Goal: Task Accomplishment & Management: Complete application form

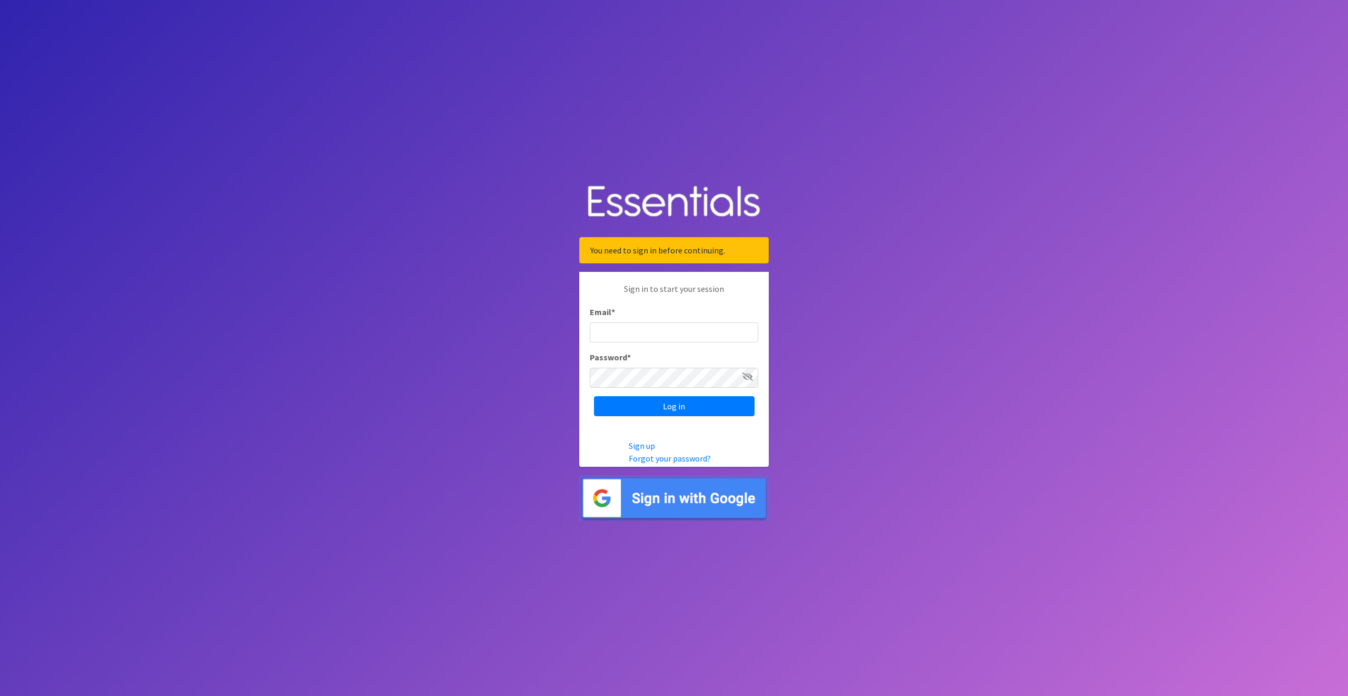
click at [626, 330] on input "Email *" at bounding box center [674, 332] width 169 height 20
type input "cpope@ccozarks.org"
click at [667, 402] on input "Log in" at bounding box center [674, 406] width 161 height 20
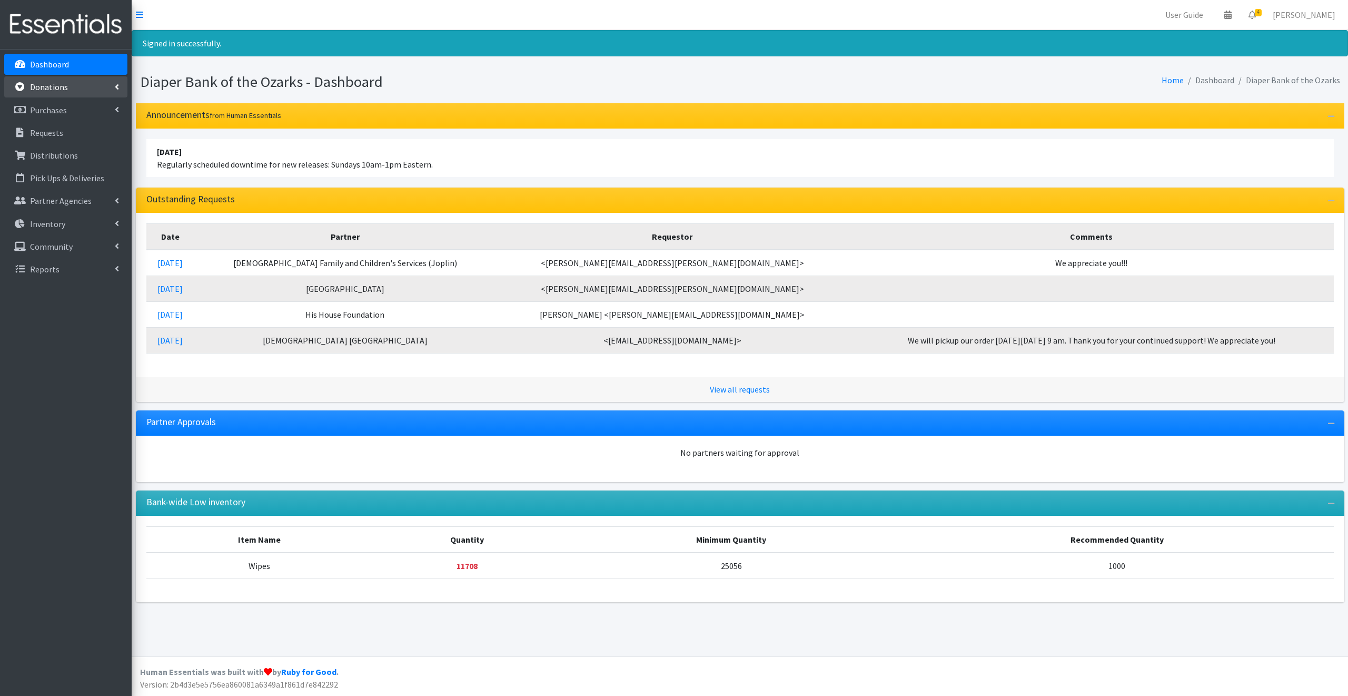
click at [46, 85] on p "Donations" at bounding box center [49, 87] width 38 height 11
click at [57, 85] on p "Donations" at bounding box center [49, 87] width 38 height 11
click at [58, 87] on p "Donations" at bounding box center [49, 87] width 38 height 11
click at [48, 106] on link "All Donations" at bounding box center [65, 110] width 123 height 21
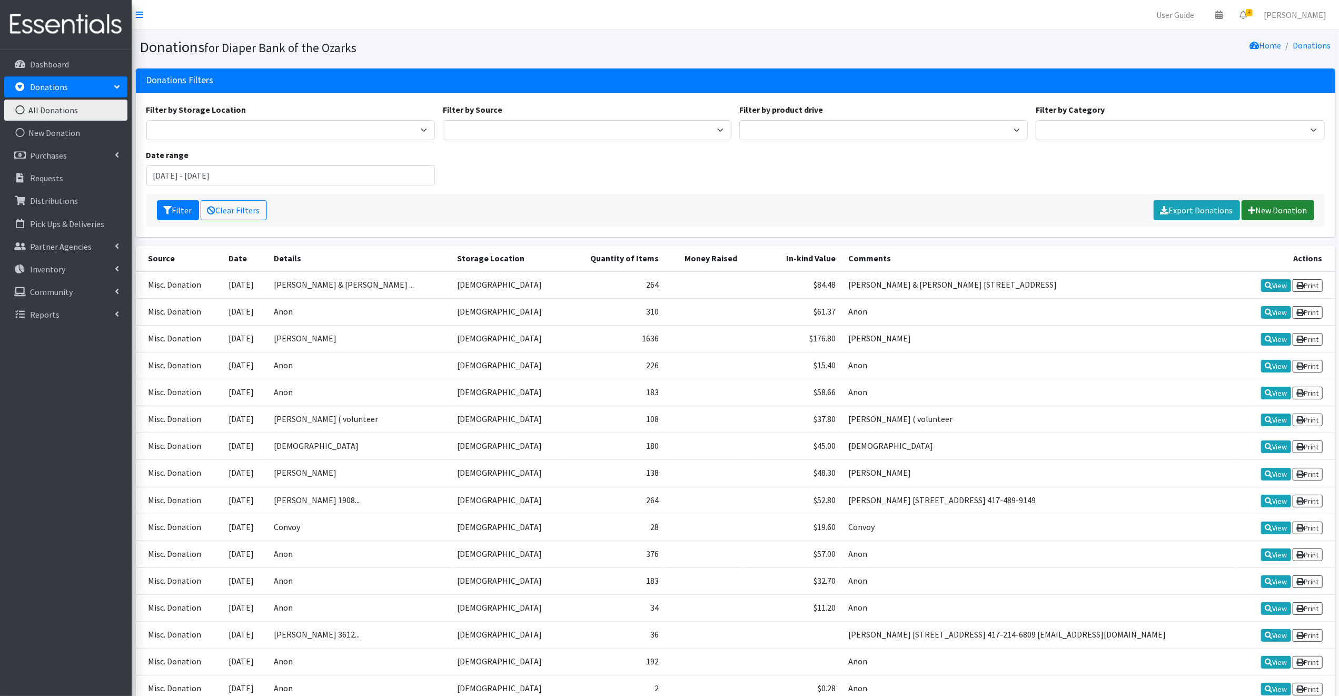
click at [1291, 207] on link "New Donation" at bounding box center [1278, 210] width 73 height 20
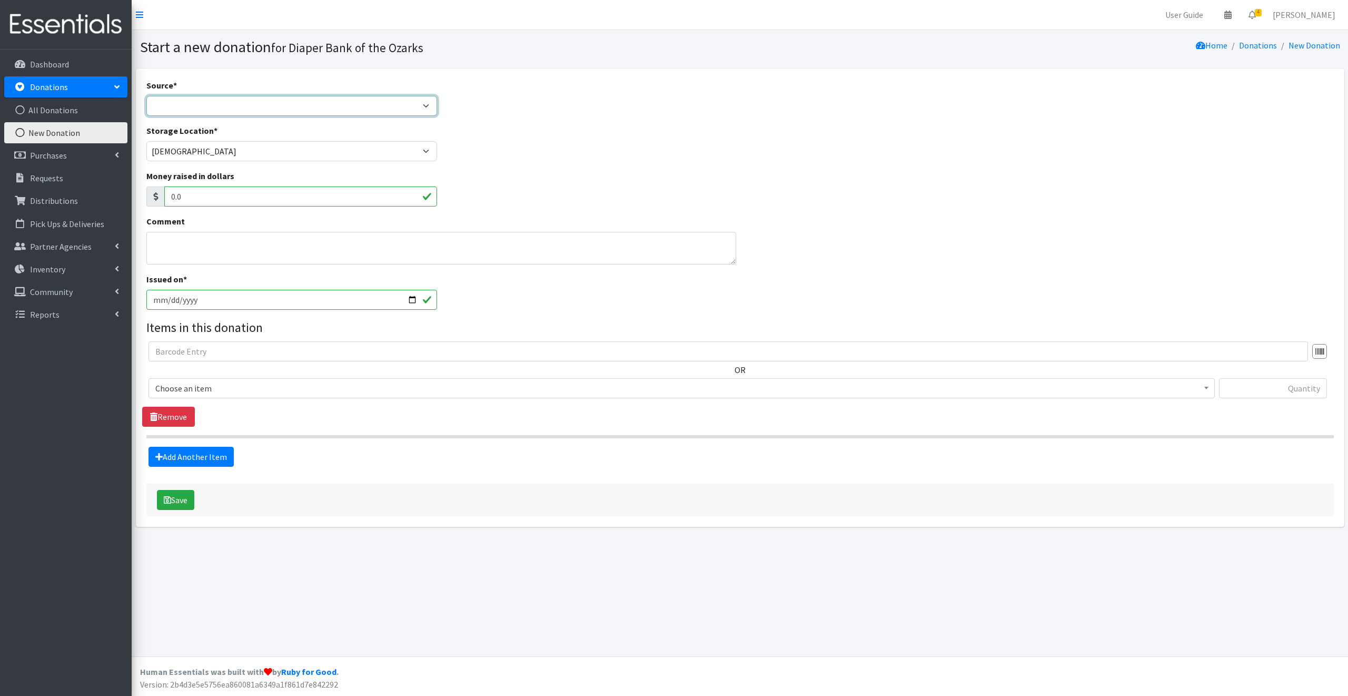
click at [161, 101] on select "Product Drive Manufacturer Donation Site Misc. Donation" at bounding box center [291, 106] width 291 height 20
select select "Misc. Donation"
click at [146, 96] on select "Product Drive Manufacturer Donation Site Misc. Donation" at bounding box center [291, 106] width 291 height 20
click at [161, 241] on textarea "Comment" at bounding box center [441, 248] width 590 height 33
type textarea "Anon"
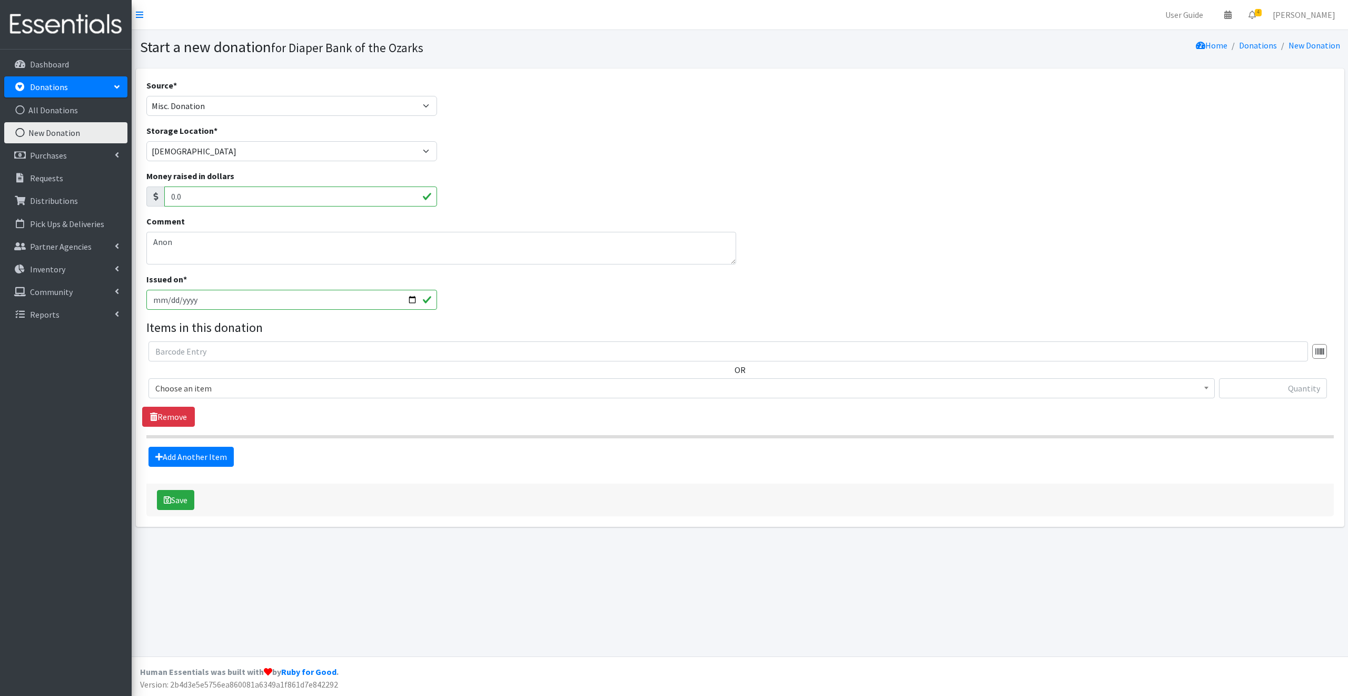
click at [409, 300] on input "2025-09-09" at bounding box center [291, 300] width 291 height 20
type input "[DATE]"
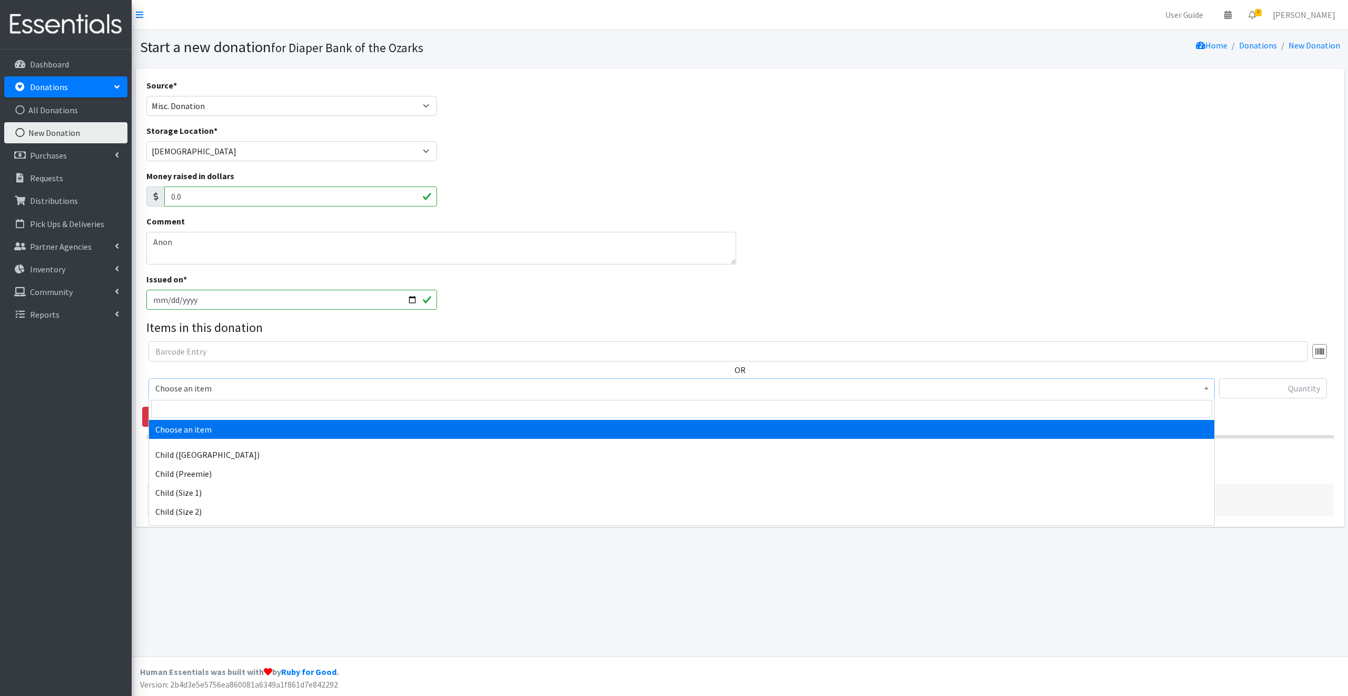
click at [229, 385] on span "Choose an item" at bounding box center [681, 388] width 1053 height 15
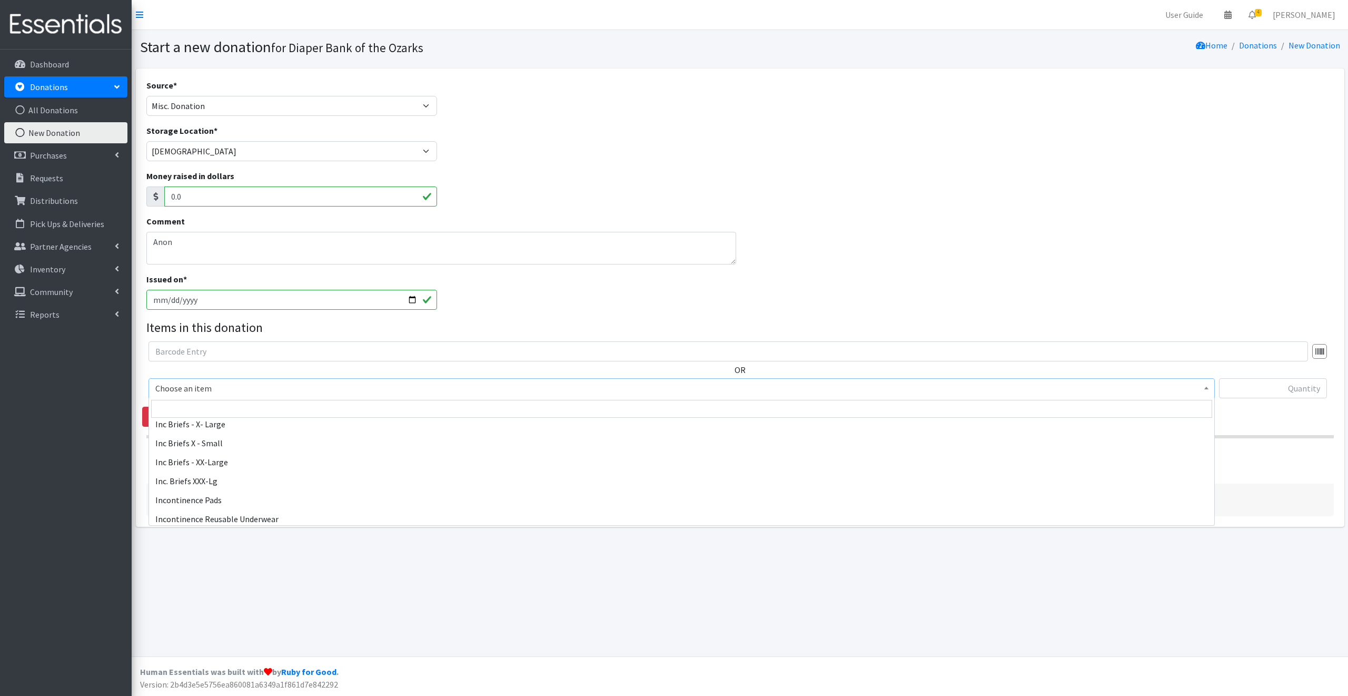
scroll to position [316, 0]
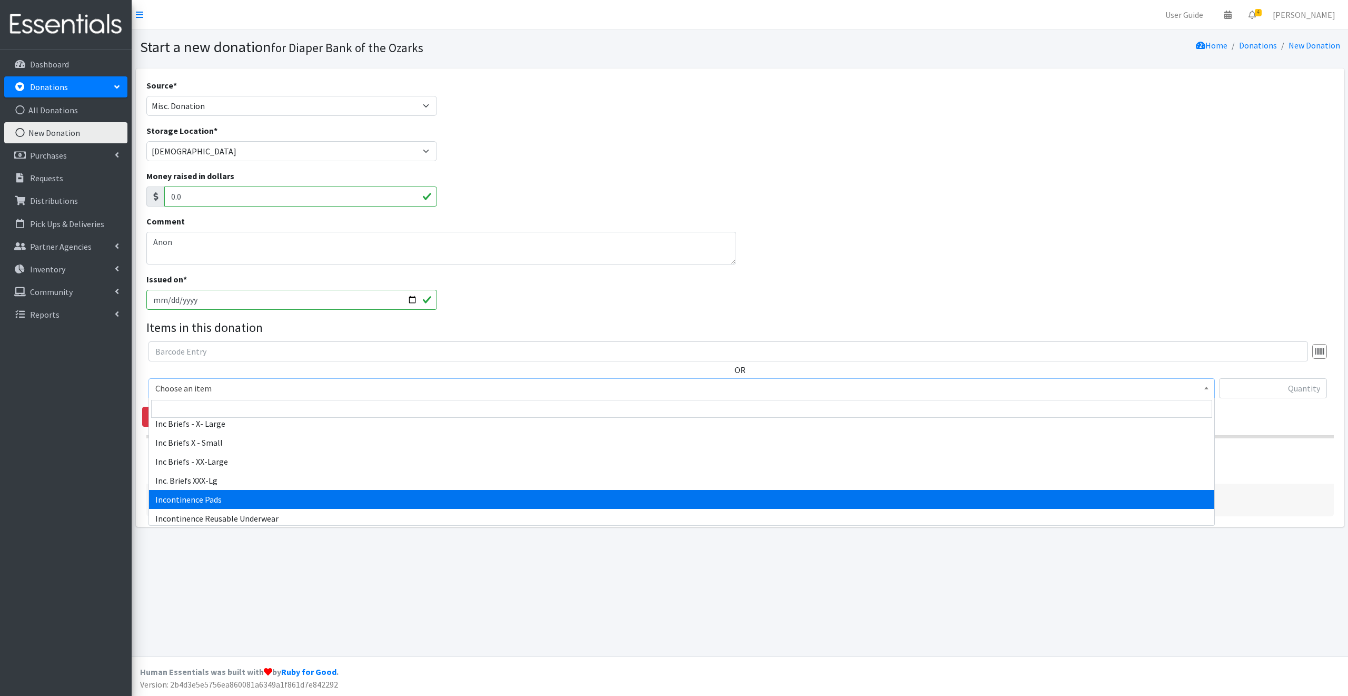
select select "12996"
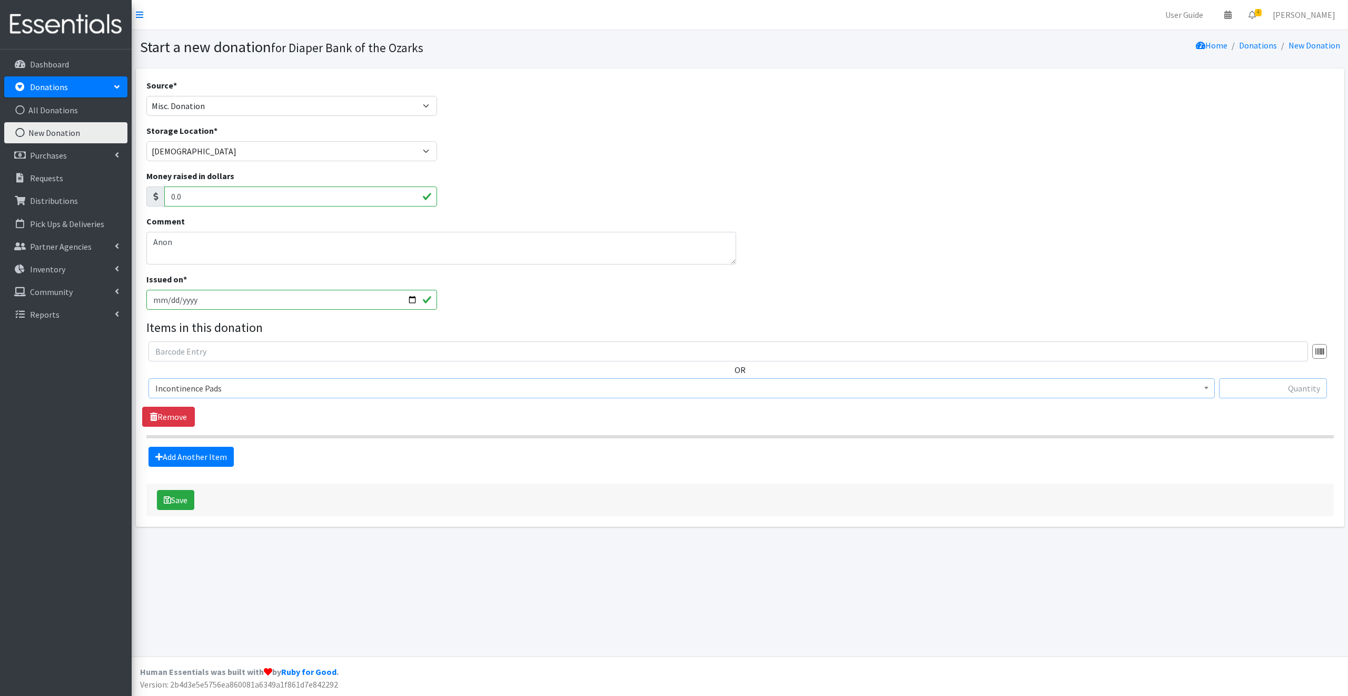
click at [1249, 388] on input "text" at bounding box center [1273, 388] width 108 height 20
type input "52"
click at [201, 456] on link "Add Another Item" at bounding box center [191, 457] width 85 height 20
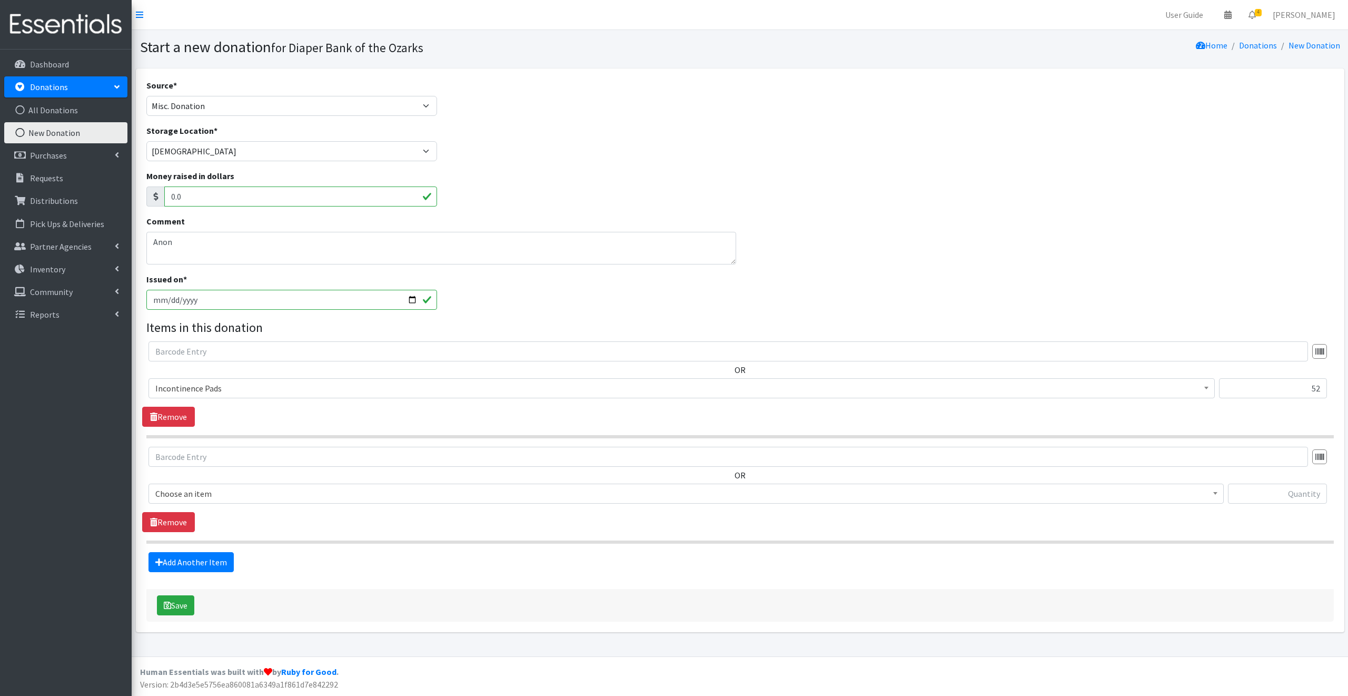
click at [232, 491] on span "Choose an item" at bounding box center [686, 493] width 1062 height 15
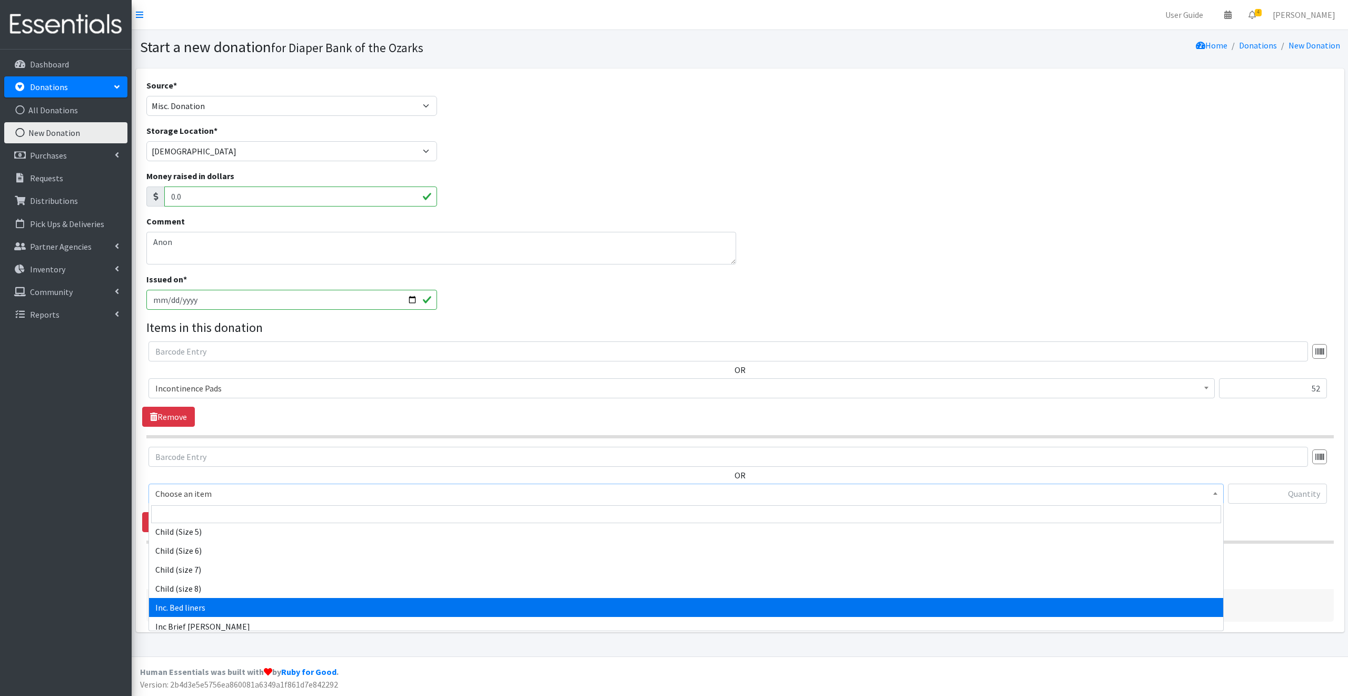
select select "6582"
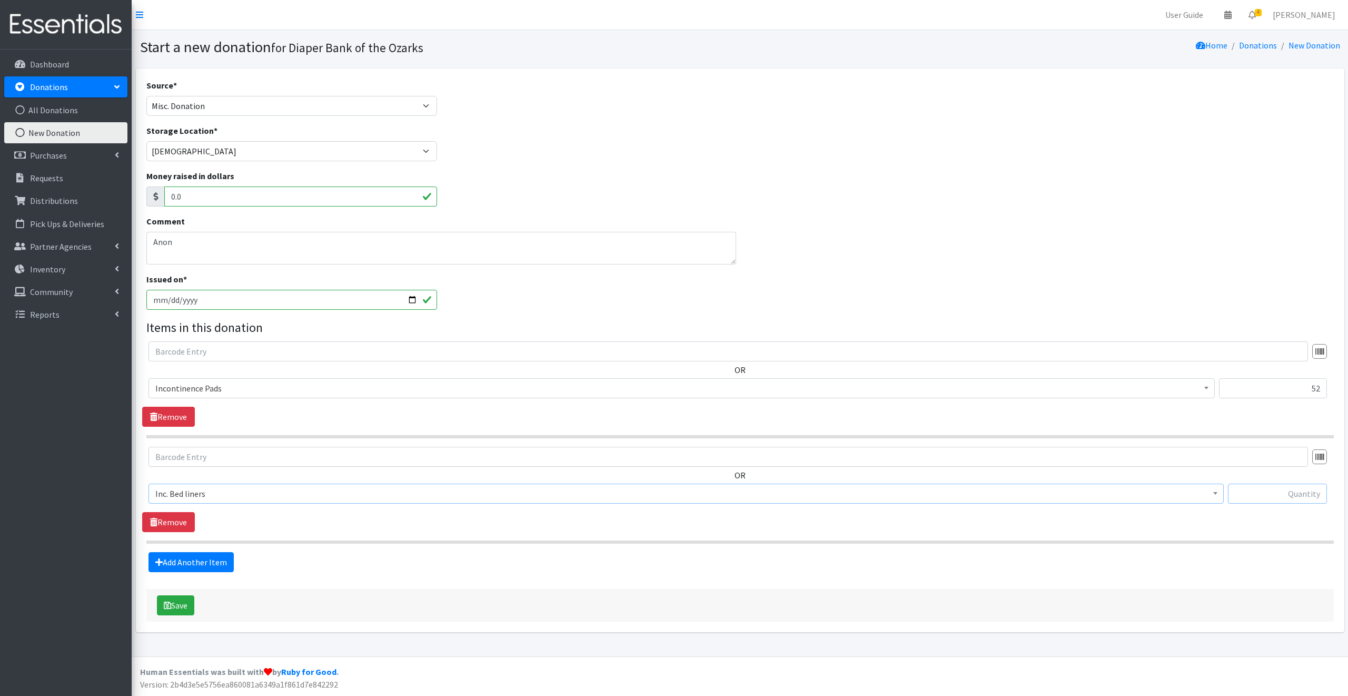
click at [1266, 493] on input "text" at bounding box center [1277, 494] width 99 height 20
type input "18"
click at [182, 604] on button "Save" at bounding box center [175, 605] width 37 height 20
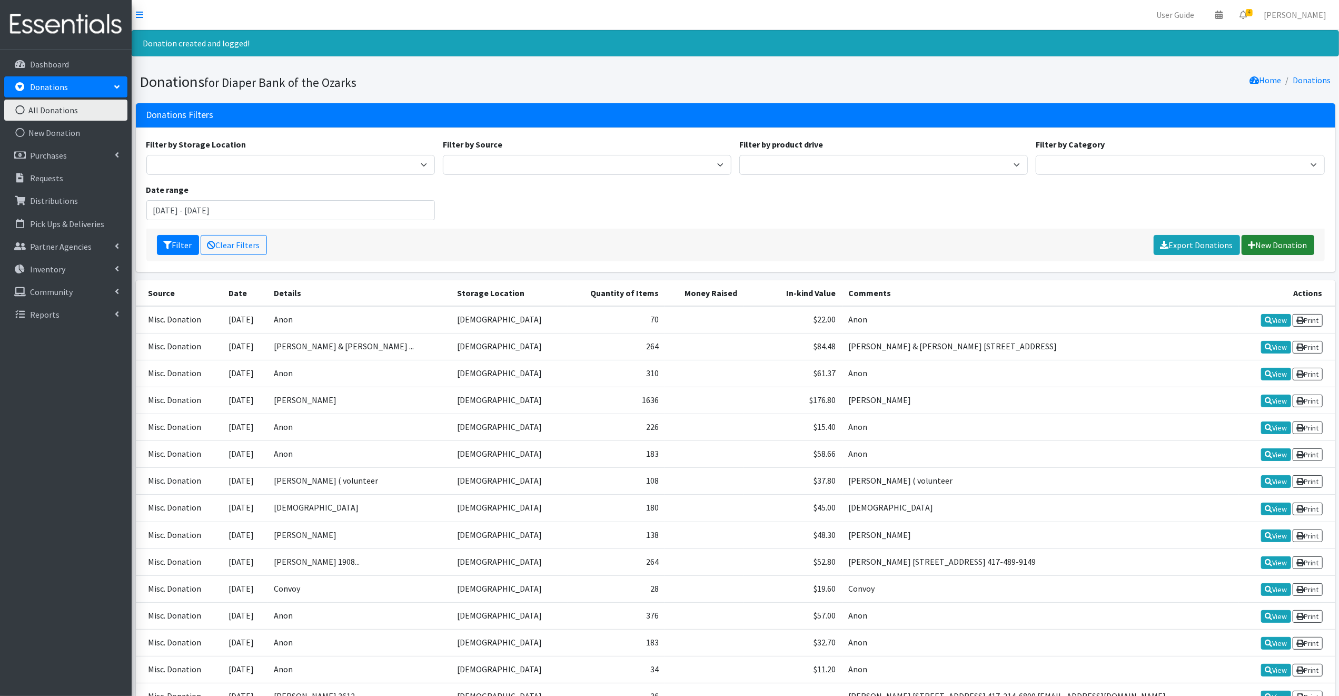
click at [1269, 243] on link "New Donation" at bounding box center [1278, 245] width 73 height 20
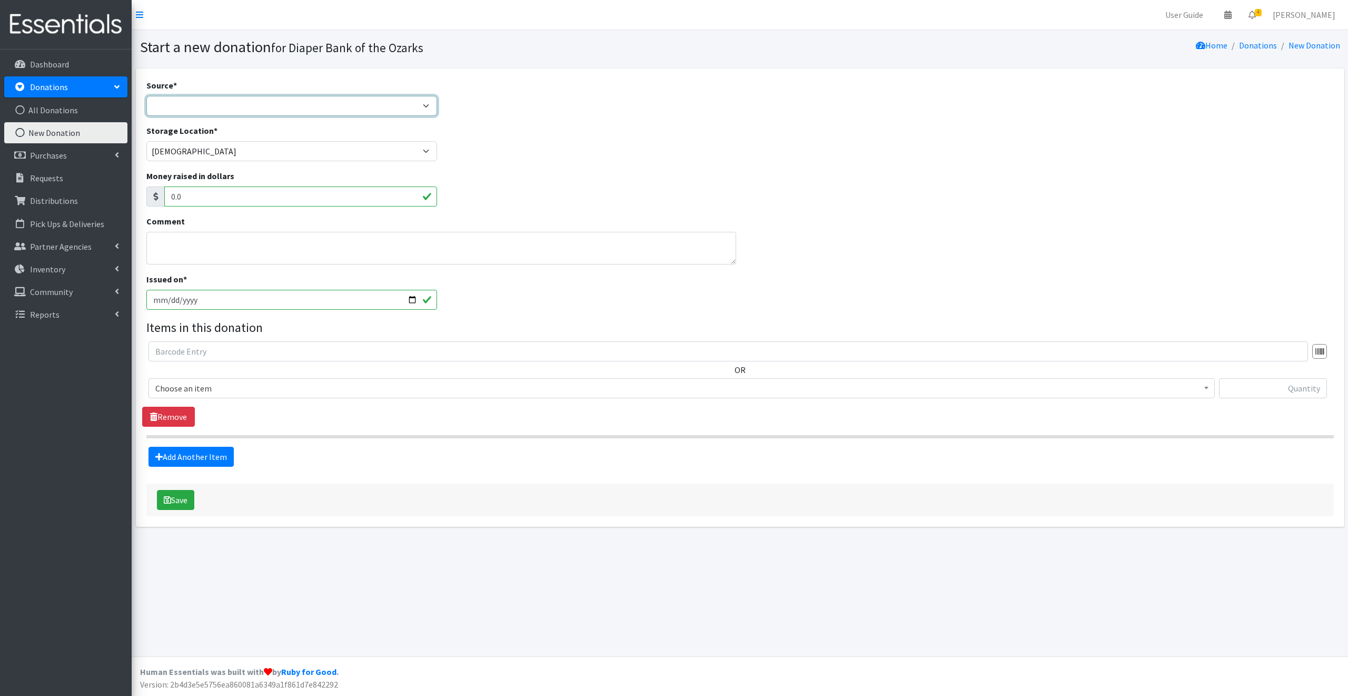
click at [165, 108] on select "Product Drive Manufacturer Donation Site Misc. Donation" at bounding box center [291, 106] width 291 height 20
select select "Misc. Donation"
click at [146, 96] on select "Product Drive Manufacturer Donation Site Misc. Donation" at bounding box center [291, 106] width 291 height 20
click at [163, 248] on textarea "Comment" at bounding box center [441, 248] width 590 height 33
type textarea "Anon"
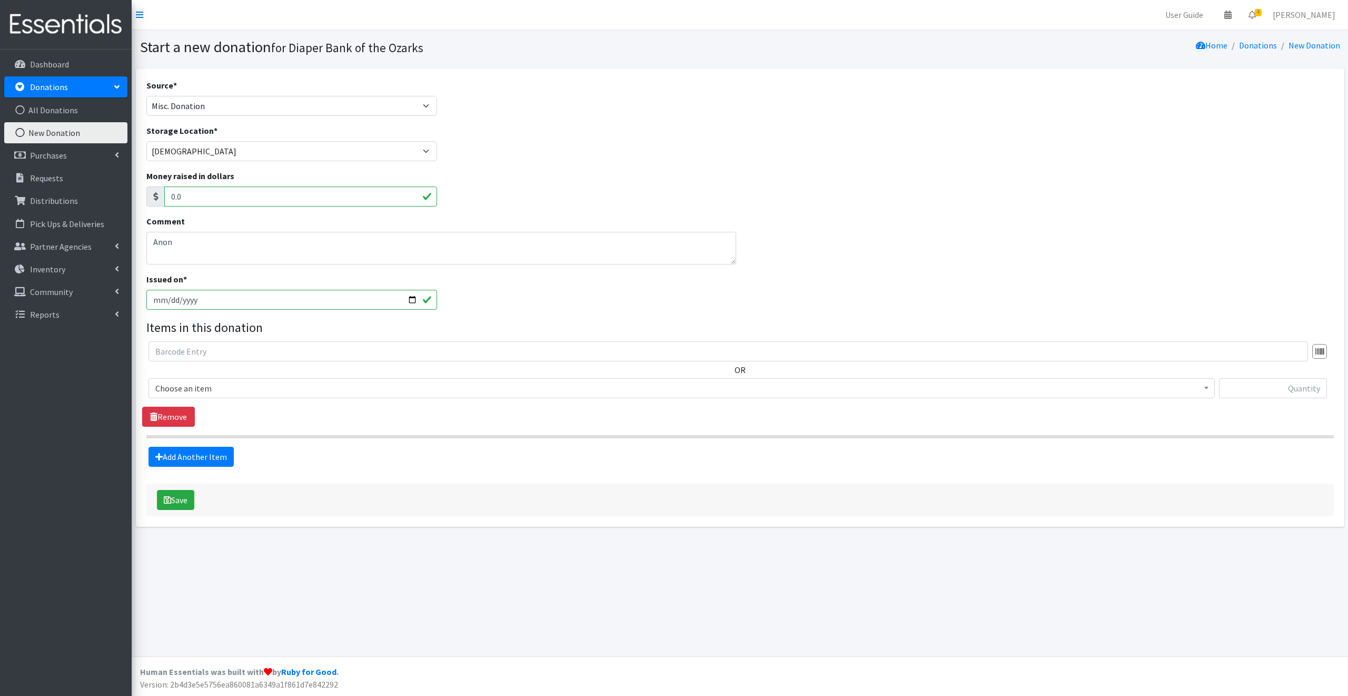
click at [412, 300] on input "[DATE]" at bounding box center [291, 300] width 291 height 20
type input "2025-09-08"
click at [234, 386] on span "Choose an item" at bounding box center [681, 388] width 1053 height 15
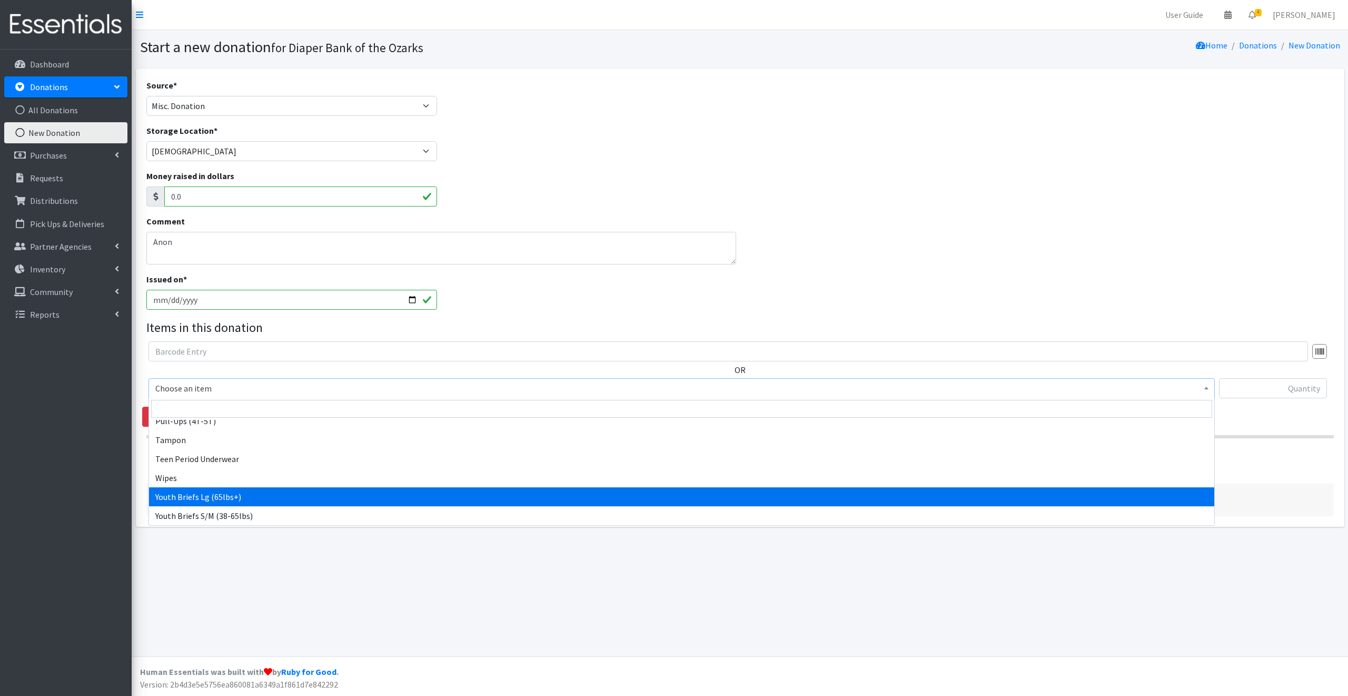
select select "15243"
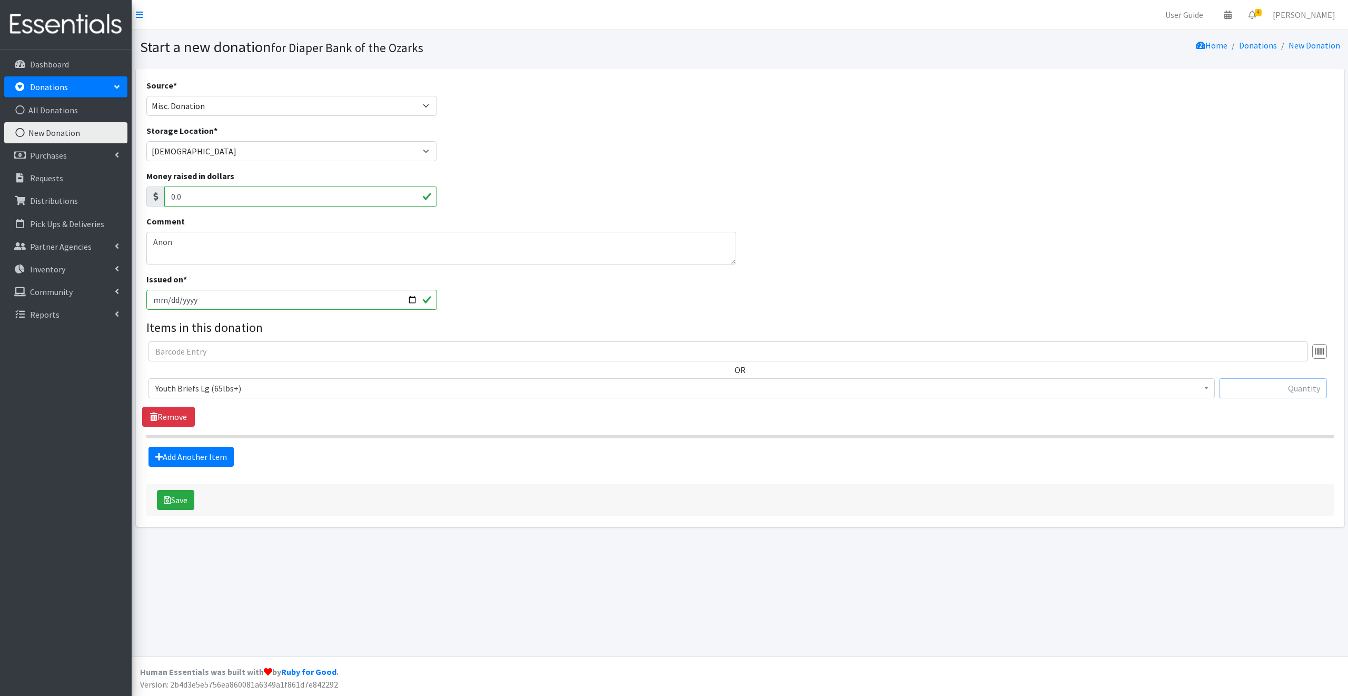
click at [1249, 387] on input "text" at bounding box center [1273, 388] width 108 height 20
type input "42"
click at [218, 452] on link "Add Another Item" at bounding box center [191, 457] width 85 height 20
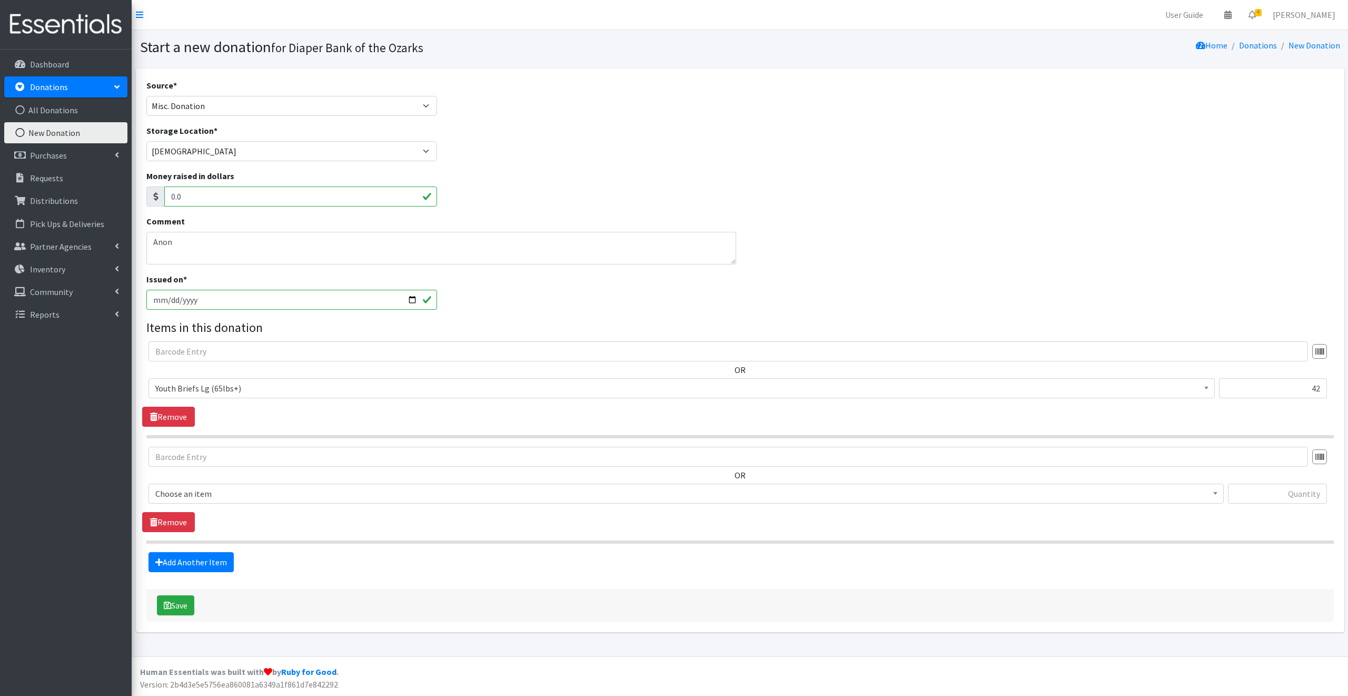
click at [234, 494] on span "Choose an item" at bounding box center [686, 493] width 1062 height 15
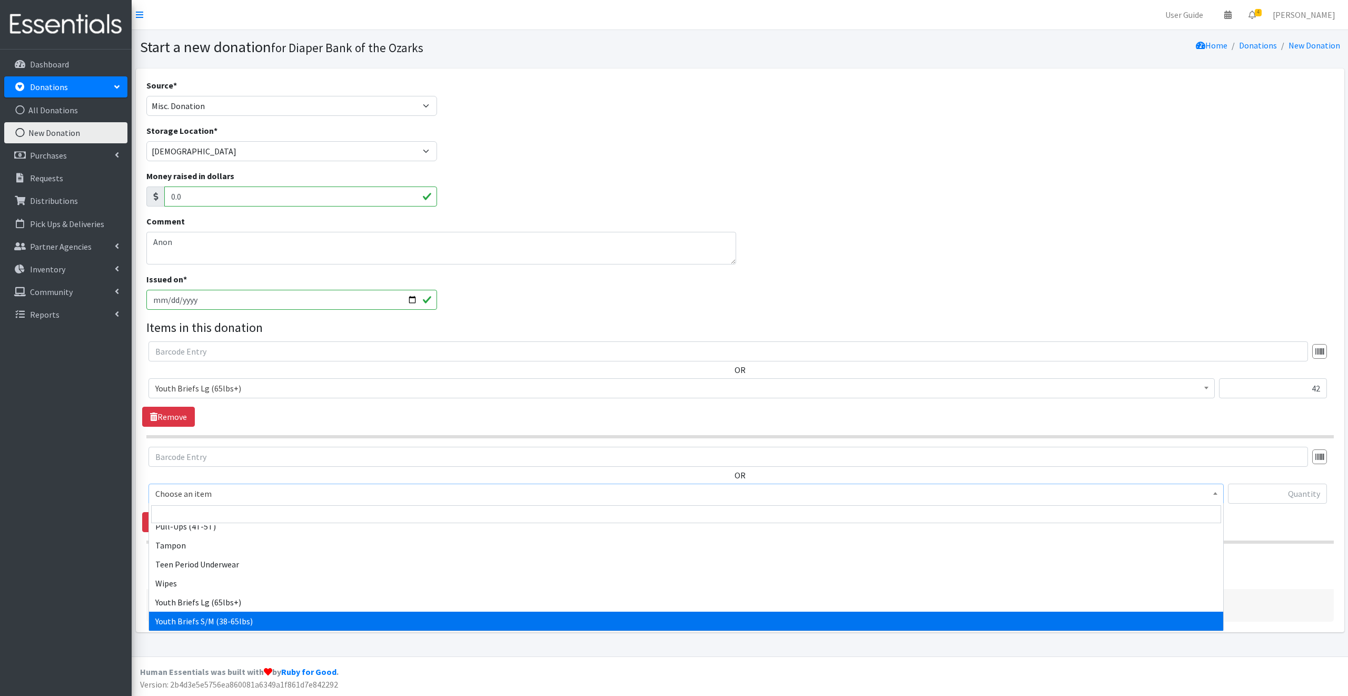
select select "13744"
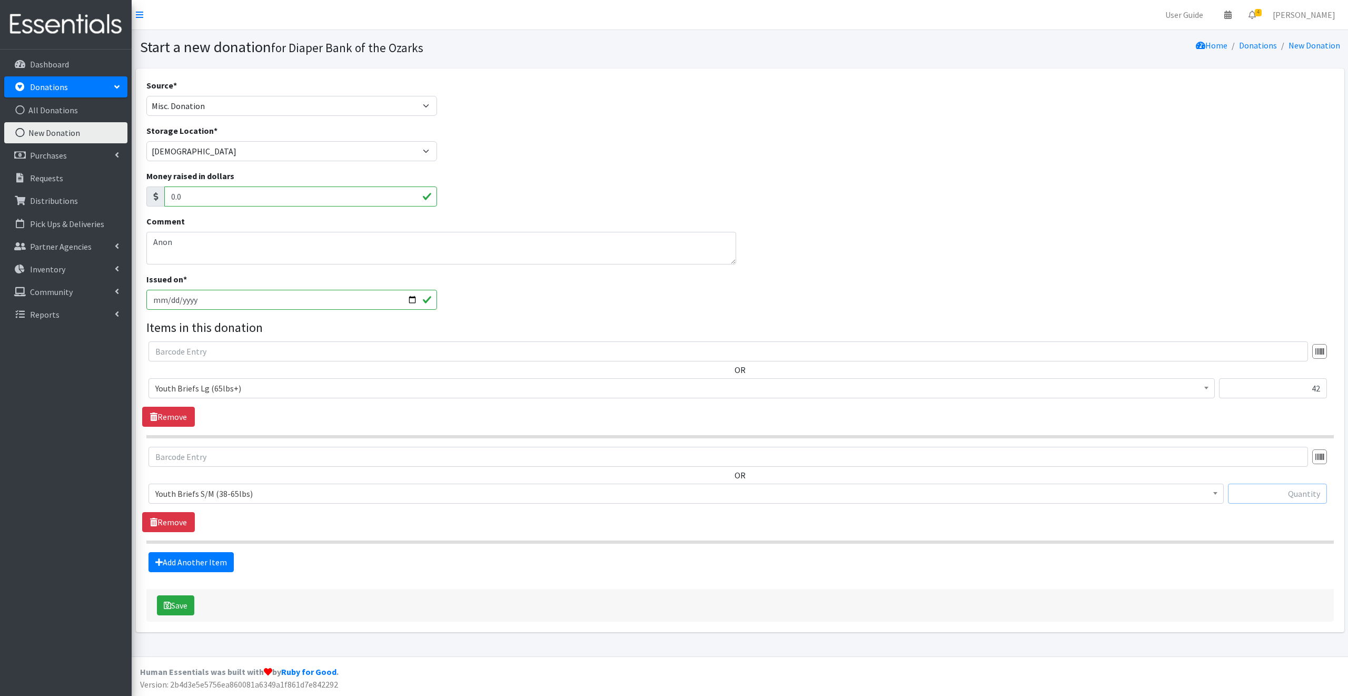
click at [1265, 494] on input "text" at bounding box center [1277, 494] width 99 height 20
type input "26"
click at [205, 561] on link "Add Another Item" at bounding box center [191, 562] width 85 height 20
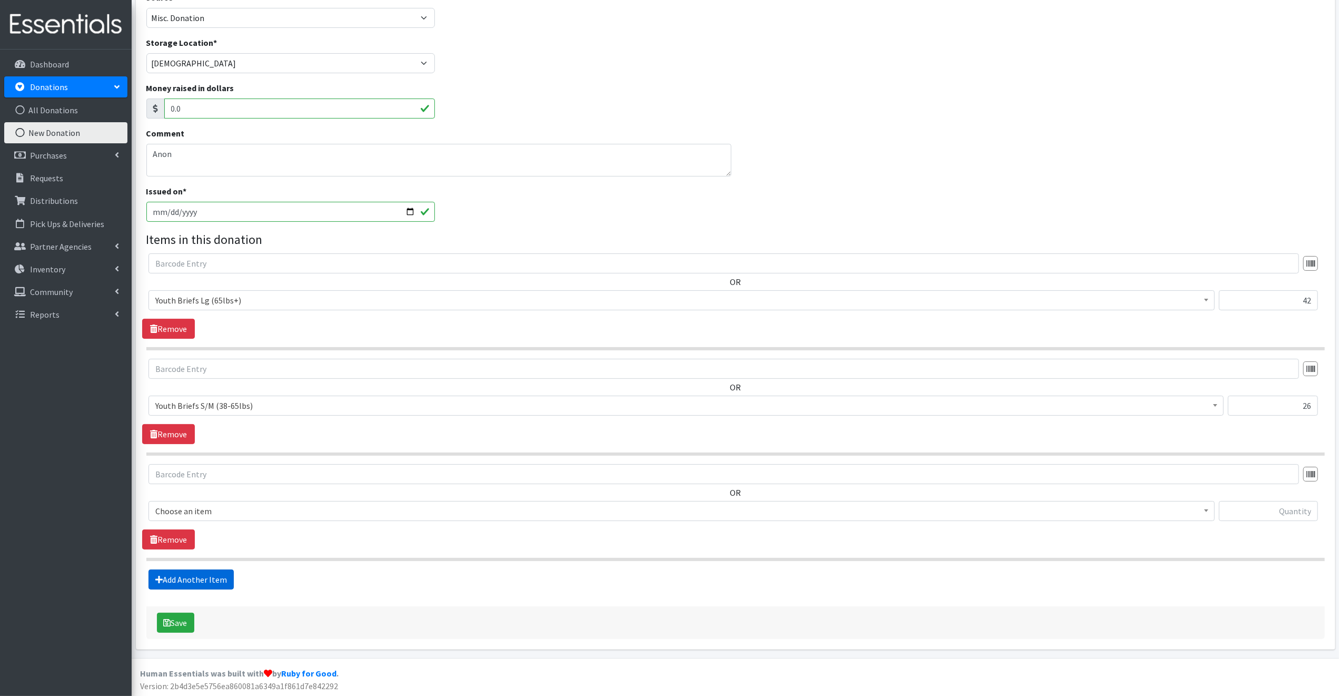
scroll to position [88, 0]
click at [240, 507] on span "Choose an item" at bounding box center [681, 510] width 1053 height 15
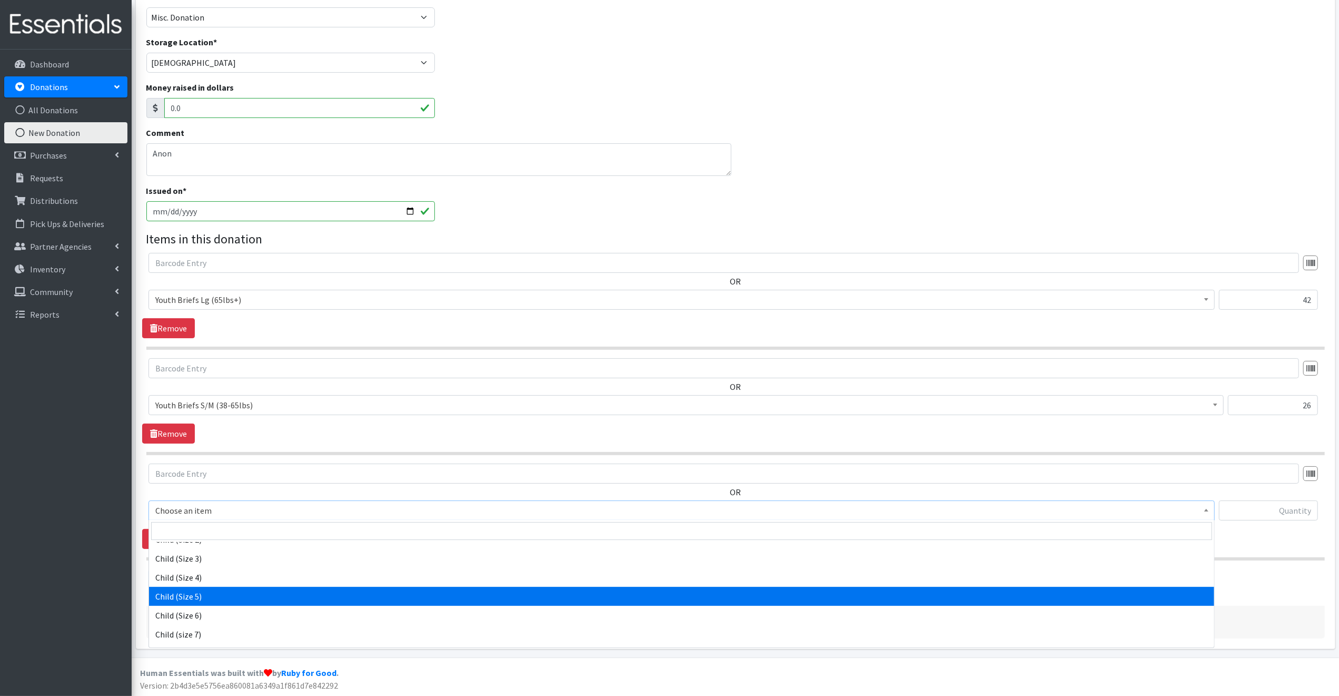
scroll to position [95, 0]
select select "3068"
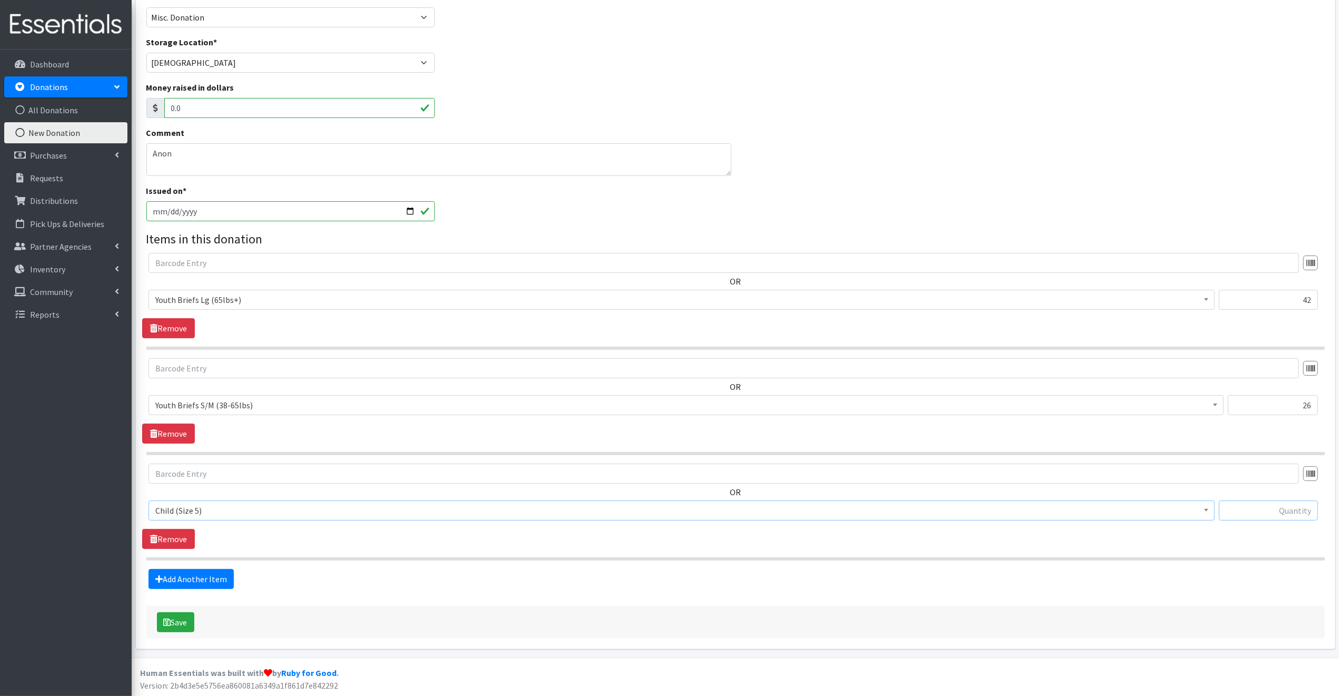
click at [1250, 509] on input "text" at bounding box center [1268, 510] width 99 height 20
type input "83"
click at [206, 576] on link "Add Another Item" at bounding box center [191, 579] width 85 height 20
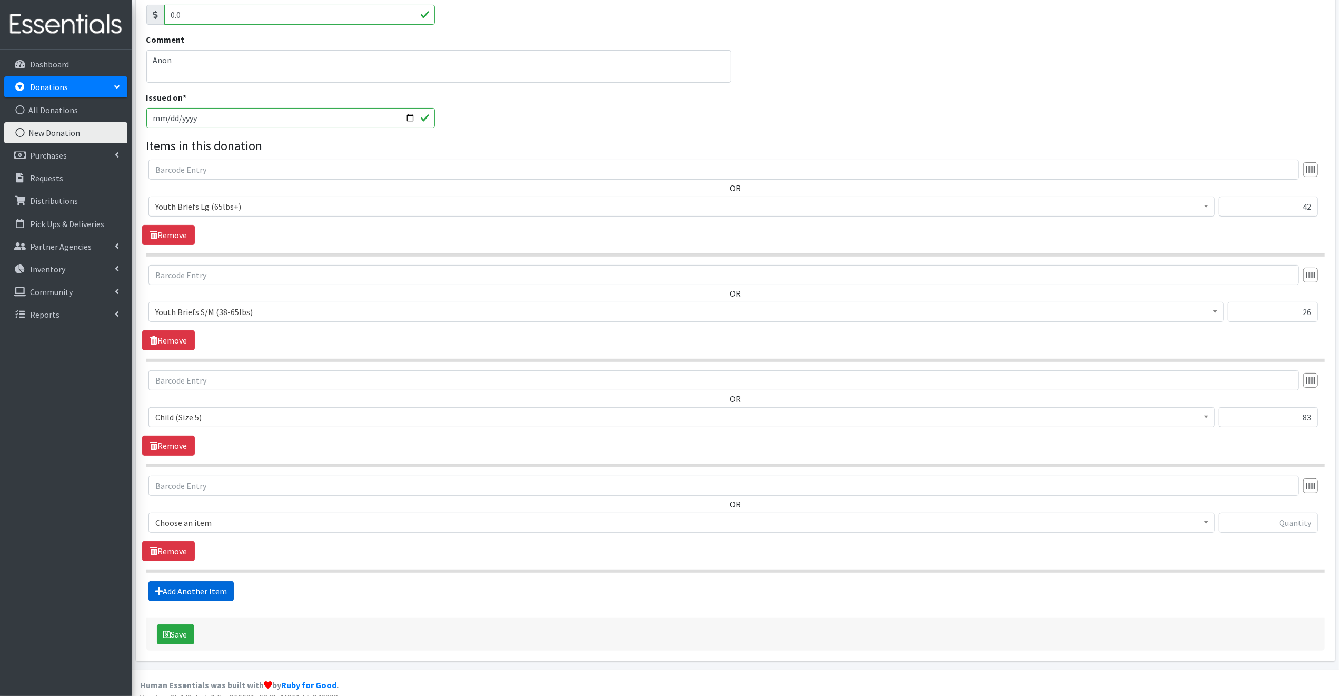
scroll to position [194, 0]
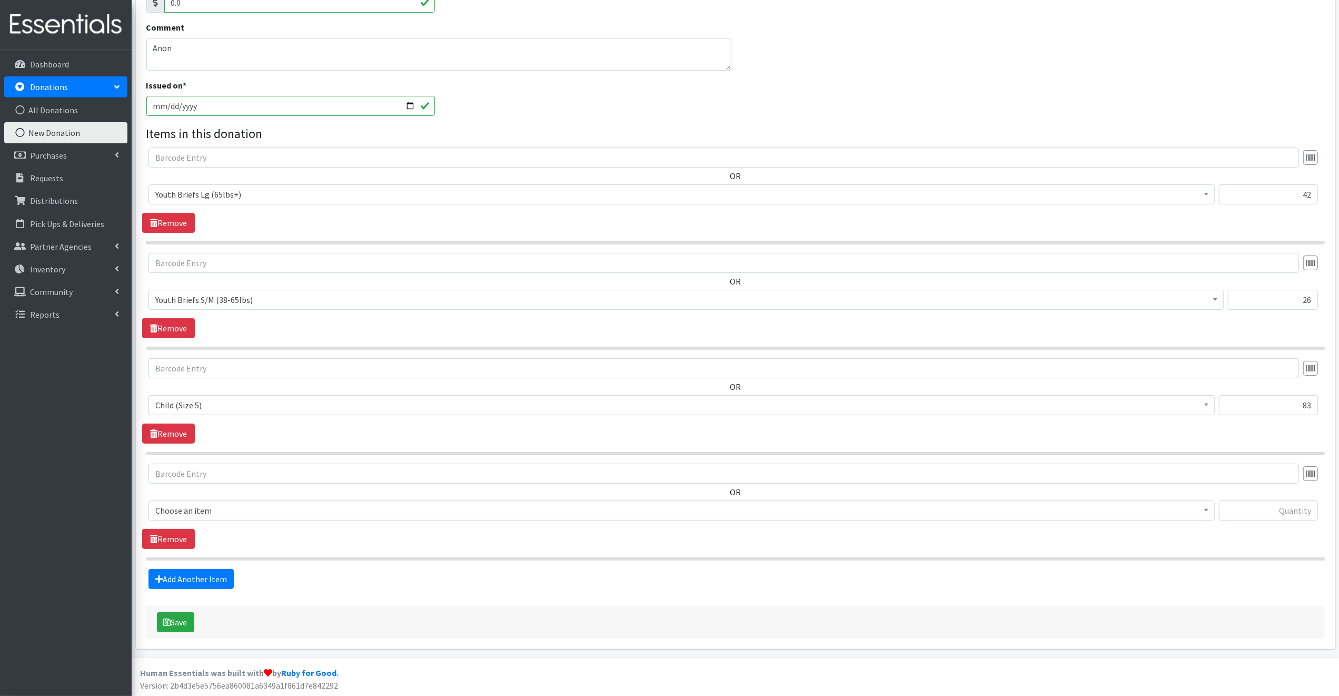
click at [236, 504] on span "Choose an item" at bounding box center [681, 510] width 1053 height 15
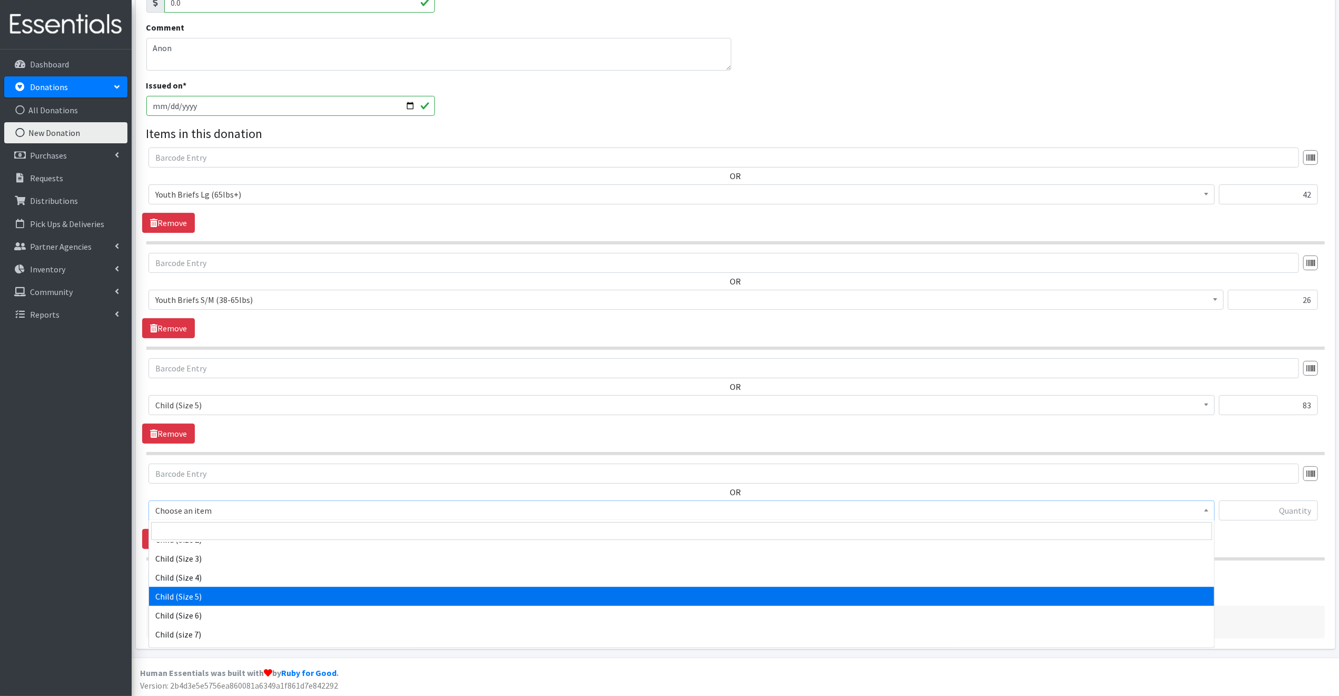
scroll to position [95, 0]
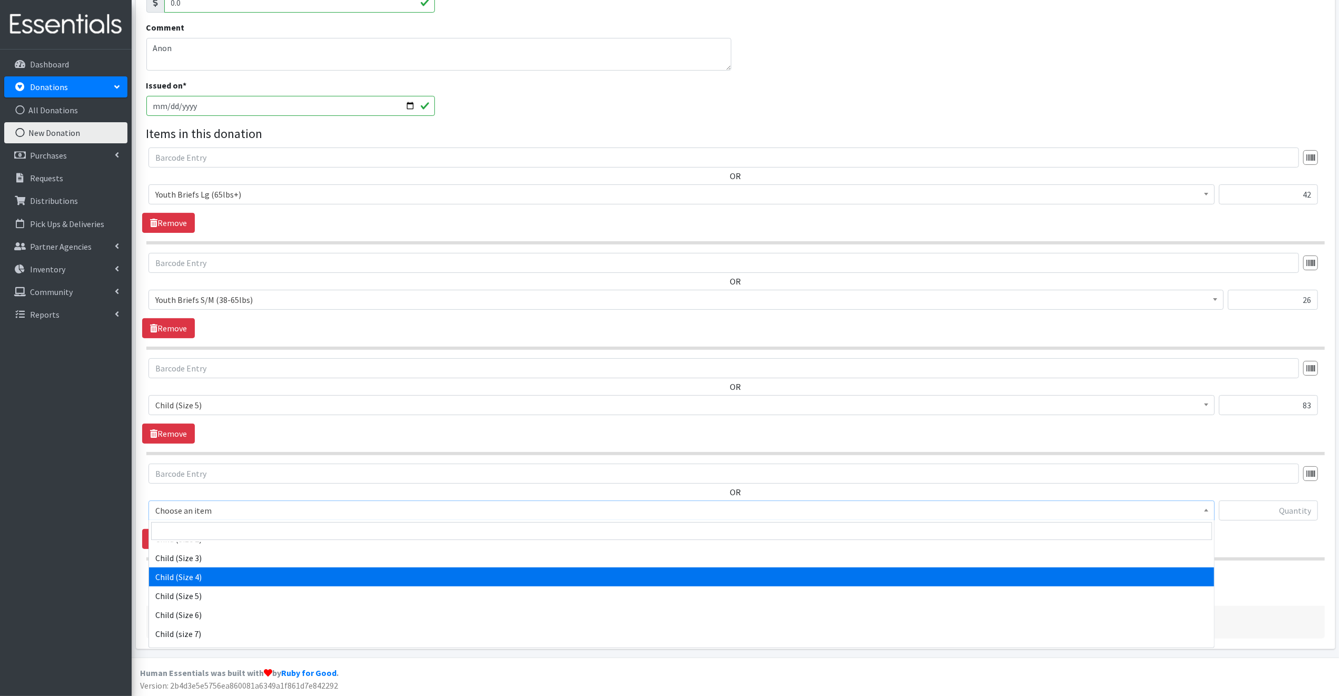
select select "3070"
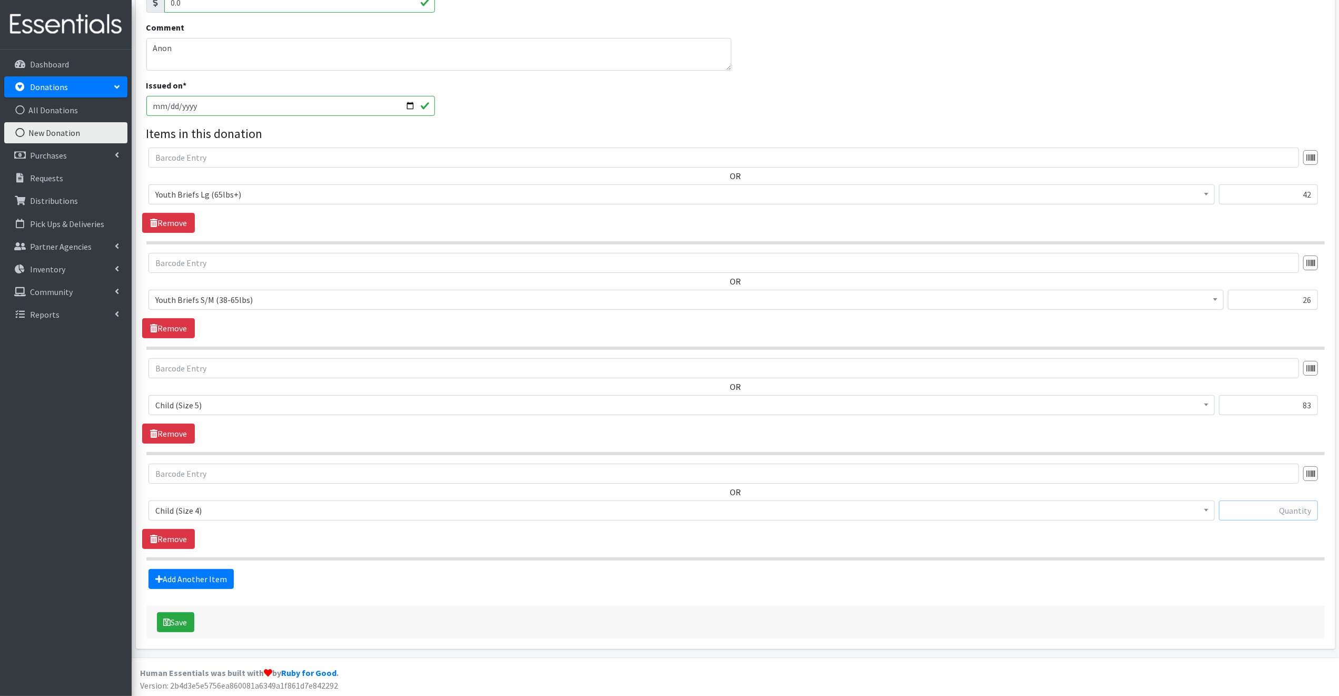
click at [1254, 508] on input "text" at bounding box center [1268, 510] width 99 height 20
type input "32"
click at [173, 620] on button "Save" at bounding box center [175, 622] width 37 height 20
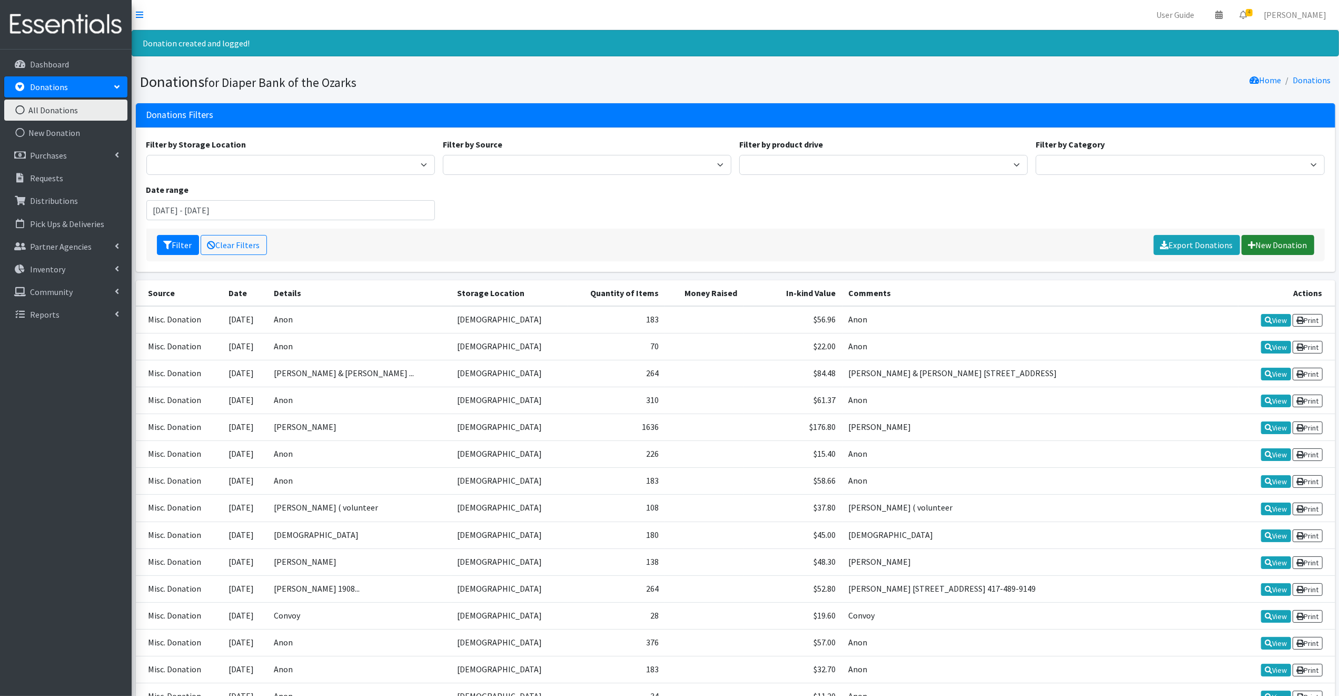
click at [1291, 241] on link "New Donation" at bounding box center [1278, 245] width 73 height 20
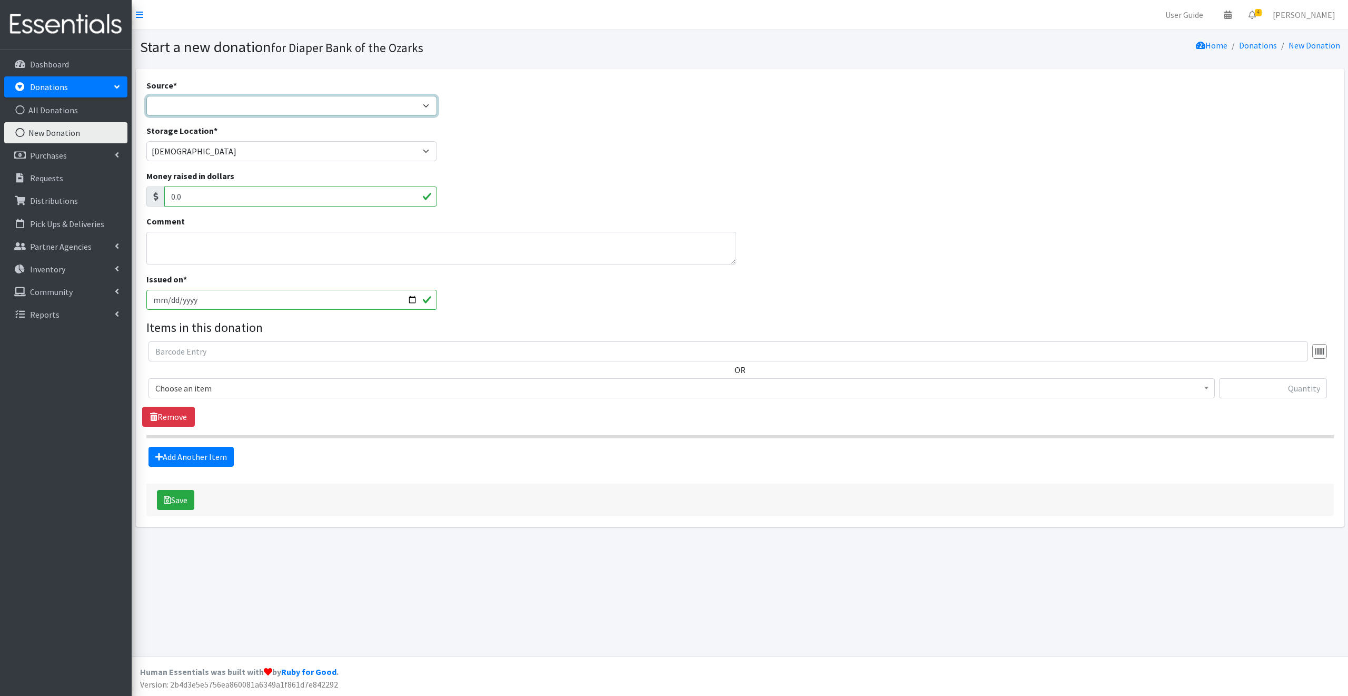
click at [169, 103] on select "Product Drive Manufacturer Donation Site Misc. Donation" at bounding box center [291, 106] width 291 height 20
select select "Misc. Donation"
click at [146, 96] on select "Product Drive Manufacturer Donation Site Misc. Donation" at bounding box center [291, 106] width 291 height 20
click at [160, 243] on textarea "Comment" at bounding box center [441, 248] width 590 height 33
type textarea "[PERSON_NAME]"
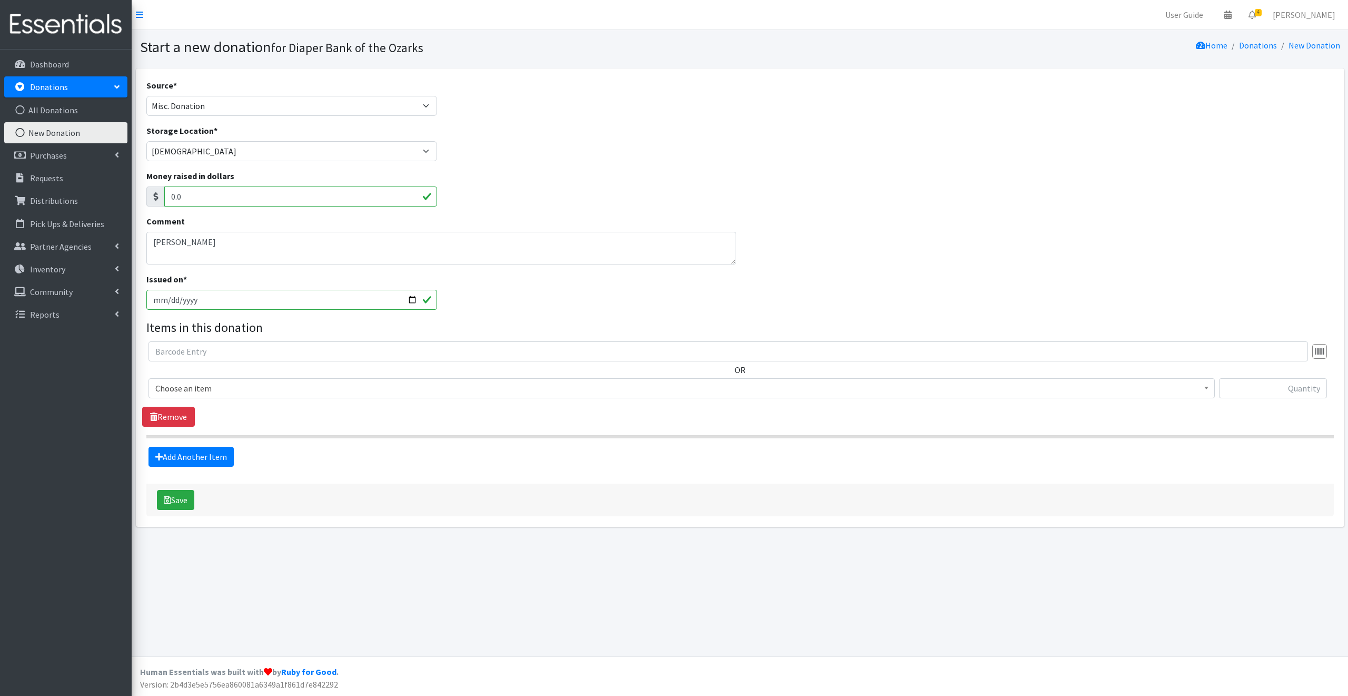
click at [412, 300] on input "2025-09-09" at bounding box center [291, 300] width 291 height 20
type input "[DATE]"
click at [229, 384] on span "Choose an item" at bounding box center [681, 388] width 1053 height 15
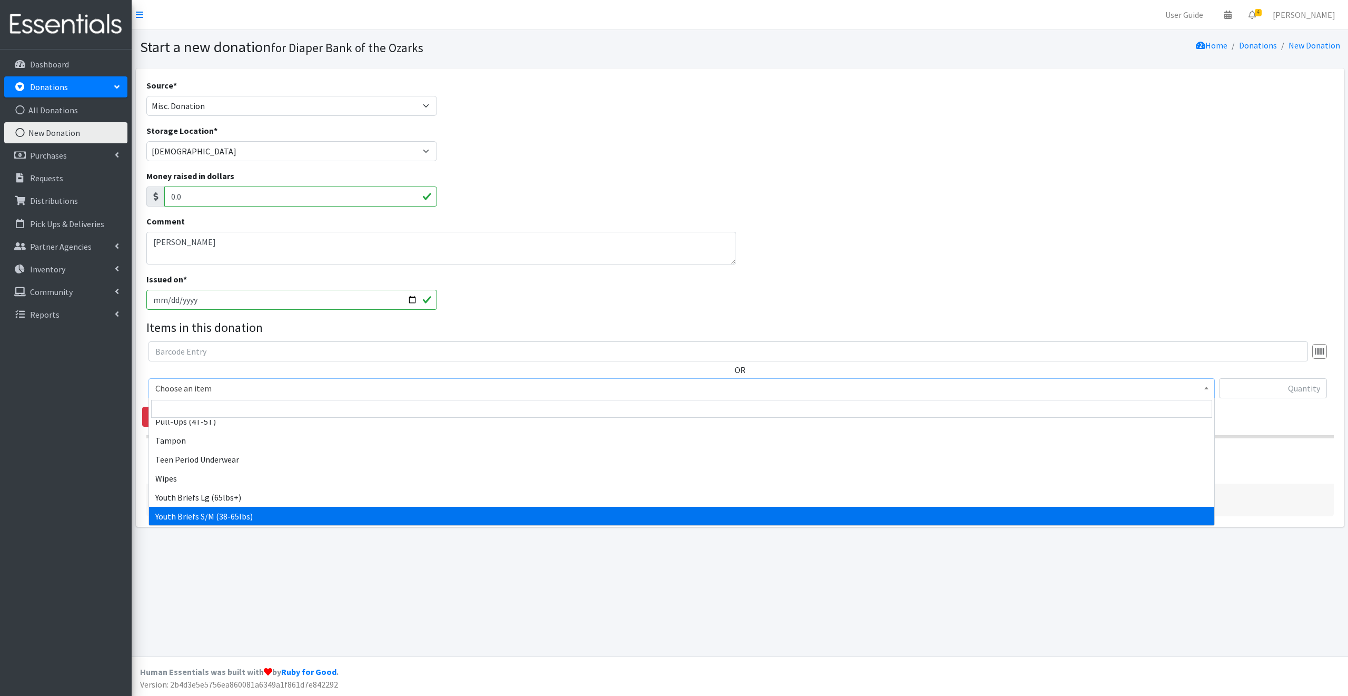
scroll to position [678, 0]
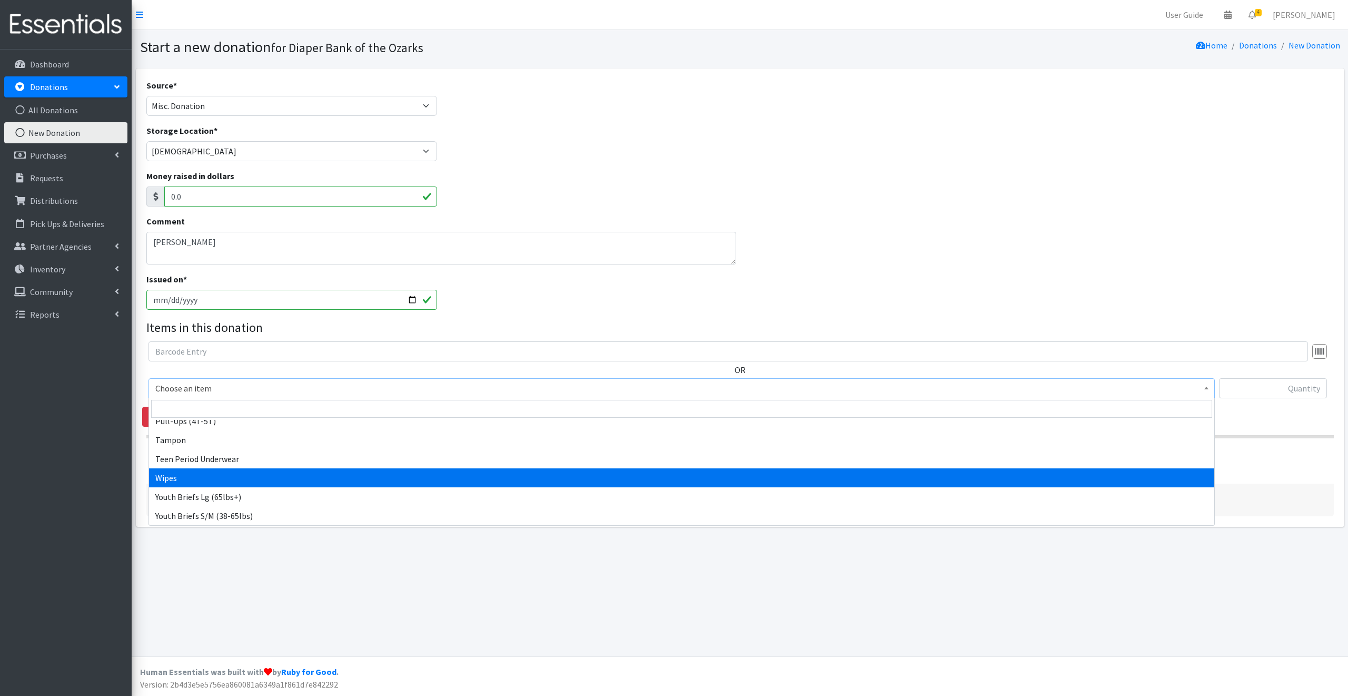
select select "11464"
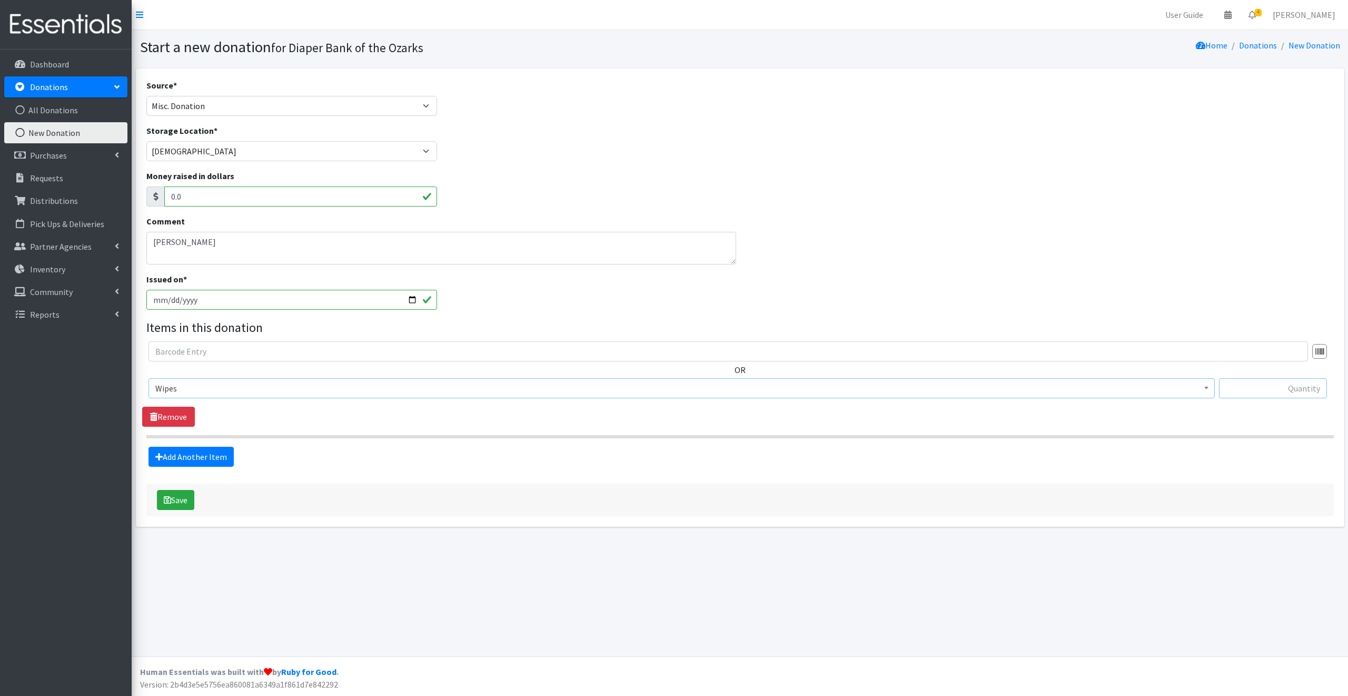
click at [1249, 386] on input "text" at bounding box center [1273, 388] width 108 height 20
type input "3"
click at [180, 455] on link "Add Another Item" at bounding box center [191, 457] width 85 height 20
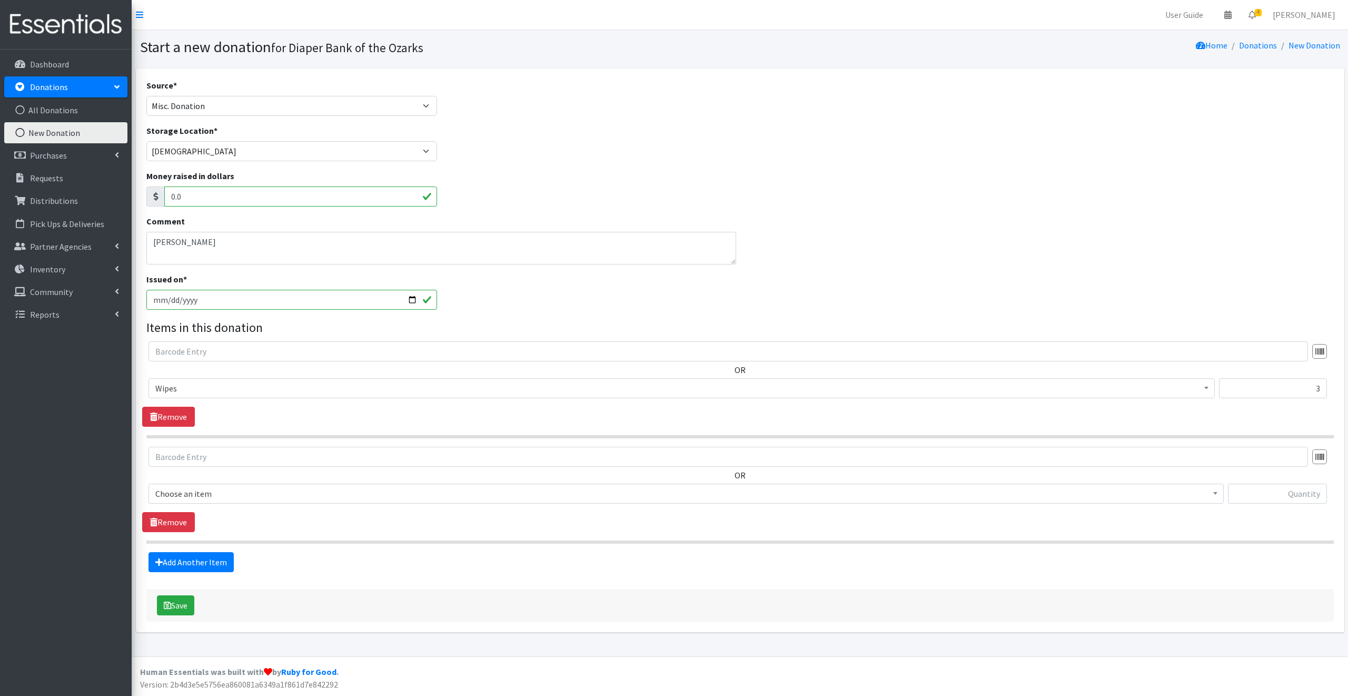
click at [224, 494] on span "Choose an item" at bounding box center [686, 493] width 1062 height 15
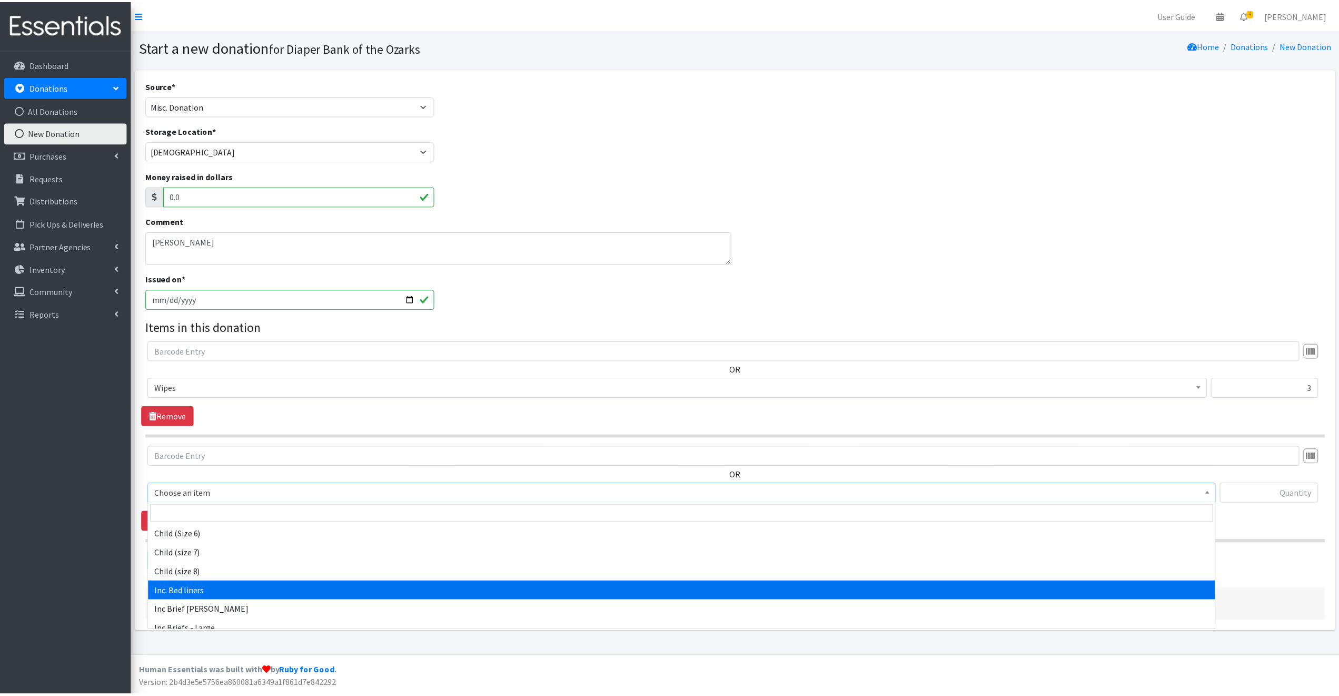
scroll to position [159, 0]
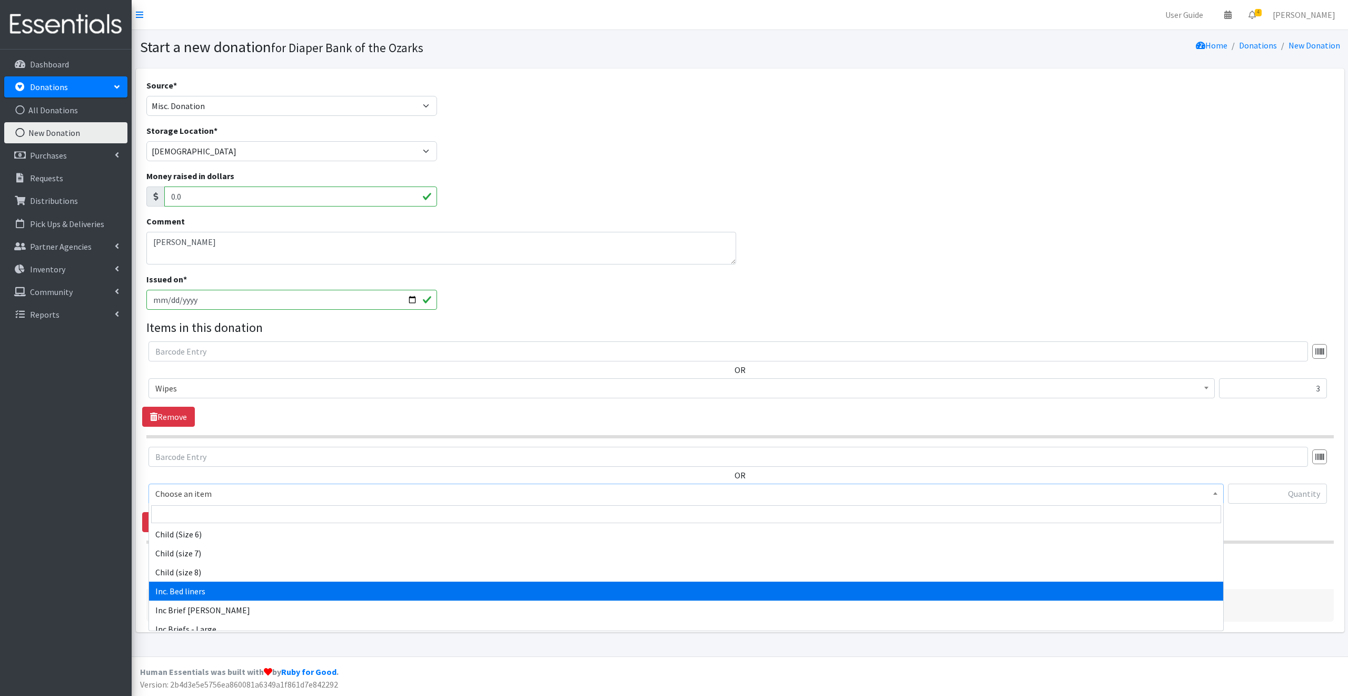
select select "6582"
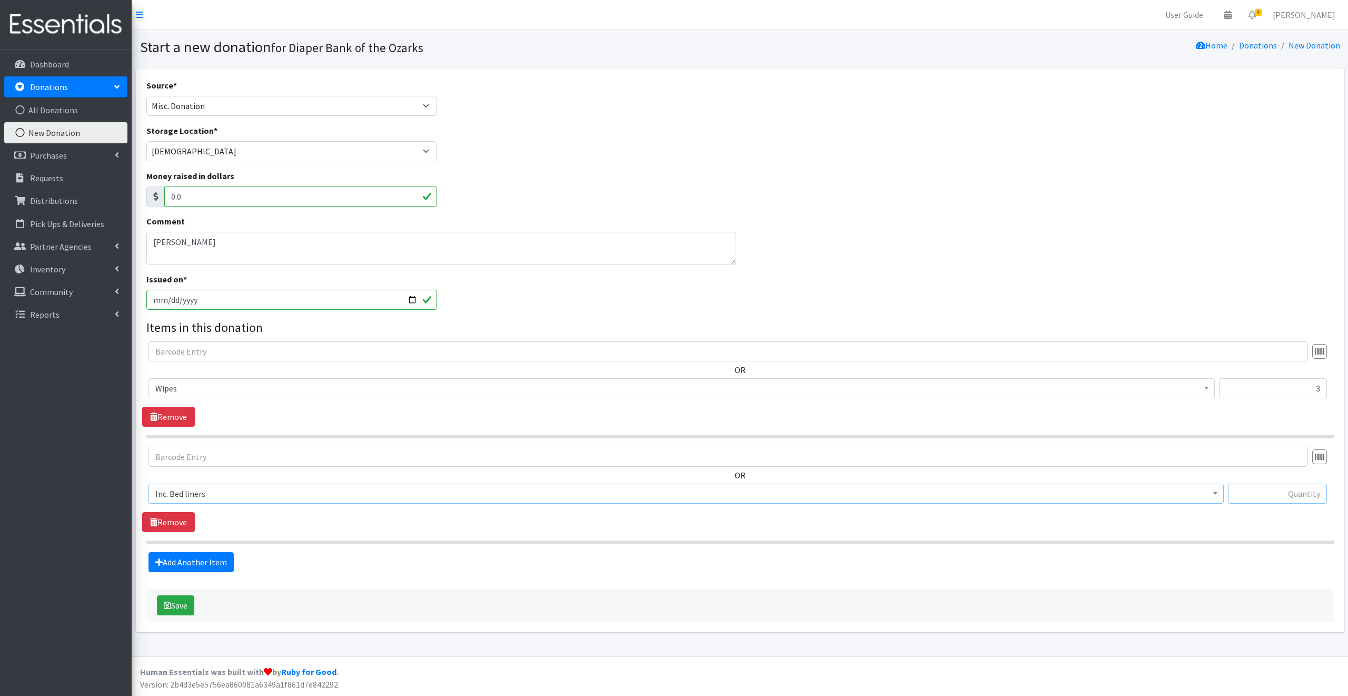
click at [1258, 494] on input "text" at bounding box center [1277, 494] width 99 height 20
type input "2"
click at [194, 560] on link "Add Another Item" at bounding box center [191, 562] width 85 height 20
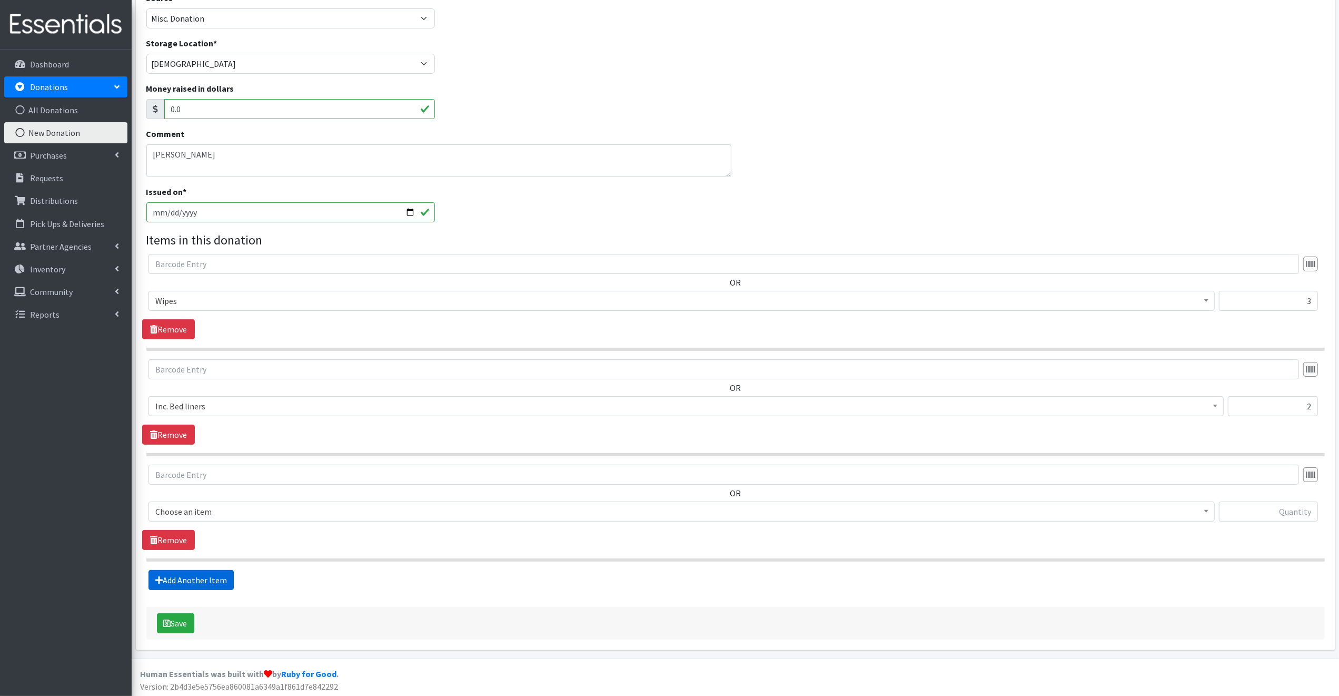
scroll to position [88, 0]
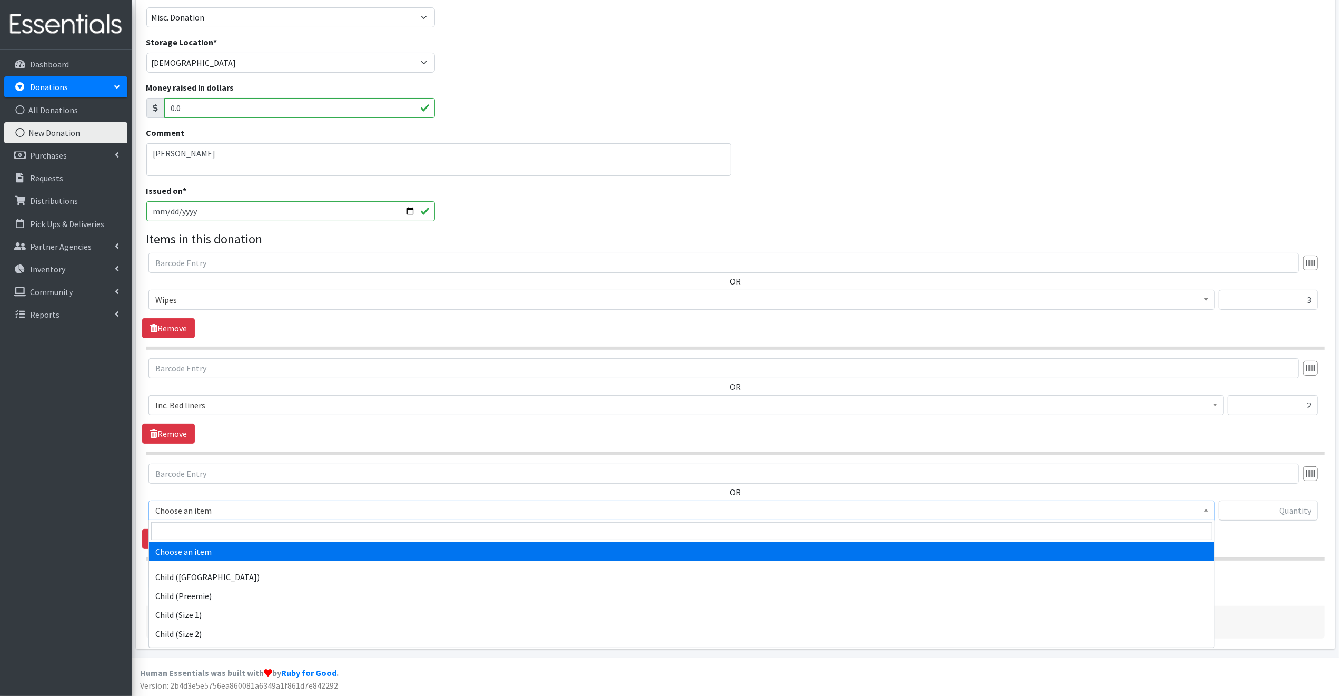
click at [218, 506] on span "Choose an item" at bounding box center [681, 510] width 1053 height 15
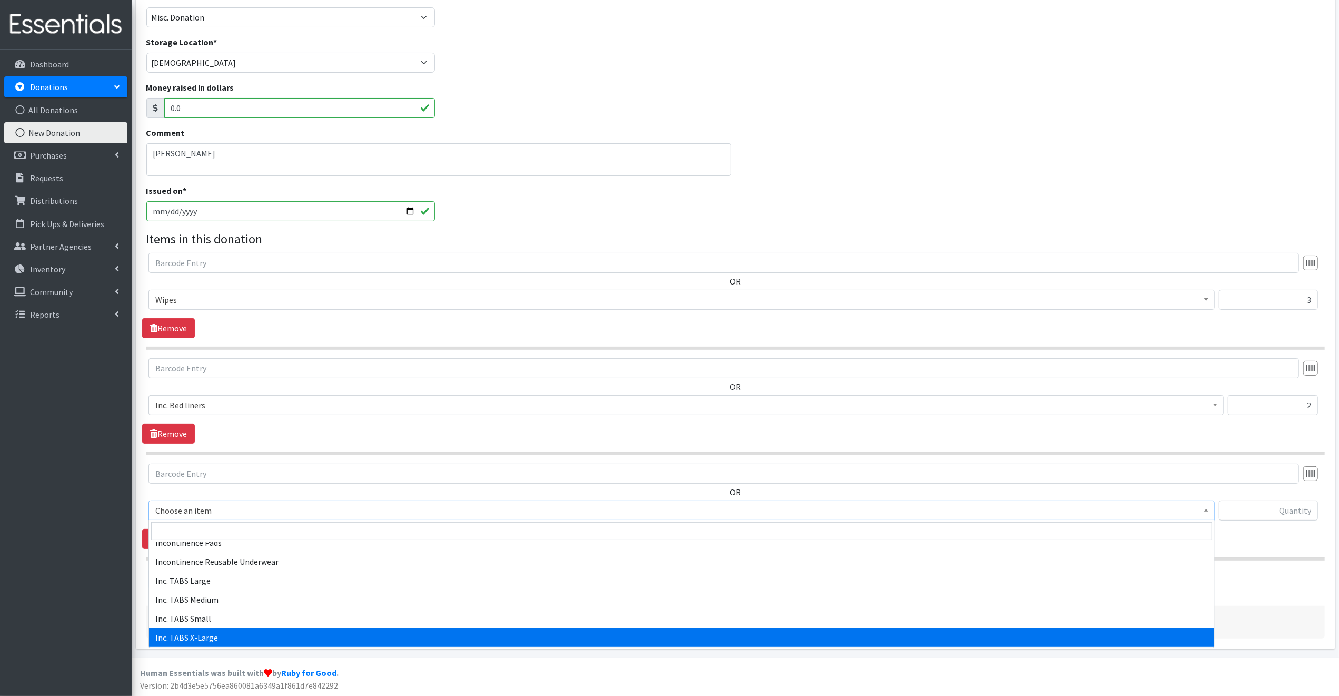
scroll to position [395, 0]
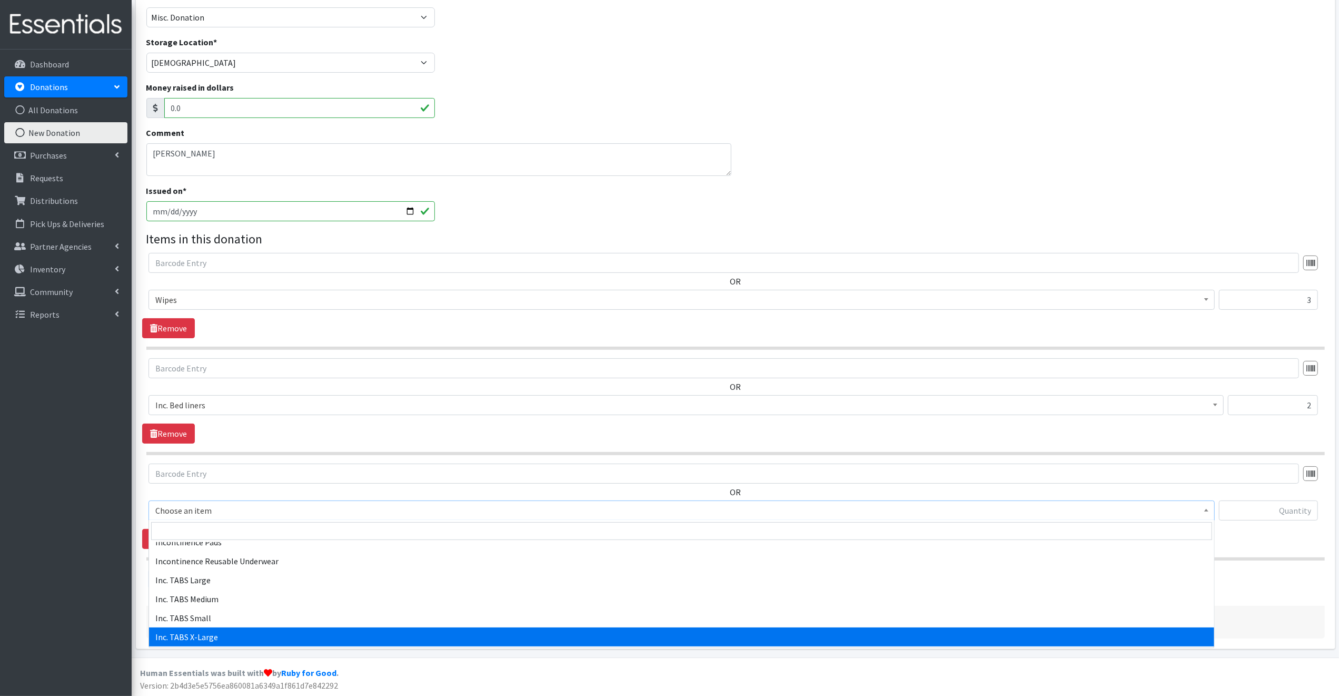
select select "15240"
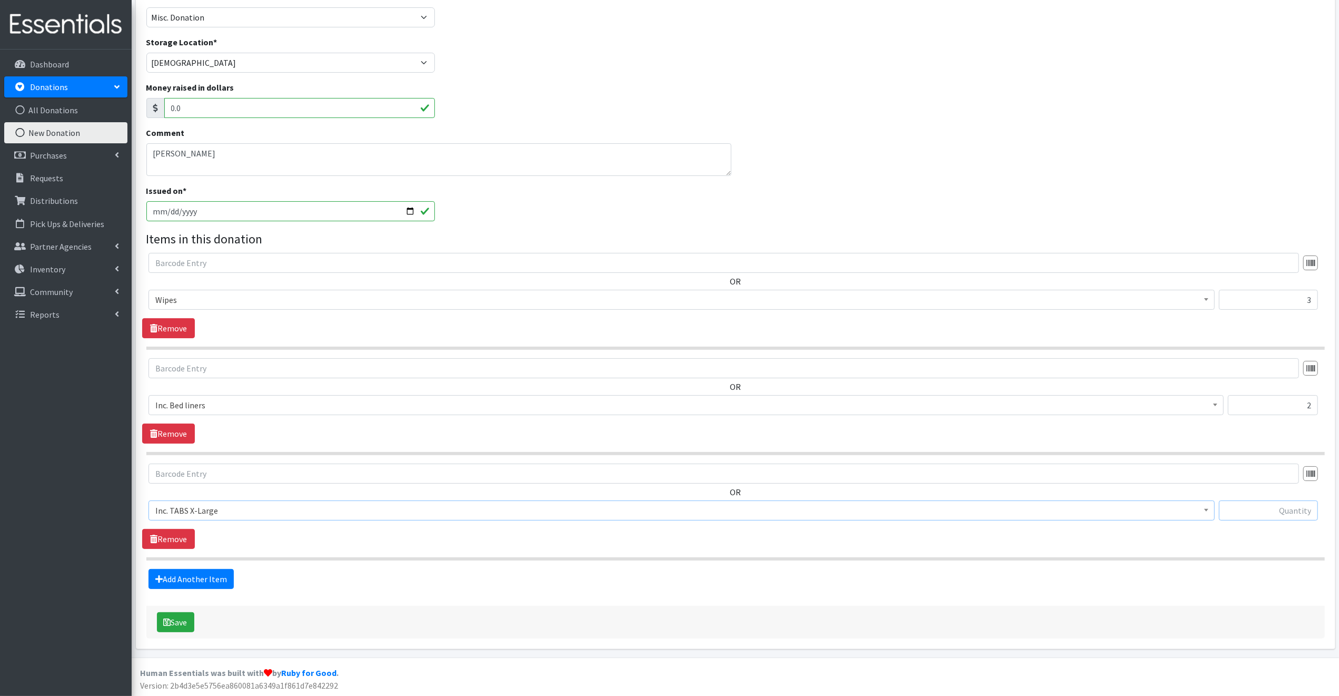
click at [1248, 510] on input "text" at bounding box center [1268, 510] width 99 height 20
type input "23"
click at [203, 573] on link "Add Another Item" at bounding box center [191, 579] width 85 height 20
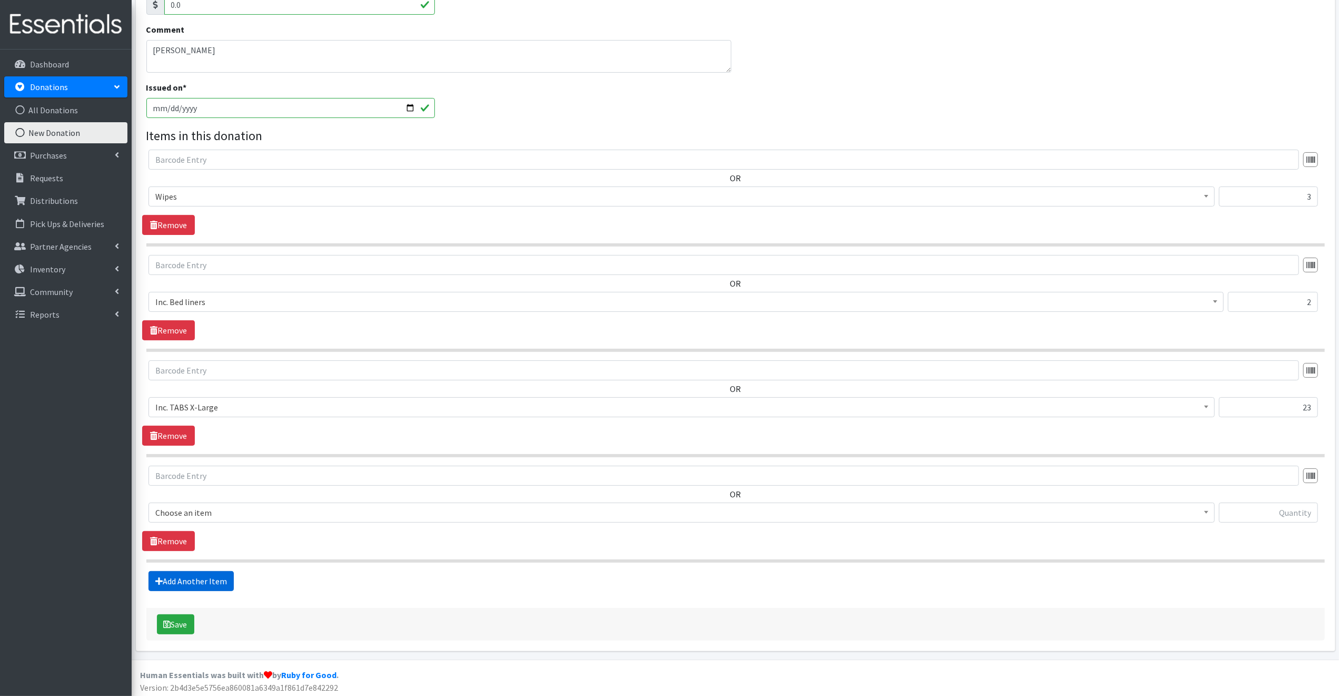
scroll to position [194, 0]
click at [223, 507] on span "Choose an item" at bounding box center [681, 510] width 1053 height 15
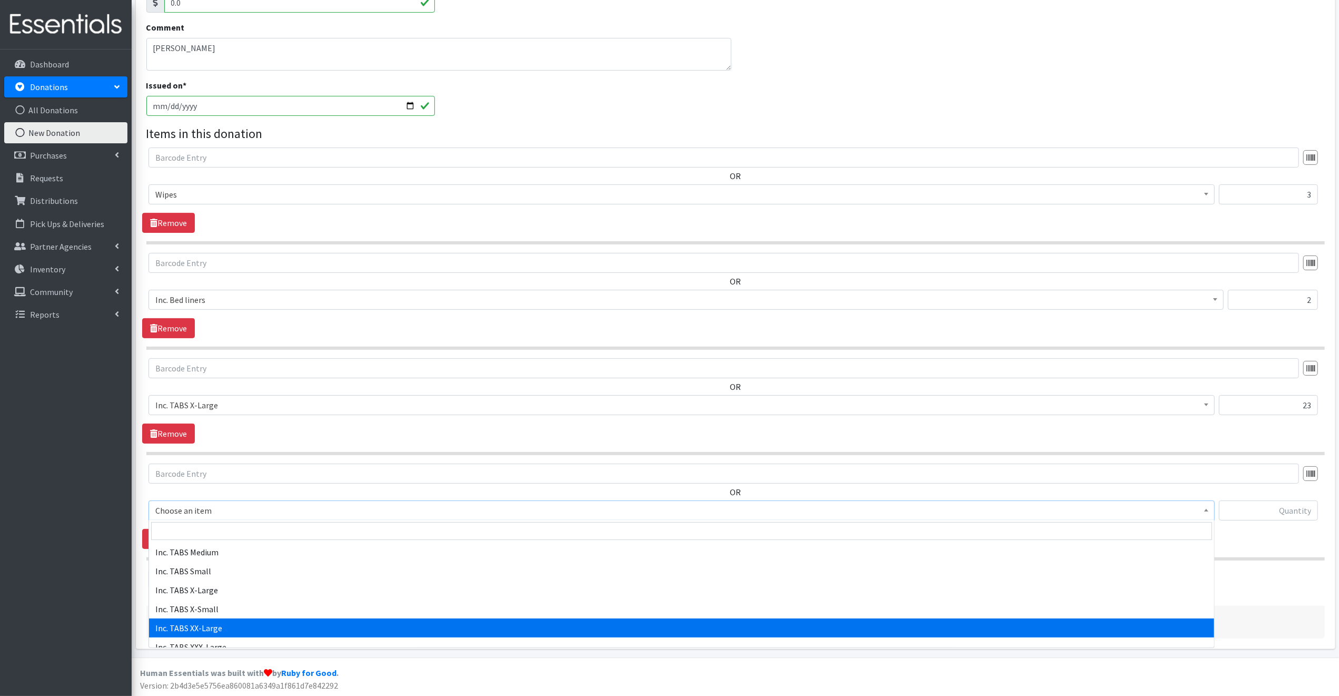
scroll to position [442, 0]
select select "15241"
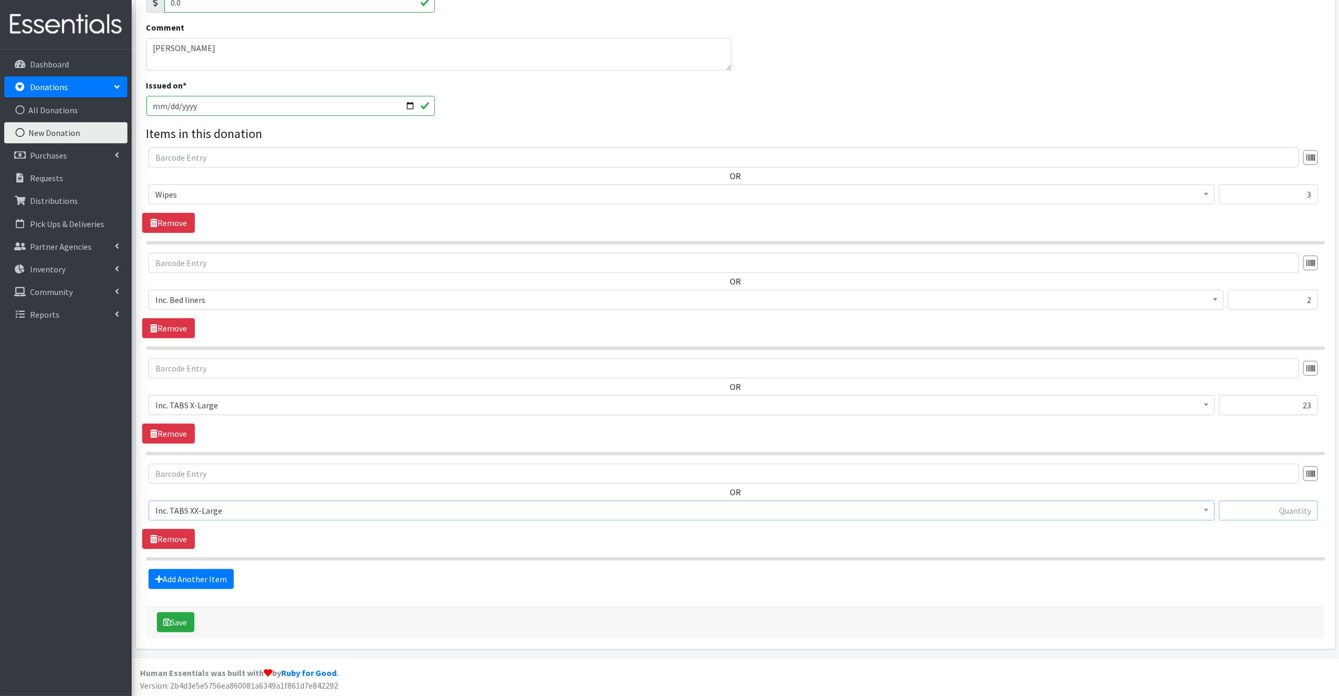
click at [1252, 509] on input "text" at bounding box center [1268, 510] width 99 height 20
type input "11"
click at [180, 621] on button "Save" at bounding box center [175, 622] width 37 height 20
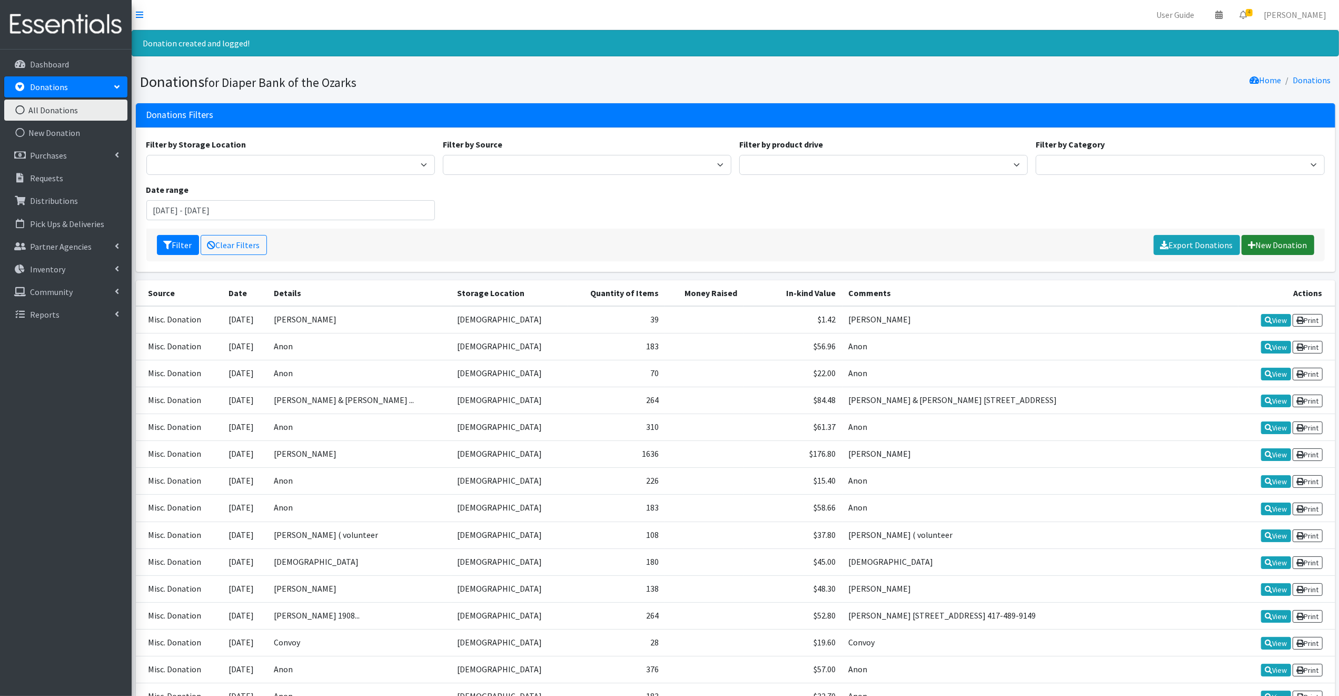
click at [1272, 241] on link "New Donation" at bounding box center [1278, 245] width 73 height 20
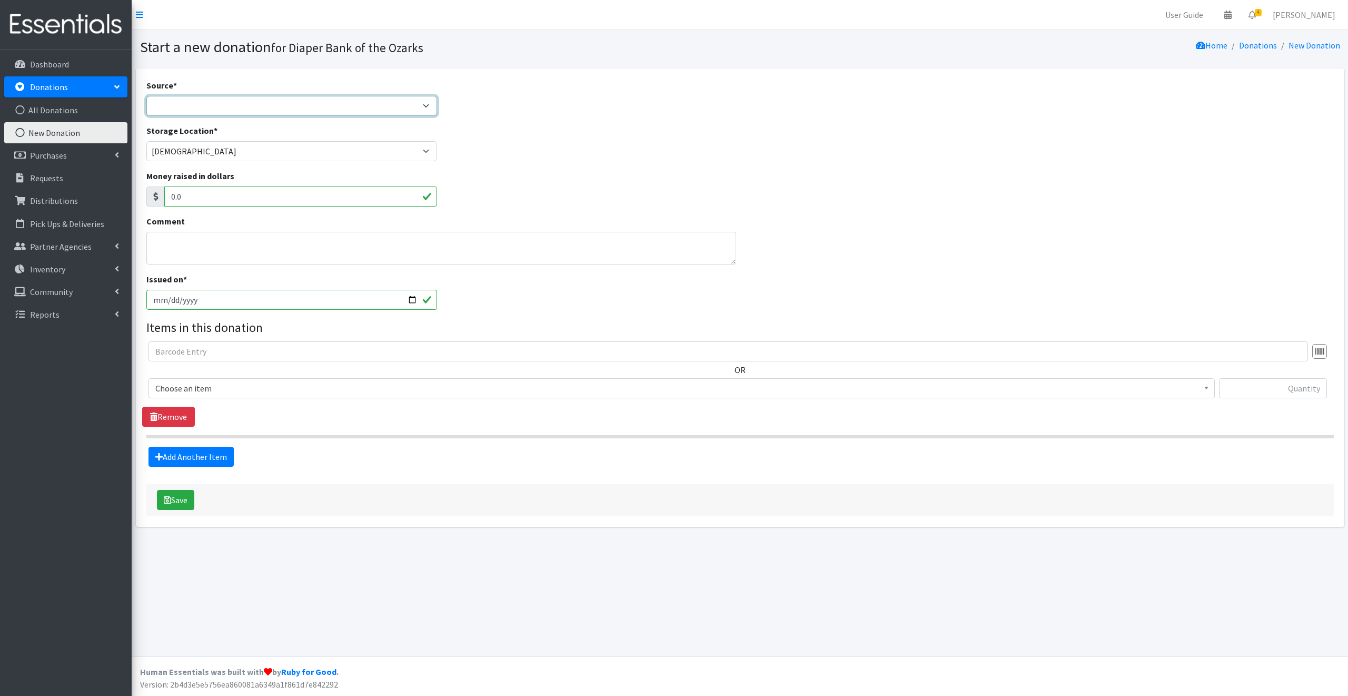
click at [164, 105] on select "Product Drive Manufacturer Donation Site Misc. Donation" at bounding box center [291, 106] width 291 height 20
select select "Misc. Donation"
click at [146, 96] on select "Product Drive Manufacturer Donation Site Misc. Donation" at bounding box center [291, 106] width 291 height 20
click at [169, 240] on textarea "Comment" at bounding box center [441, 248] width 590 height 33
type textarea "Anon"
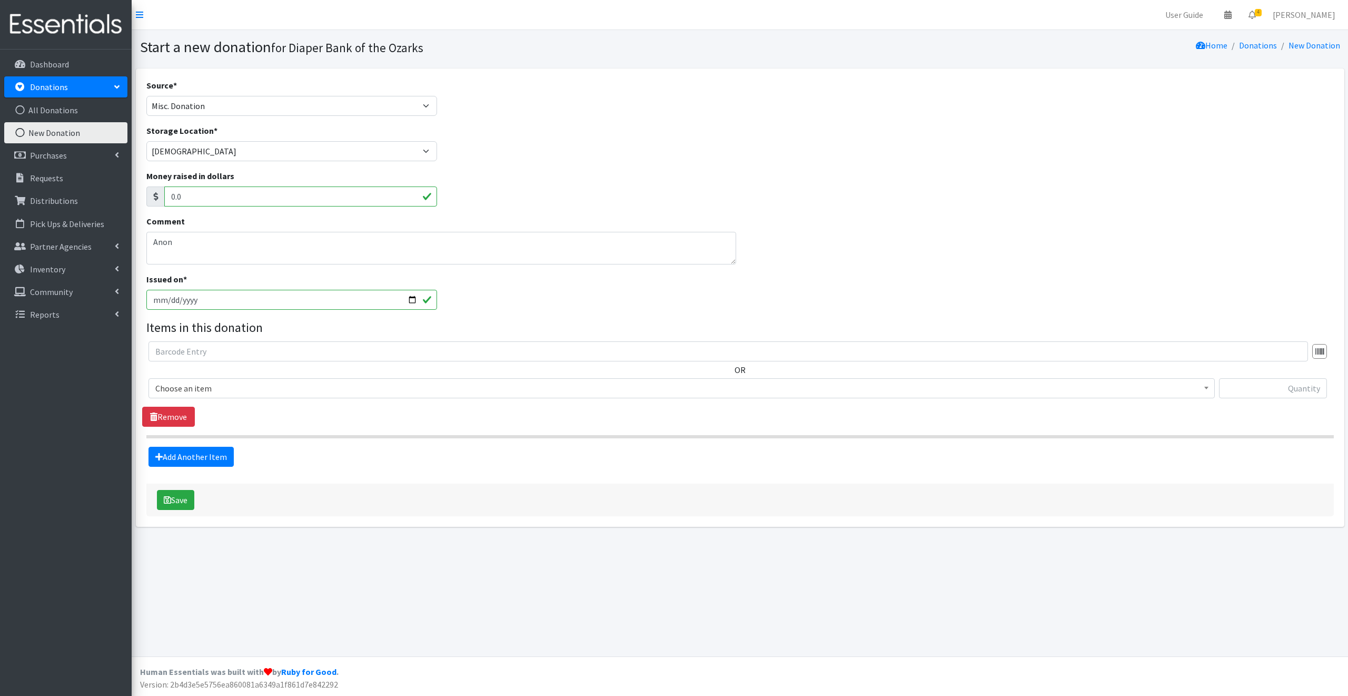
click at [410, 301] on input "2025-09-09" at bounding box center [291, 300] width 291 height 20
type input "[DATE]"
click at [221, 382] on span "Choose an item" at bounding box center [681, 388] width 1053 height 15
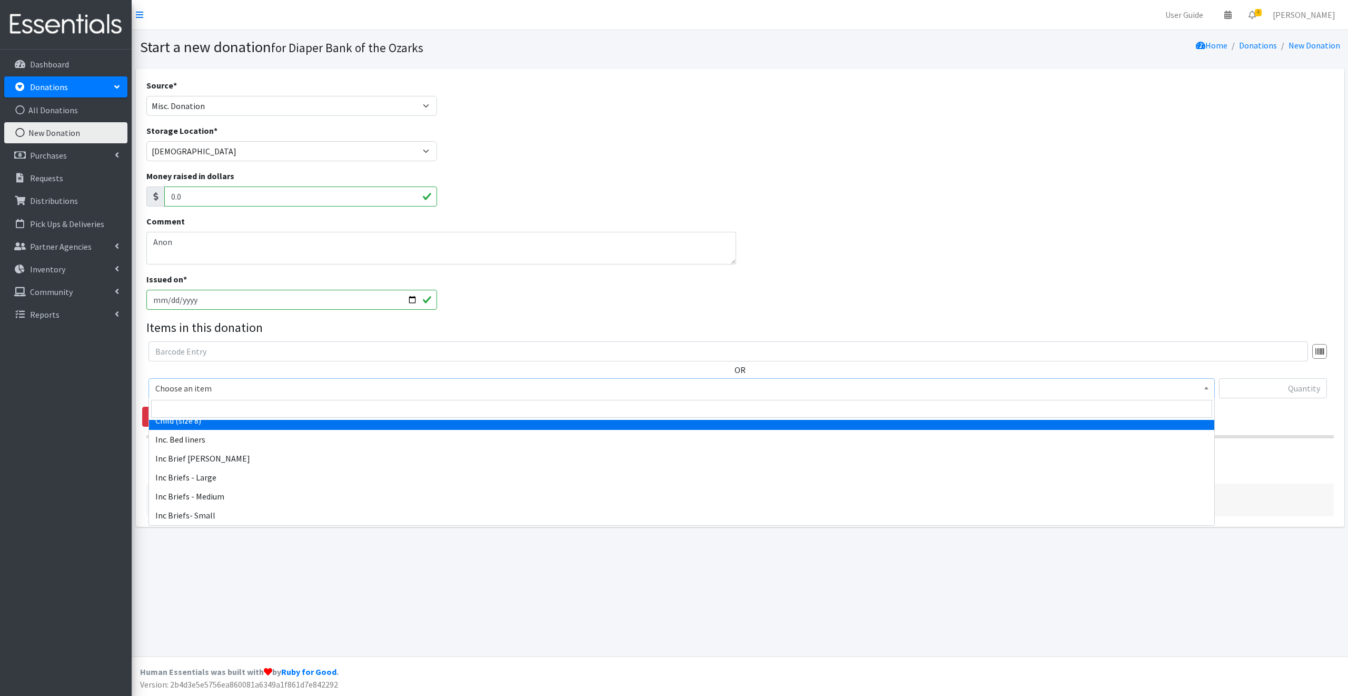
scroll to position [205, 0]
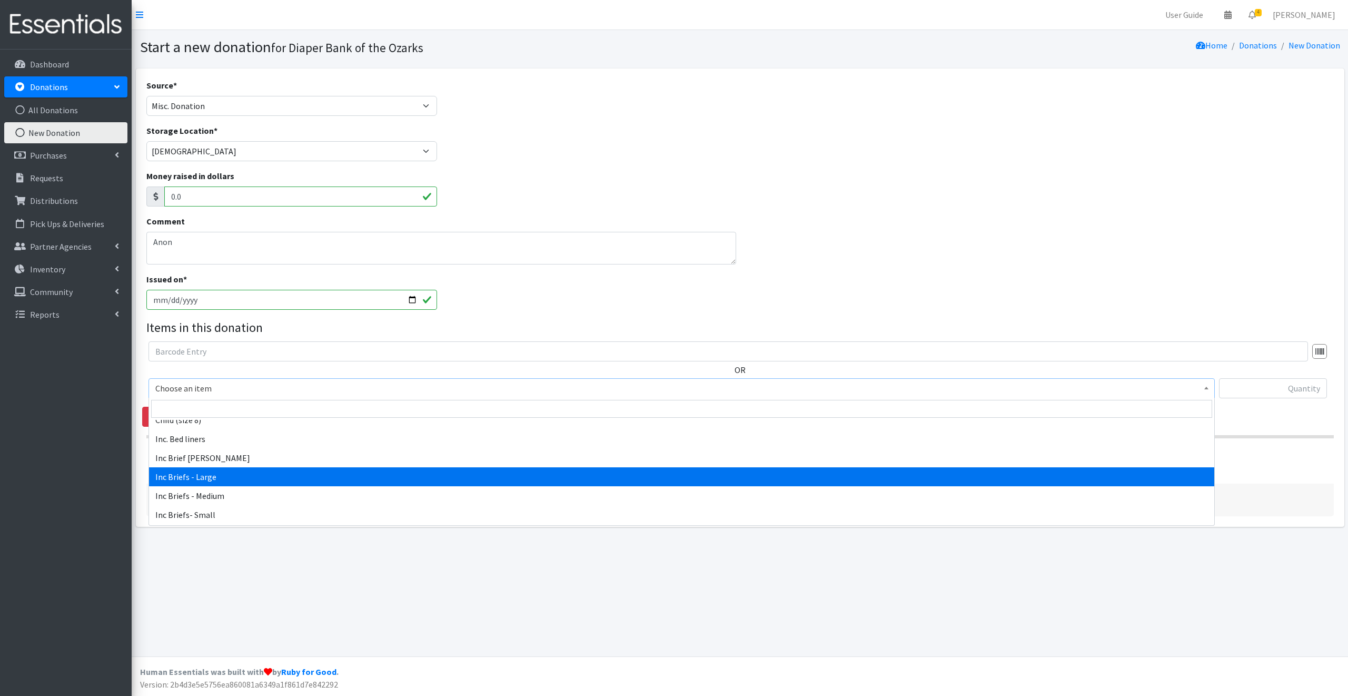
select select "12111"
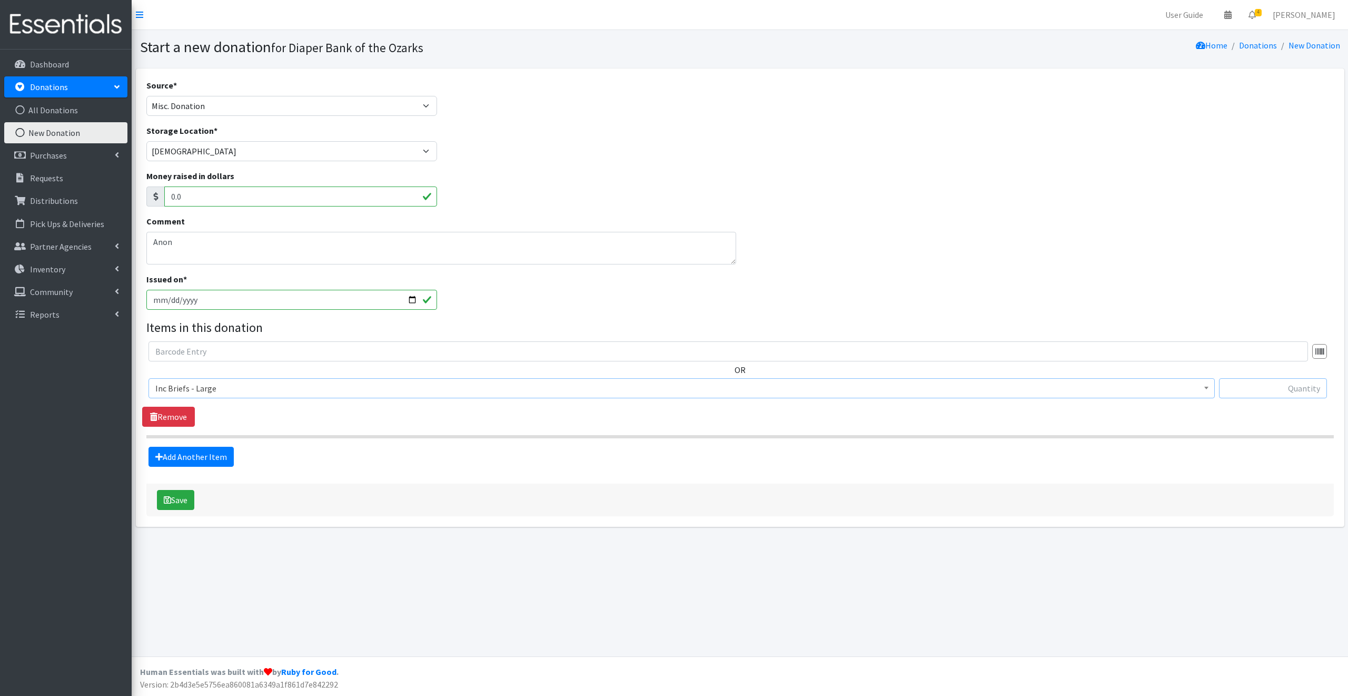
click at [1243, 385] on input "text" at bounding box center [1273, 388] width 108 height 20
type input "68"
click at [180, 454] on link "Add Another Item" at bounding box center [191, 457] width 85 height 20
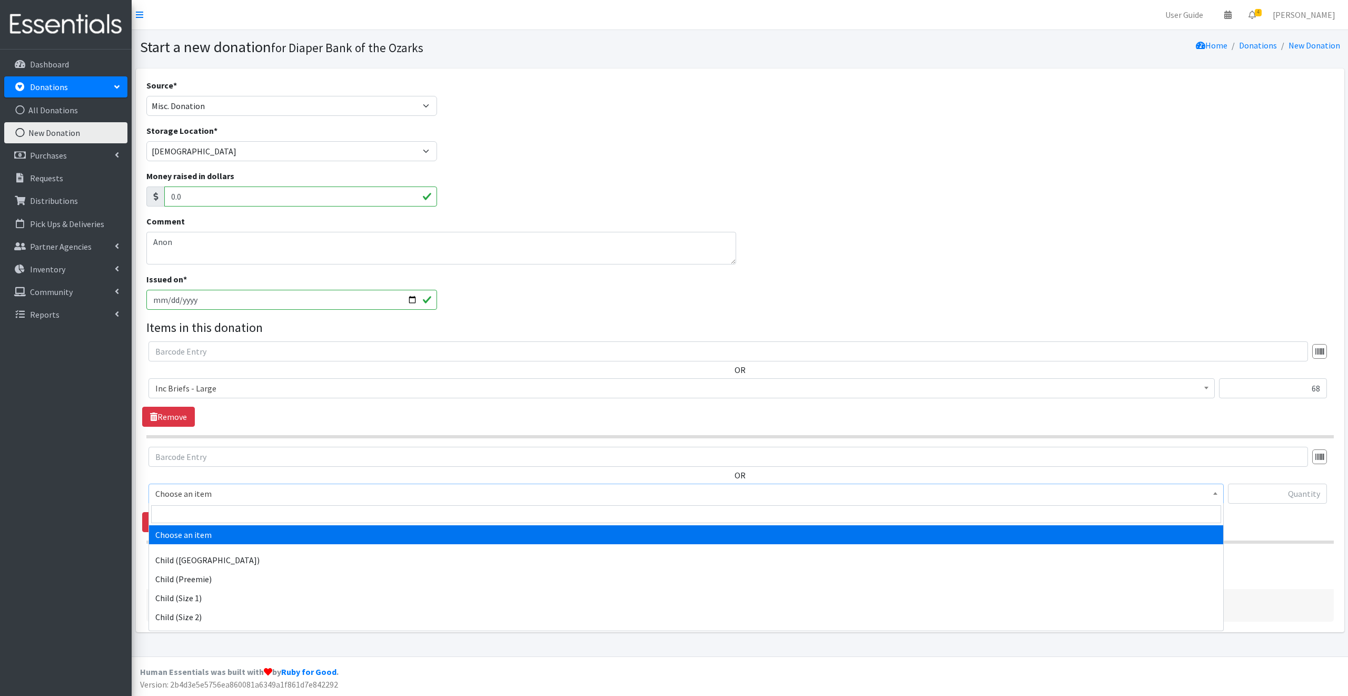
click at [217, 494] on span "Choose an item" at bounding box center [686, 493] width 1062 height 15
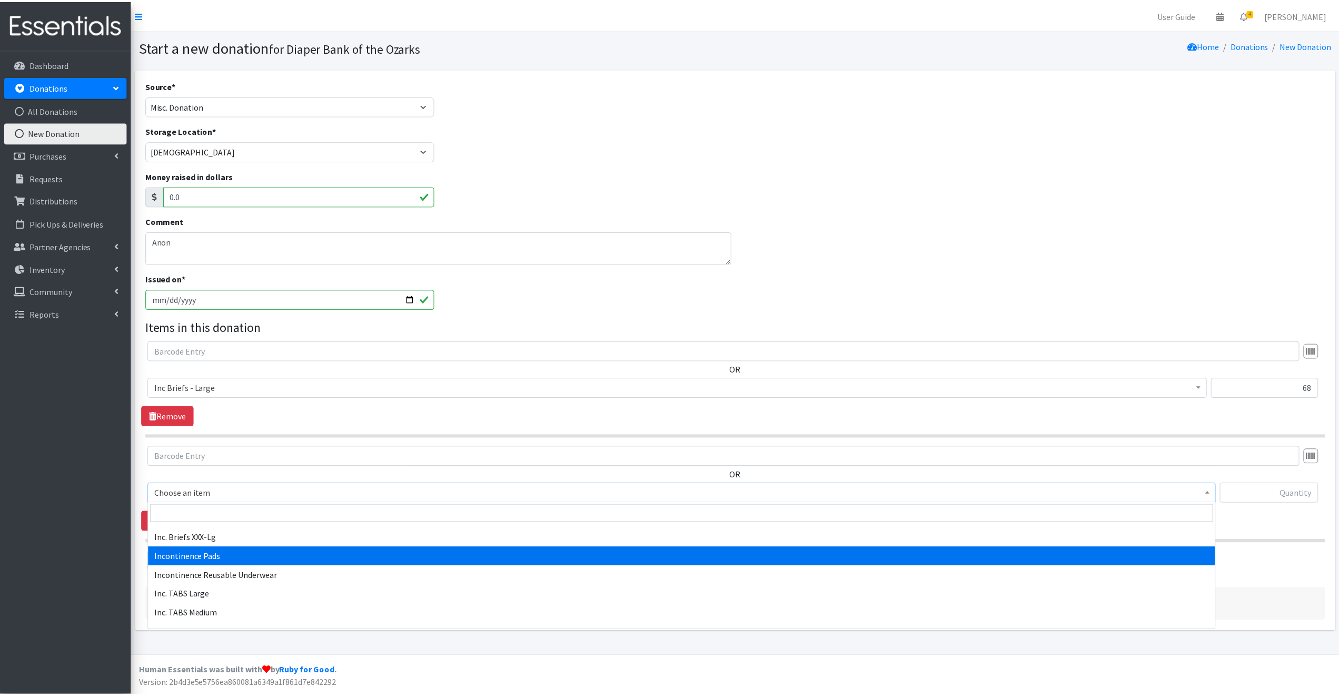
scroll to position [363, 0]
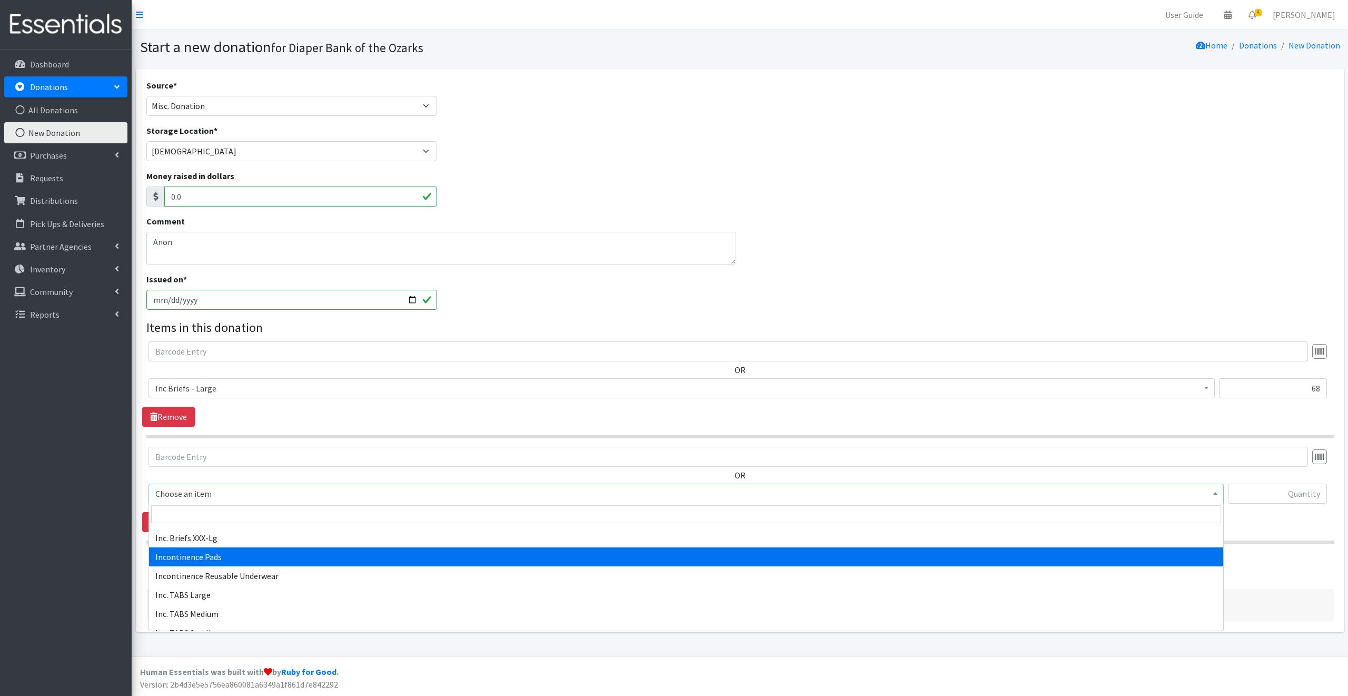
select select "12996"
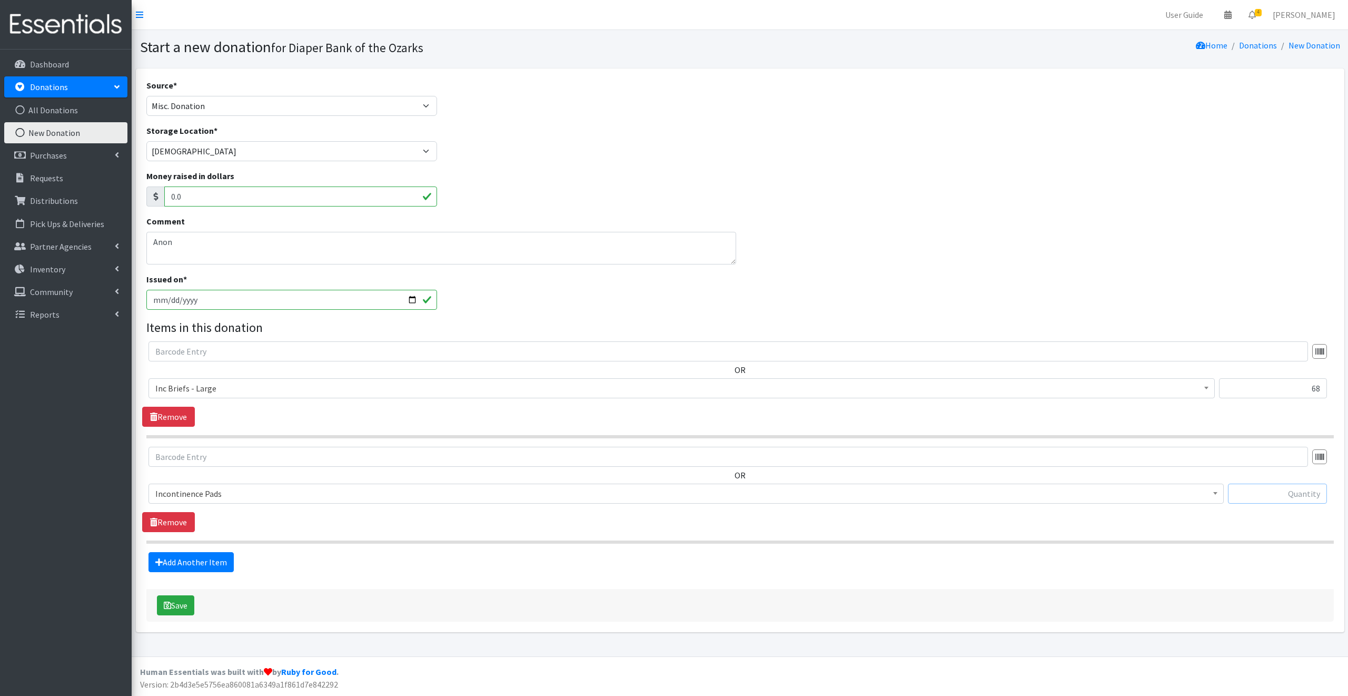
click at [1253, 493] on input "text" at bounding box center [1277, 494] width 99 height 20
type input "16"
click at [214, 563] on link "Add Another Item" at bounding box center [191, 562] width 85 height 20
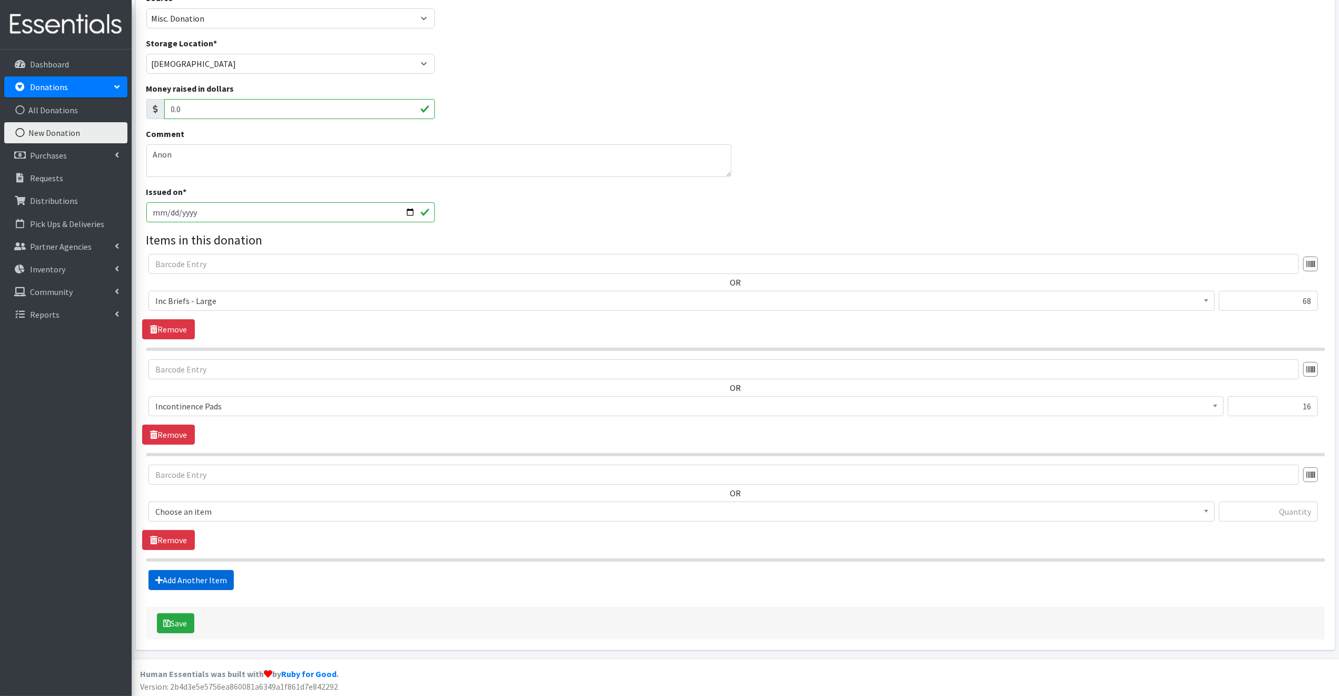
scroll to position [88, 0]
click at [220, 510] on span "Choose an item" at bounding box center [681, 510] width 1053 height 15
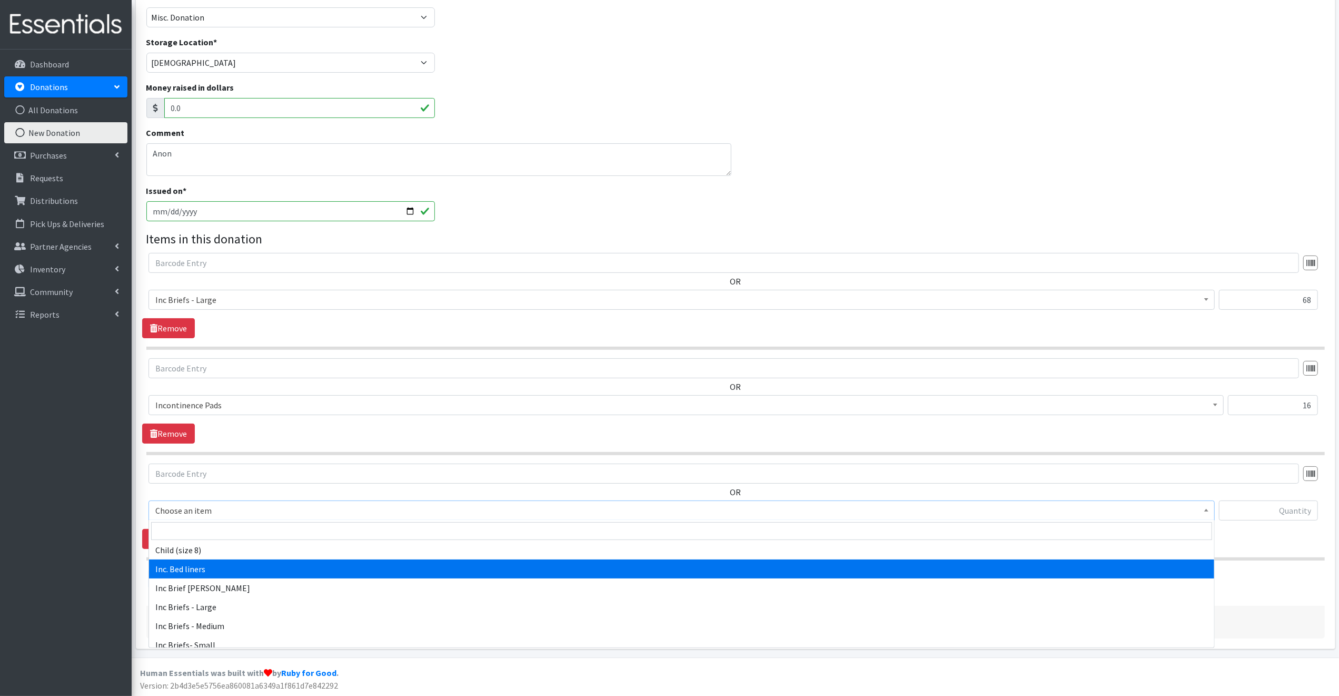
scroll to position [198, 0]
select select "6582"
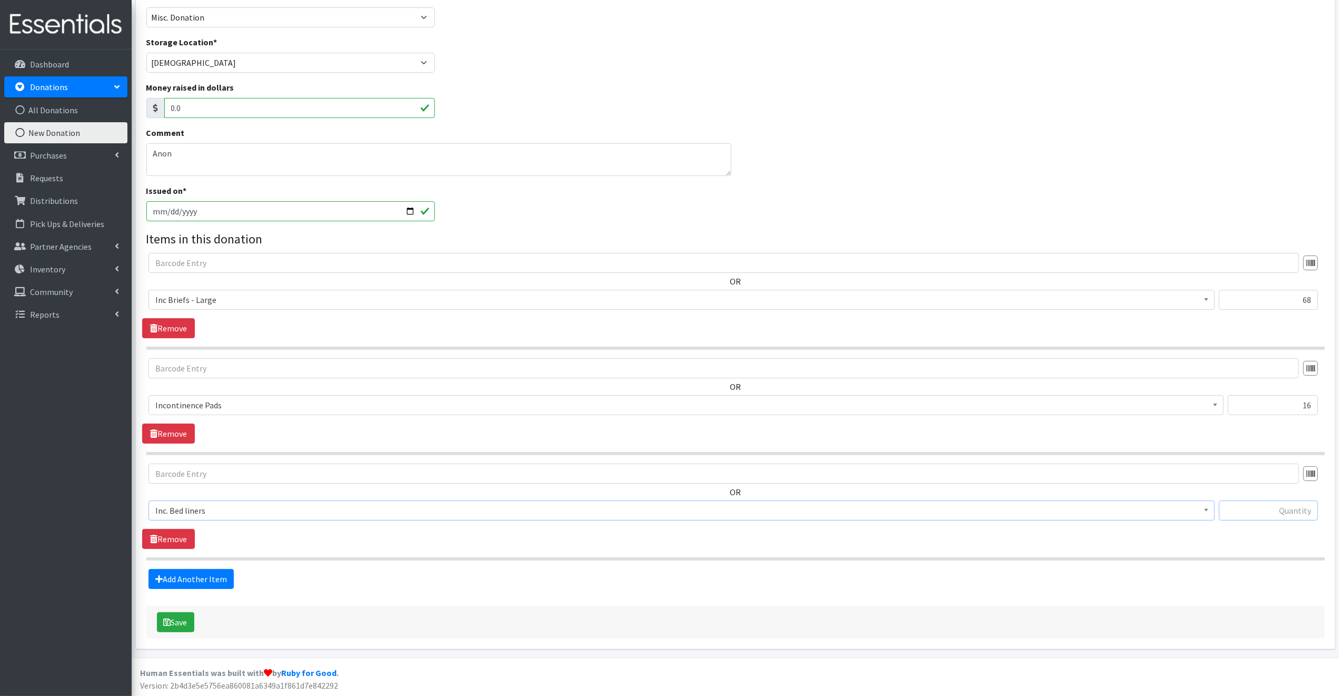
click at [1250, 507] on input "text" at bounding box center [1268, 510] width 99 height 20
type input "10"
click at [188, 620] on button "Save" at bounding box center [175, 622] width 37 height 20
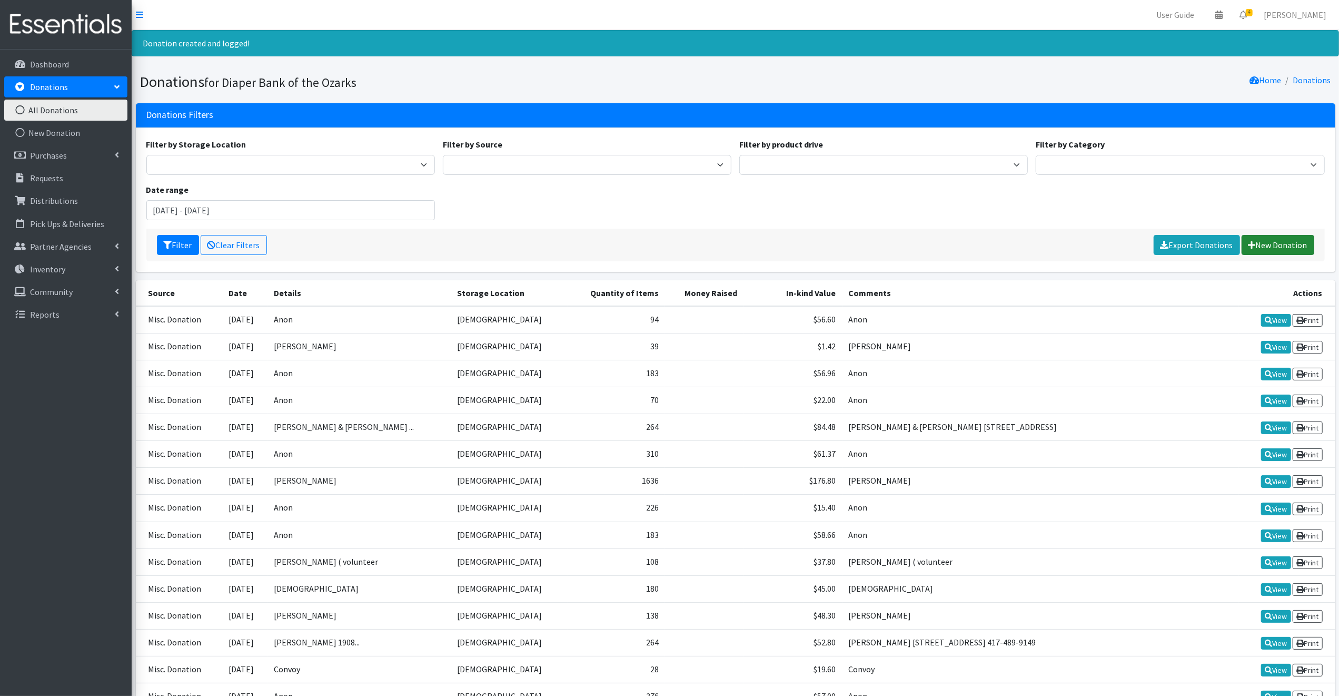
click at [1271, 239] on link "New Donation" at bounding box center [1278, 245] width 73 height 20
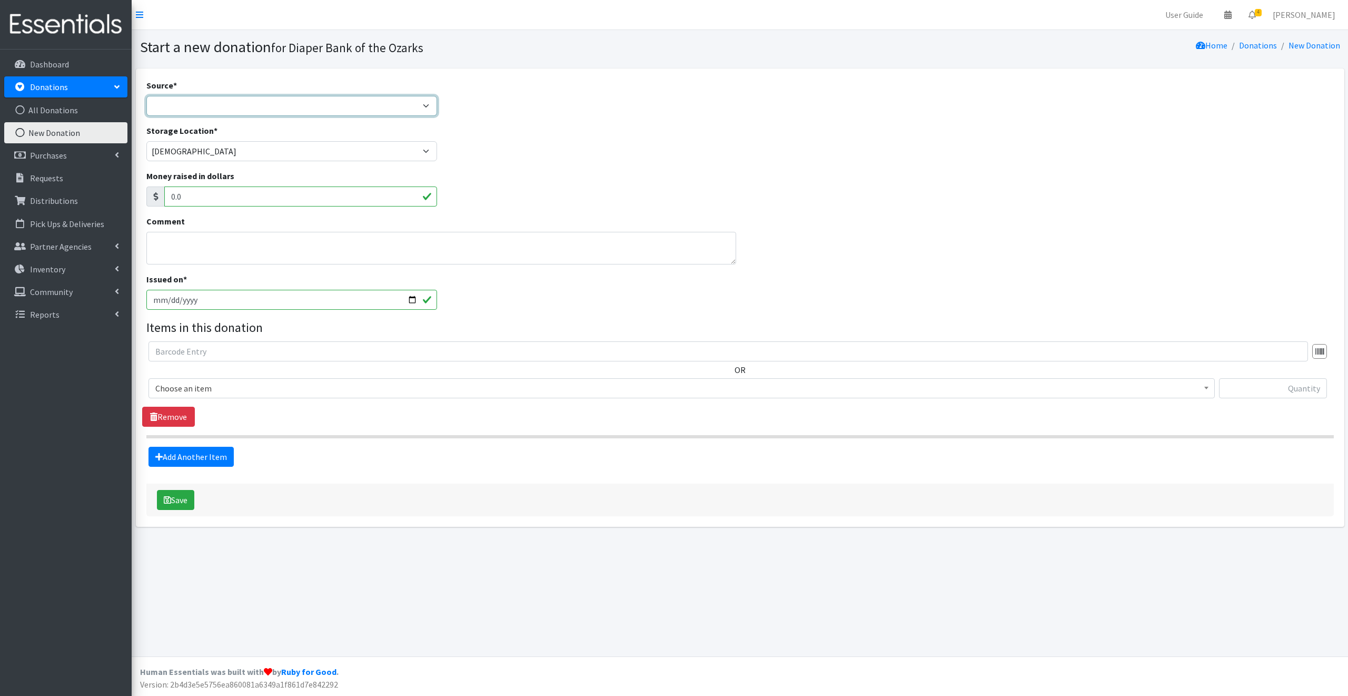
click at [162, 106] on select "Product Drive Manufacturer Donation Site Misc. Donation" at bounding box center [291, 106] width 291 height 20
select select "Misc. Donation"
click at [146, 96] on select "Product Drive Manufacturer Donation Site Misc. Donation" at bounding box center [291, 106] width 291 height 20
click at [163, 245] on textarea "Comment" at bounding box center [441, 248] width 590 height 33
type textarea "Anon"
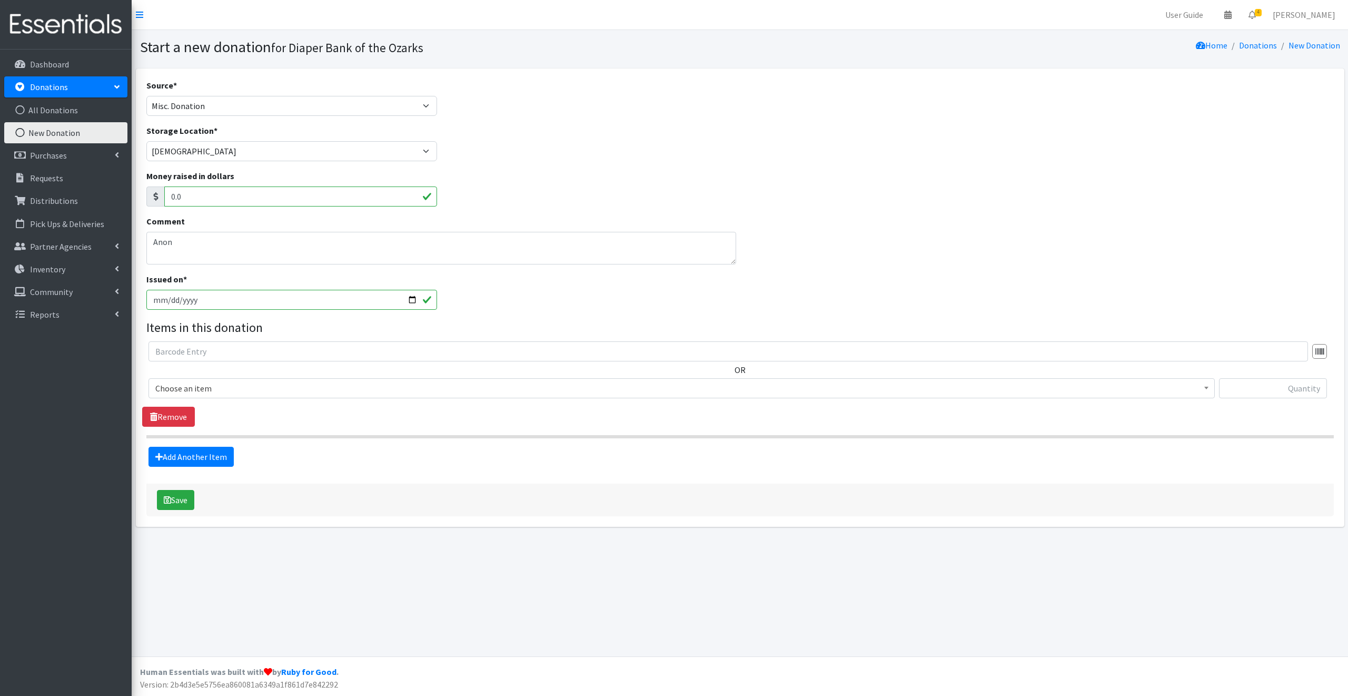
click at [410, 300] on input "[DATE]" at bounding box center [291, 300] width 291 height 20
type input "2025-09-01"
click at [232, 387] on span "Choose an item" at bounding box center [681, 388] width 1053 height 15
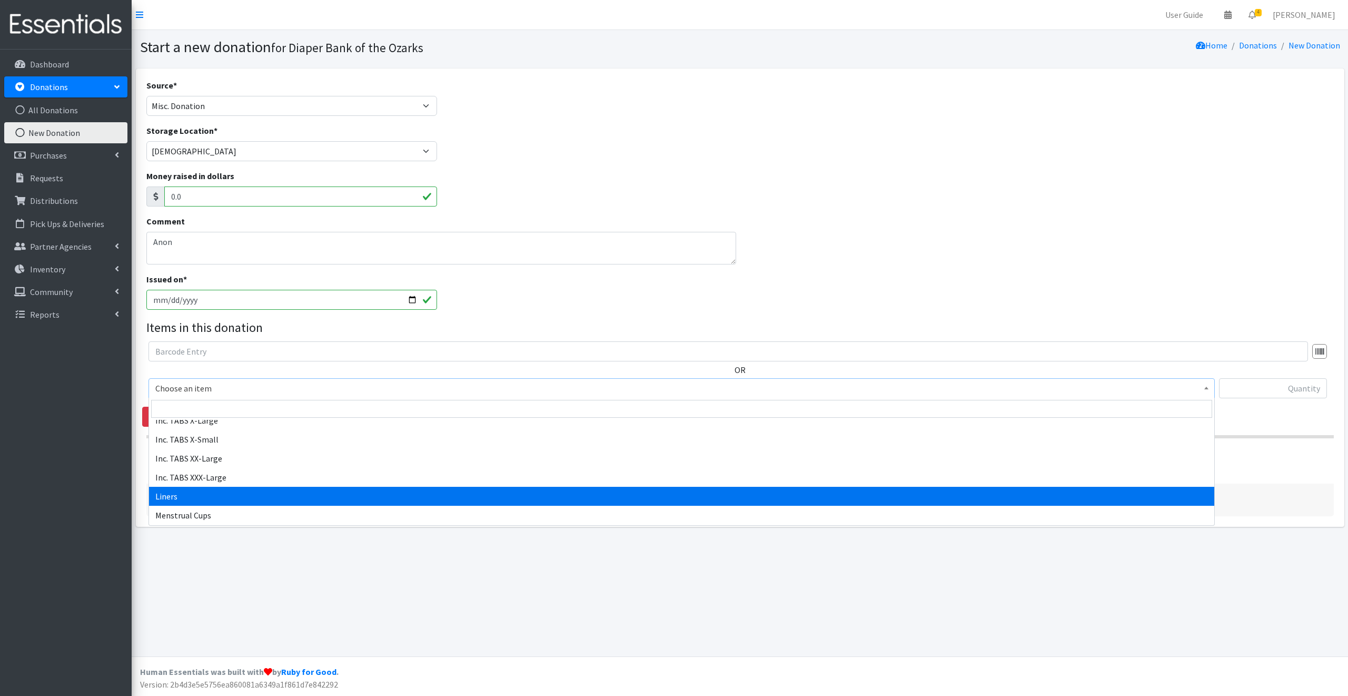
scroll to position [490, 0]
select select "10665"
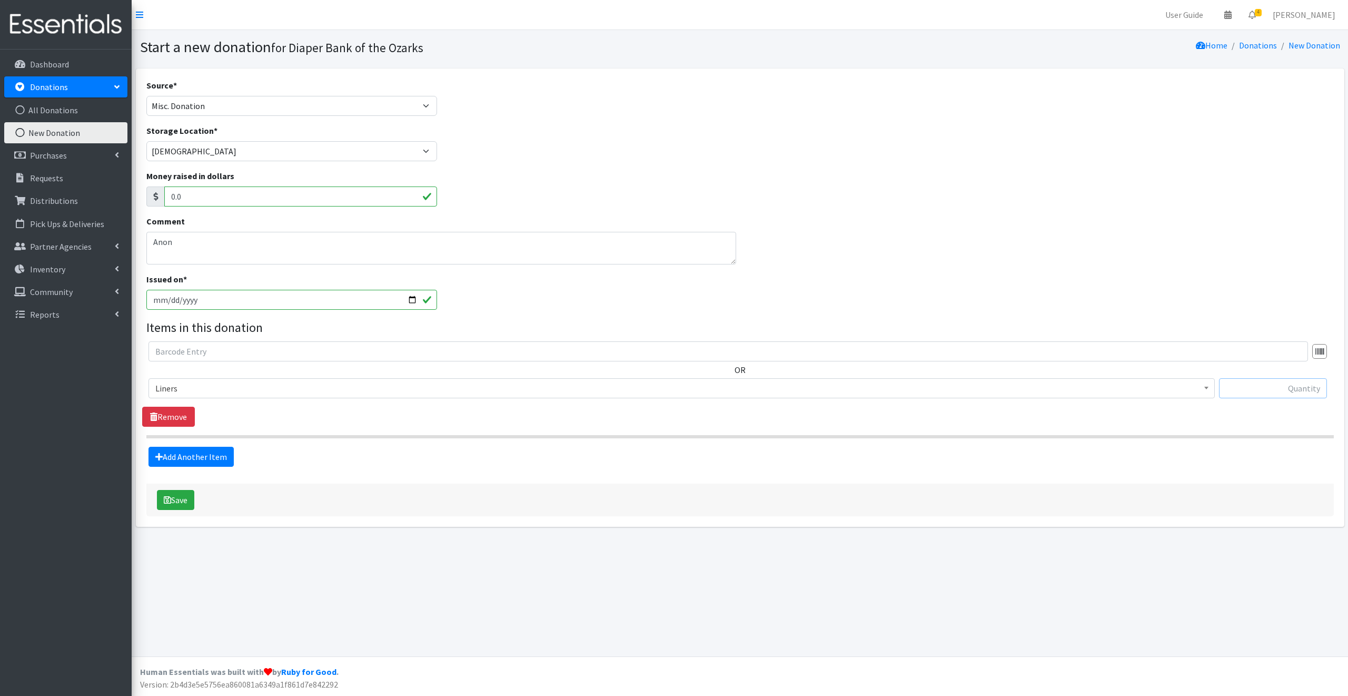
click at [1238, 388] on input "text" at bounding box center [1273, 388] width 108 height 20
type input "40"
click at [183, 497] on button "Save" at bounding box center [175, 500] width 37 height 20
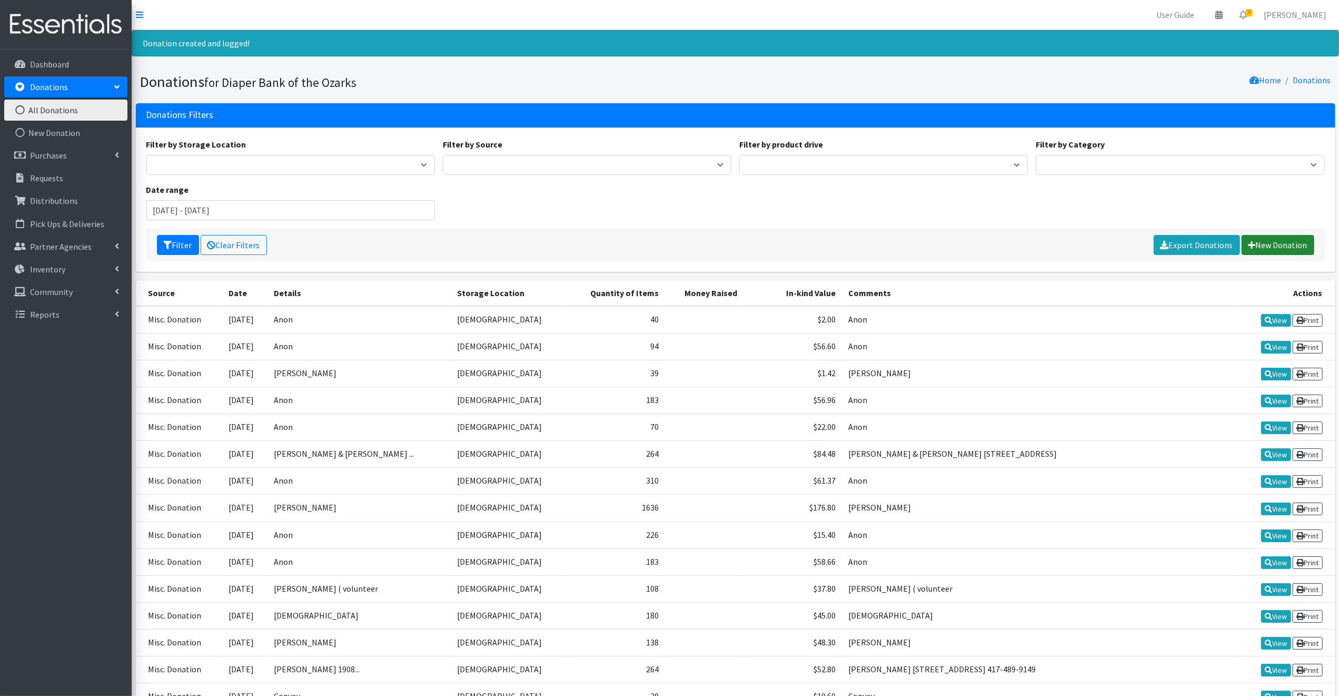
click at [1286, 241] on link "New Donation" at bounding box center [1278, 245] width 73 height 20
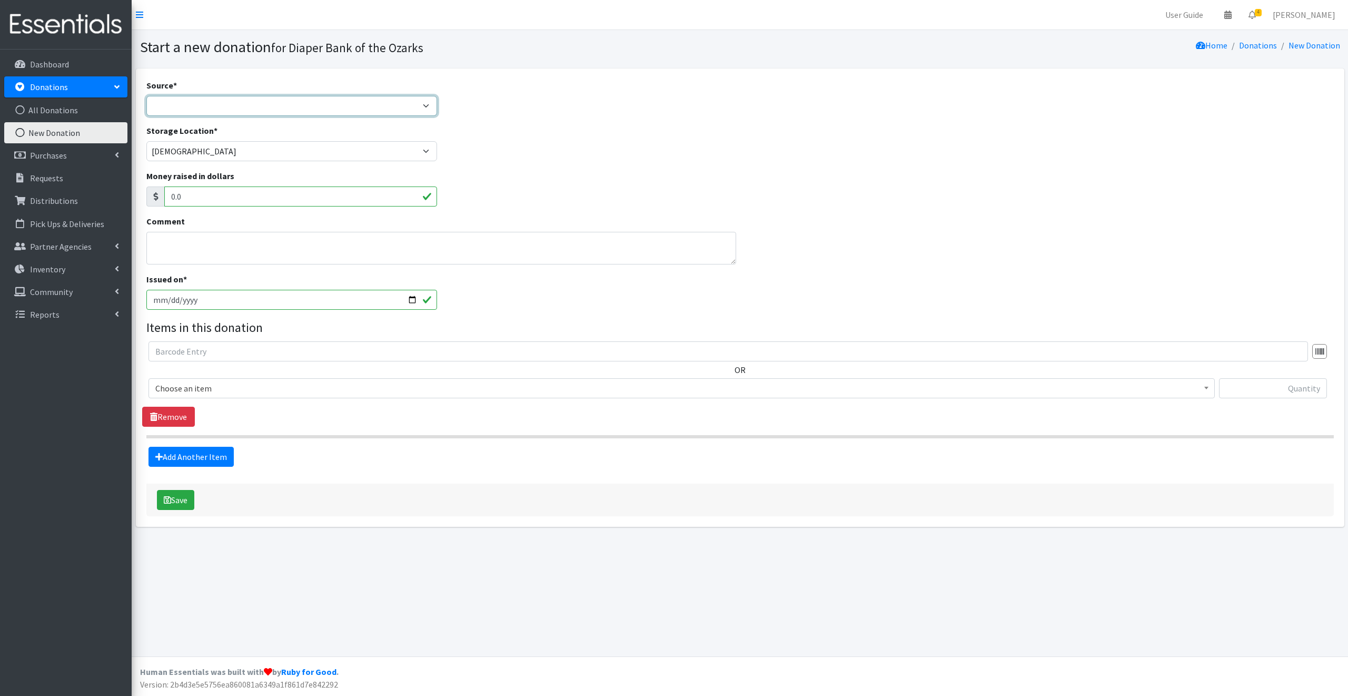
click at [166, 103] on select "Product Drive Manufacturer Donation Site Misc. Donation" at bounding box center [291, 106] width 291 height 20
select select "Misc. Donation"
click at [146, 96] on select "Product Drive Manufacturer Donation Site Misc. Donation" at bounding box center [291, 106] width 291 height 20
click at [166, 242] on textarea "Comment" at bounding box center [441, 248] width 590 height 33
type textarea "[PERSON_NAME]"
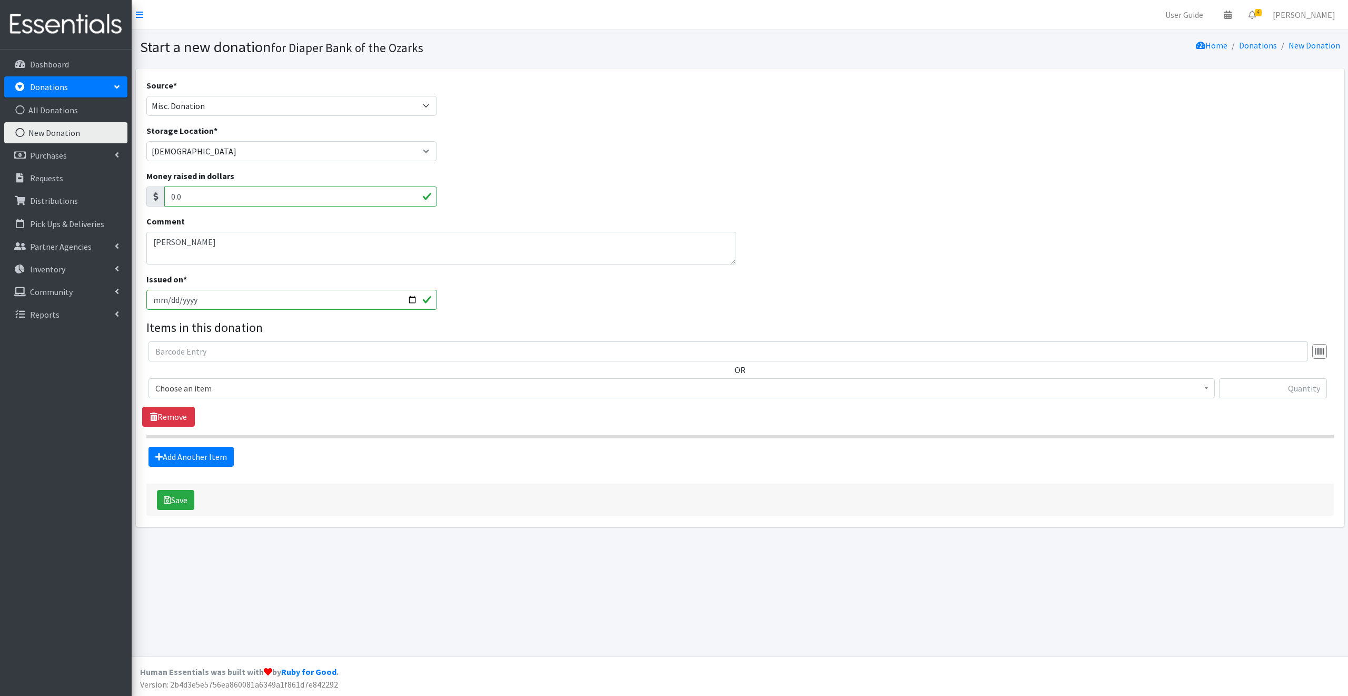
click at [410, 297] on input "2025-09-09" at bounding box center [291, 300] width 291 height 20
type input "[DATE]"
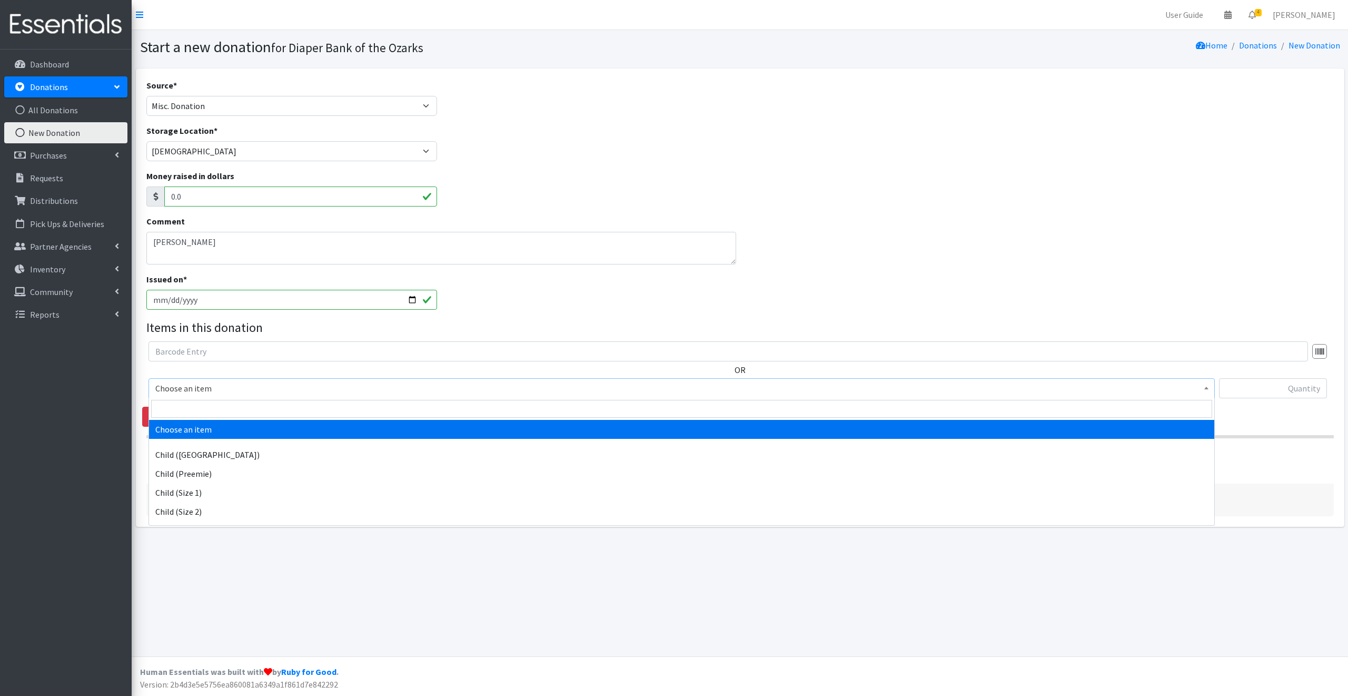
click at [233, 386] on span "Choose an item" at bounding box center [681, 388] width 1053 height 15
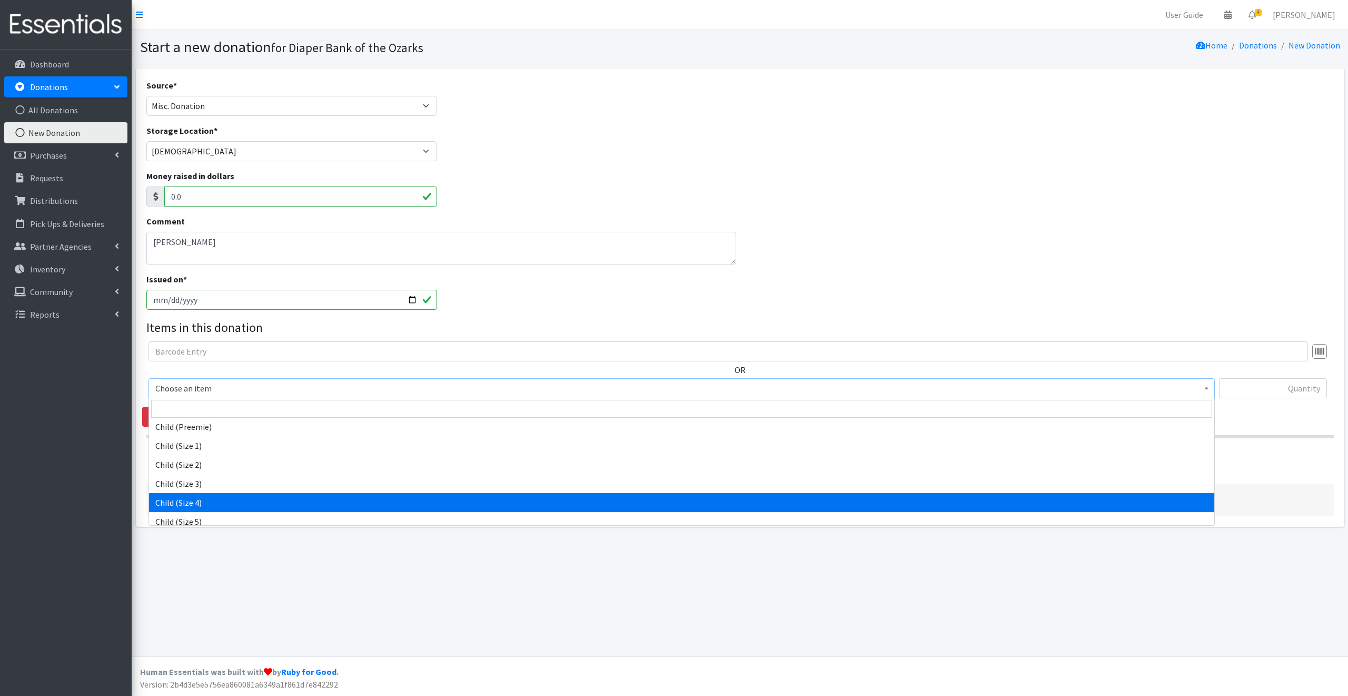
scroll to position [47, 0]
select select "3070"
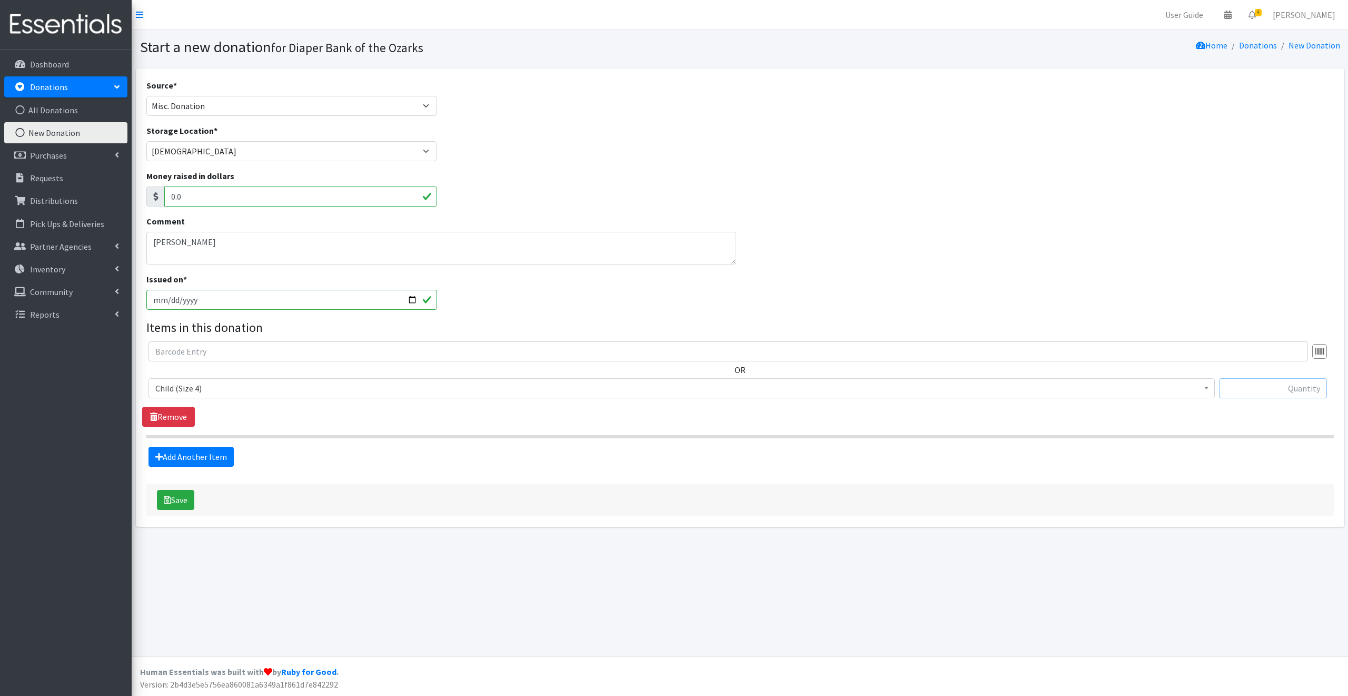
click at [1234, 385] on input "text" at bounding box center [1273, 388] width 108 height 20
type input "478"
click at [191, 454] on link "Add Another Item" at bounding box center [191, 457] width 85 height 20
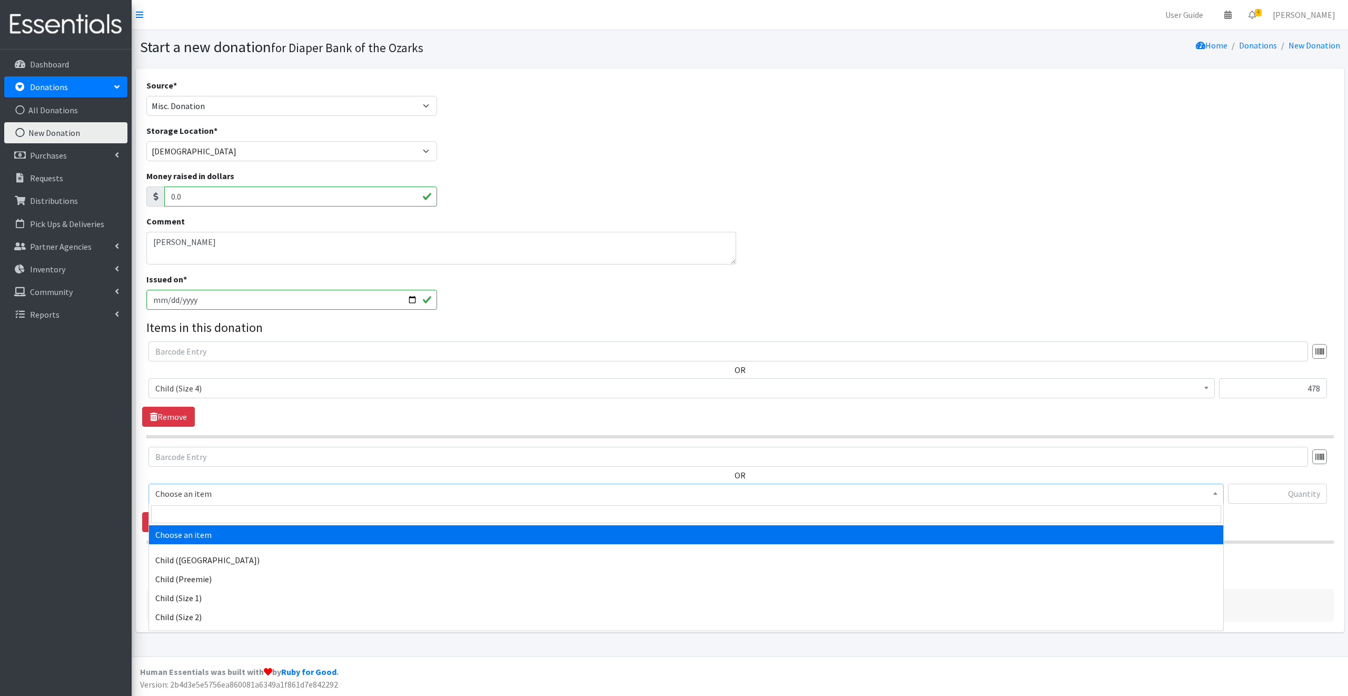
click at [226, 491] on span "Choose an item" at bounding box center [686, 493] width 1062 height 15
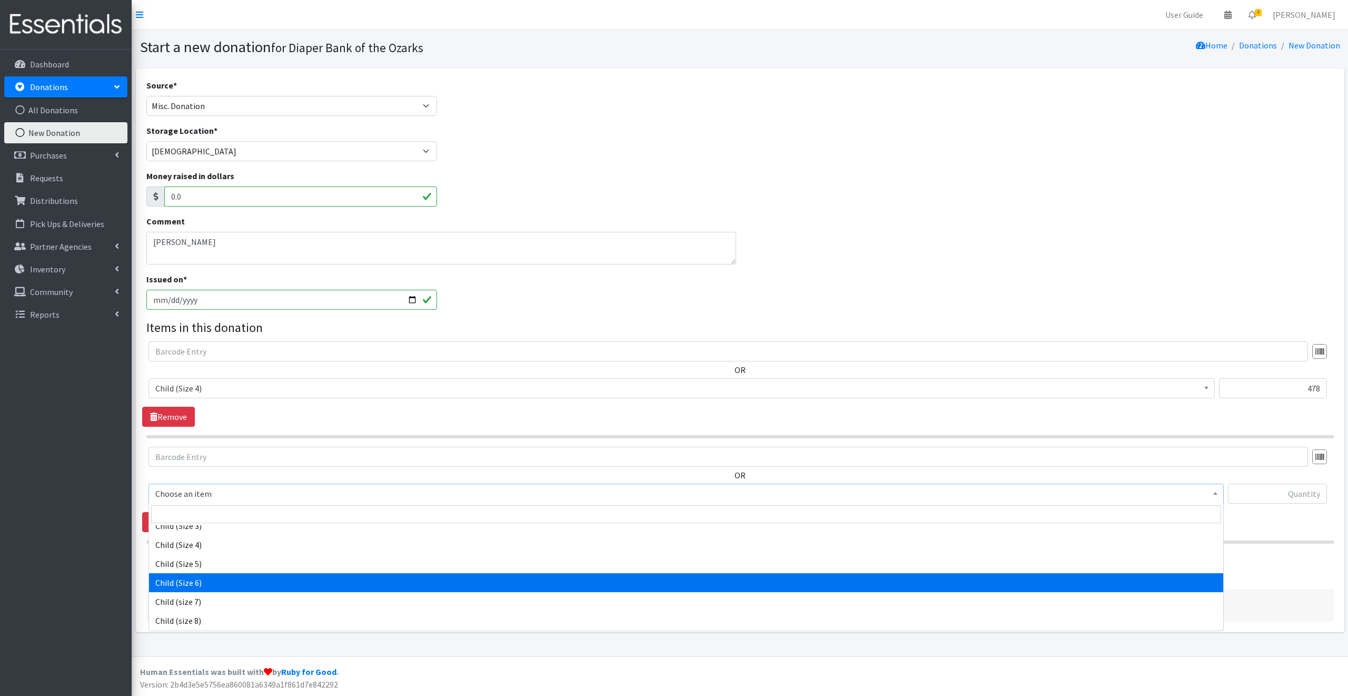
scroll to position [111, 0]
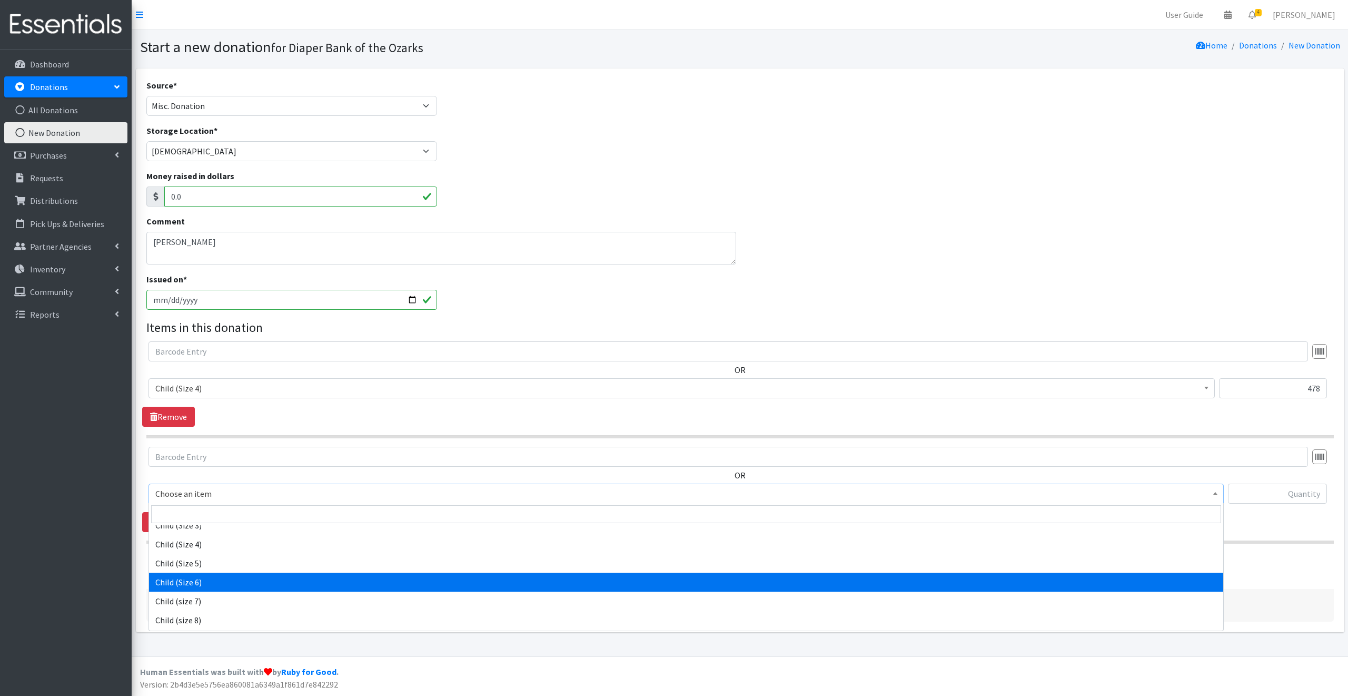
select select "3056"
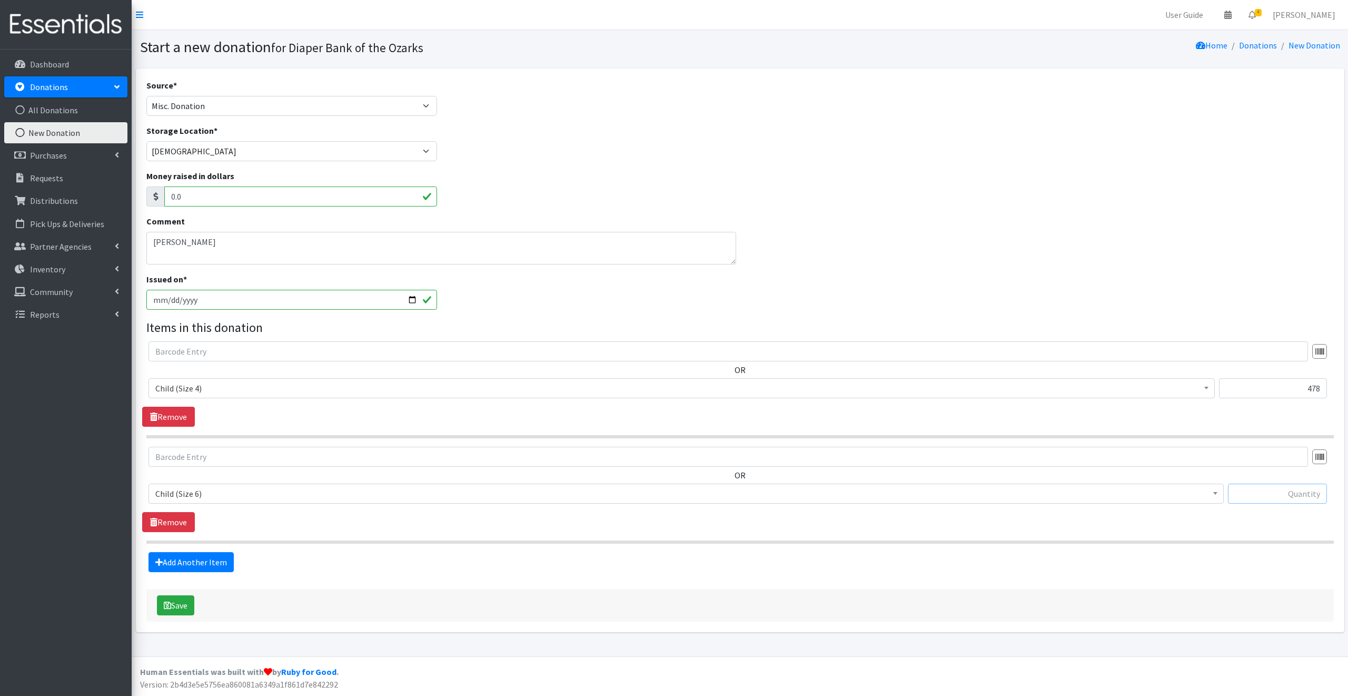
click at [1247, 491] on input "text" at bounding box center [1277, 494] width 99 height 20
type input "340"
click at [183, 605] on button "Save" at bounding box center [175, 605] width 37 height 20
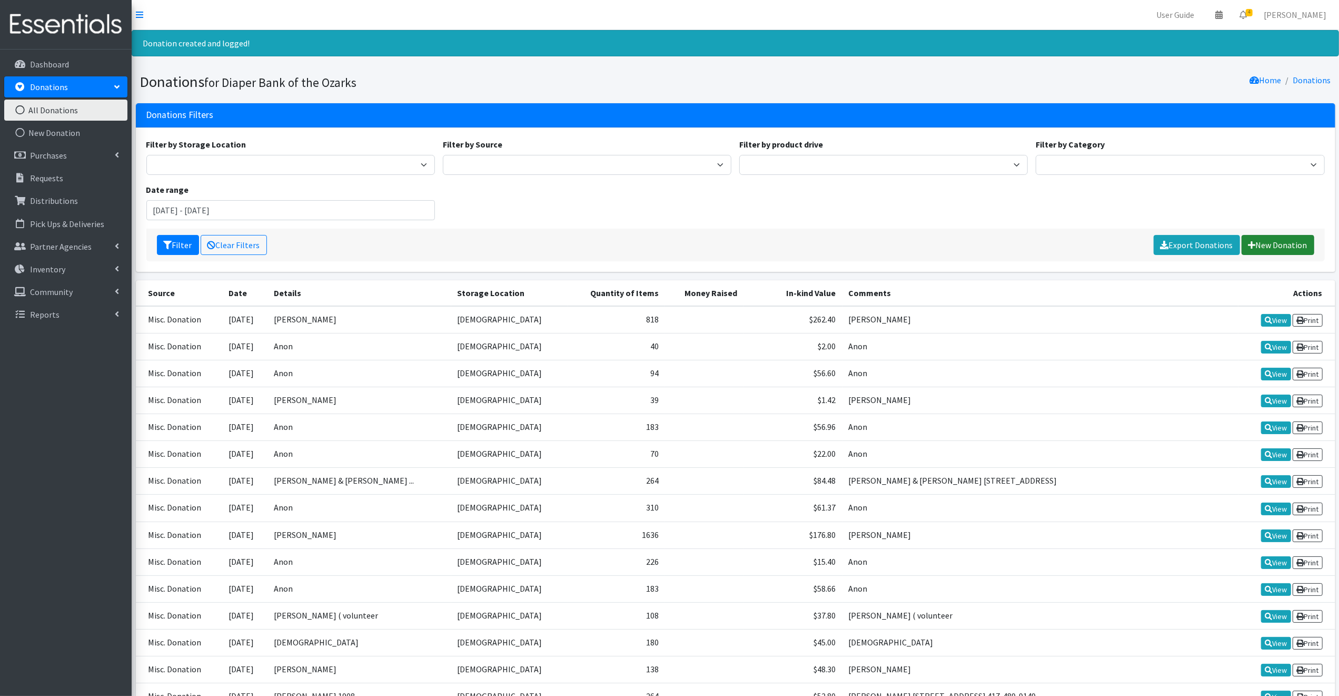
click at [1283, 241] on link "New Donation" at bounding box center [1278, 245] width 73 height 20
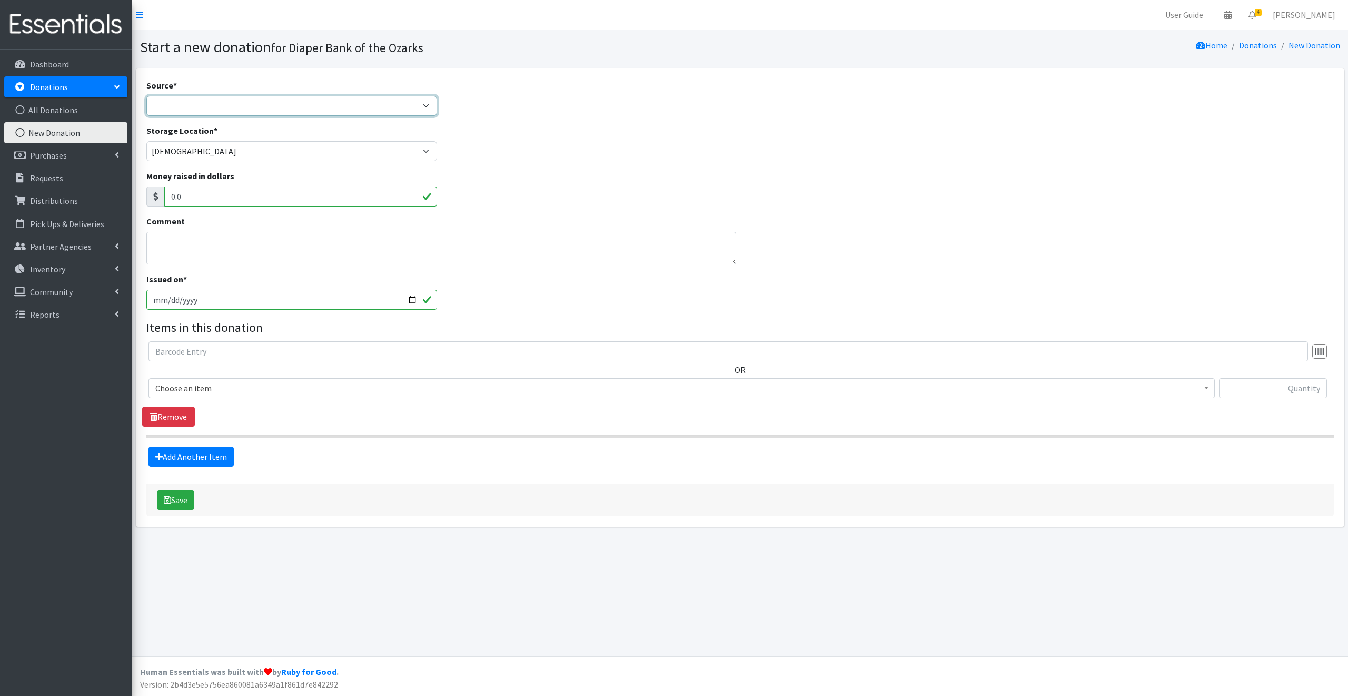
click at [169, 105] on select "Product Drive Manufacturer Donation Site Misc. Donation" at bounding box center [291, 106] width 291 height 20
select select "Misc. Donation"
click at [146, 96] on select "Product Drive Manufacturer Donation Site Misc. Donation" at bounding box center [291, 106] width 291 height 20
click at [172, 242] on textarea "Comment" at bounding box center [441, 248] width 590 height 33
type textarea "Trinity Pres. [DEMOGRAPHIC_DATA]"
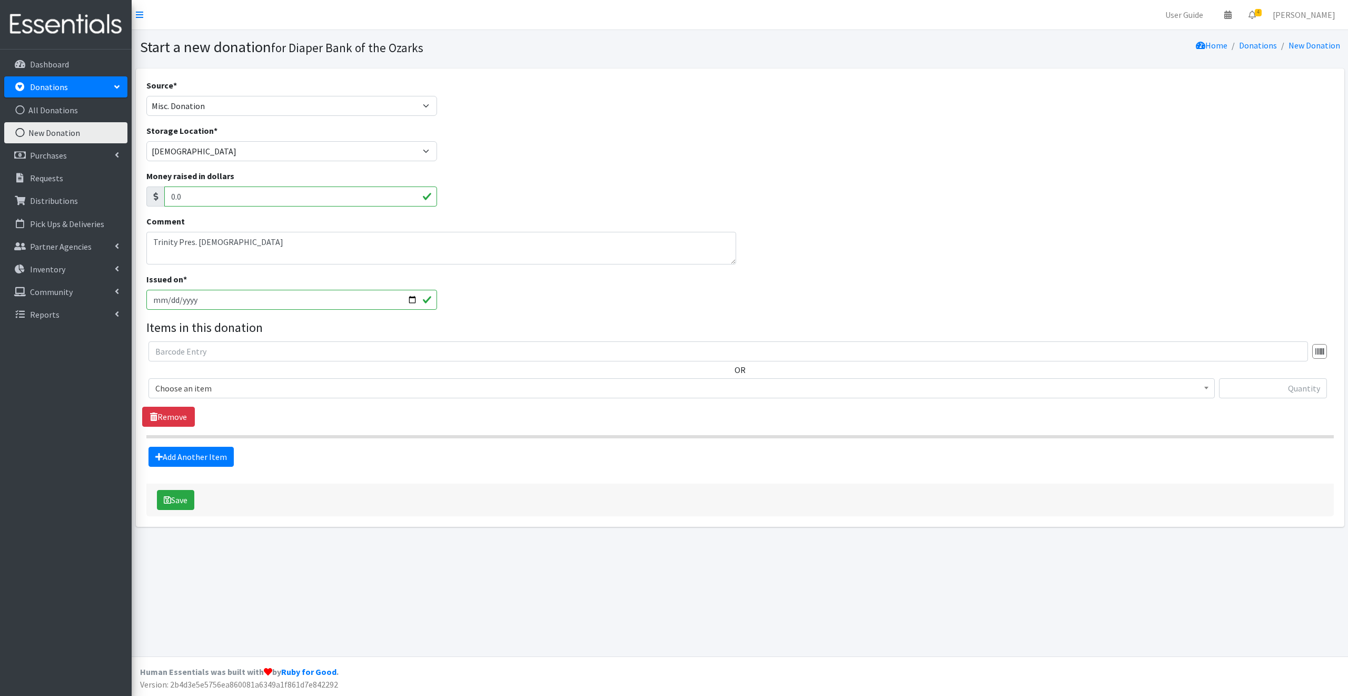
click at [407, 298] on input "[DATE]" at bounding box center [291, 300] width 291 height 20
type input "[DATE]"
click at [228, 386] on span "Choose an item" at bounding box center [681, 388] width 1053 height 15
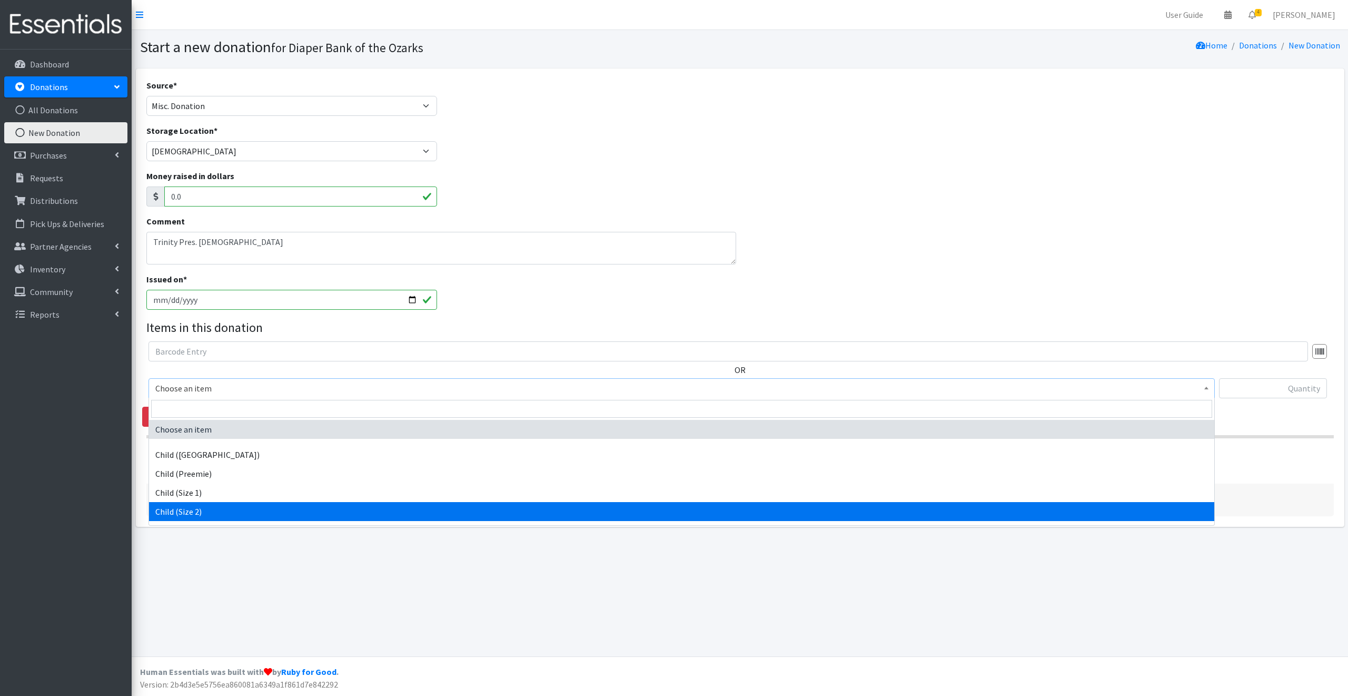
select select "3065"
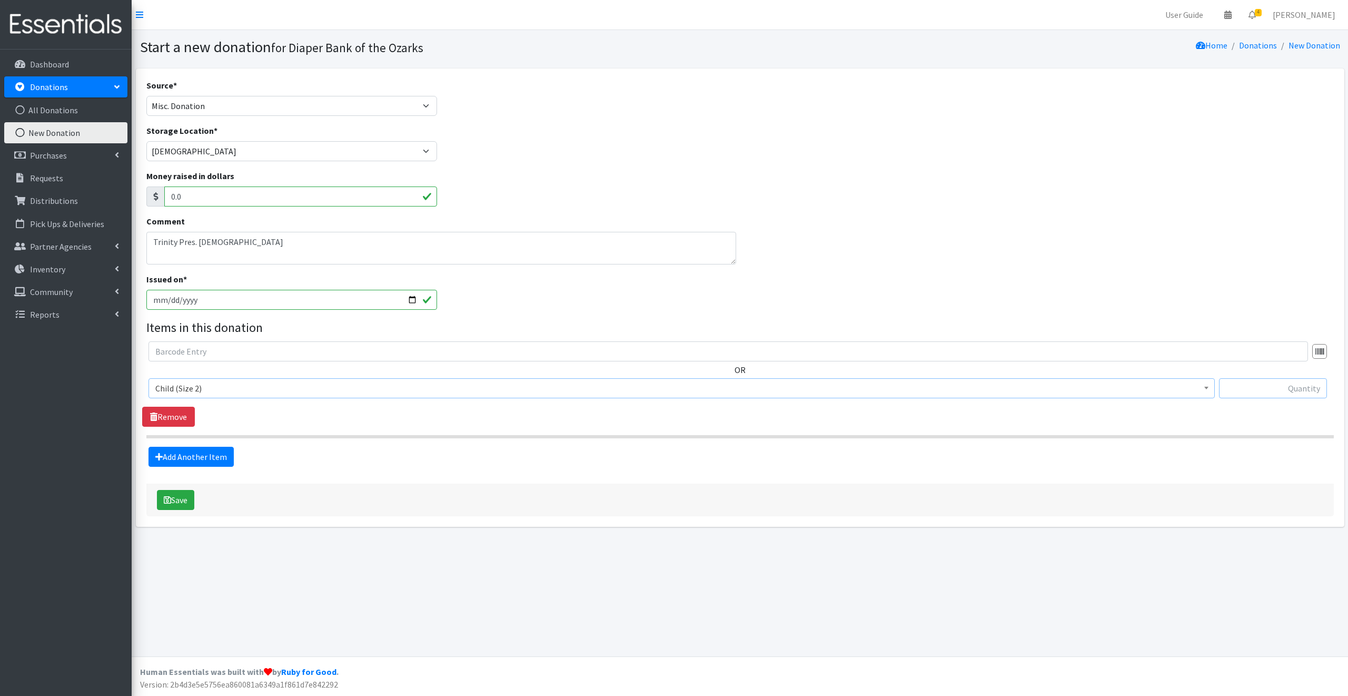
click at [1243, 384] on input "text" at bounding box center [1273, 388] width 108 height 20
type input "84"
click at [186, 500] on button "Save" at bounding box center [175, 500] width 37 height 20
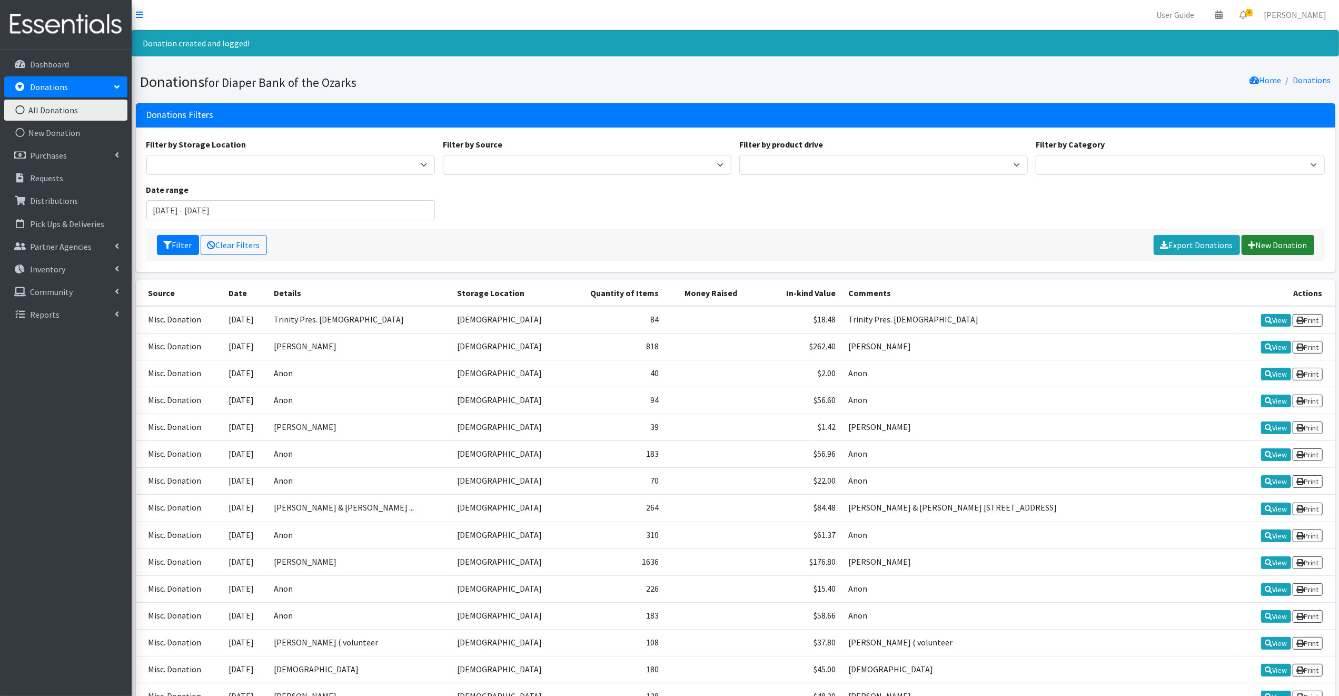
click at [1277, 243] on link "New Donation" at bounding box center [1278, 245] width 73 height 20
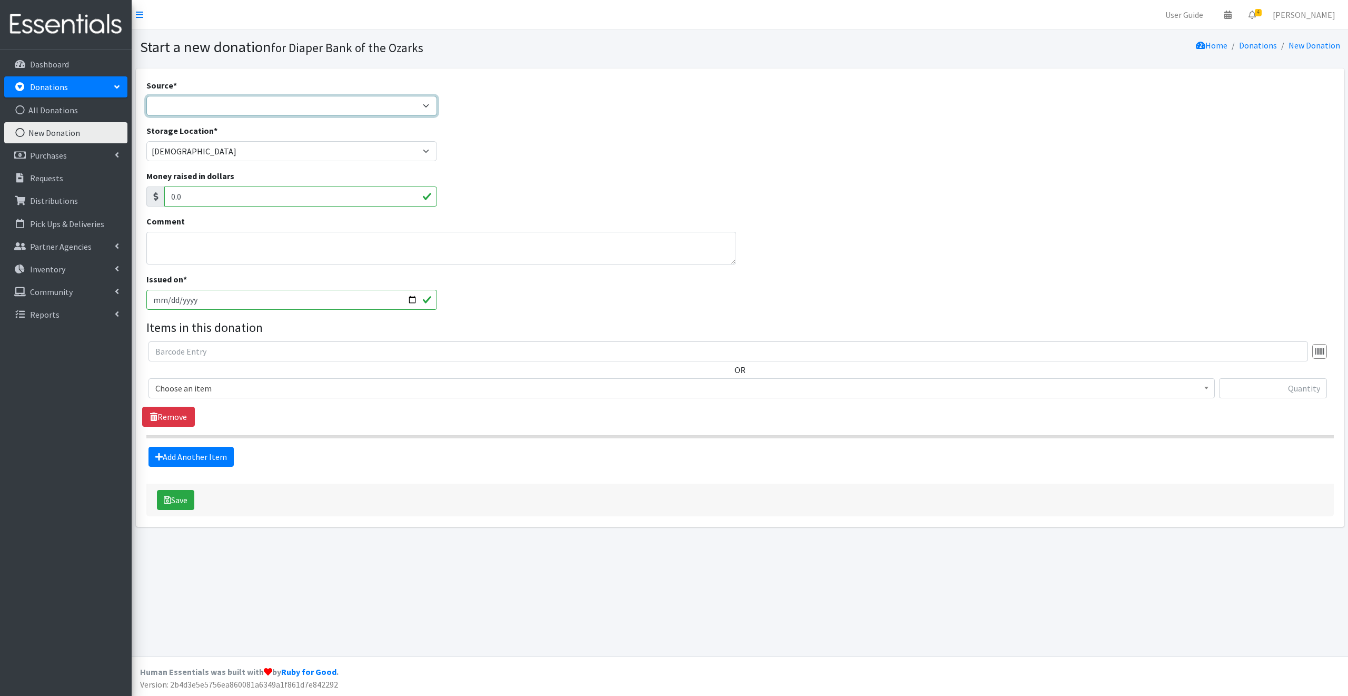
click at [166, 107] on select "Product Drive Manufacturer Donation Site Misc. Donation" at bounding box center [291, 106] width 291 height 20
select select "Misc. Donation"
click at [146, 96] on select "Product Drive Manufacturer Donation Site Misc. Donation" at bounding box center [291, 106] width 291 height 20
click at [161, 243] on textarea "Comment" at bounding box center [441, 248] width 590 height 33
type textarea "Anon"
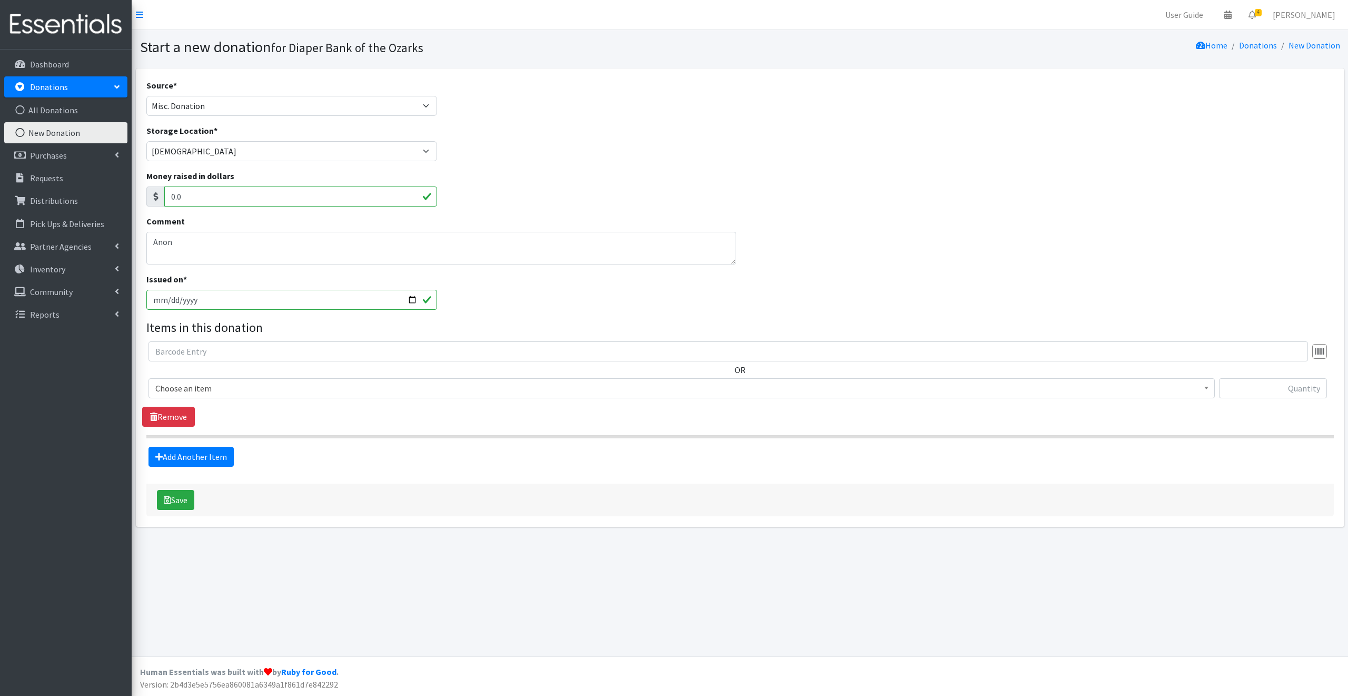
click at [409, 299] on input "2025-09-09" at bounding box center [291, 300] width 291 height 20
type input "[DATE]"
click at [228, 388] on span "Choose an item" at bounding box center [681, 388] width 1053 height 15
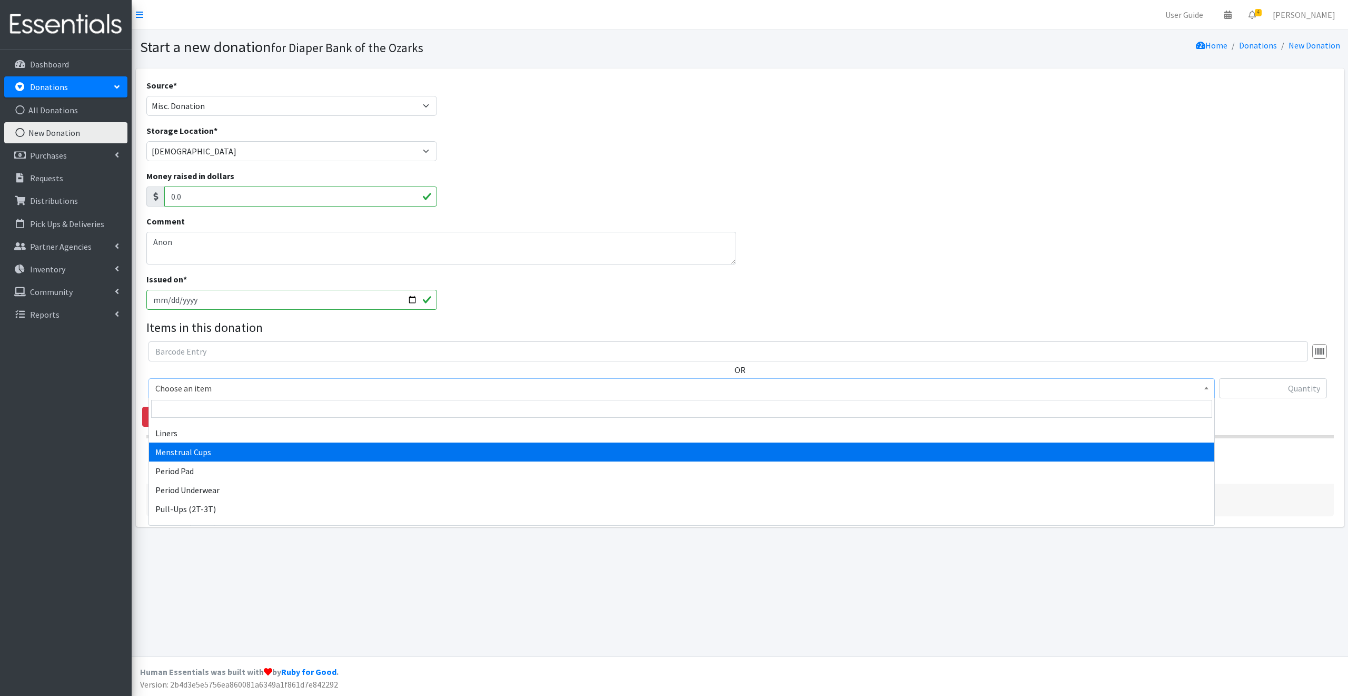
scroll to position [553, 0]
select select "10664"
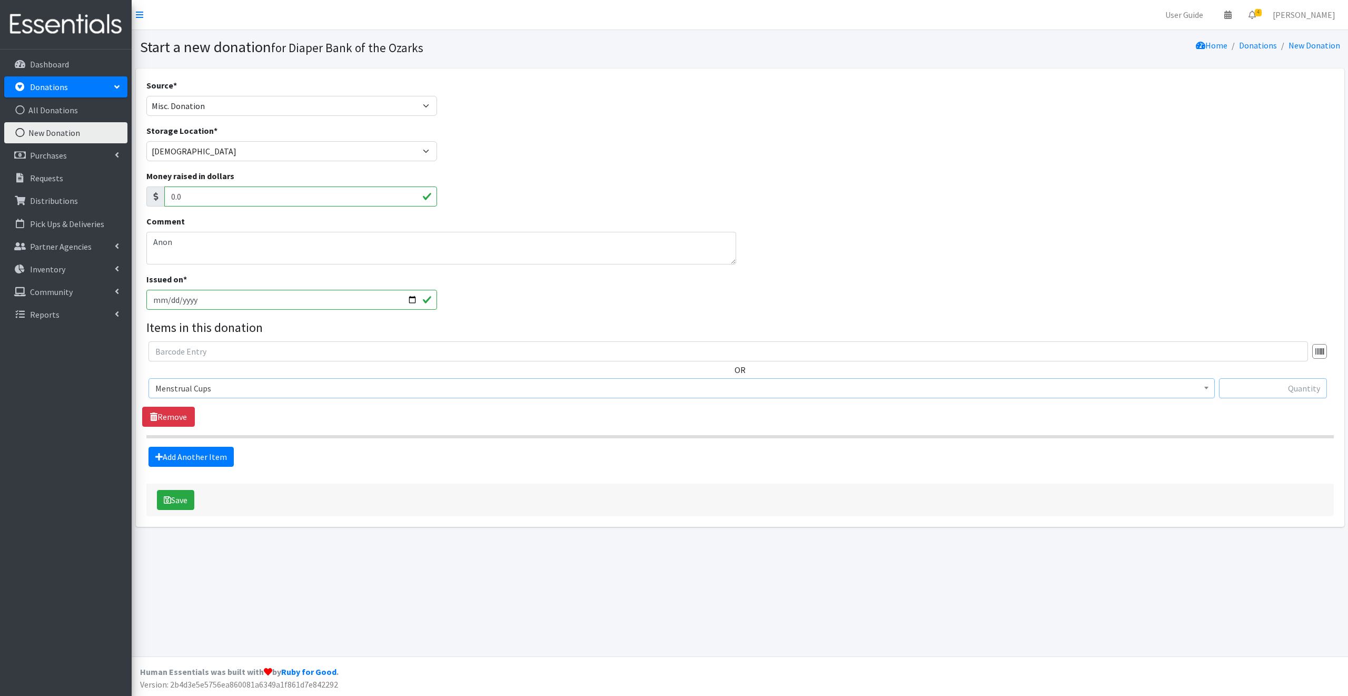
click at [1253, 388] on input "text" at bounding box center [1273, 388] width 108 height 20
type input "300"
click at [179, 499] on button "Save" at bounding box center [175, 500] width 37 height 20
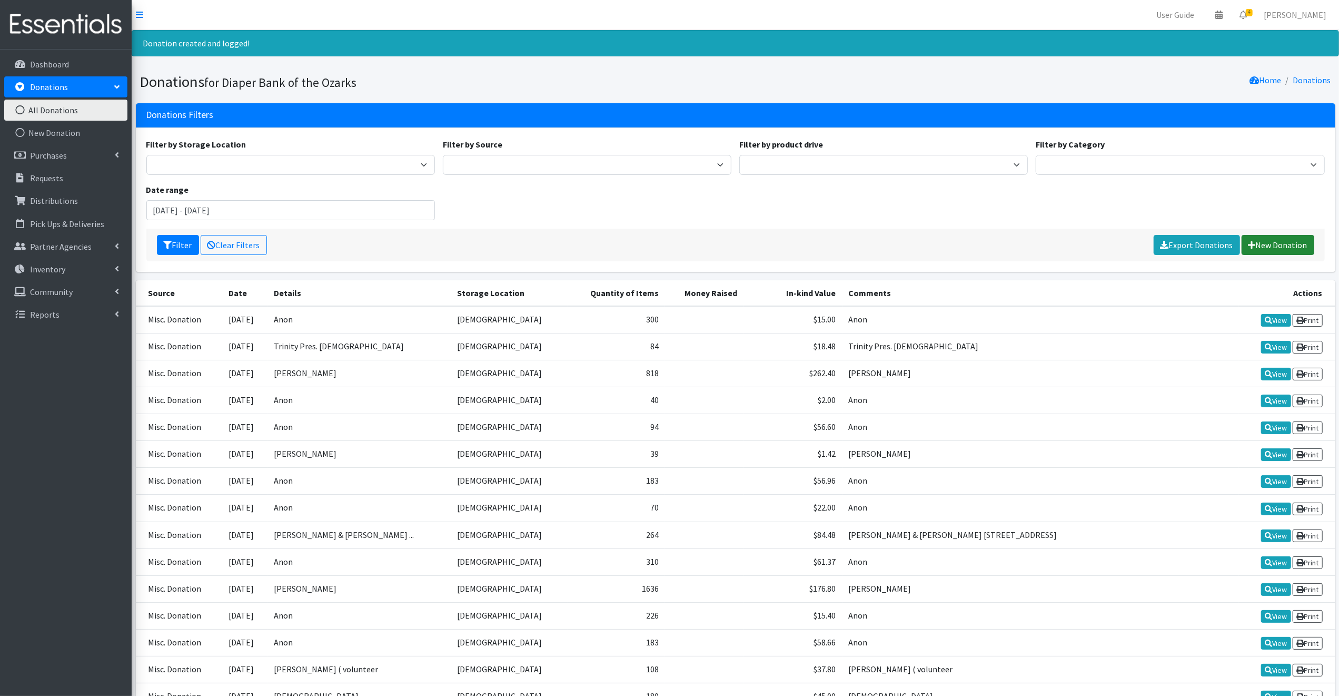
click at [1284, 239] on link "New Donation" at bounding box center [1278, 245] width 73 height 20
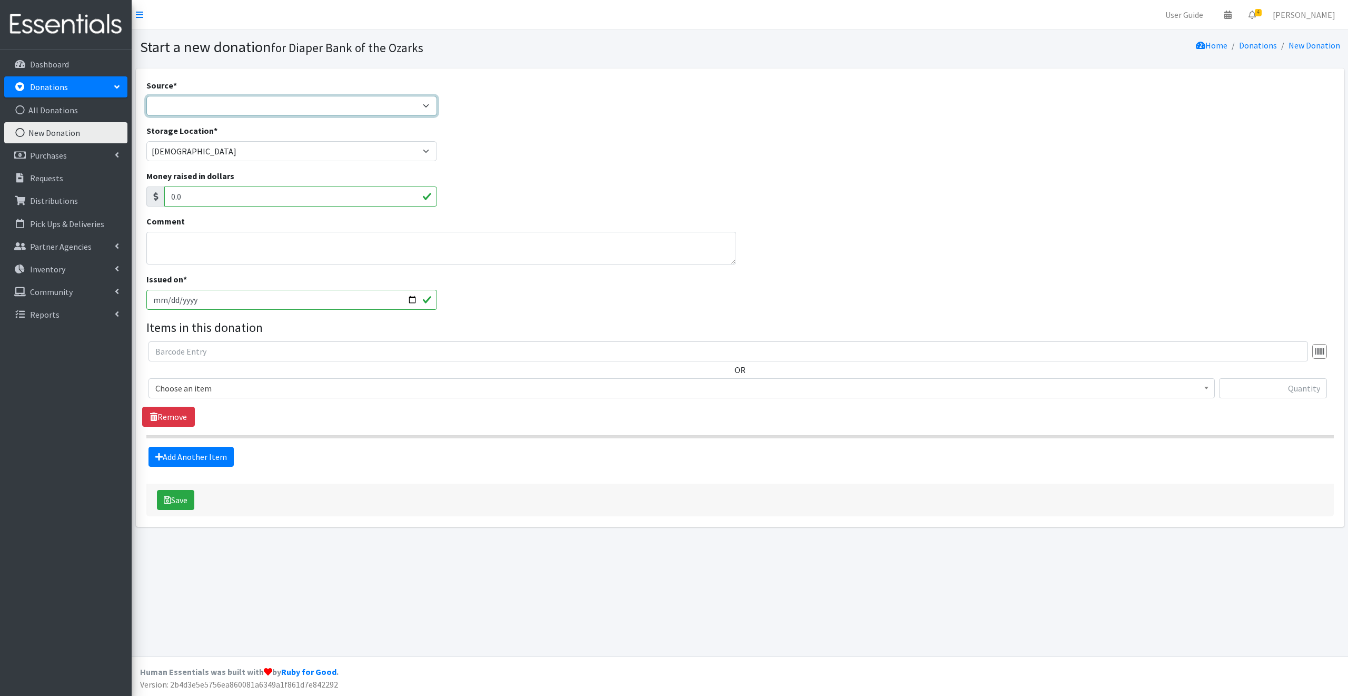
click at [157, 104] on select "Product Drive Manufacturer Donation Site Misc. Donation" at bounding box center [291, 106] width 291 height 20
select select "Misc. Donation"
click at [146, 96] on select "Product Drive Manufacturer Donation Site Misc. Donation" at bounding box center [291, 106] width 291 height 20
click at [159, 242] on textarea "Comment" at bounding box center [441, 248] width 590 height 33
type textarea "Anon"
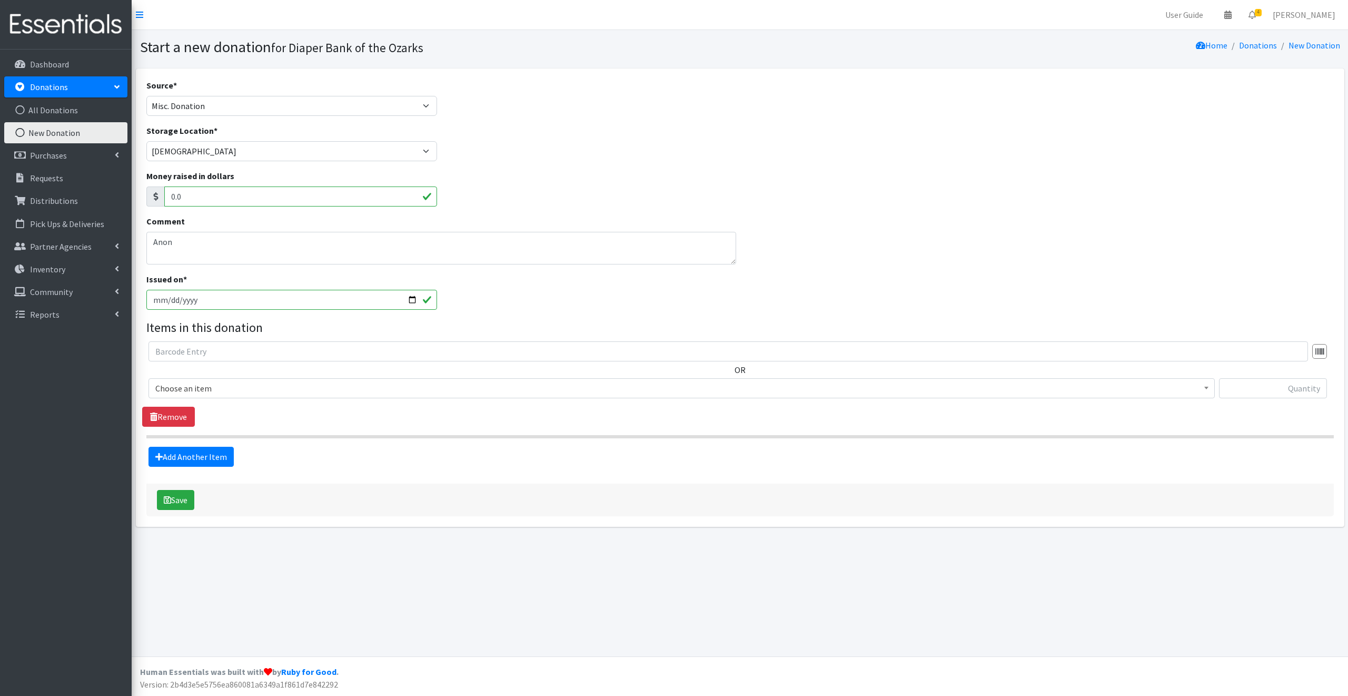
click at [409, 298] on input "2025-09-09" at bounding box center [291, 300] width 291 height 20
type input "[DATE]"
click at [219, 386] on span "Choose an item" at bounding box center [681, 388] width 1053 height 15
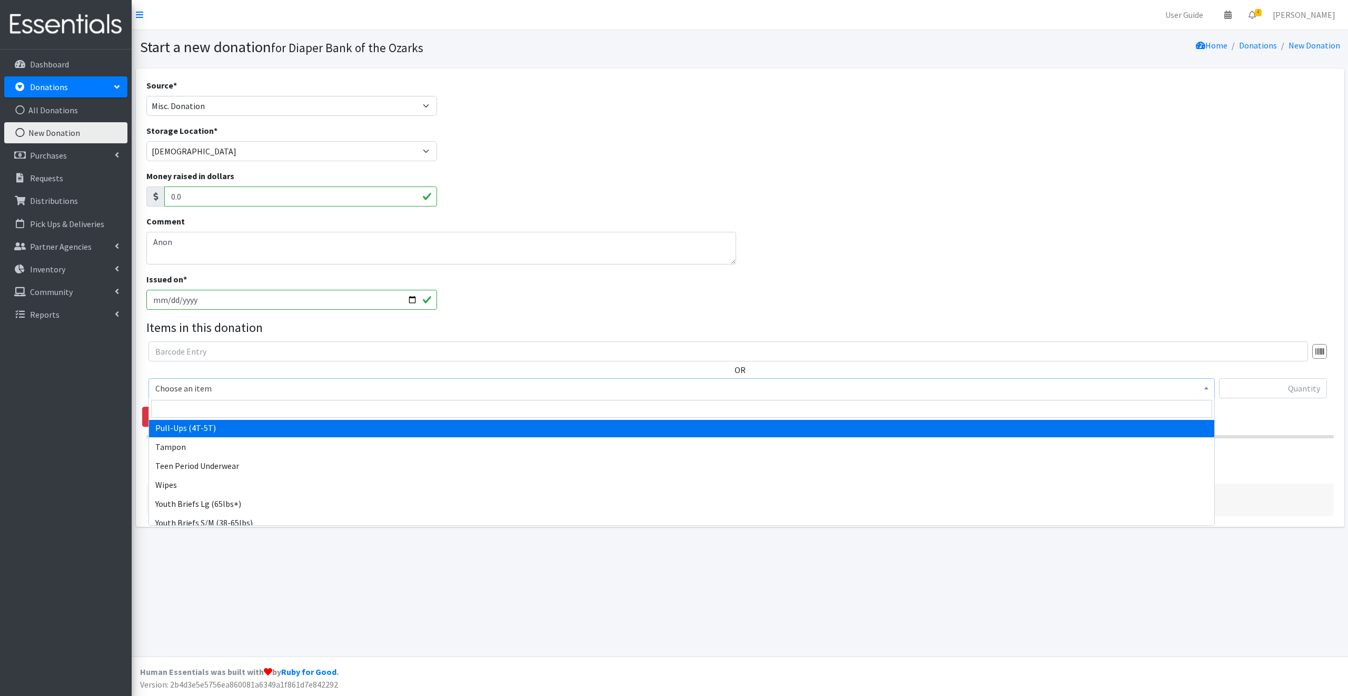
scroll to position [678, 0]
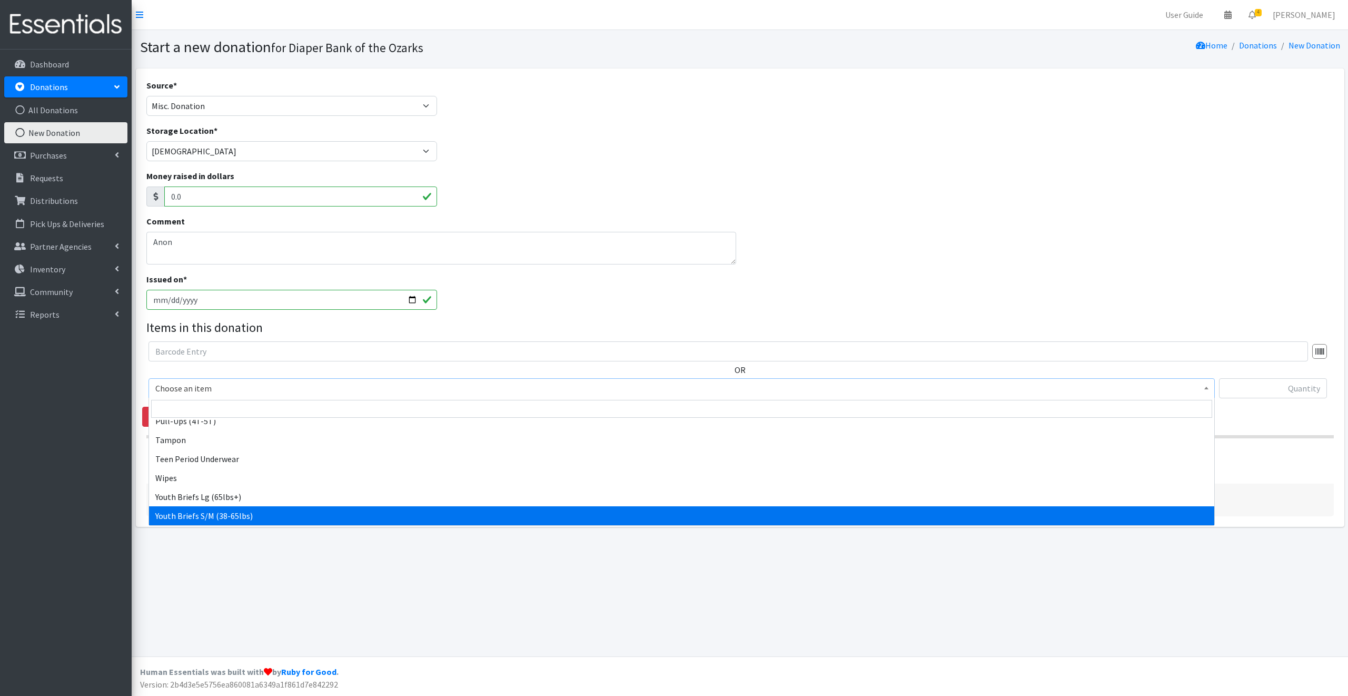
select select "13744"
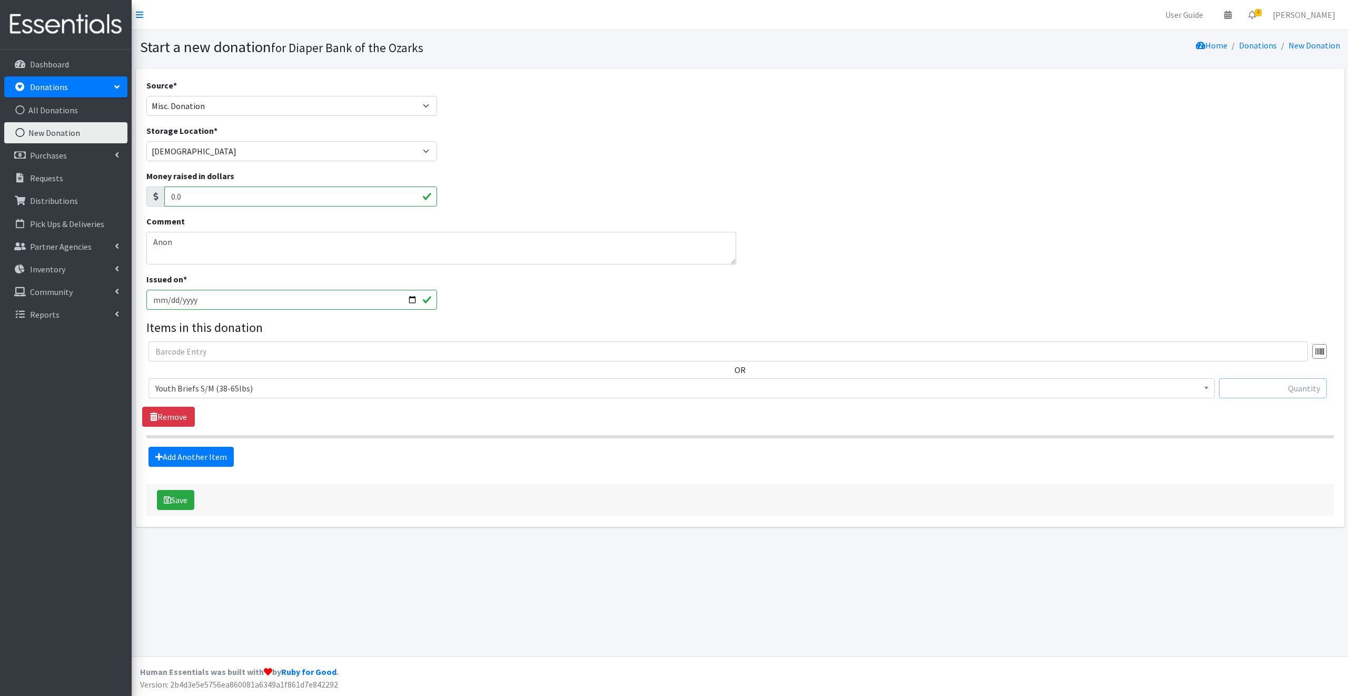
click at [1260, 388] on input "text" at bounding box center [1273, 388] width 108 height 20
type input "20"
click at [204, 458] on link "Add Another Item" at bounding box center [191, 457] width 85 height 20
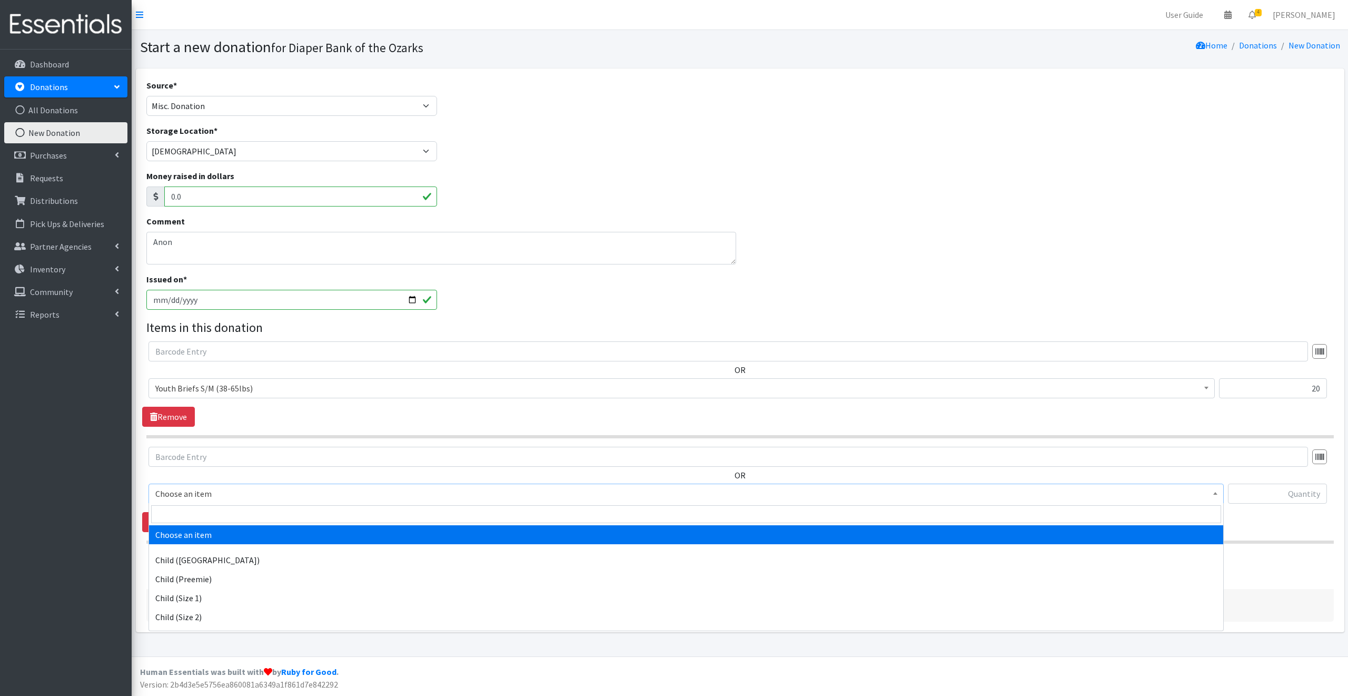
click at [228, 492] on span "Choose an item" at bounding box center [686, 493] width 1062 height 15
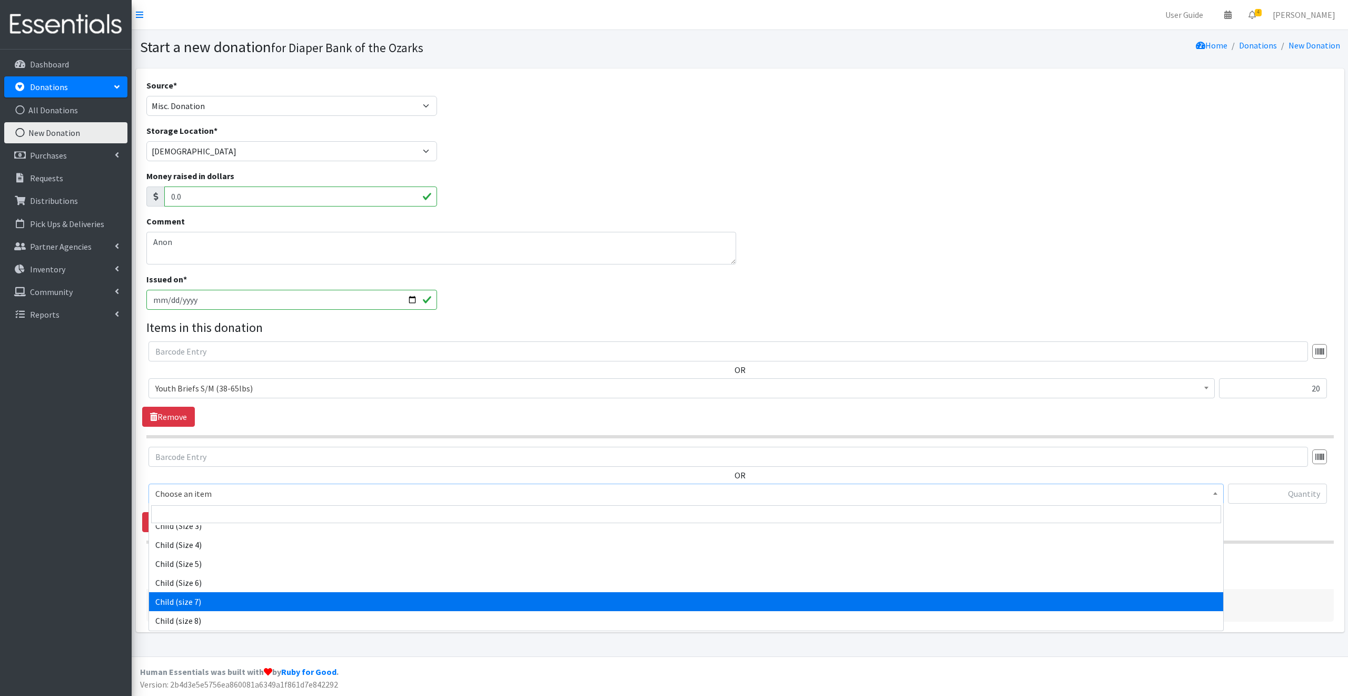
scroll to position [111, 0]
select select "14435"
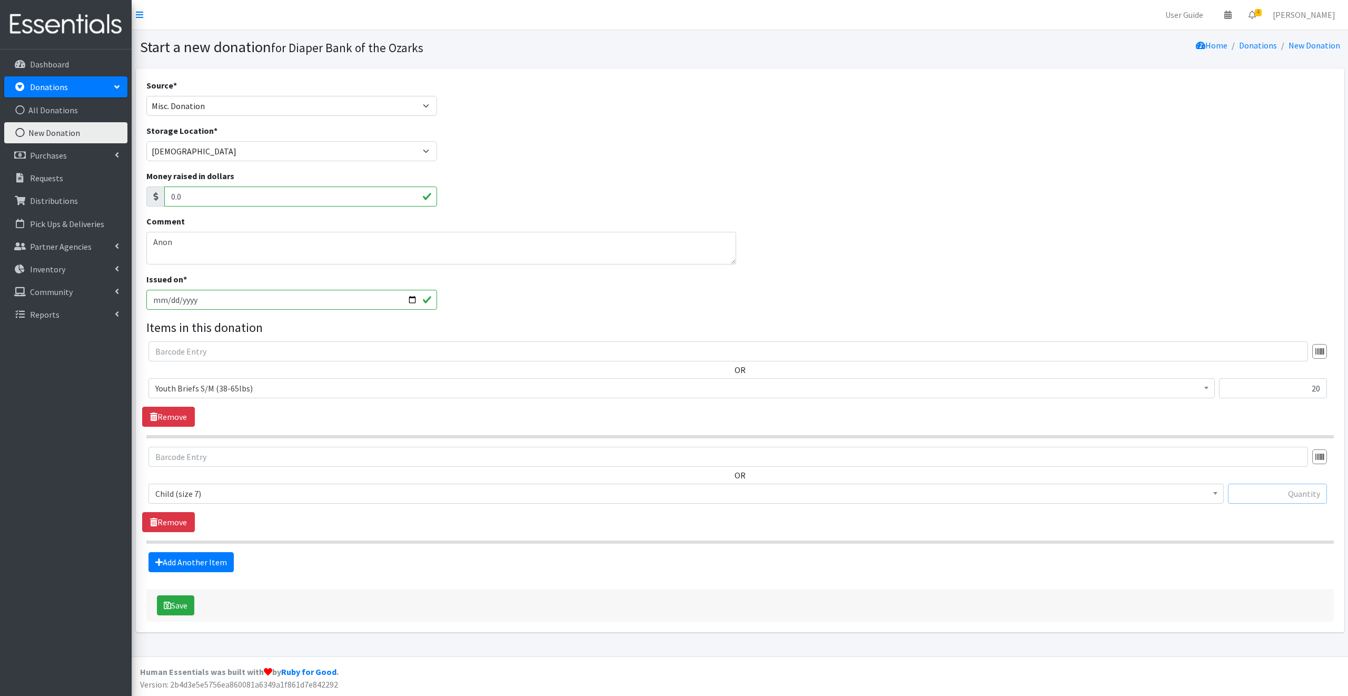
click at [1245, 492] on input "text" at bounding box center [1277, 494] width 99 height 20
type input "15"
click at [183, 559] on link "Add Another Item" at bounding box center [191, 562] width 85 height 20
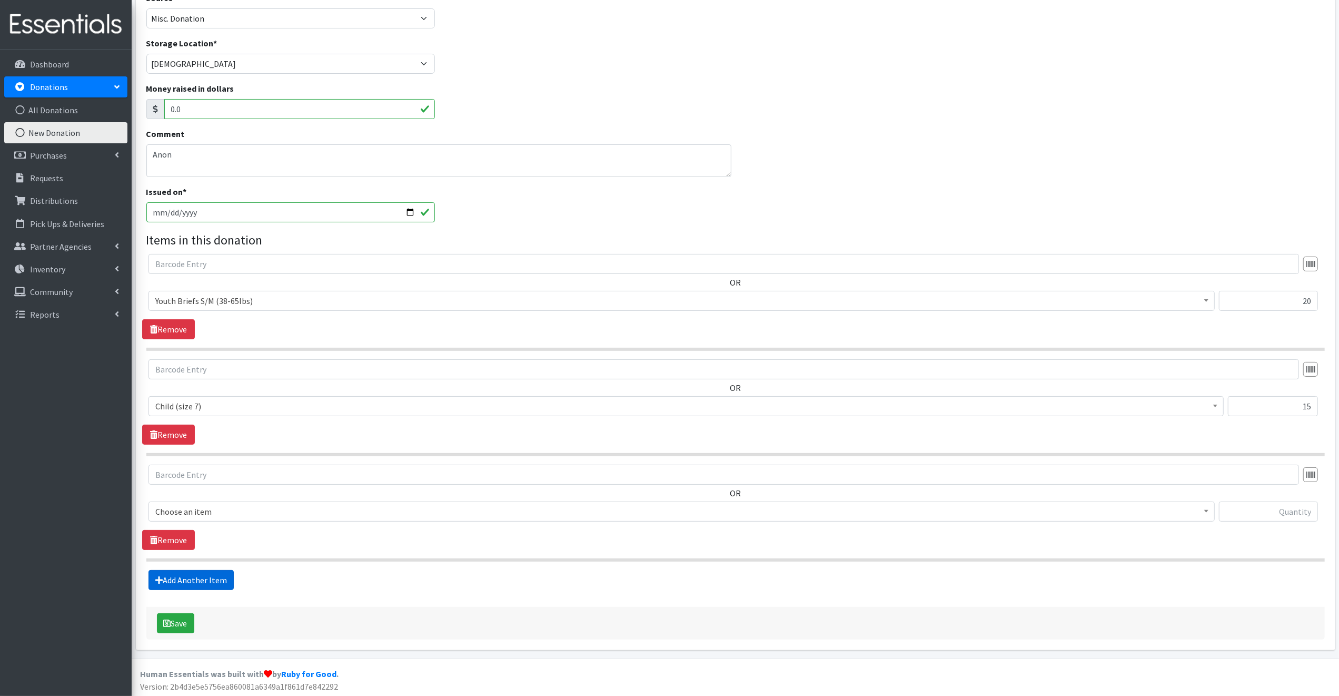
scroll to position [88, 0]
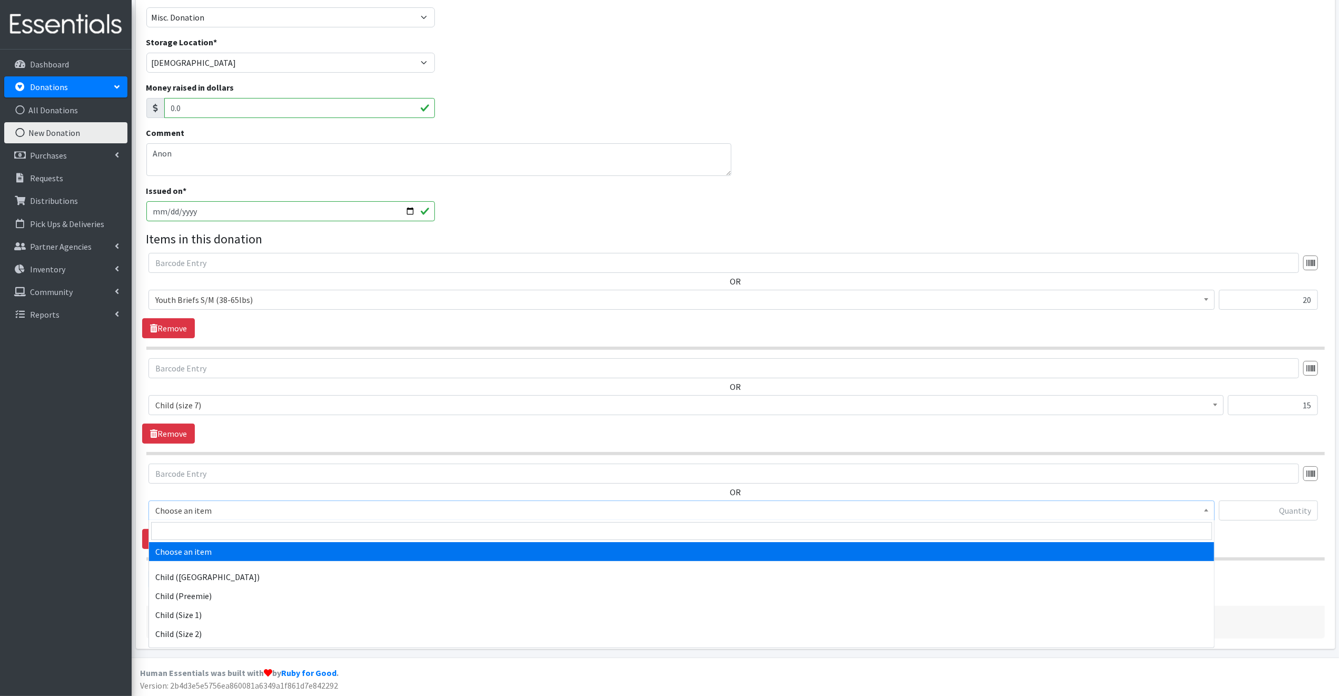
click at [243, 506] on span "Choose an item" at bounding box center [681, 510] width 1053 height 15
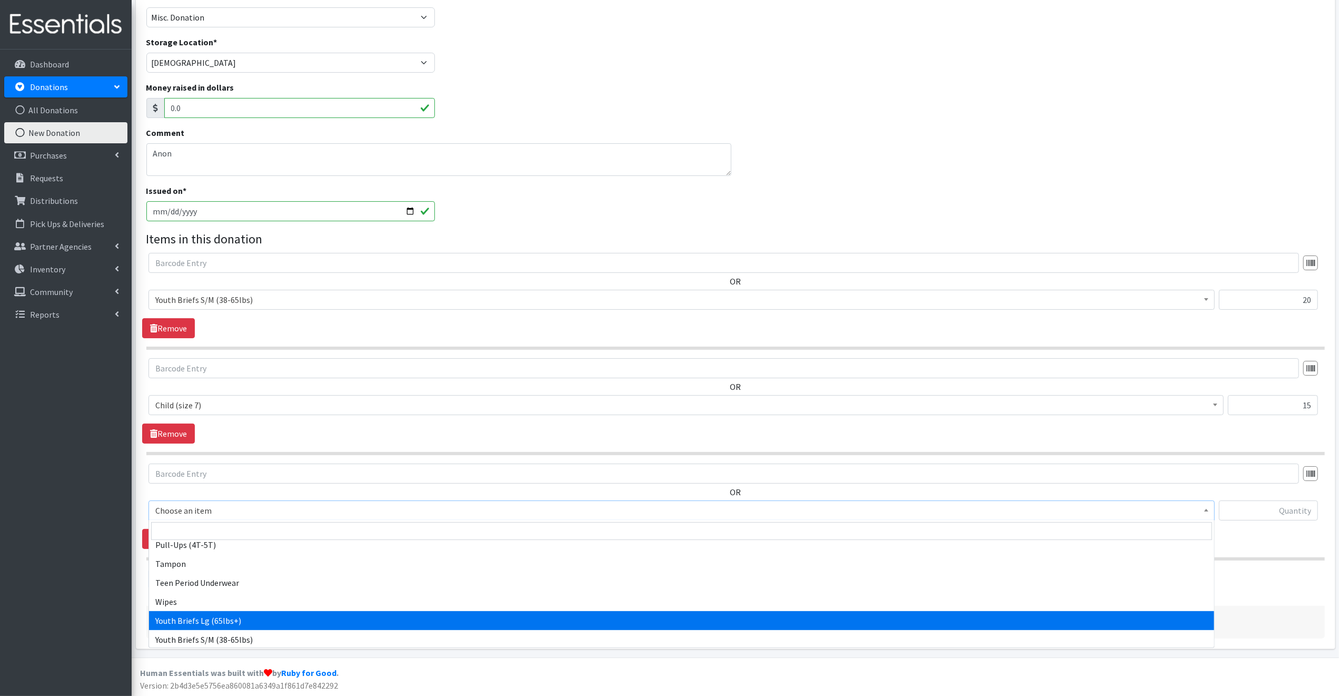
scroll to position [678, 0]
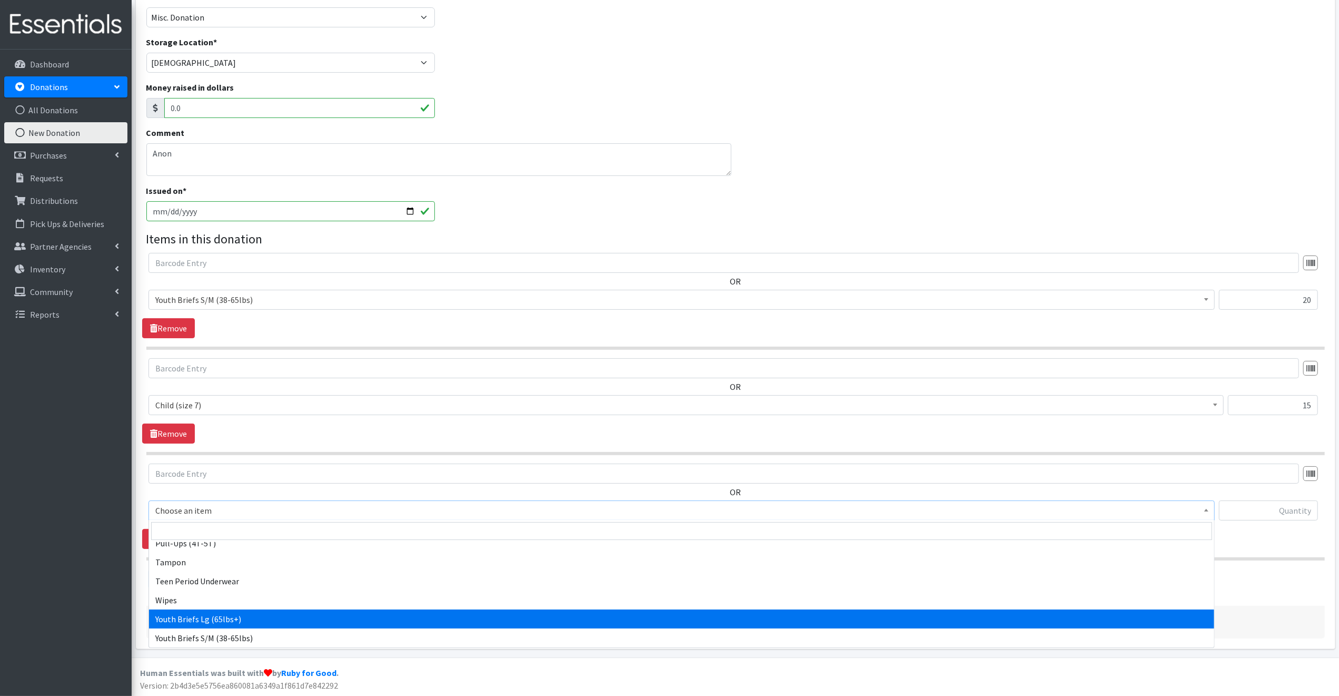
select select "15243"
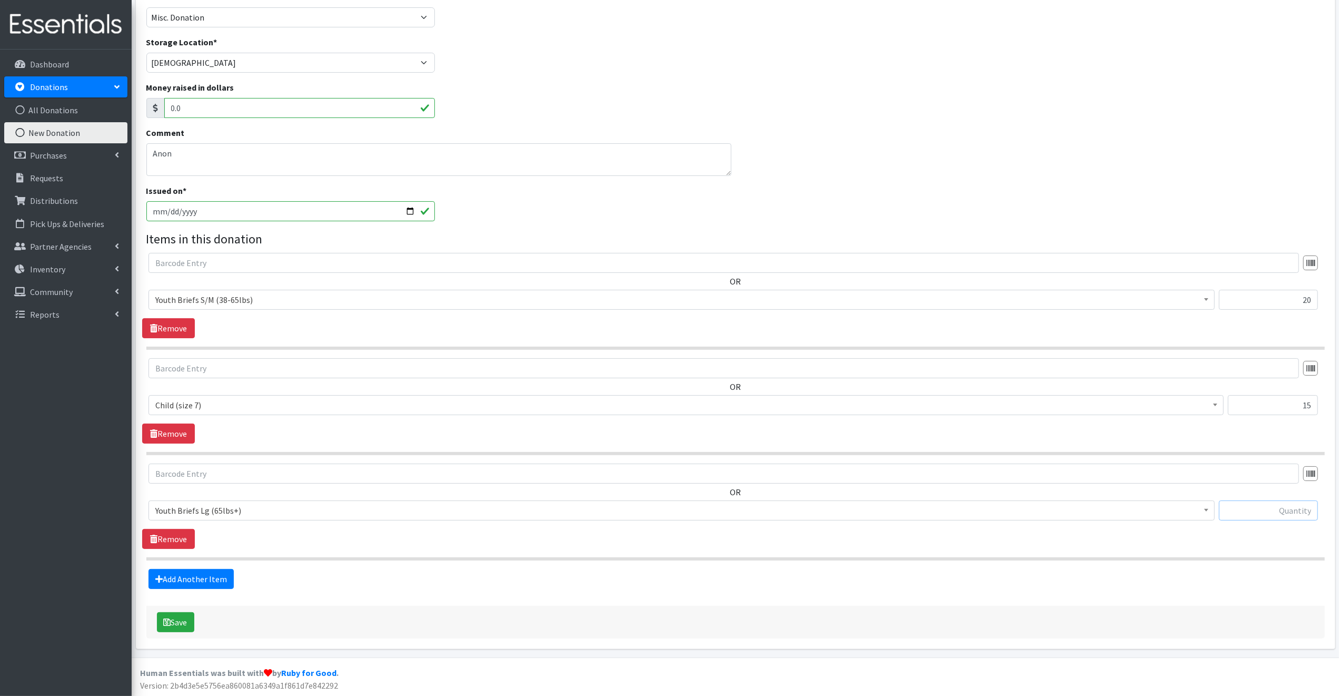
click at [1256, 509] on input "text" at bounding box center [1268, 510] width 99 height 20
type input "69"
click at [209, 577] on link "Add Another Item" at bounding box center [191, 579] width 85 height 20
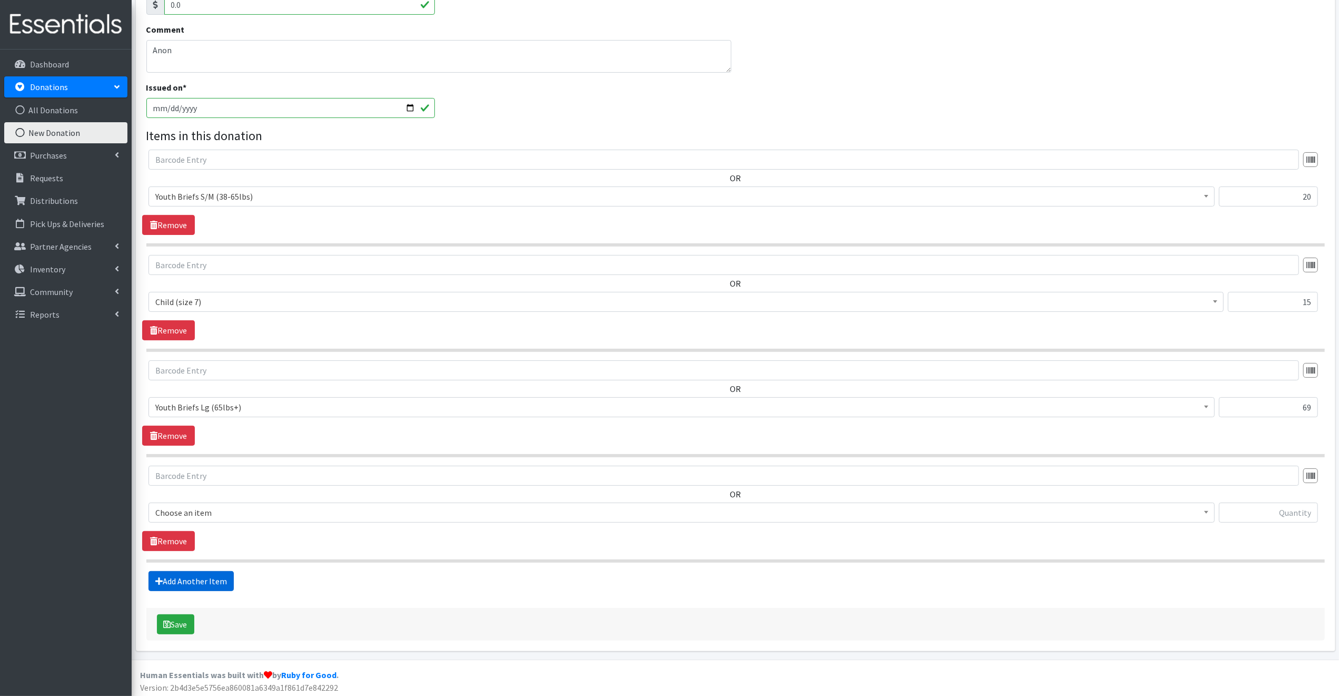
scroll to position [194, 0]
click at [218, 506] on span "Choose an item" at bounding box center [681, 510] width 1053 height 15
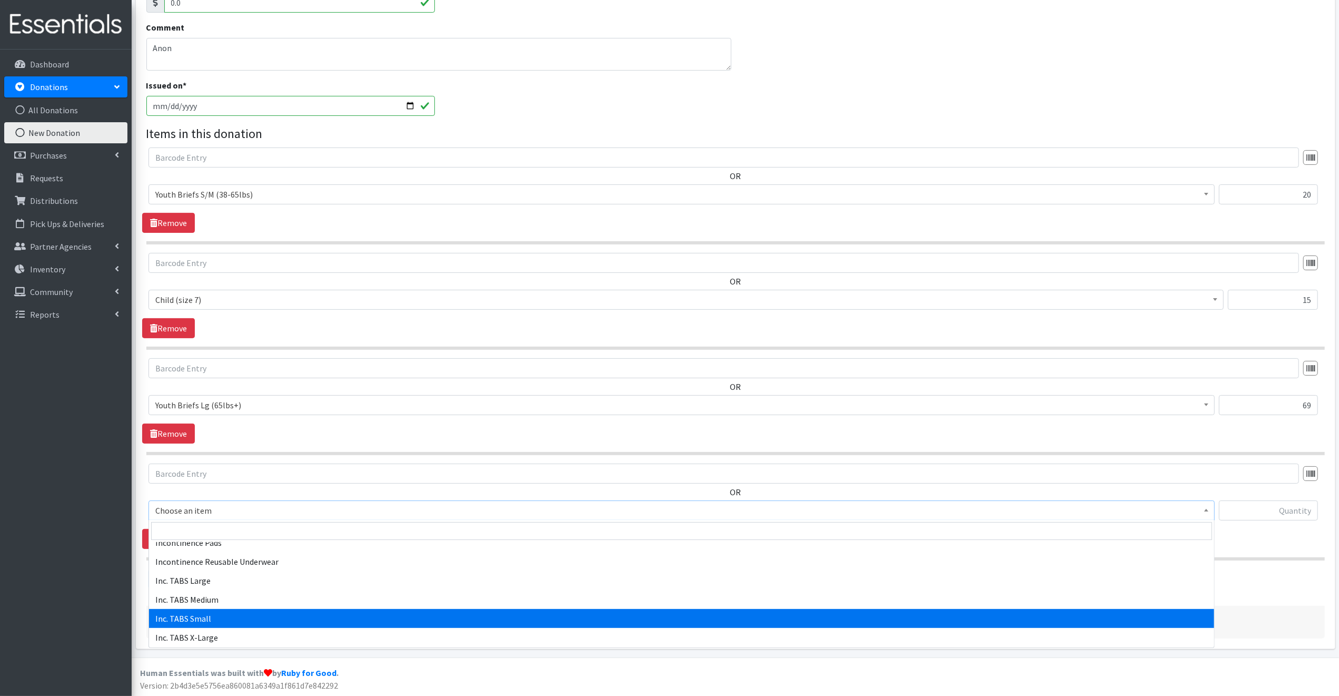
scroll to position [395, 0]
select select "15237"
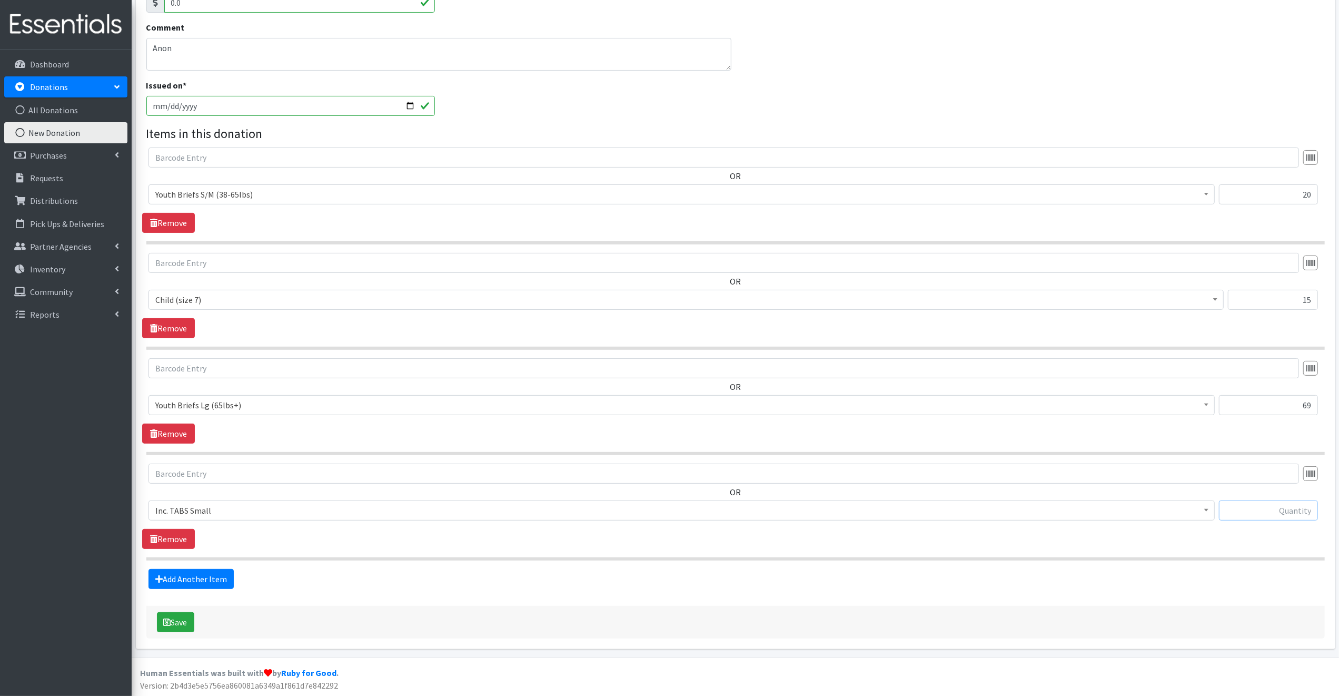
click at [1234, 509] on input "text" at bounding box center [1268, 510] width 99 height 20
type input "160"
click at [205, 577] on link "Add Another Item" at bounding box center [191, 579] width 85 height 20
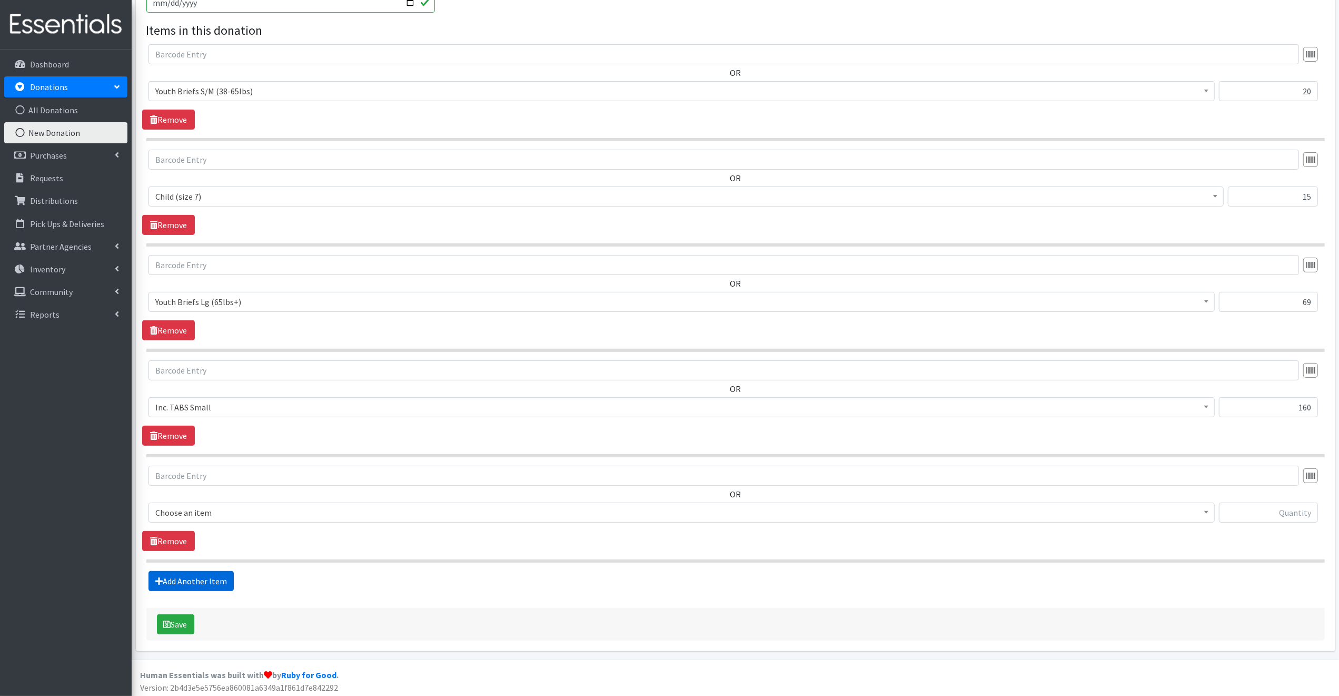
scroll to position [299, 0]
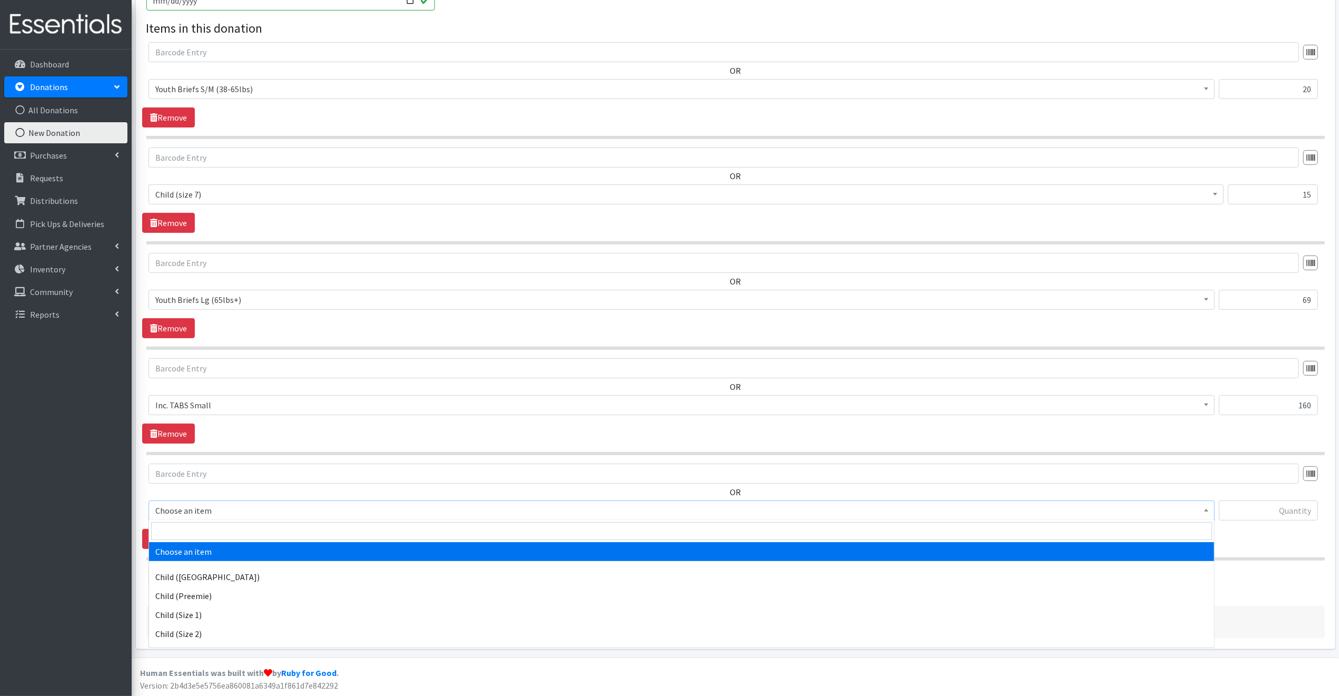
click at [242, 507] on span "Choose an item" at bounding box center [681, 510] width 1053 height 15
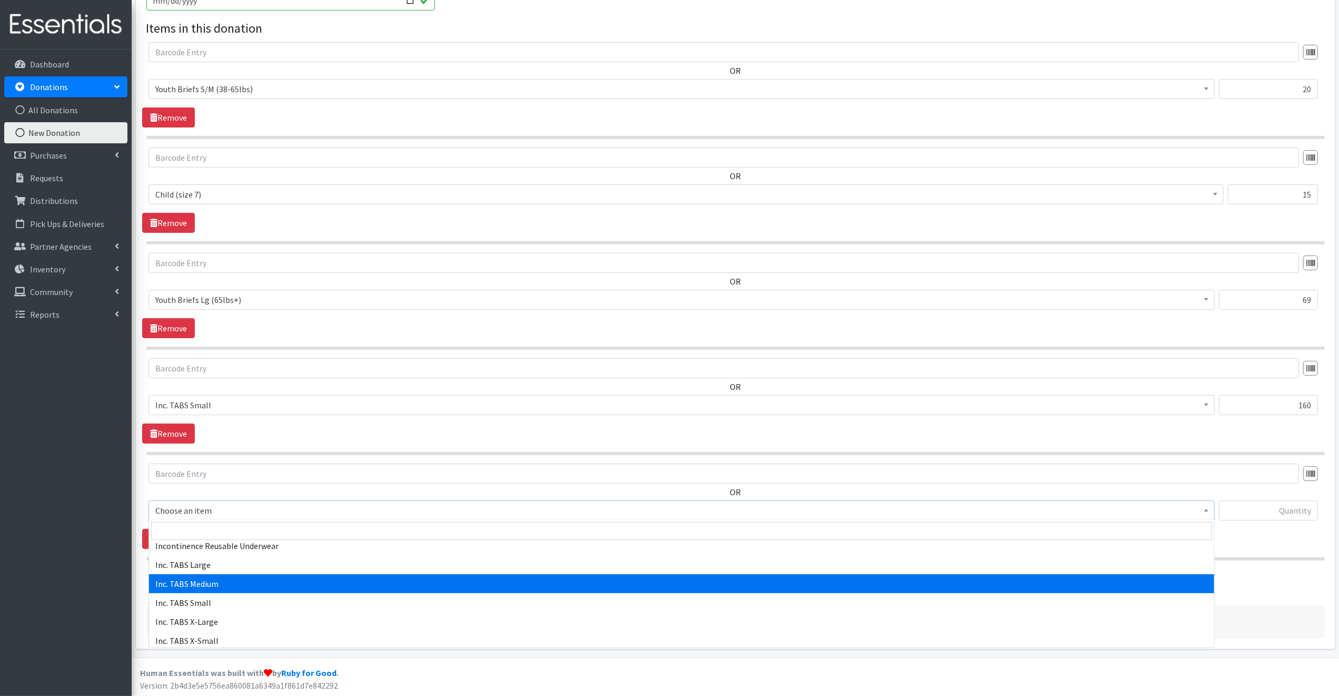
scroll to position [411, 0]
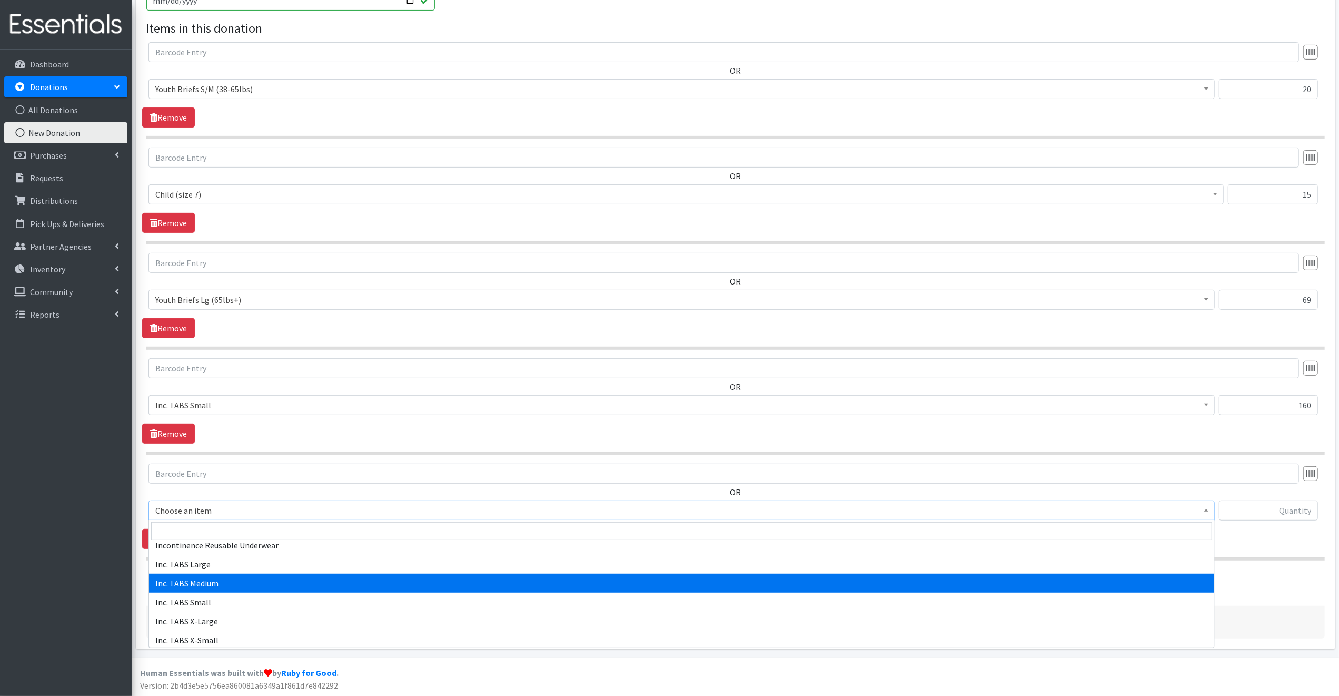
select select "15238"
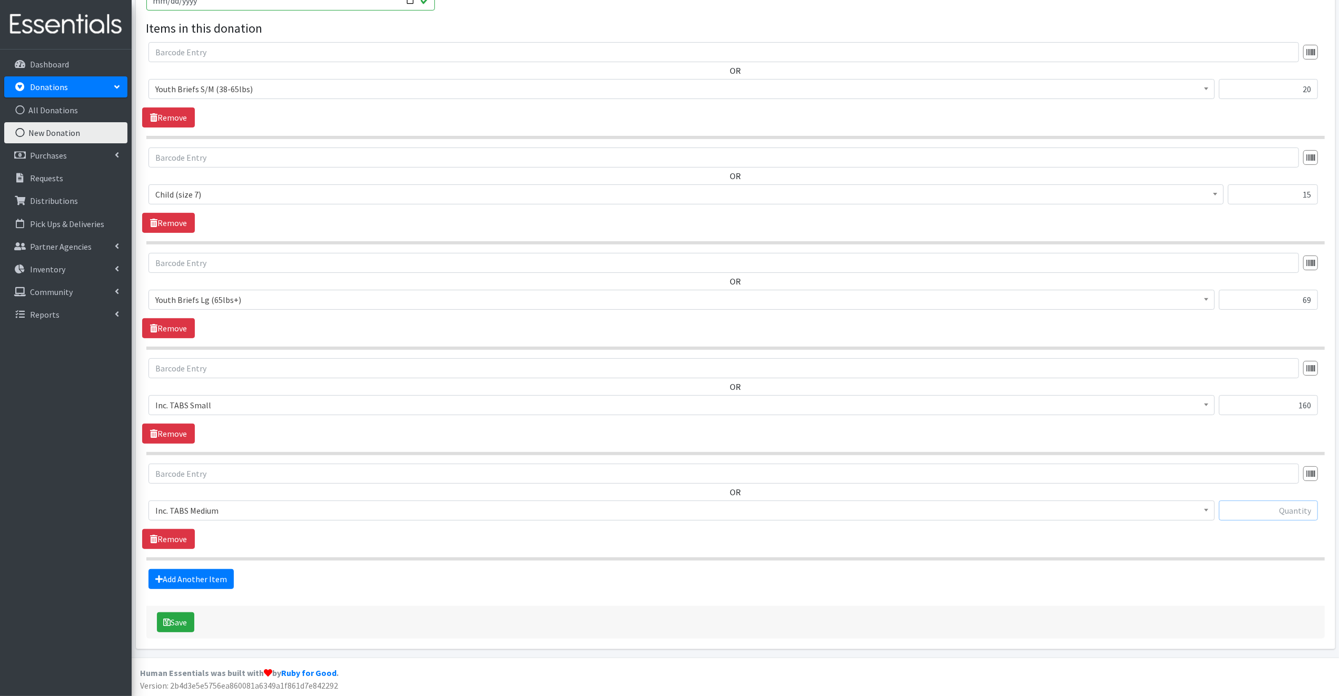
click at [1243, 507] on input "text" at bounding box center [1268, 510] width 99 height 20
type input "48"
click at [201, 574] on link "Add Another Item" at bounding box center [191, 579] width 85 height 20
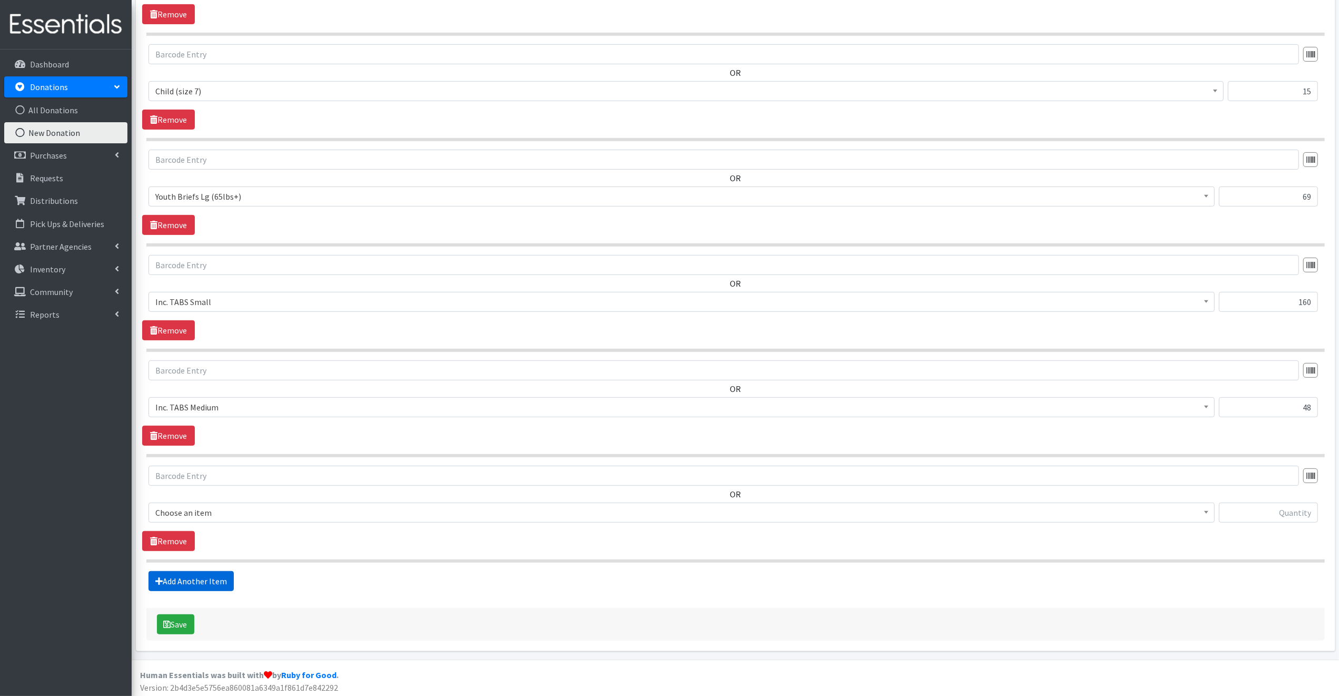
scroll to position [405, 0]
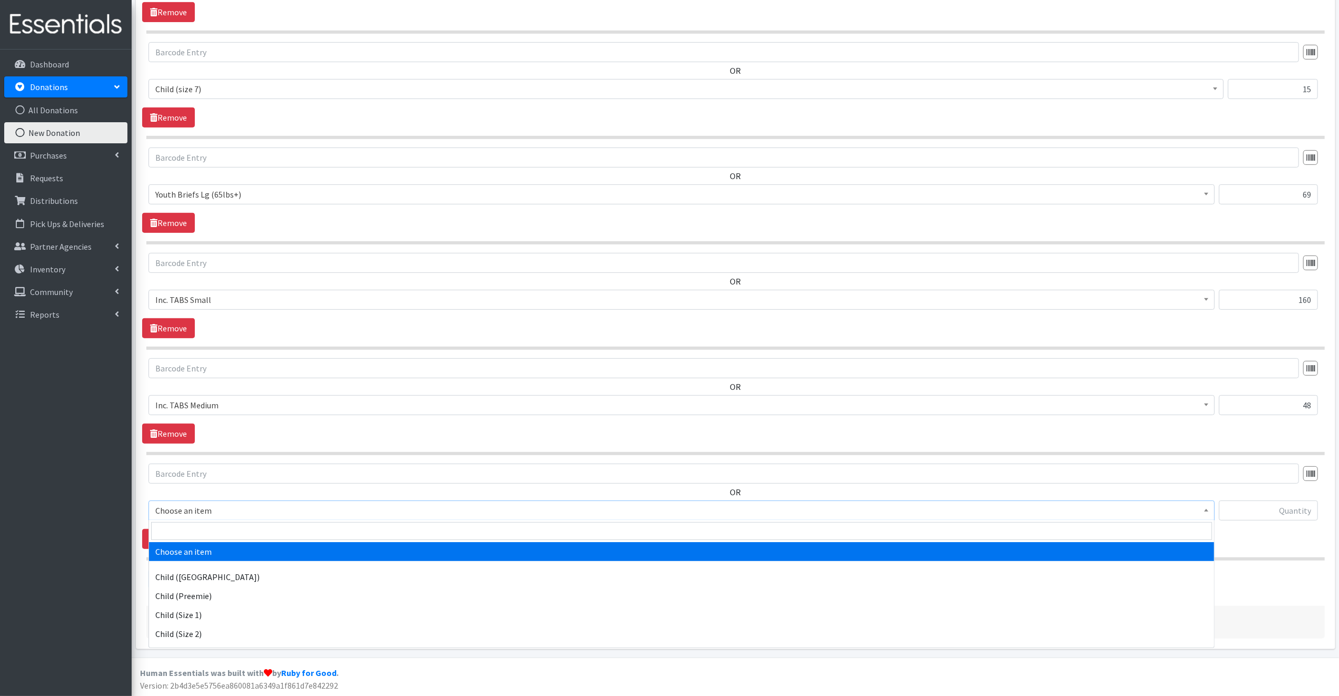
click at [228, 507] on span "Choose an item" at bounding box center [681, 510] width 1053 height 15
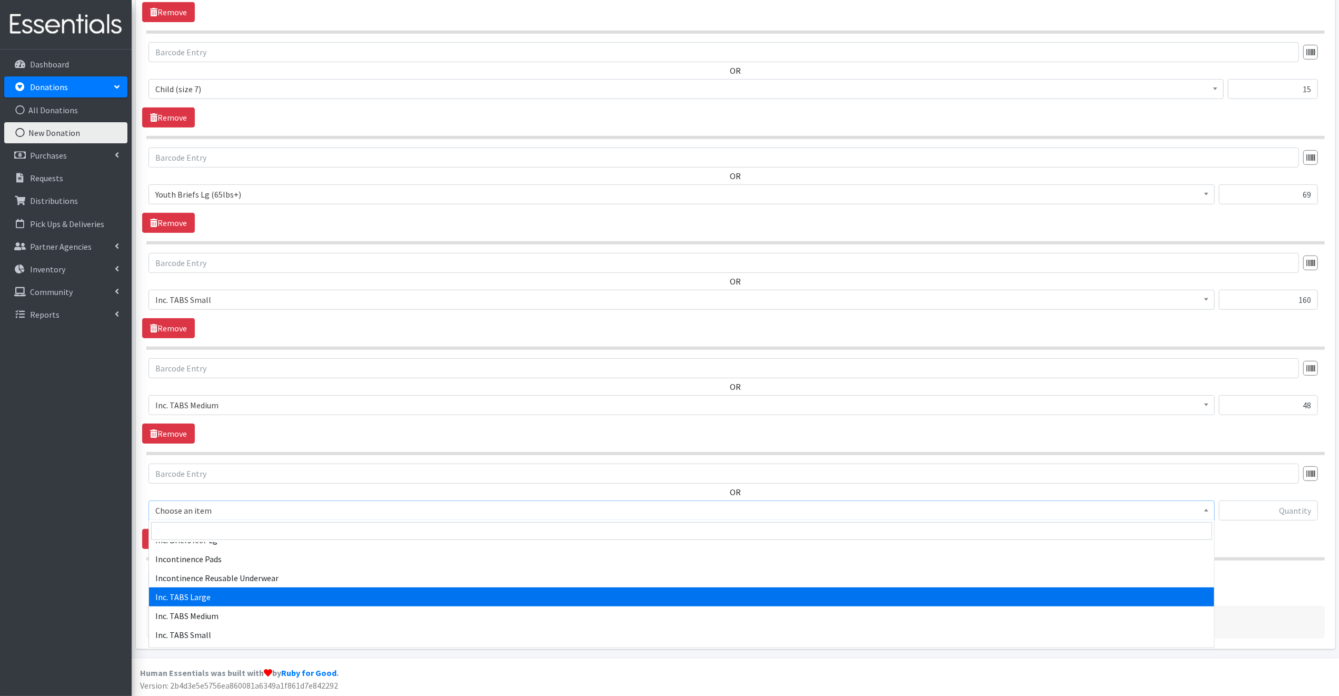
scroll to position [0, 0]
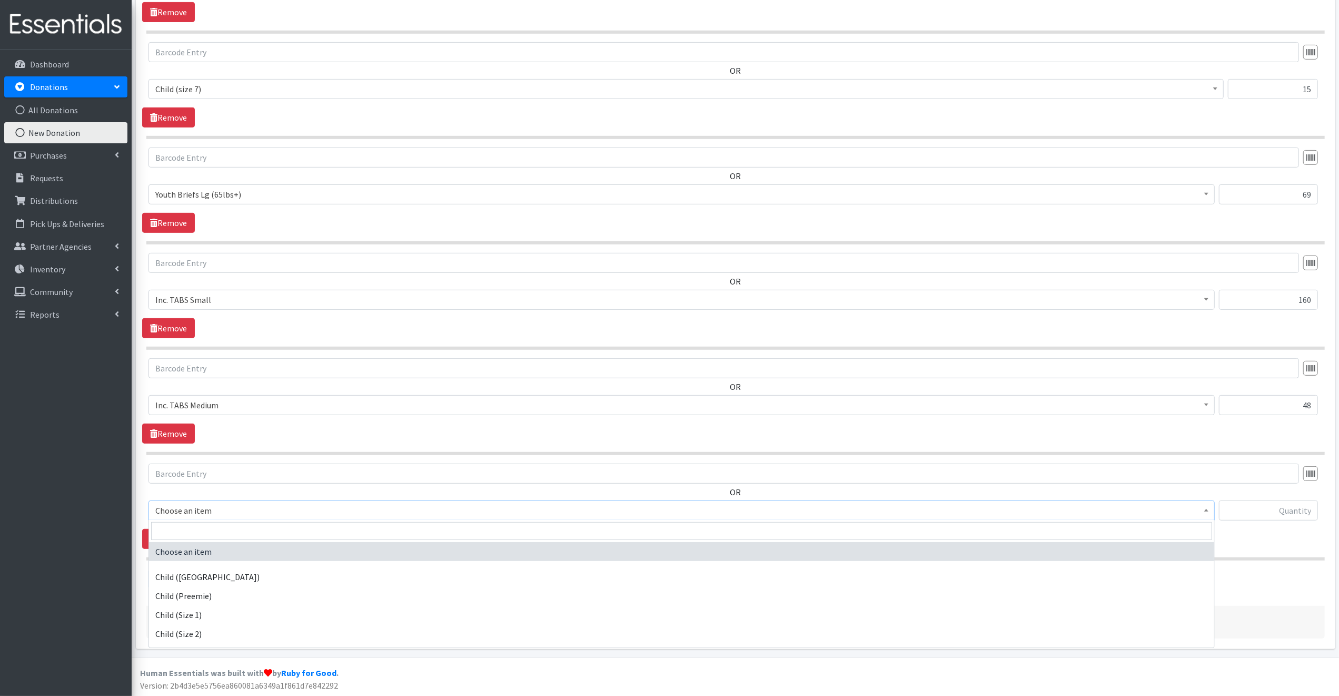
select select "15239"
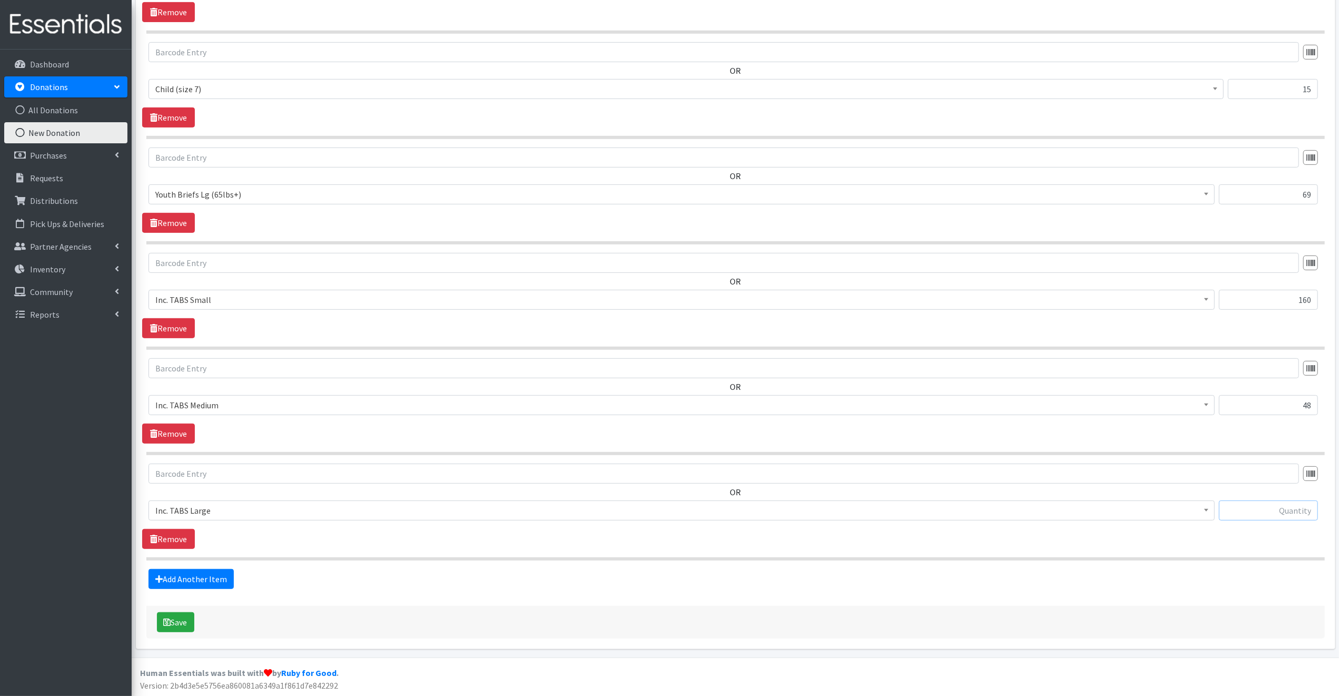
click at [1248, 507] on input "text" at bounding box center [1268, 510] width 99 height 20
type input "71"
click at [211, 577] on link "Add Another Item" at bounding box center [191, 579] width 85 height 20
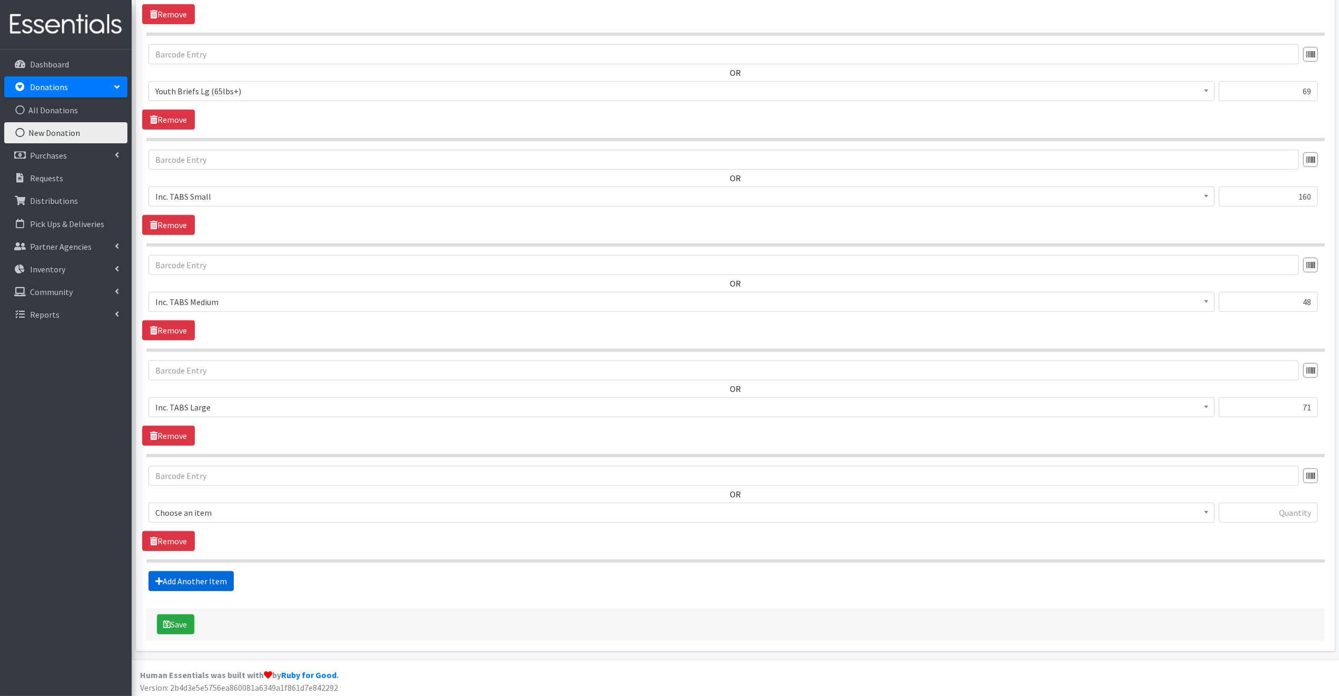
scroll to position [510, 0]
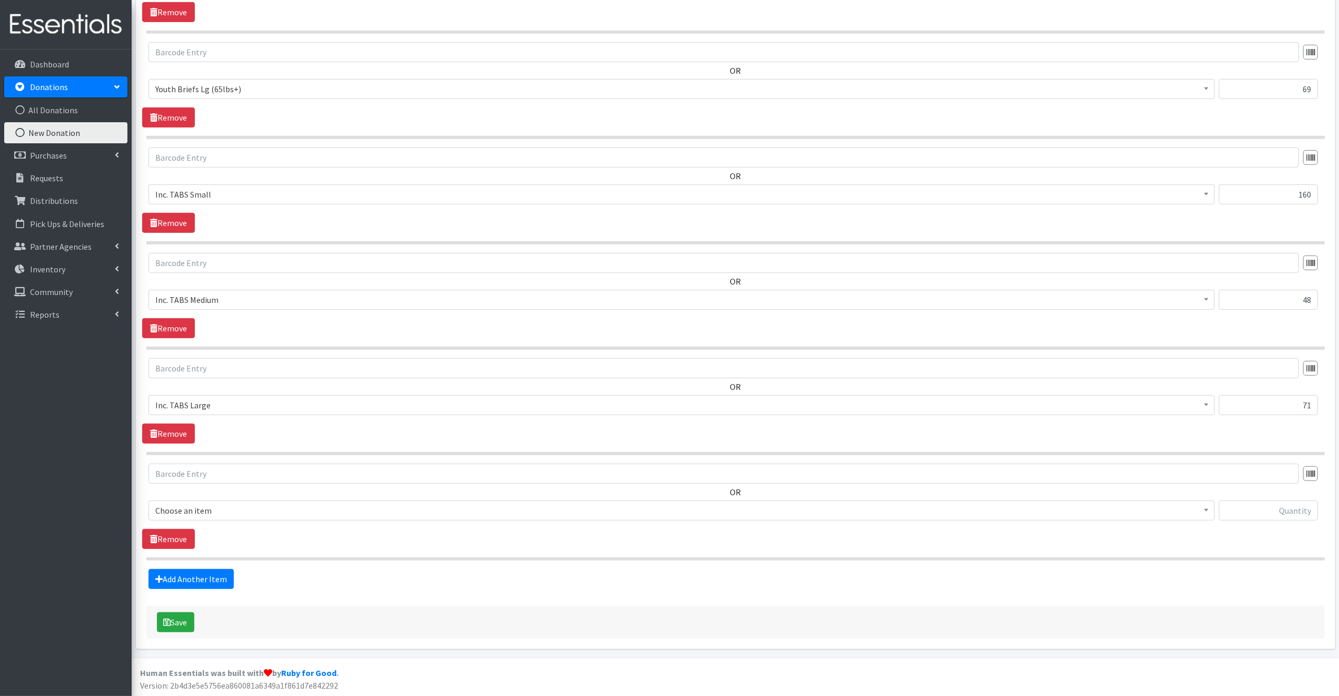
click at [219, 505] on span "Choose an item" at bounding box center [681, 510] width 1053 height 15
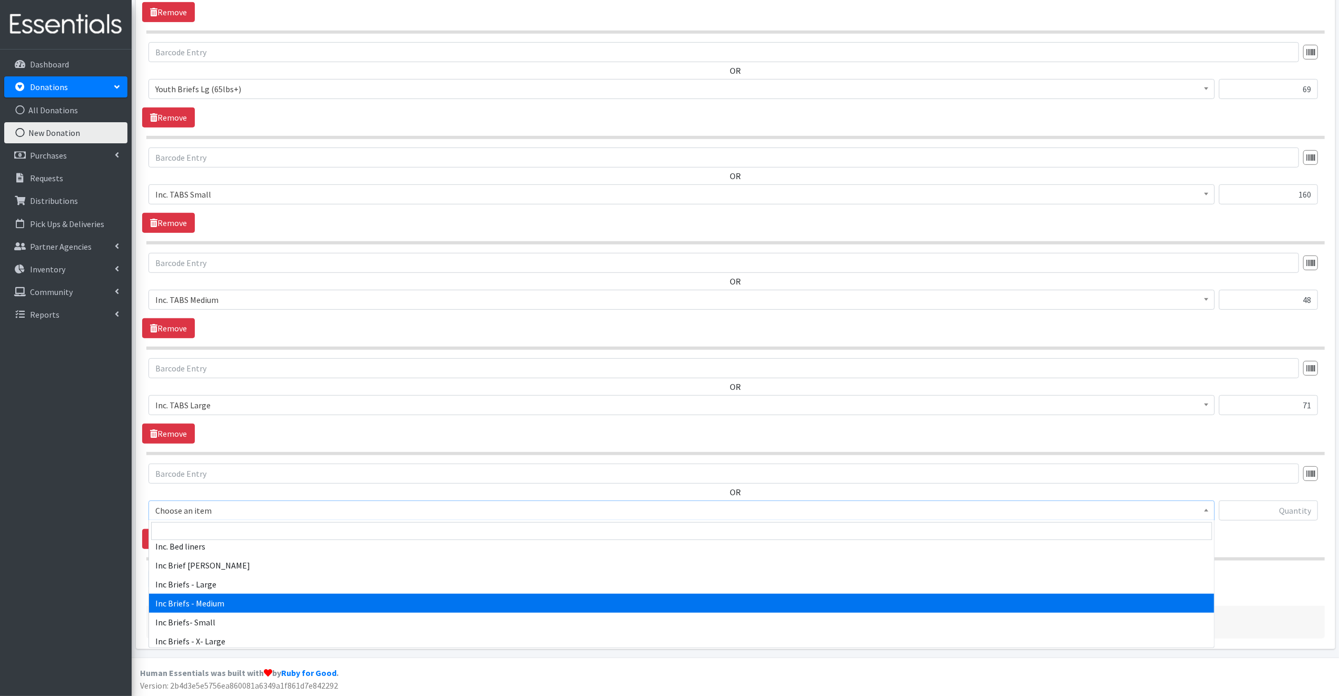
scroll to position [221, 0]
select select "12527"
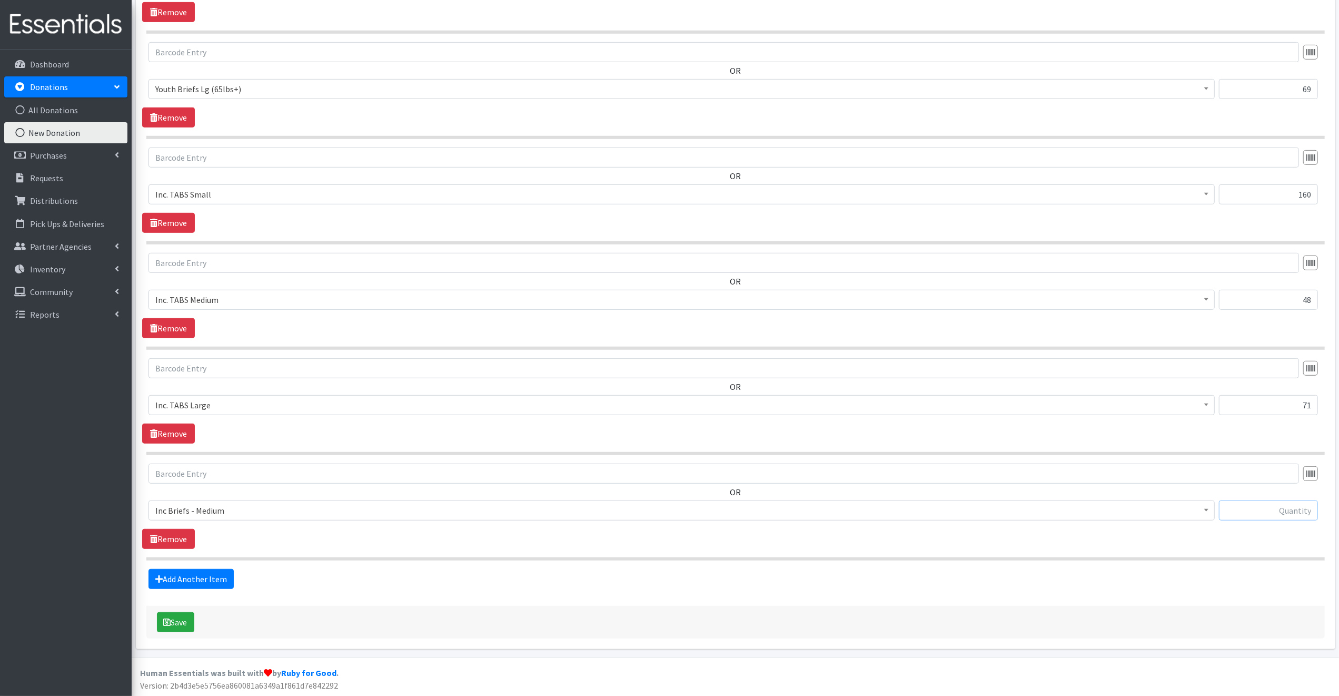
click at [1247, 511] on input "text" at bounding box center [1268, 510] width 99 height 20
type input "32"
click at [182, 620] on button "Save" at bounding box center [175, 622] width 37 height 20
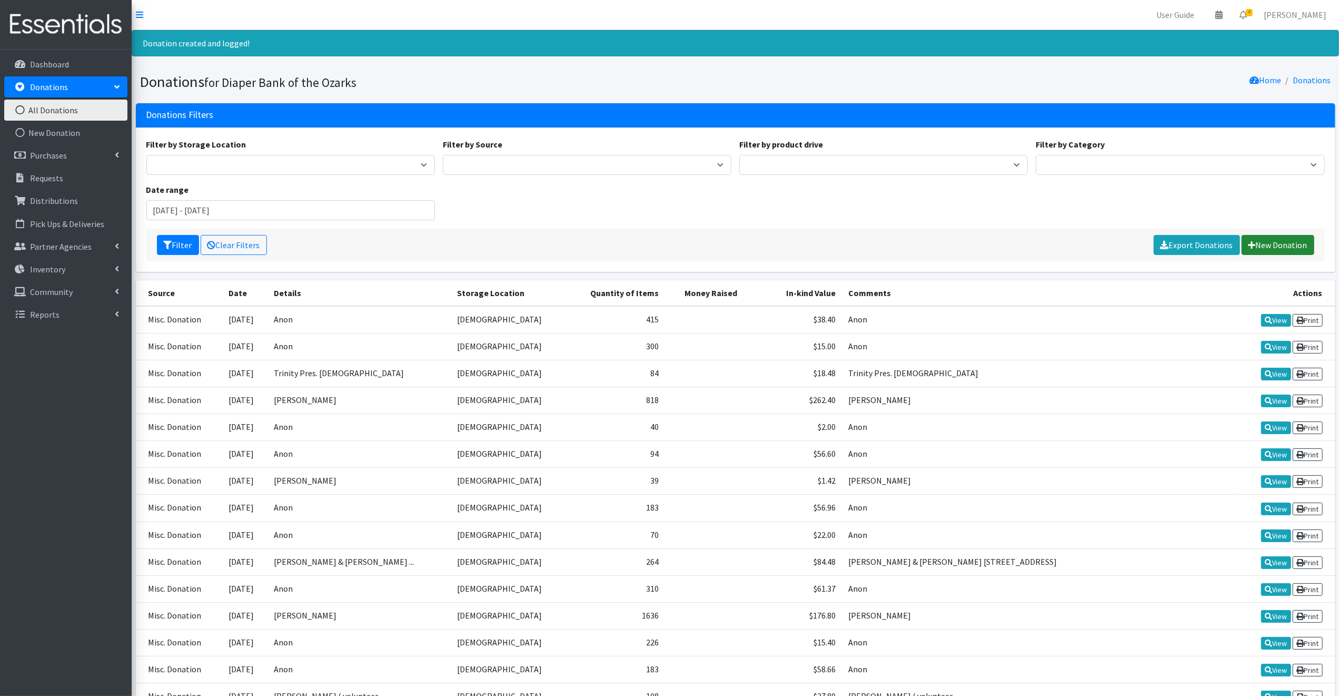
click at [1283, 242] on link "New Donation" at bounding box center [1278, 245] width 73 height 20
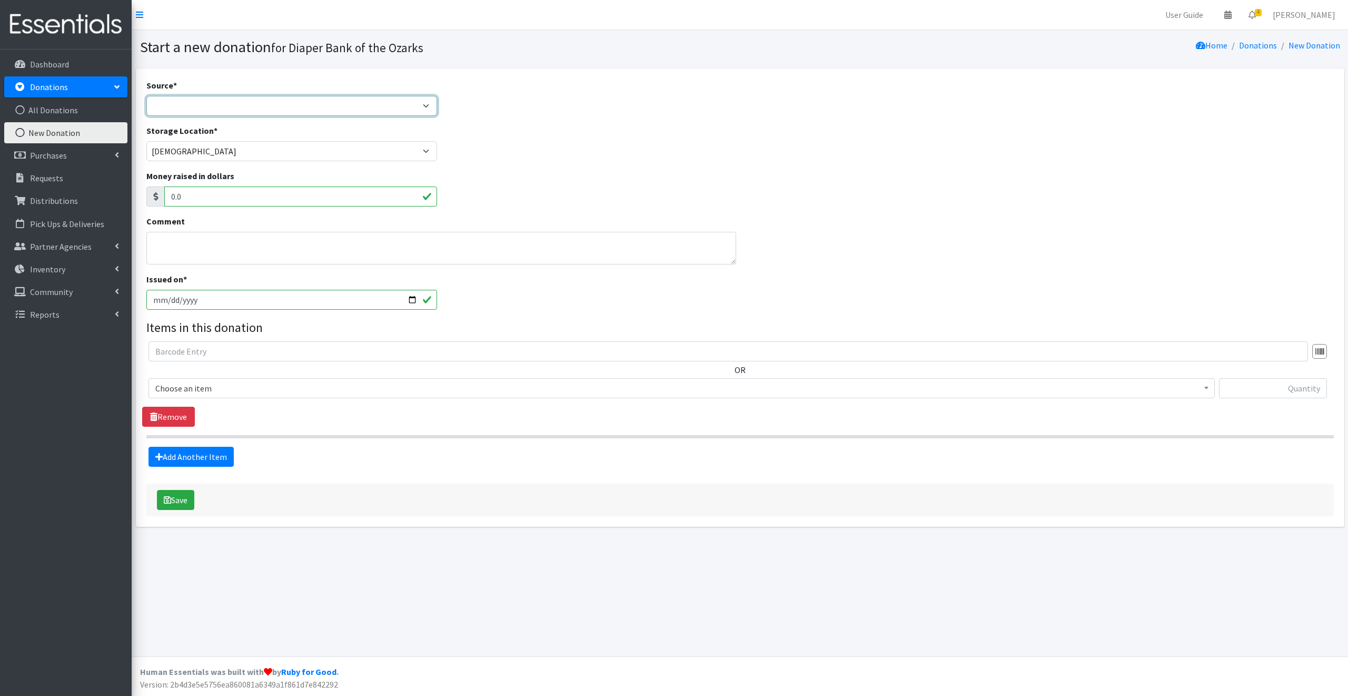
click at [176, 103] on select "Product Drive Manufacturer Donation Site Misc. Donation" at bounding box center [291, 106] width 291 height 20
select select "Misc. Donation"
click at [146, 96] on select "Product Drive Manufacturer Donation Site Misc. Donation" at bounding box center [291, 106] width 291 height 20
click at [161, 246] on textarea "Comment" at bounding box center [441, 248] width 590 height 33
type textarea "[PERSON_NAME]"
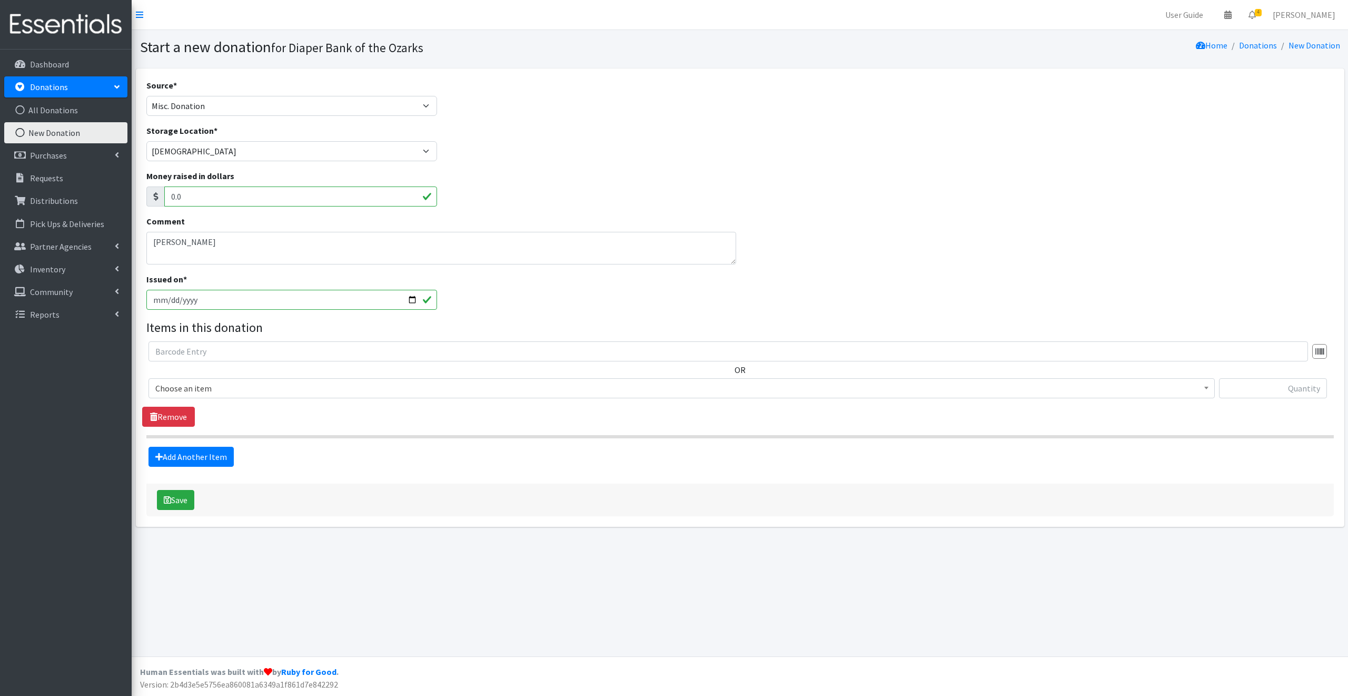
click at [411, 301] on input "[DATE]" at bounding box center [291, 300] width 291 height 20
type input "[DATE]"
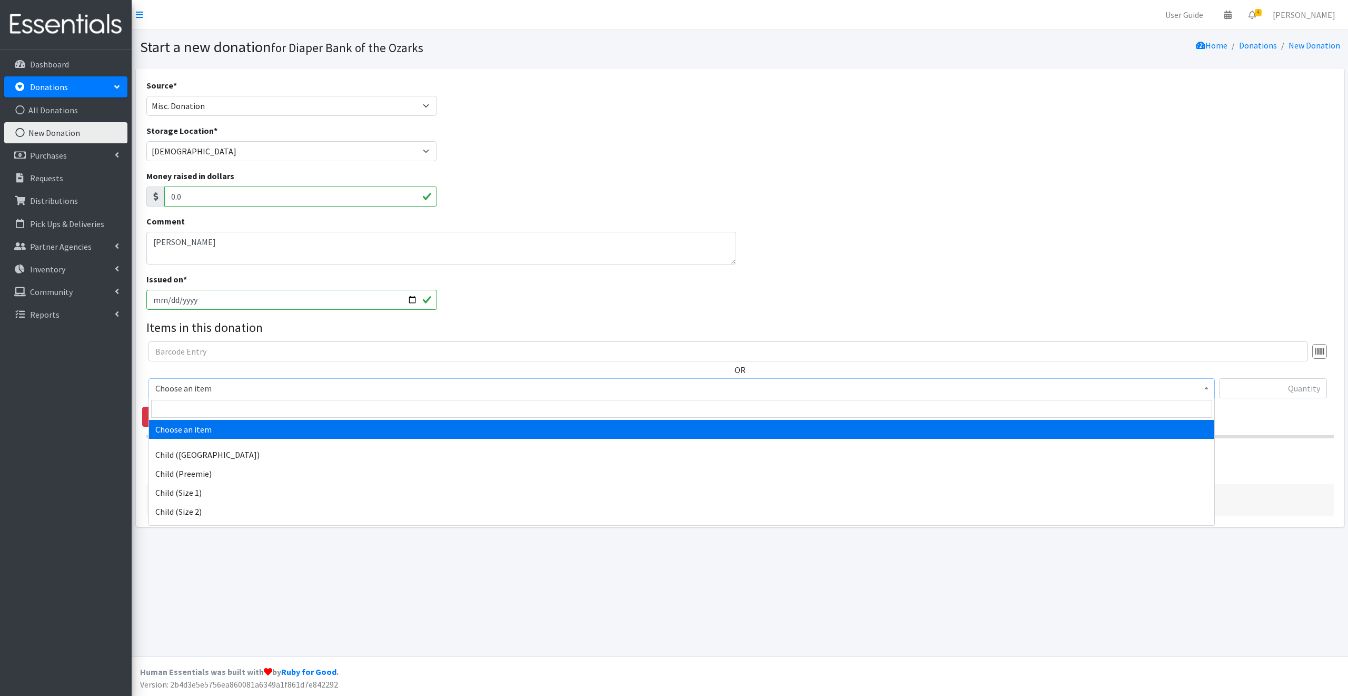
click at [224, 383] on span "Choose an item" at bounding box center [681, 388] width 1053 height 15
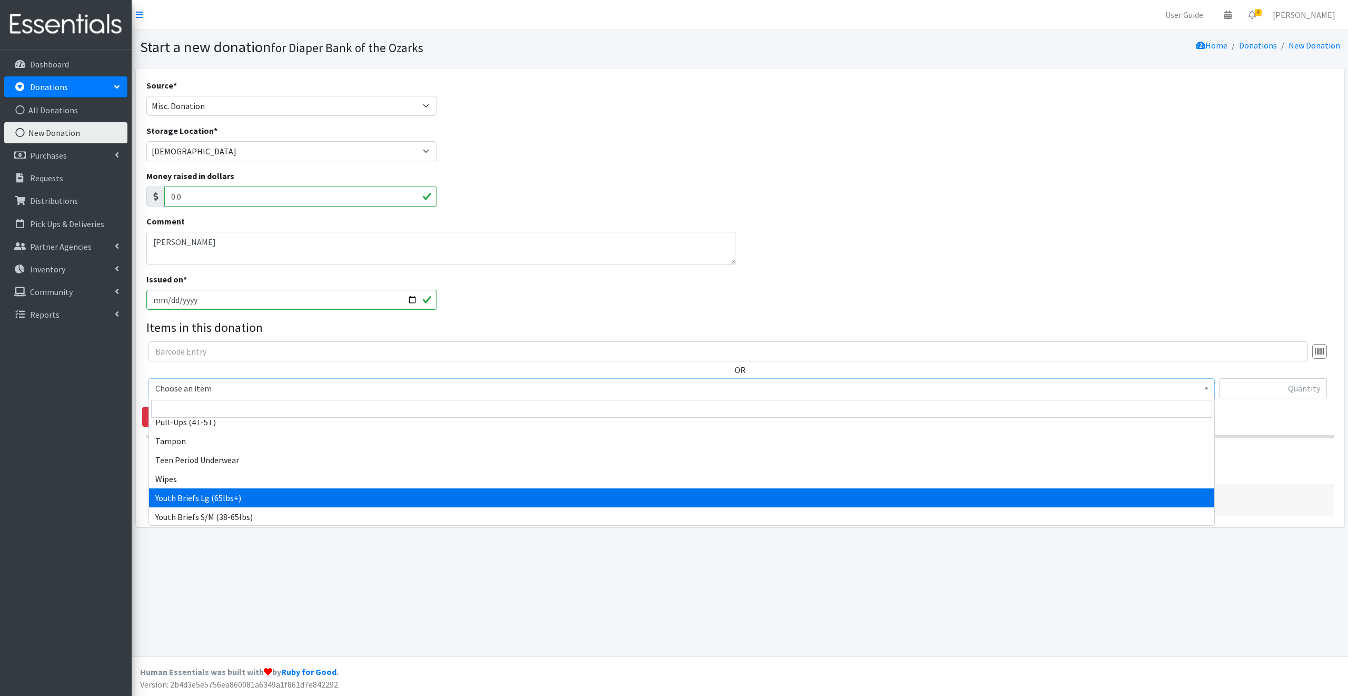
scroll to position [678, 0]
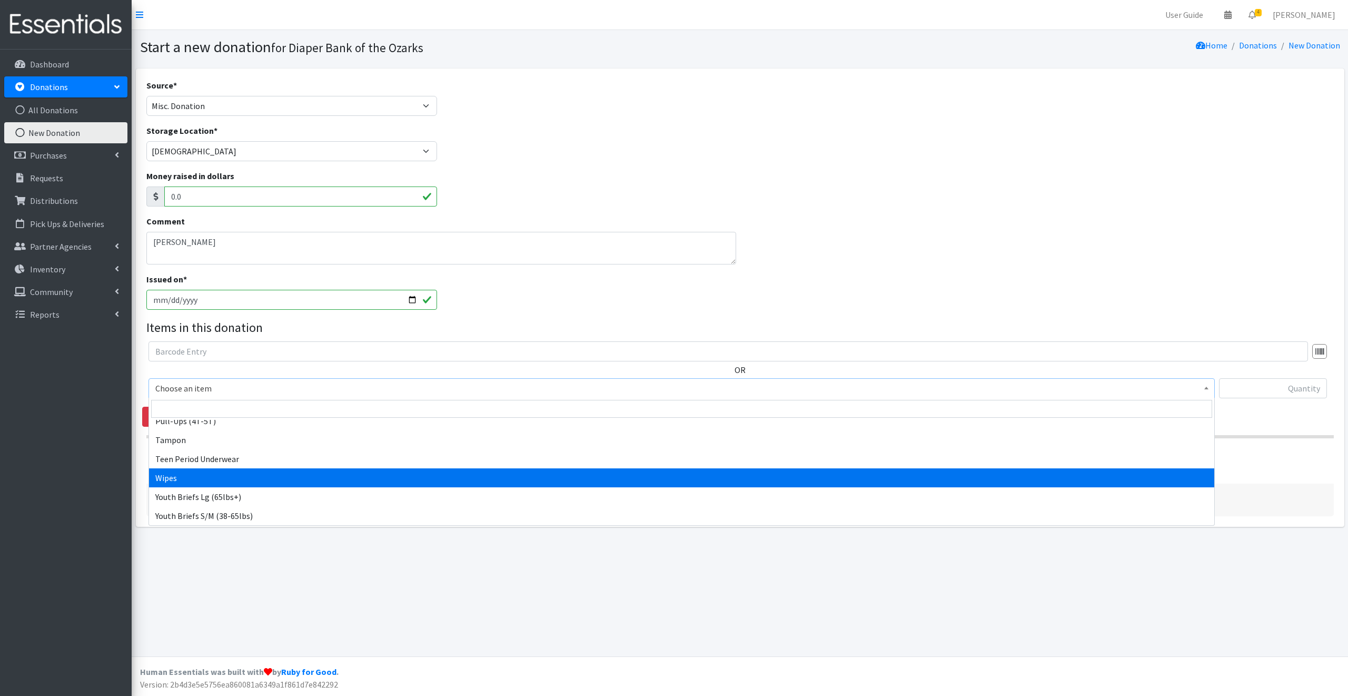
select select "11464"
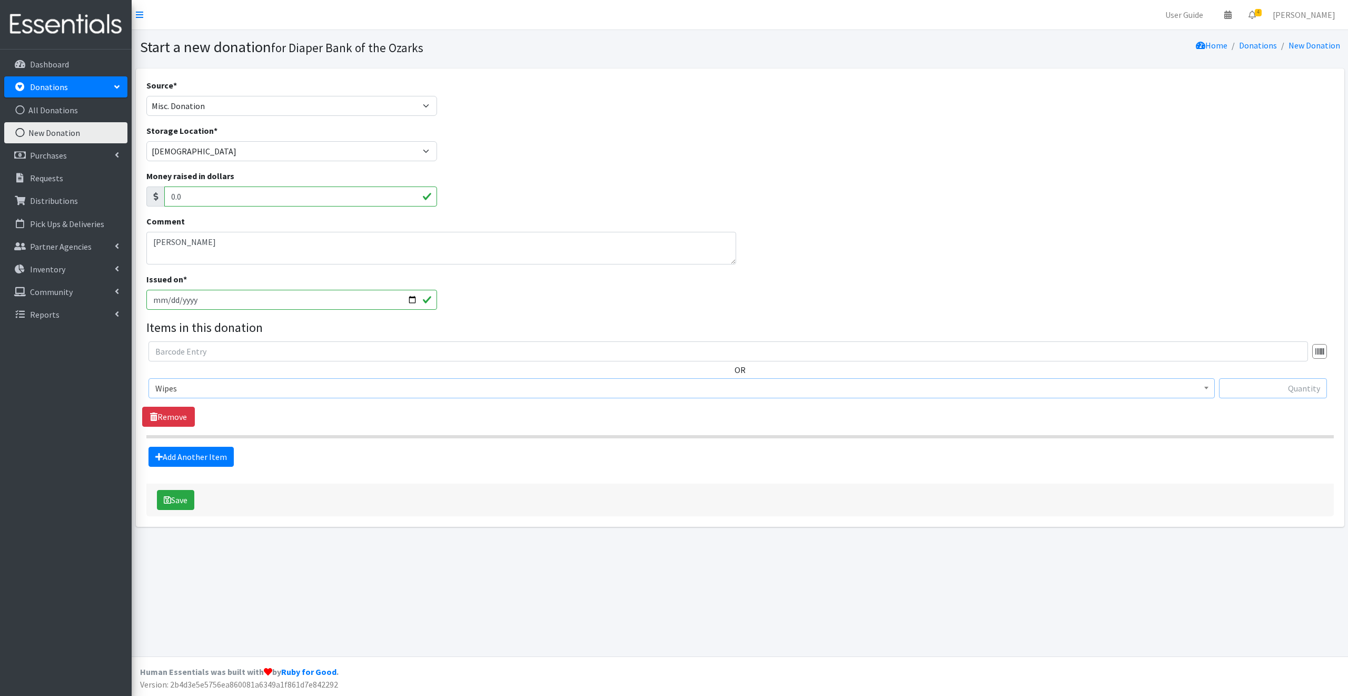
click at [1256, 385] on input "text" at bounding box center [1273, 388] width 108 height 20
type input "9"
click at [185, 501] on button "Save" at bounding box center [175, 500] width 37 height 20
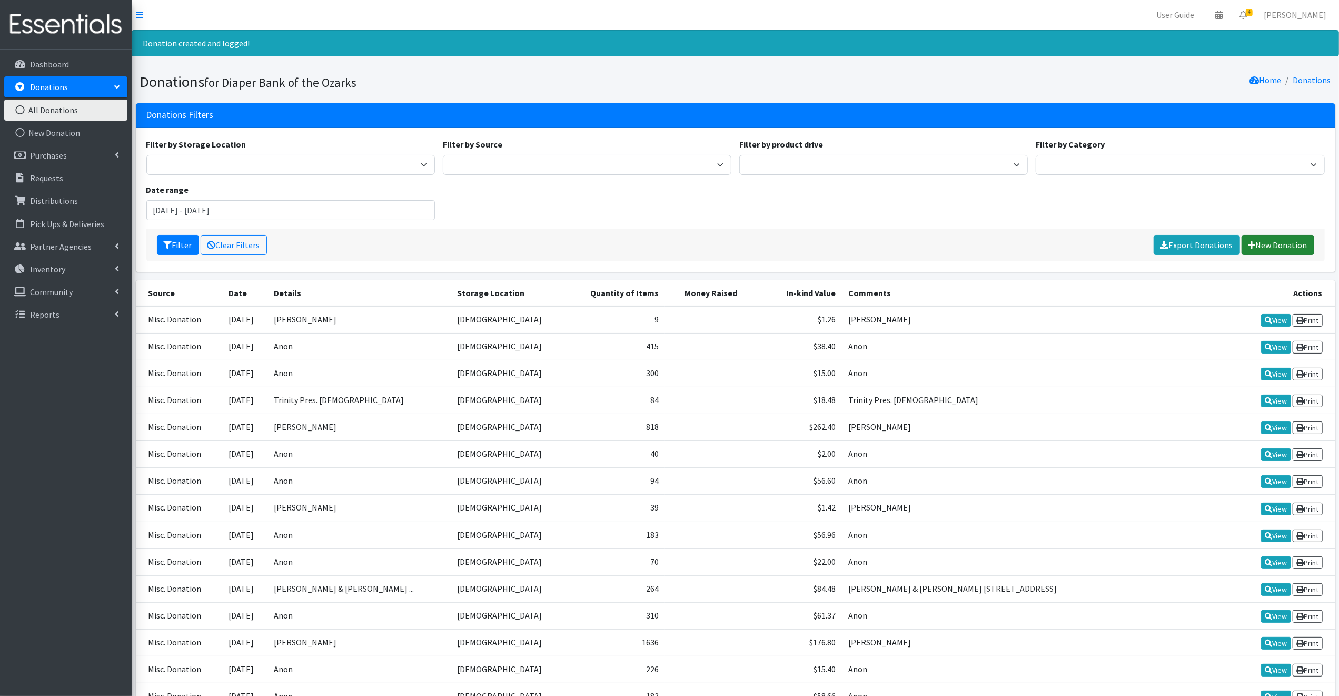
click at [1268, 241] on link "New Donation" at bounding box center [1278, 245] width 73 height 20
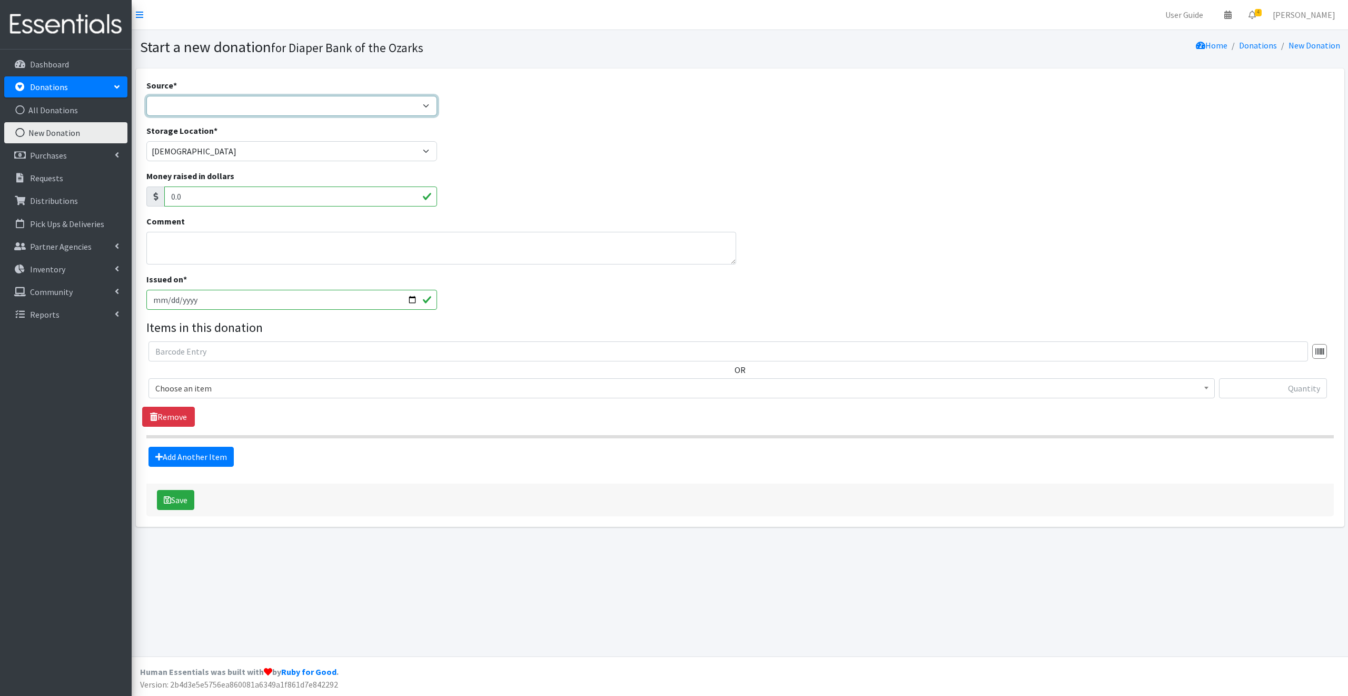
click at [164, 103] on select "Product Drive Manufacturer Donation Site Misc. Donation" at bounding box center [291, 106] width 291 height 20
select select "Misc. Donation"
click at [146, 96] on select "Product Drive Manufacturer Donation Site Misc. Donation" at bounding box center [291, 106] width 291 height 20
click at [158, 242] on textarea "Comment" at bounding box center [441, 248] width 590 height 33
type textarea "Sara Cacatia"
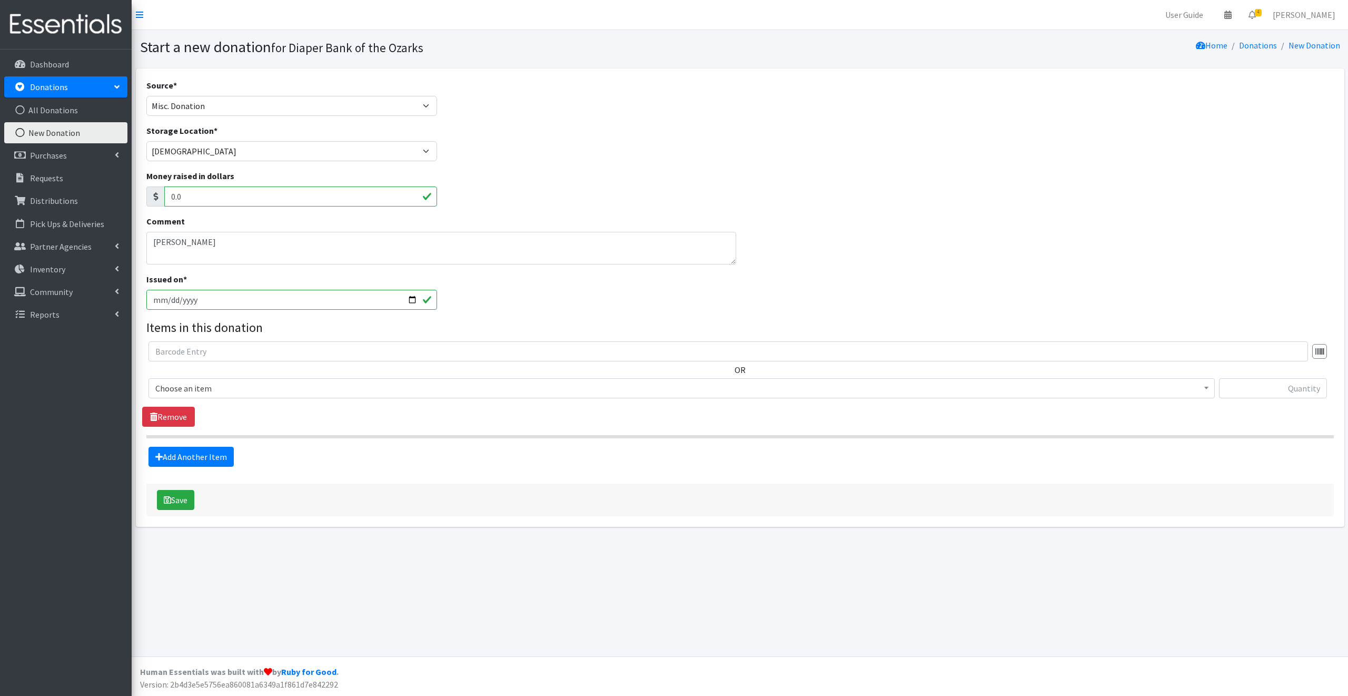
click at [408, 300] on input "2025-09-09" at bounding box center [291, 300] width 291 height 20
type input "2025-09-04"
click at [232, 387] on span "Choose an item" at bounding box center [681, 388] width 1053 height 15
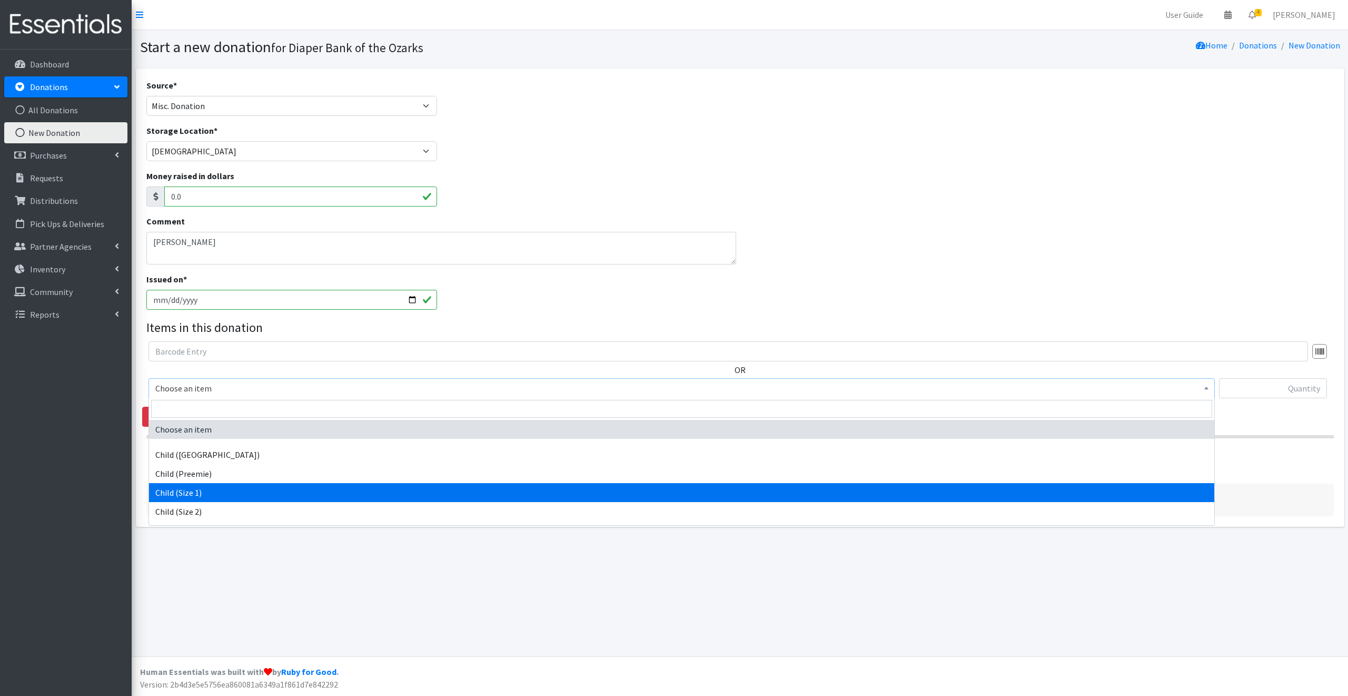
select select "3063"
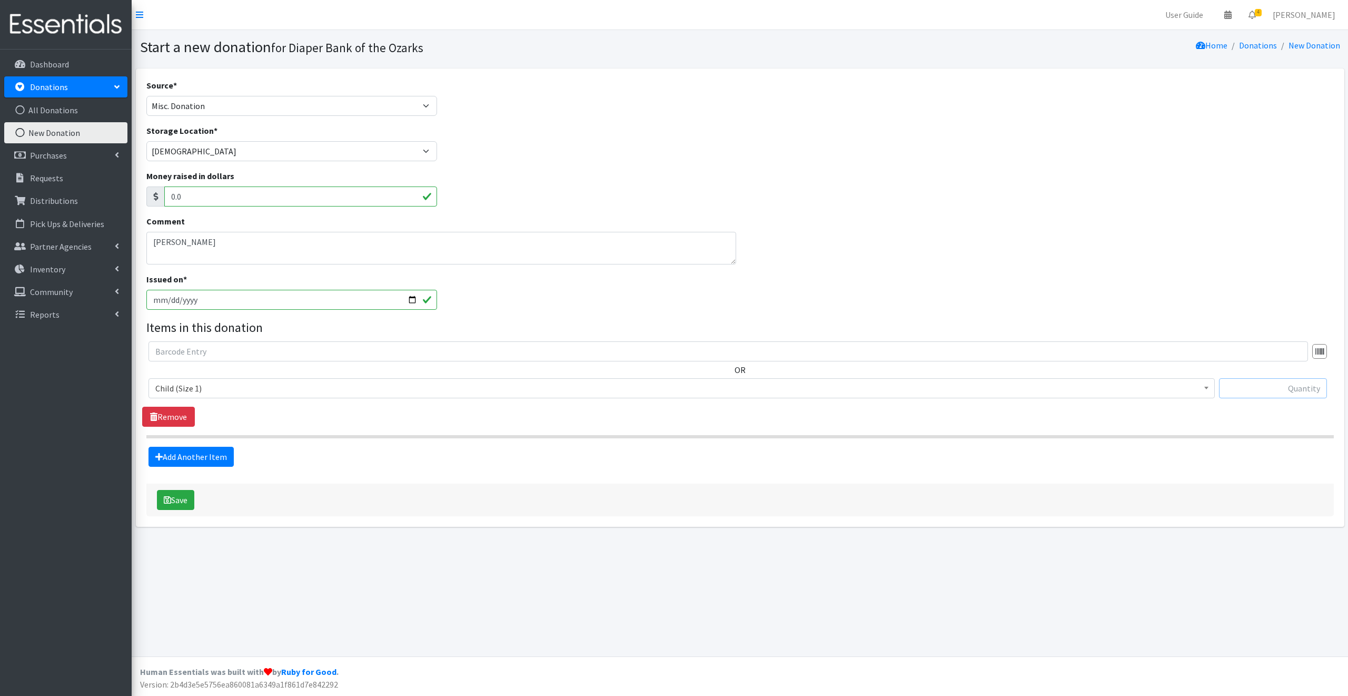
drag, startPoint x: 1255, startPoint y: 389, endPoint x: 1260, endPoint y: 386, distance: 6.1
click at [1258, 386] on input "text" at bounding box center [1273, 388] width 108 height 20
type input "83"
click at [201, 456] on link "Add Another Item" at bounding box center [191, 457] width 85 height 20
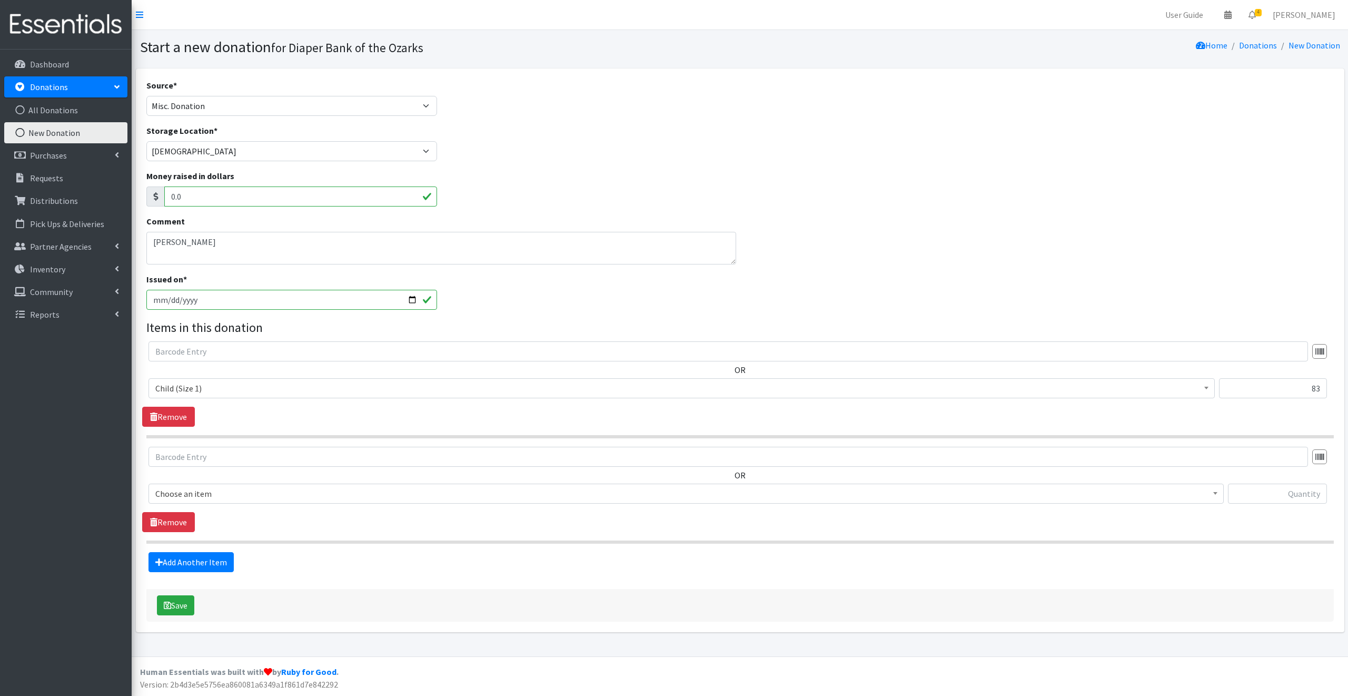
click at [223, 494] on span "Choose an item" at bounding box center [686, 493] width 1062 height 15
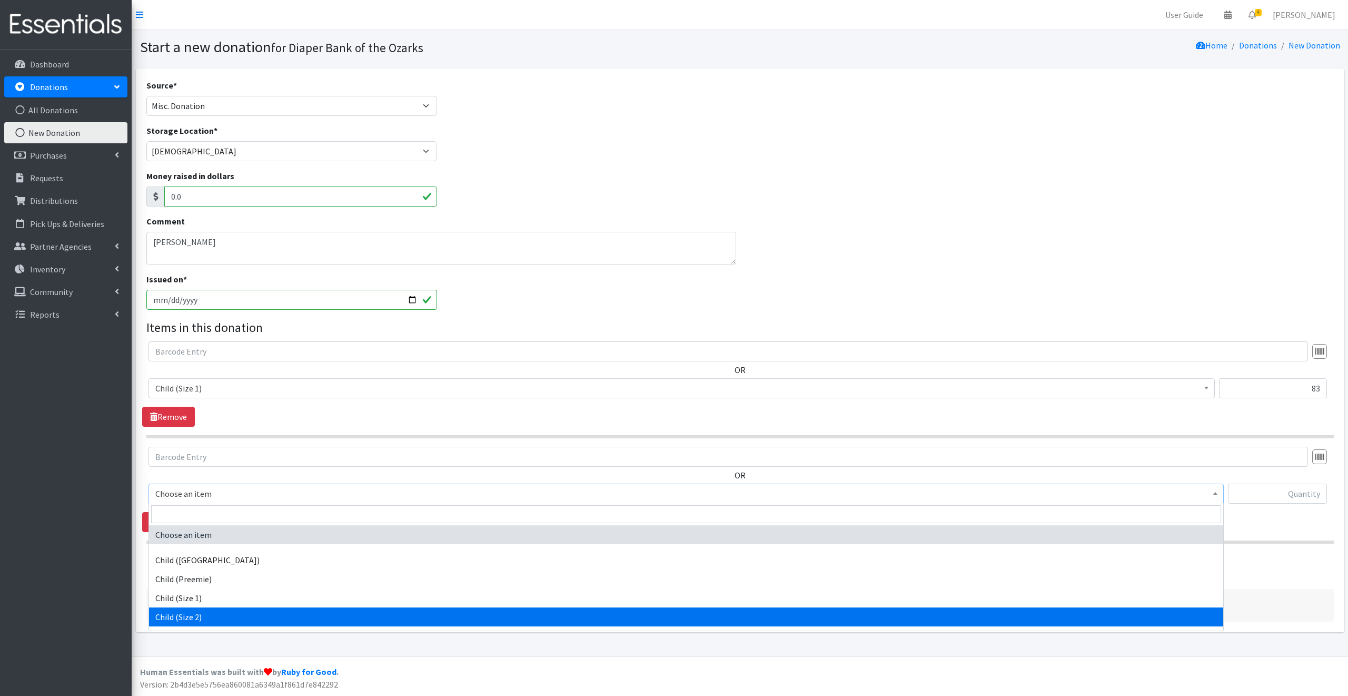
select select "3065"
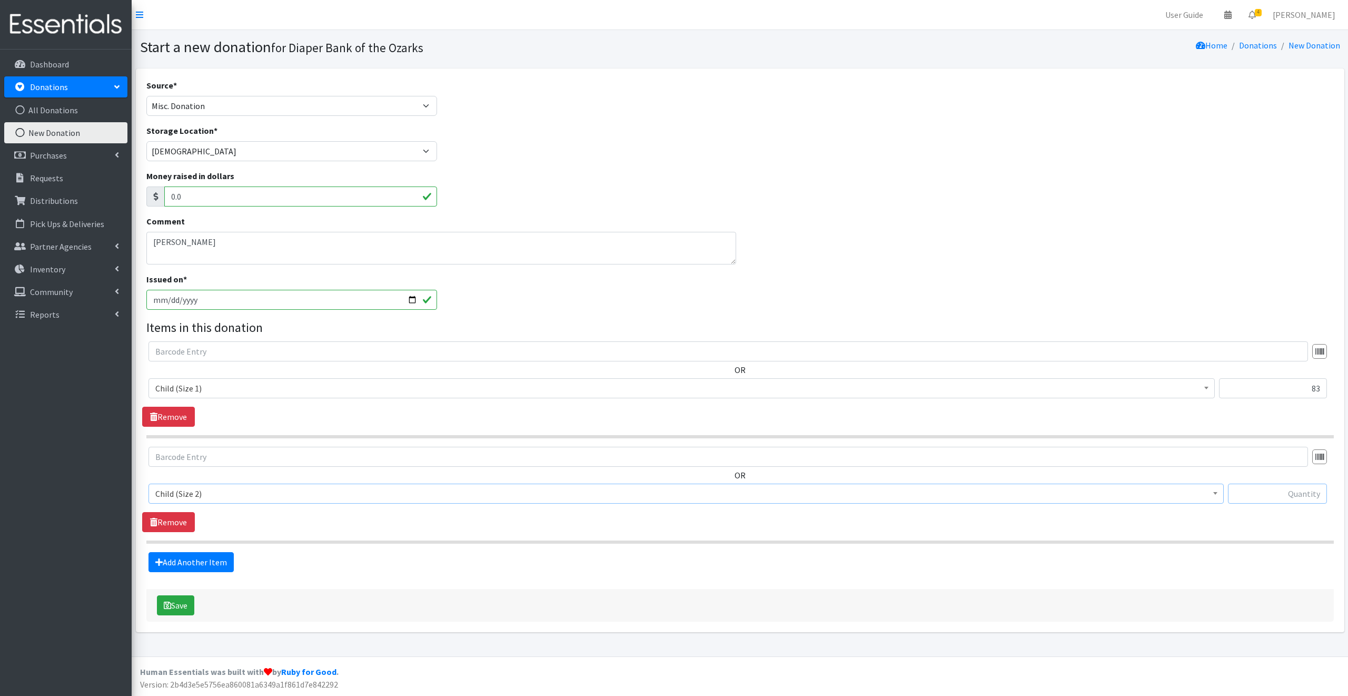
click at [1267, 496] on input "text" at bounding box center [1277, 494] width 99 height 20
type input "130"
click at [215, 558] on link "Add Another Item" at bounding box center [191, 562] width 85 height 20
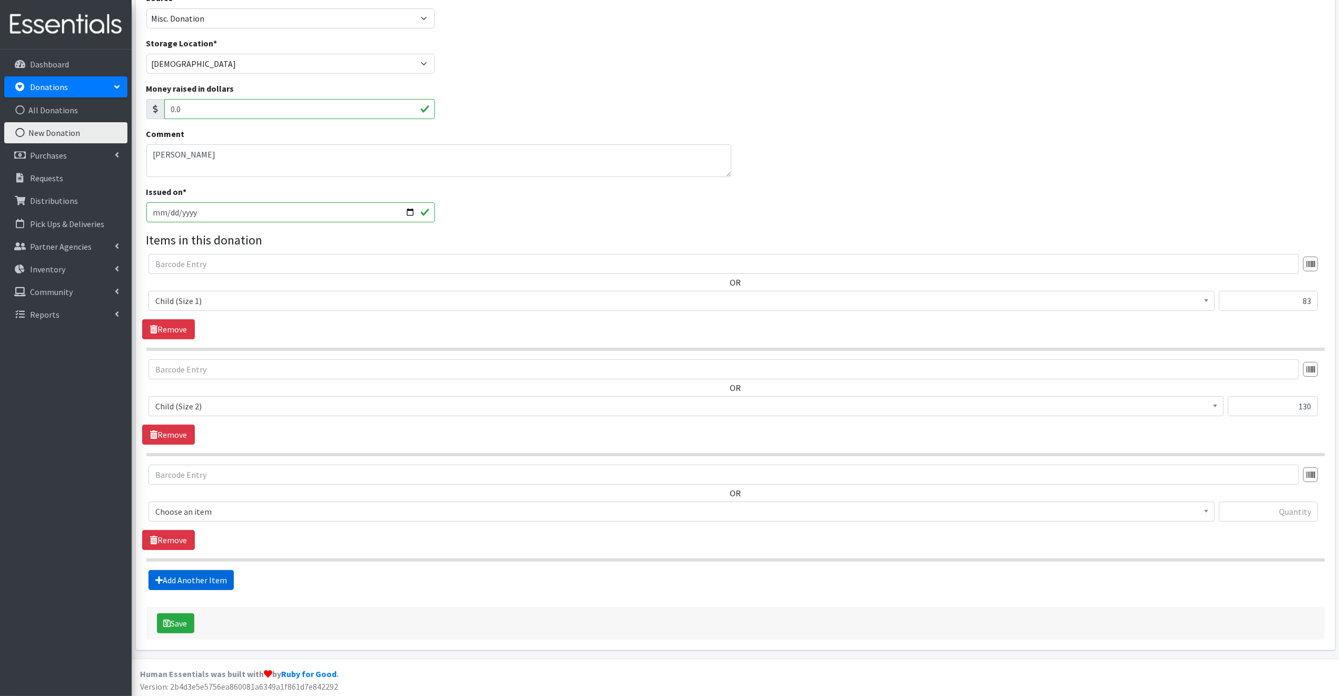
scroll to position [88, 0]
click at [239, 508] on span "Choose an item" at bounding box center [681, 510] width 1053 height 15
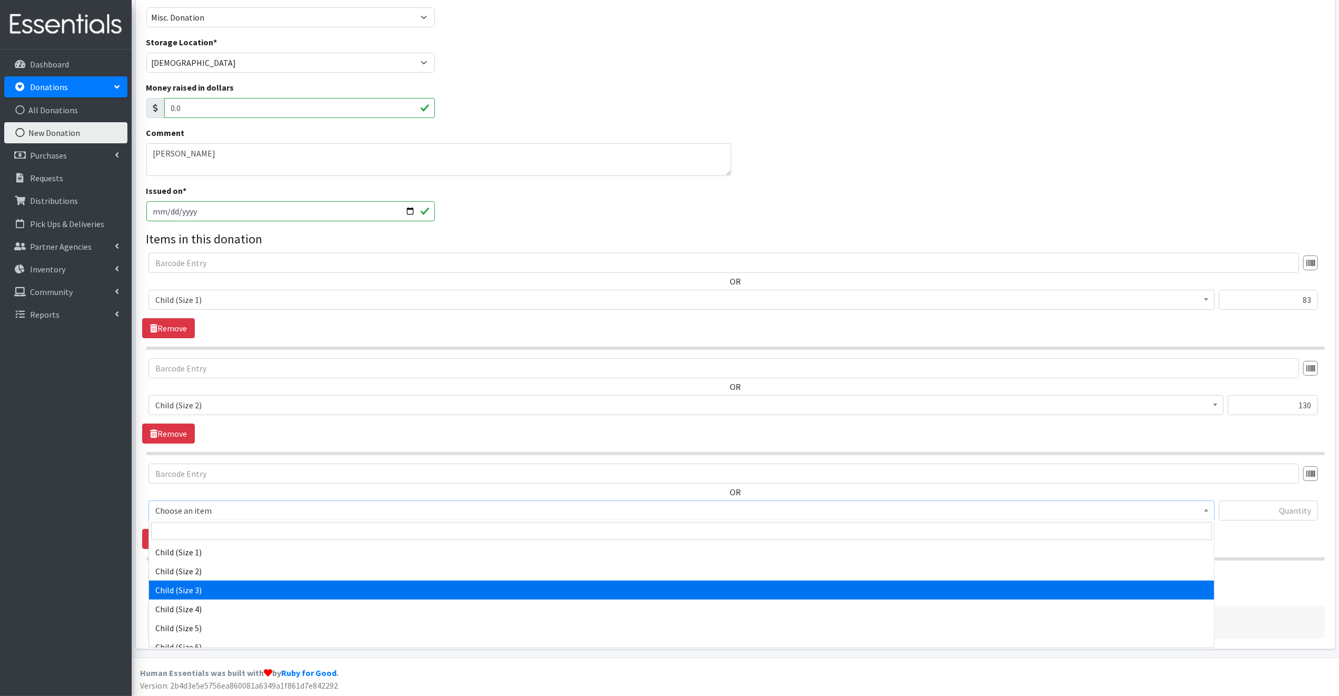
scroll to position [63, 0]
select select "3067"
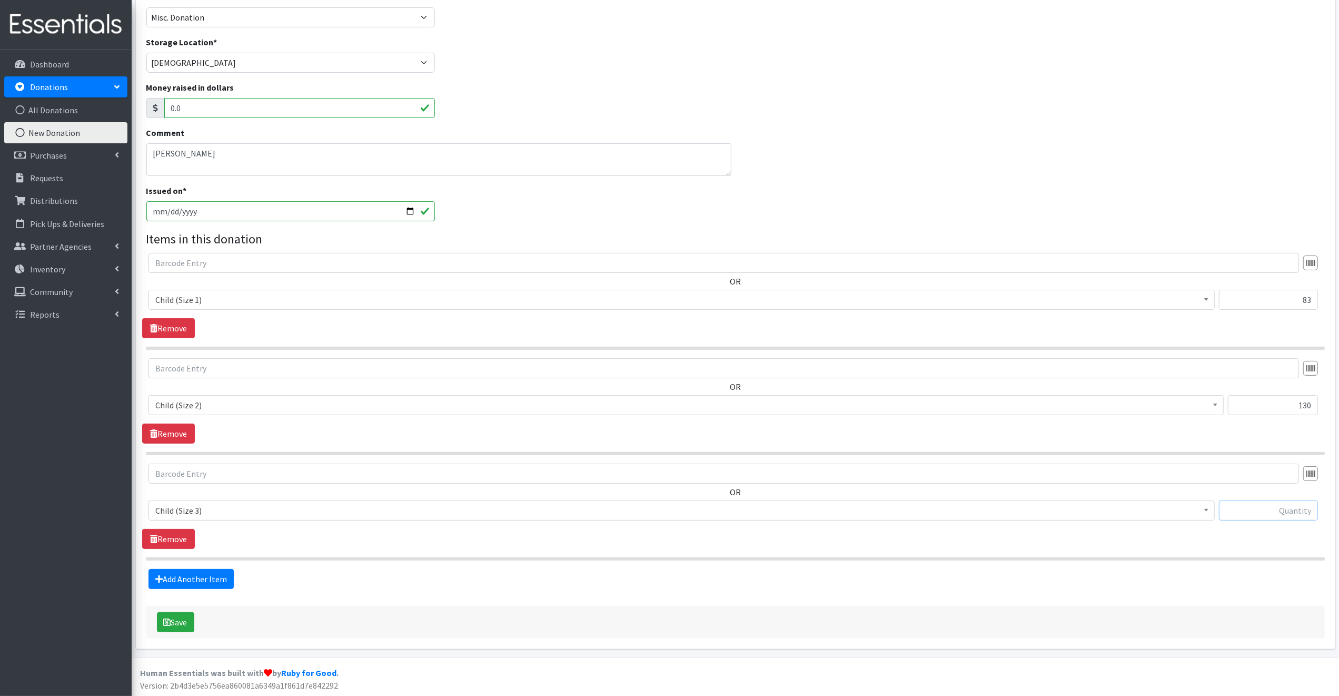
click at [1243, 508] on input "text" at bounding box center [1268, 510] width 99 height 20
type input "64"
click button "Save"
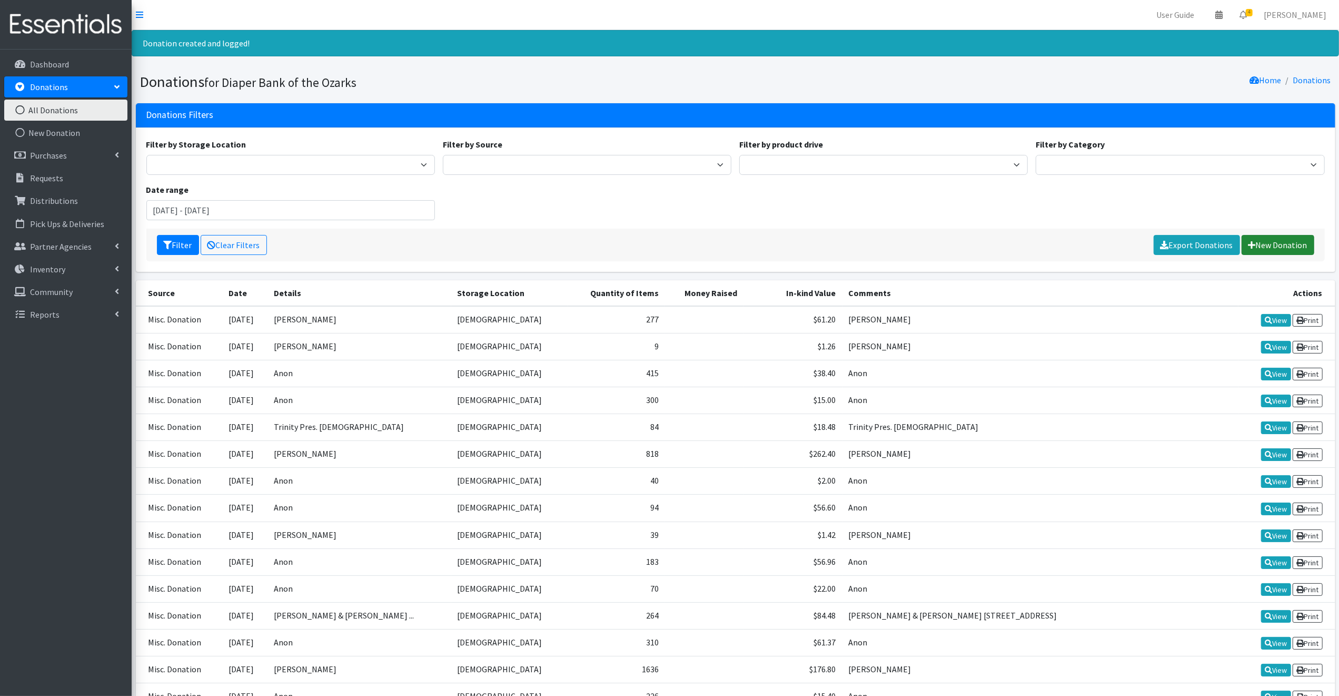
click at [1292, 244] on link "New Donation" at bounding box center [1278, 245] width 73 height 20
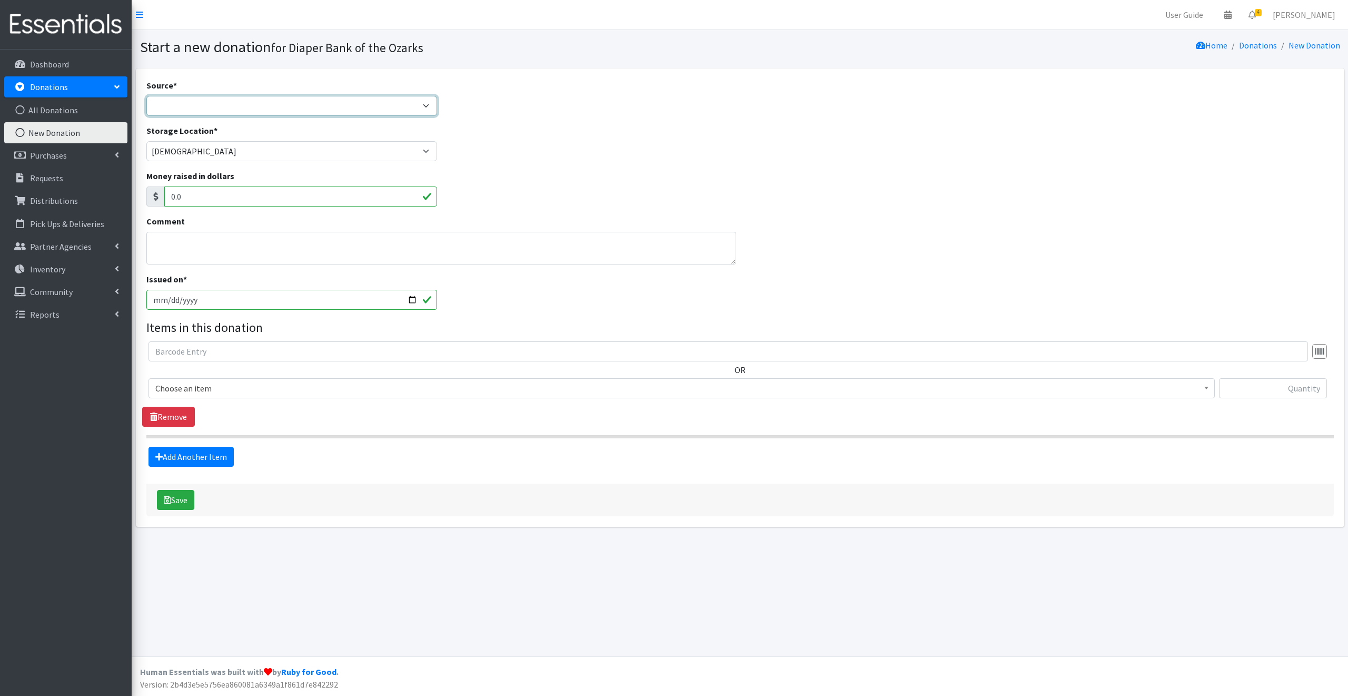
click at [166, 102] on select "Product Drive Manufacturer Donation Site Misc. Donation" at bounding box center [291, 106] width 291 height 20
select select "Misc. Donation"
click at [146, 96] on select "Product Drive Manufacturer Donation Site Misc. Donation" at bounding box center [291, 106] width 291 height 20
click at [160, 245] on textarea "Comment" at bounding box center [441, 248] width 590 height 33
type textarea "[PERSON_NAME] & [PERSON_NAME]"
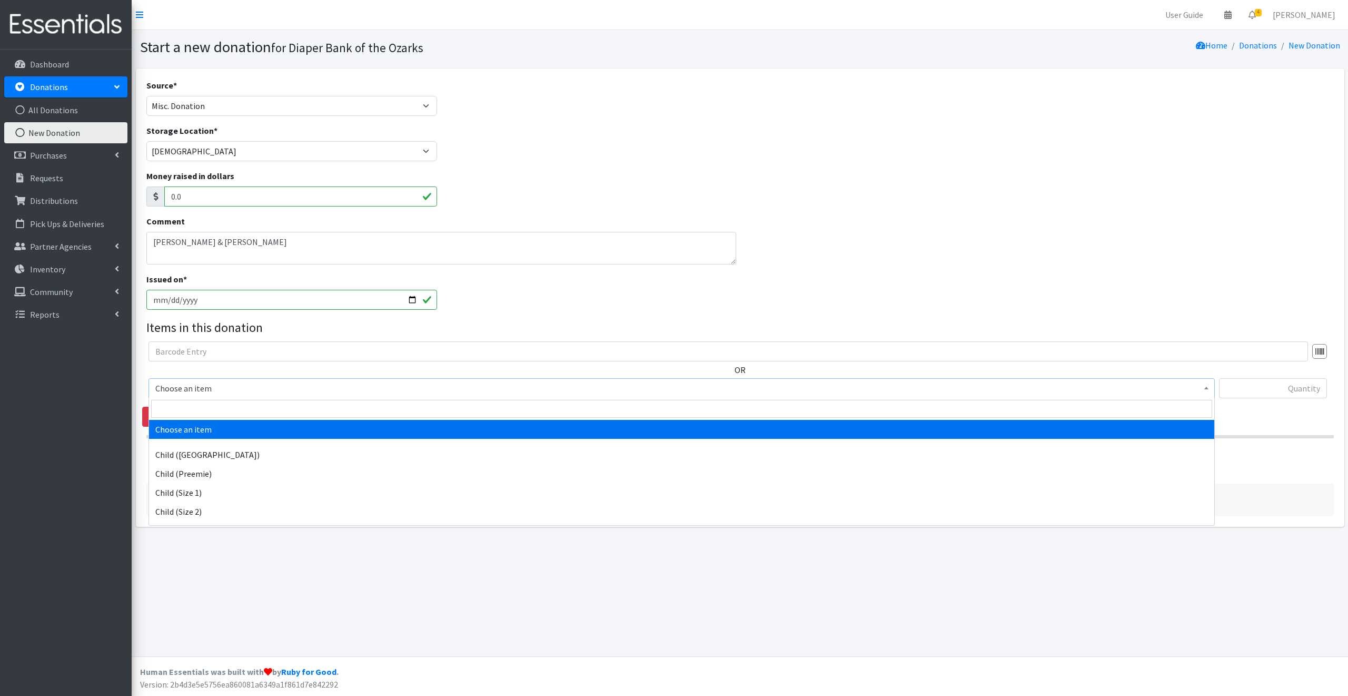
click at [228, 385] on span "Choose an item" at bounding box center [681, 388] width 1053 height 15
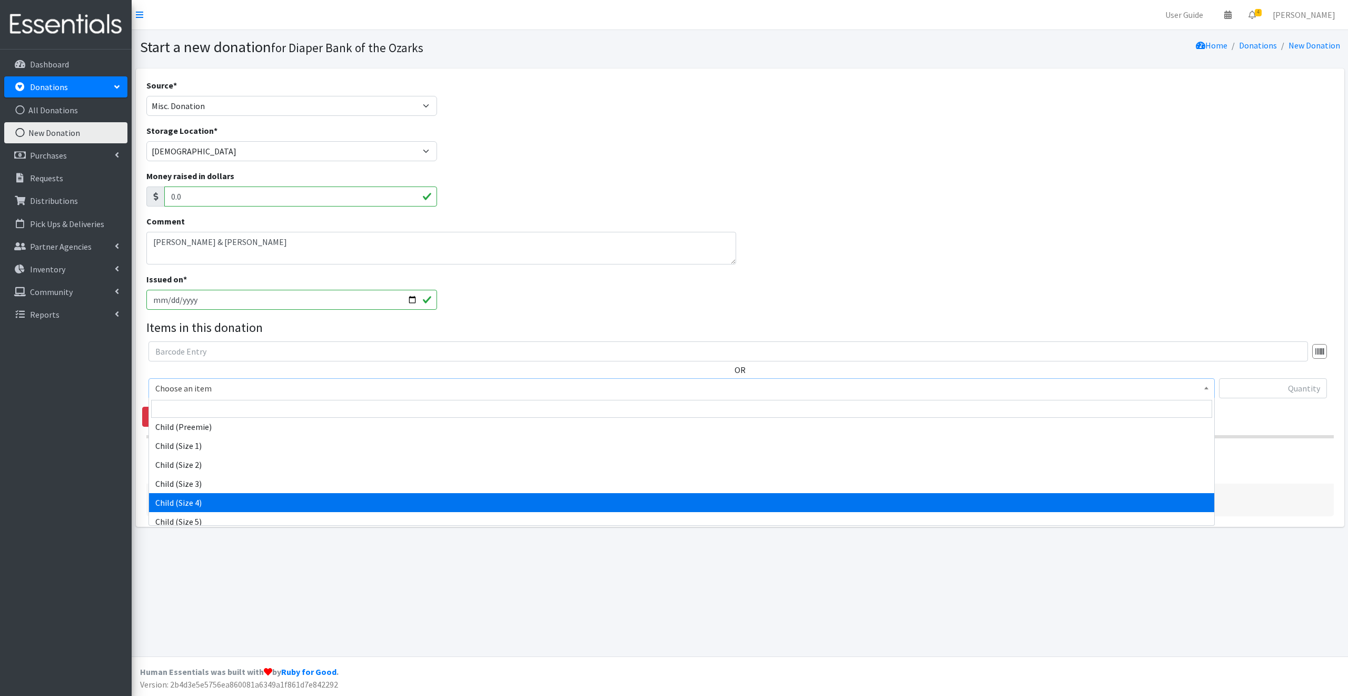
scroll to position [47, 0]
select select "3070"
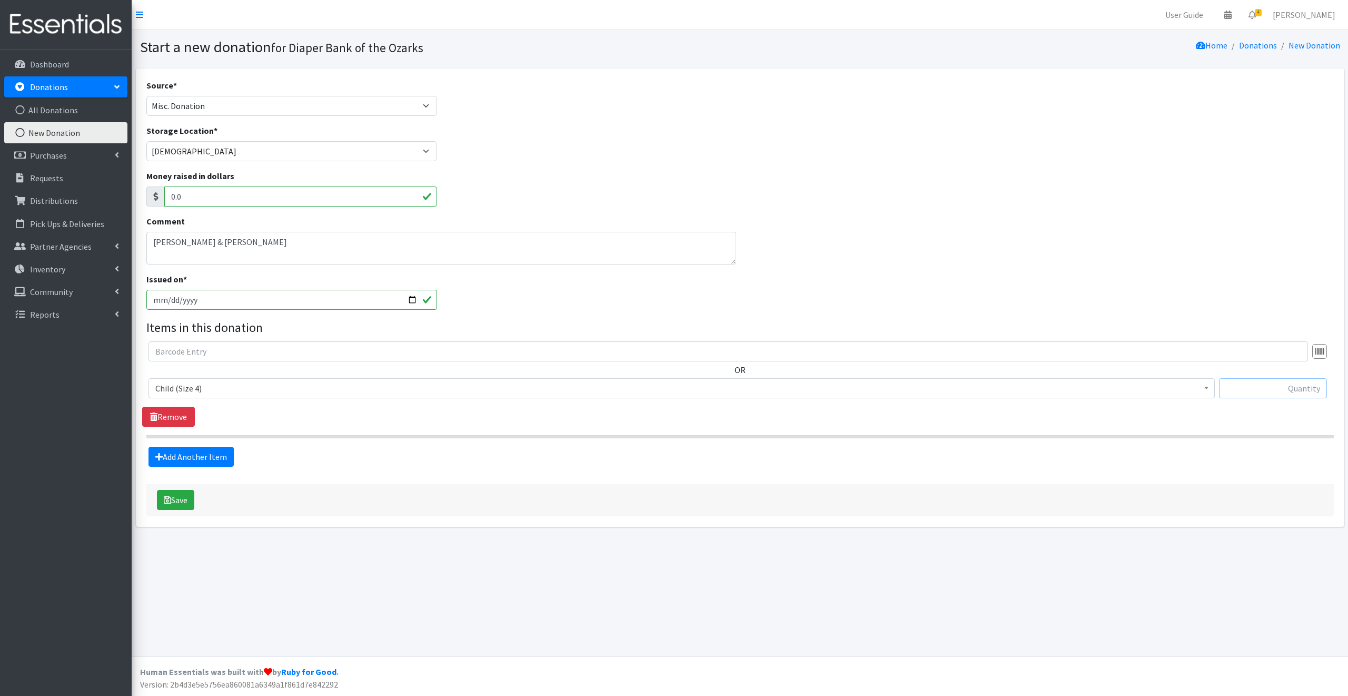
click at [1254, 390] on input "text" at bounding box center [1273, 388] width 108 height 20
type input "24"
click at [206, 455] on link "Add Another Item" at bounding box center [191, 457] width 85 height 20
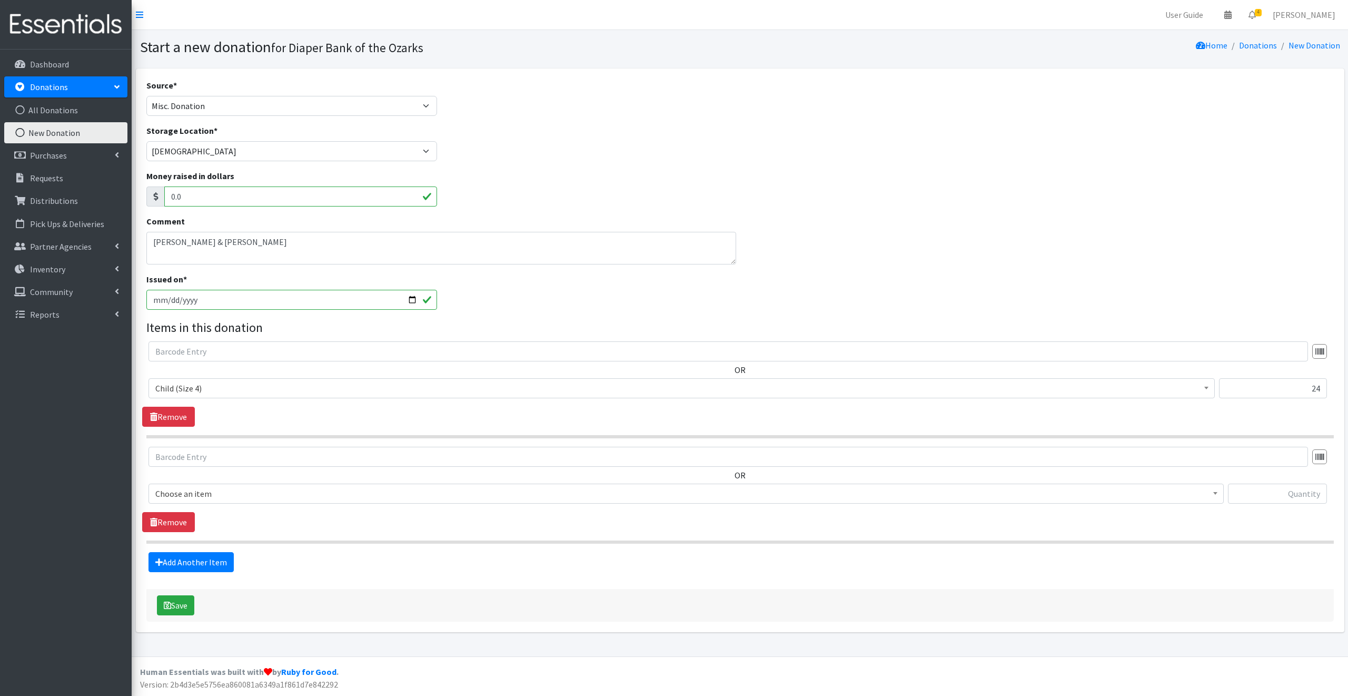
click at [229, 489] on span "Choose an item" at bounding box center [686, 493] width 1062 height 15
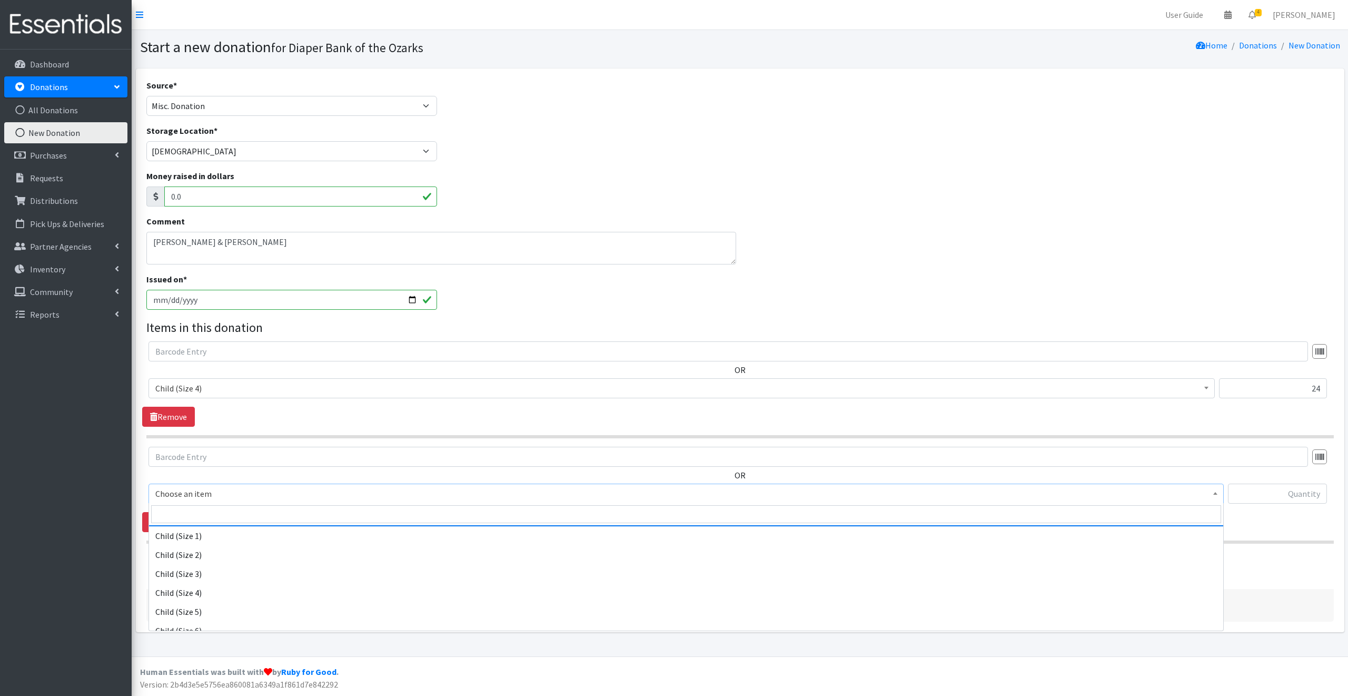
scroll to position [63, 0]
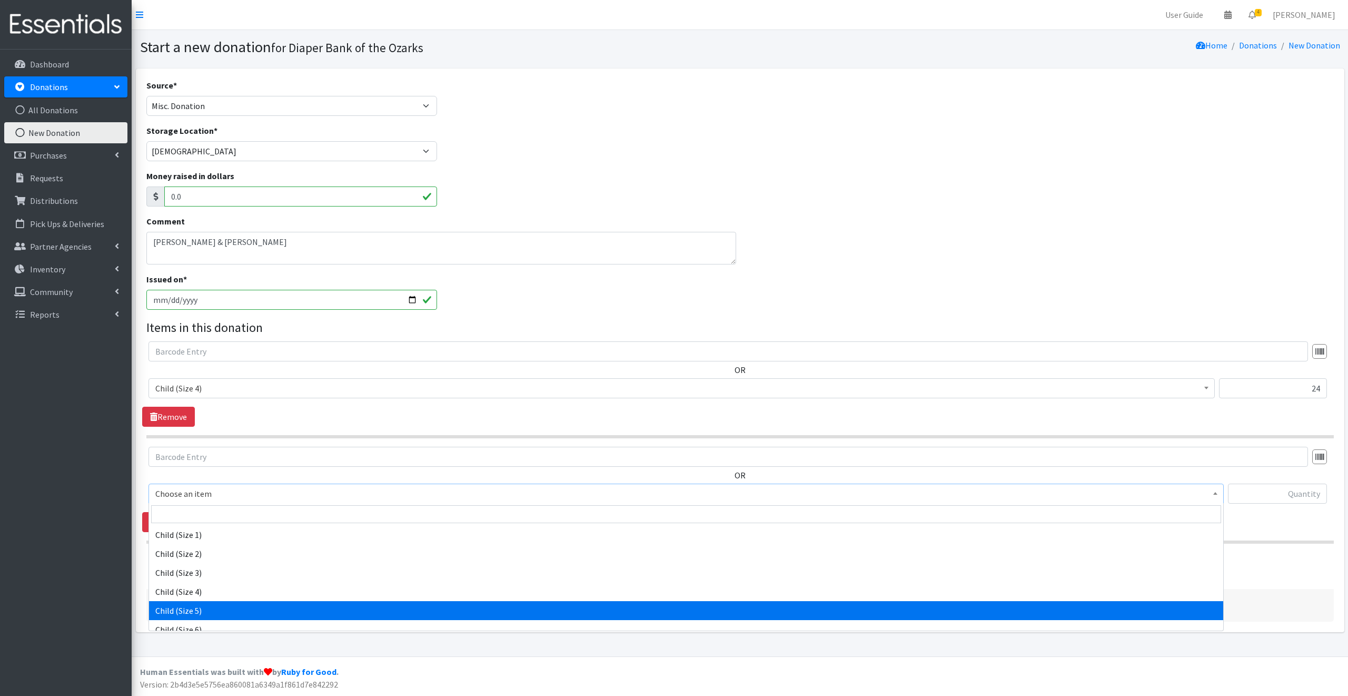
select select "3068"
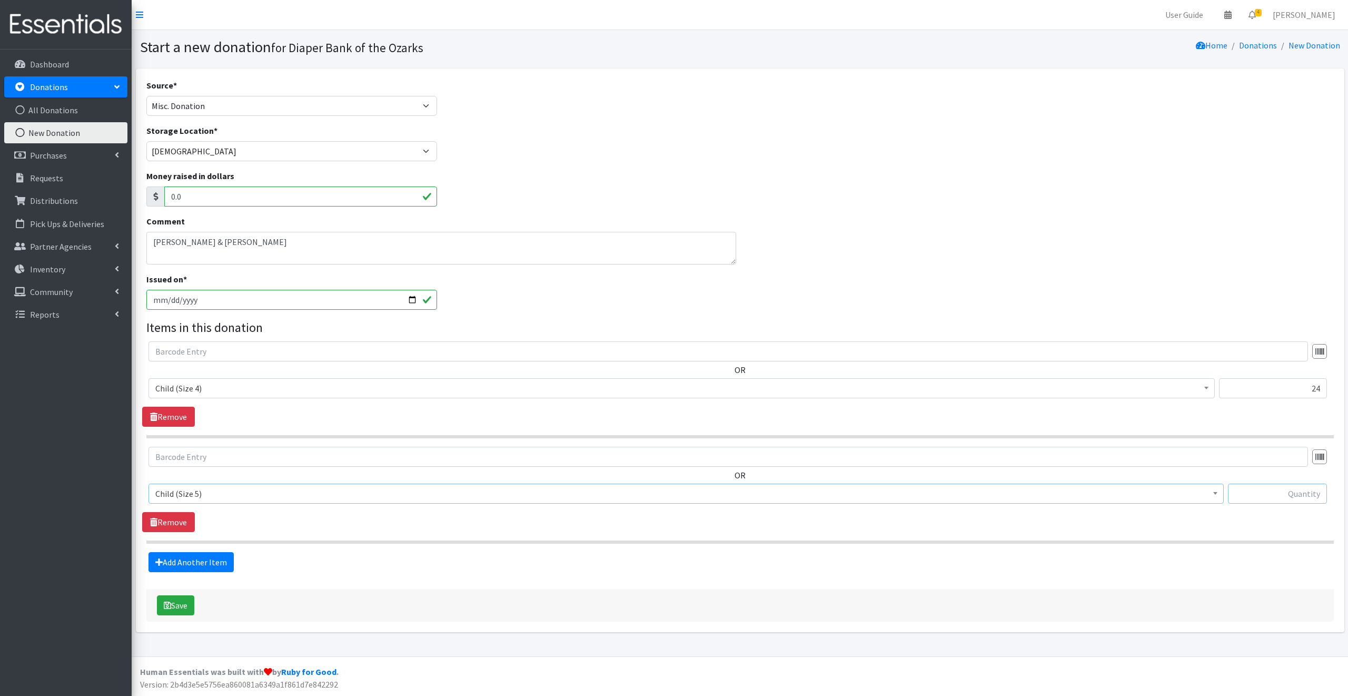
click at [1267, 493] on input "text" at bounding box center [1277, 494] width 99 height 20
type input "19"
click at [205, 559] on link "Add Another Item" at bounding box center [191, 562] width 85 height 20
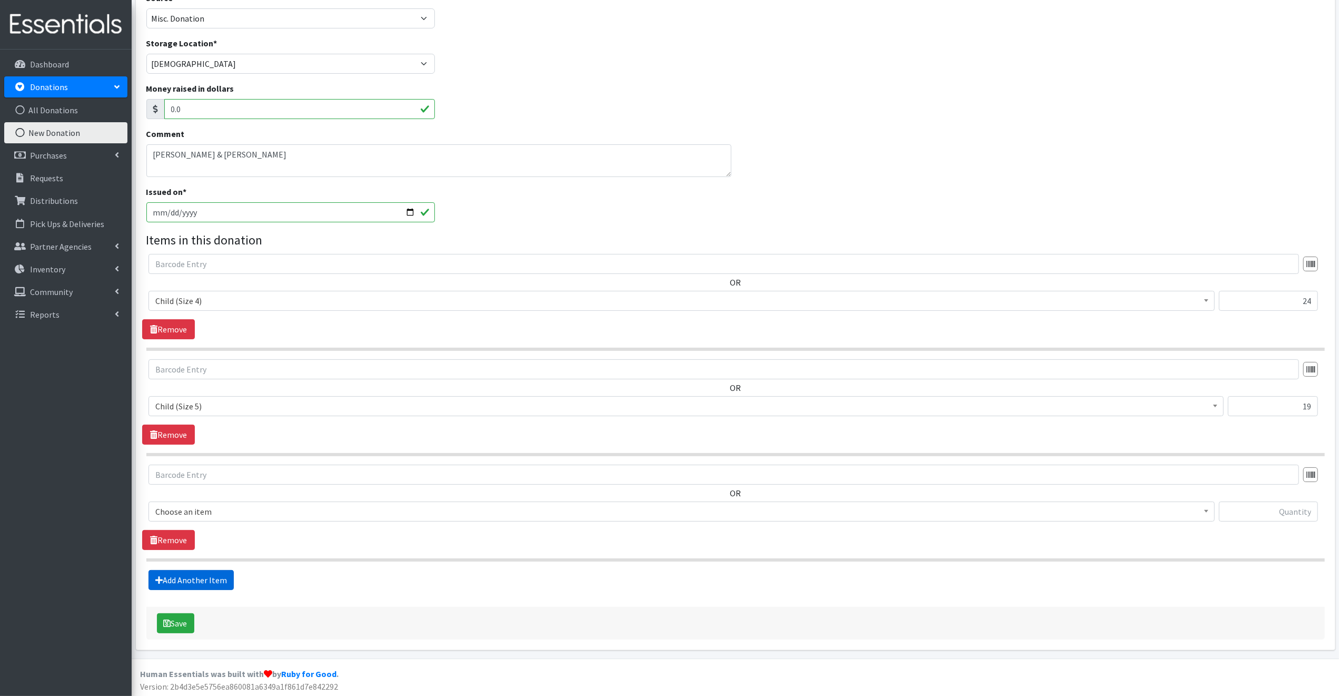
scroll to position [88, 0]
click at [225, 509] on span "Choose an item" at bounding box center [681, 510] width 1053 height 15
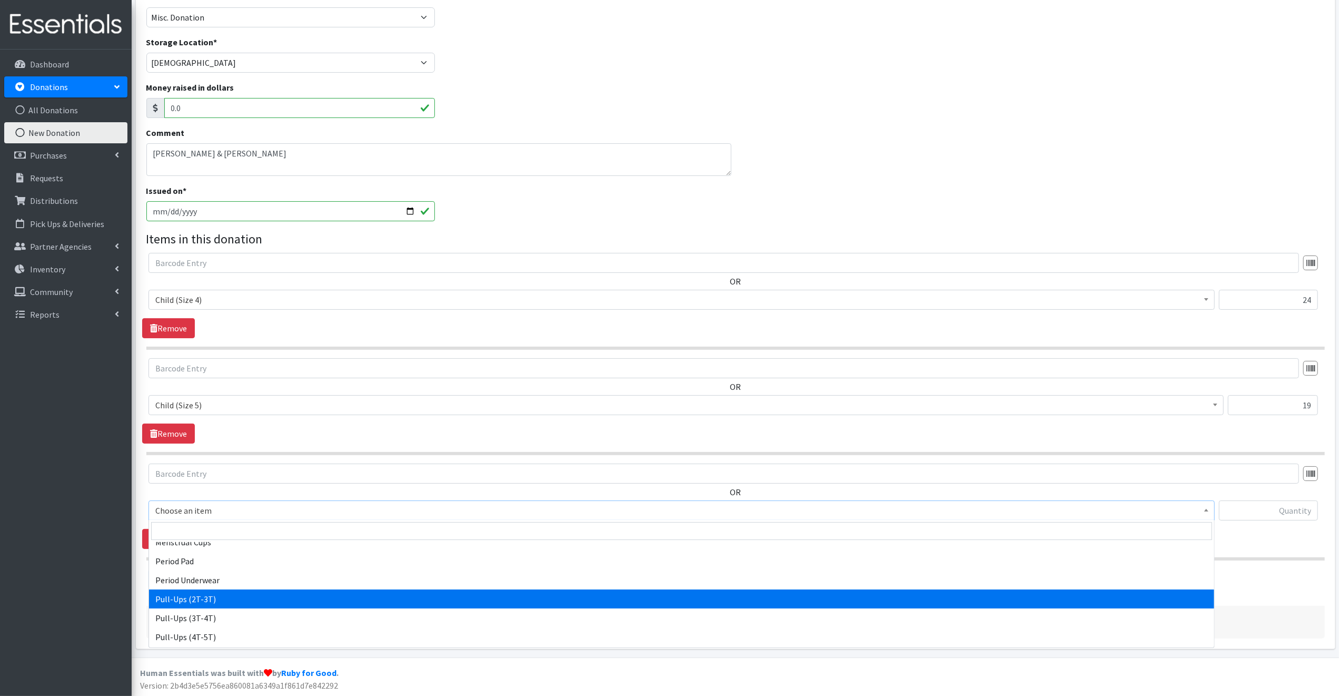
select select "3058"
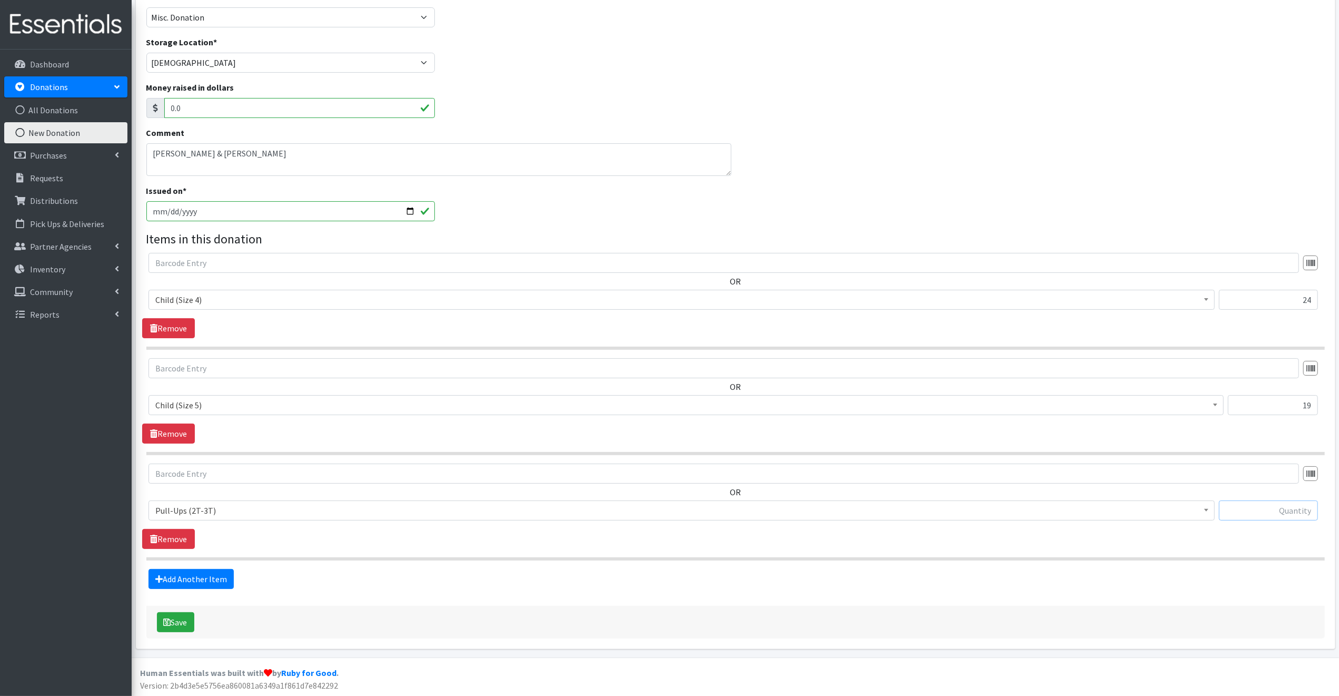
click at [1239, 508] on input "text" at bounding box center [1268, 510] width 99 height 20
type input "49"
click at [179, 619] on button "Save" at bounding box center [175, 622] width 37 height 20
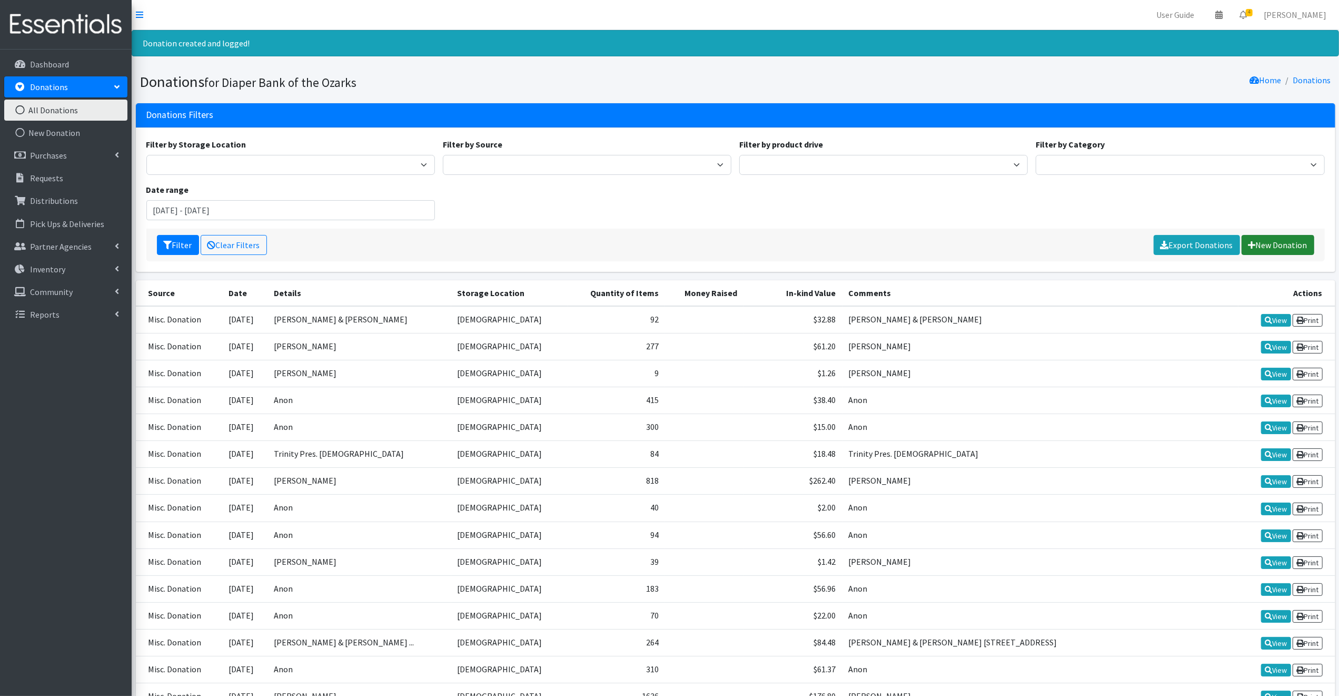
click at [1280, 243] on link "New Donation" at bounding box center [1278, 245] width 73 height 20
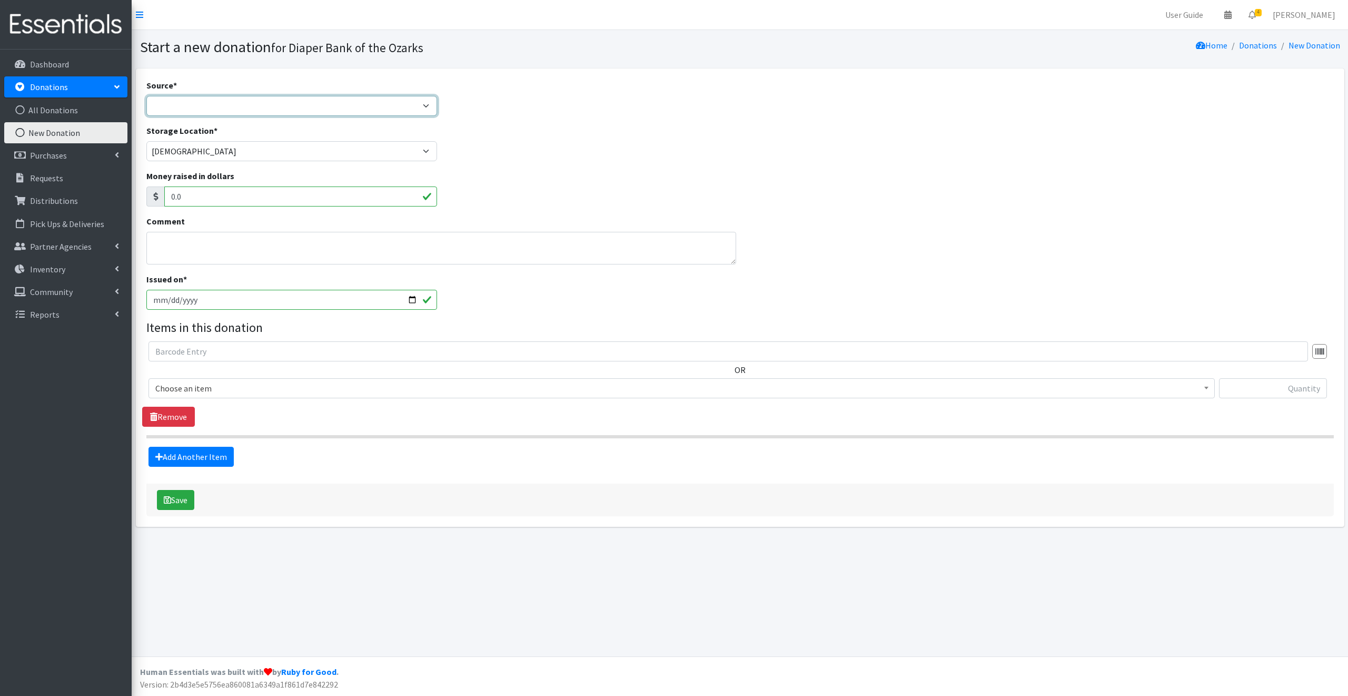
click at [157, 101] on select "Product Drive Manufacturer Donation Site Misc. Donation" at bounding box center [291, 106] width 291 height 20
select select "Misc. Donation"
click at [146, 96] on select "Product Drive Manufacturer Donation Site Misc. Donation" at bounding box center [291, 106] width 291 height 20
click at [164, 245] on textarea "Comment" at bounding box center [441, 248] width 590 height 33
type textarea "[PERSON_NAME]"
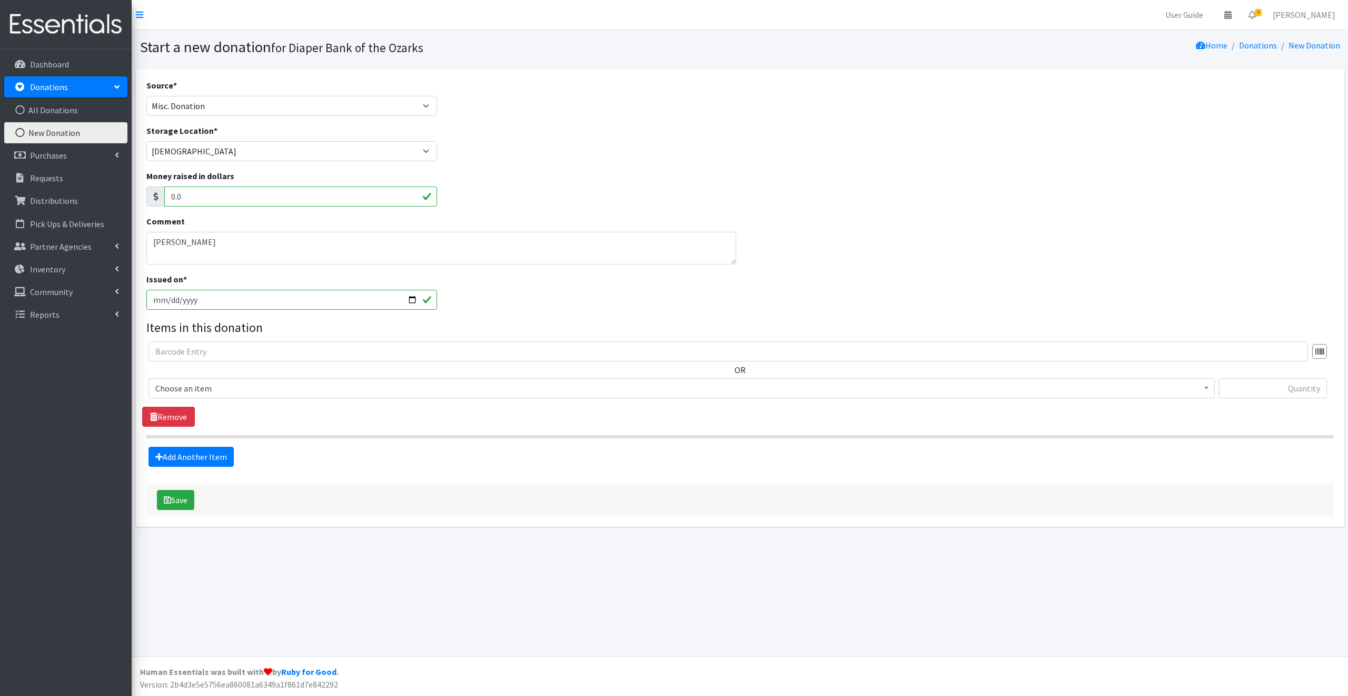
click at [224, 388] on span "Choose an item" at bounding box center [681, 388] width 1053 height 15
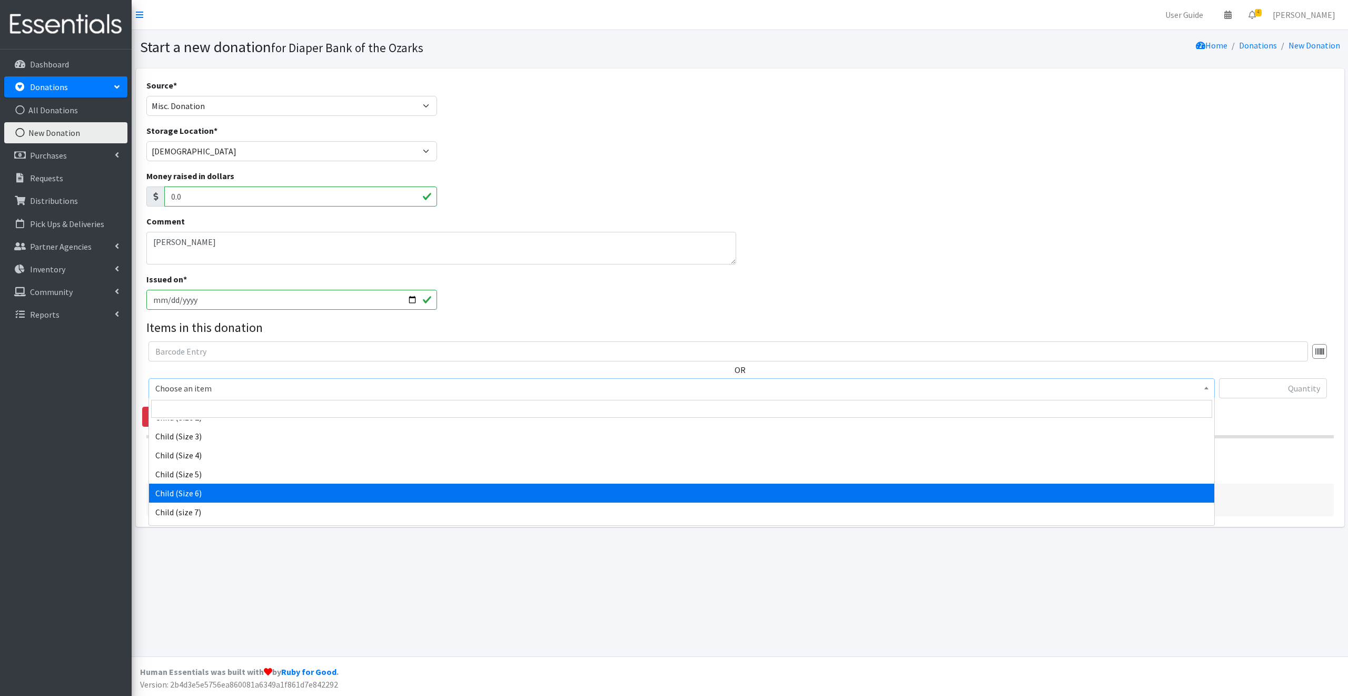
scroll to position [95, 0]
select select "3056"
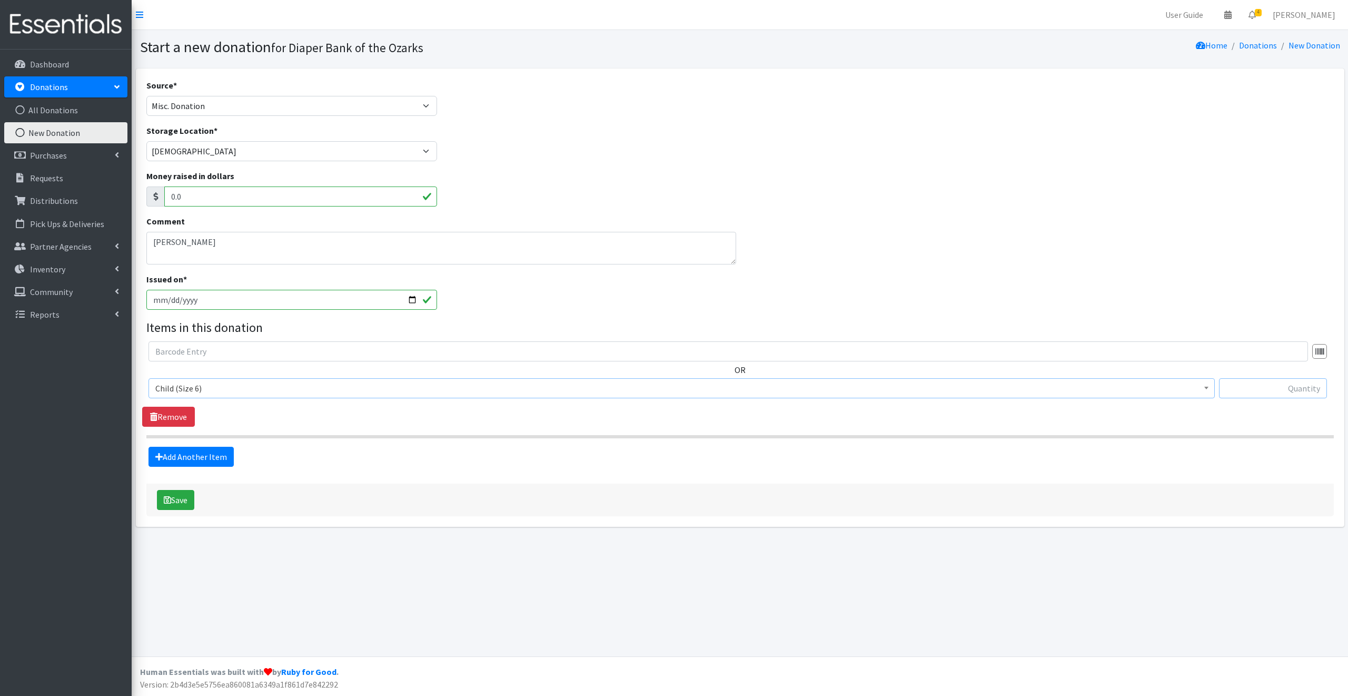
click at [1263, 390] on input "text" at bounding box center [1273, 388] width 108 height 20
type input "276"
click at [47, 178] on p "Requests" at bounding box center [46, 178] width 33 height 11
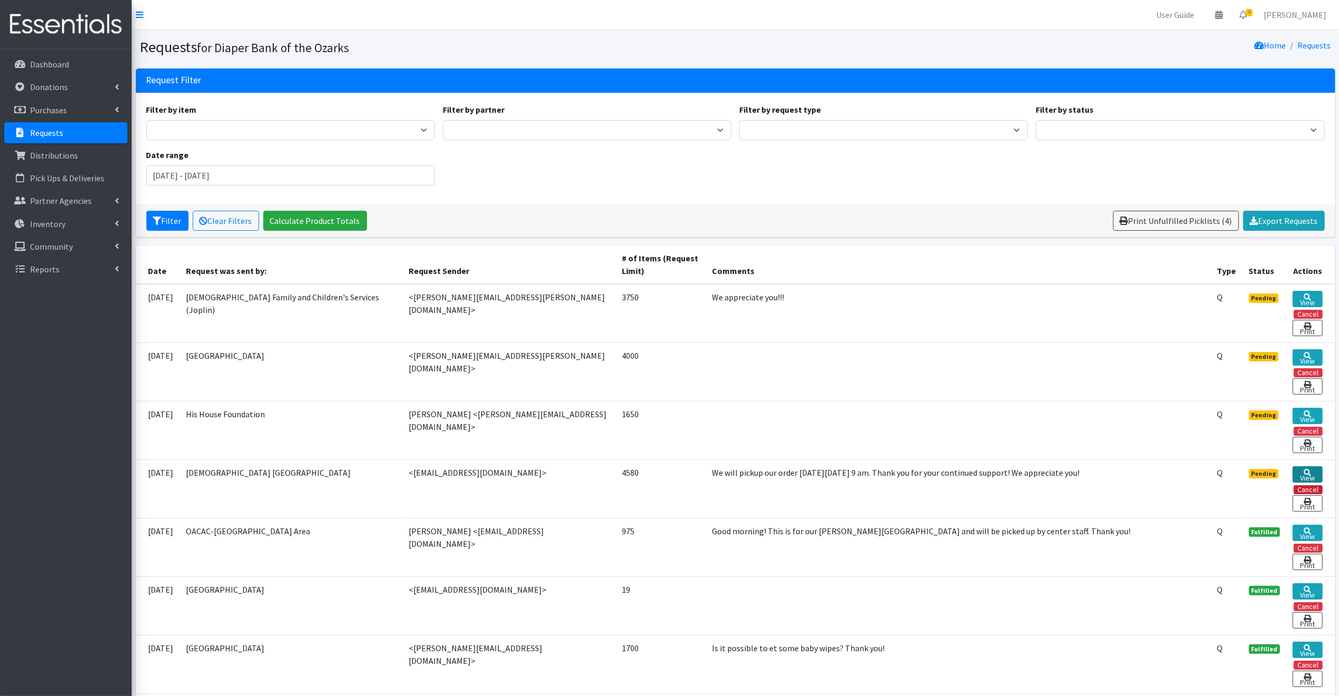
click at [1312, 471] on link "View" at bounding box center [1307, 474] width 29 height 16
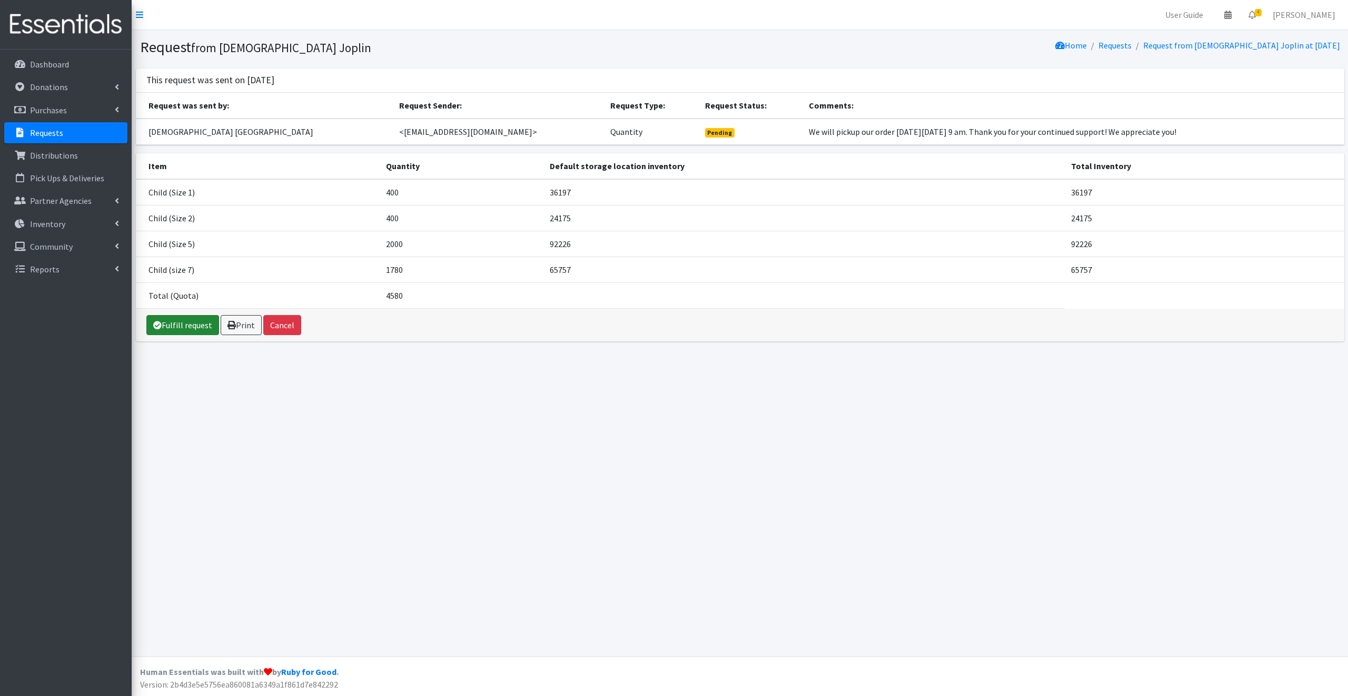
click at [194, 326] on link "Fulfill request" at bounding box center [182, 325] width 73 height 20
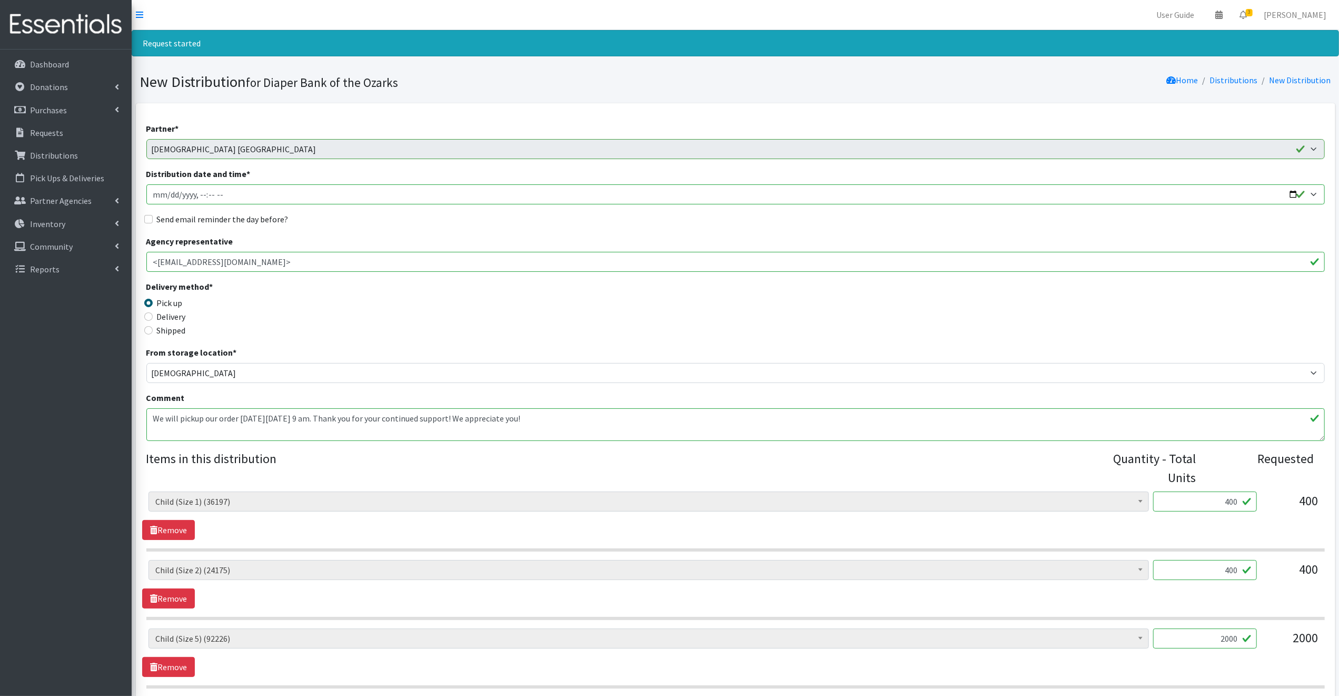
click at [1292, 193] on input "Distribution date and time *" at bounding box center [735, 194] width 1179 height 20
type input "2025-09-18T09:00"
click at [421, 302] on div "Pick up" at bounding box center [293, 303] width 295 height 13
click at [150, 220] on input "Send email reminder the day before?" at bounding box center [148, 219] width 8 height 8
checkbox input "true"
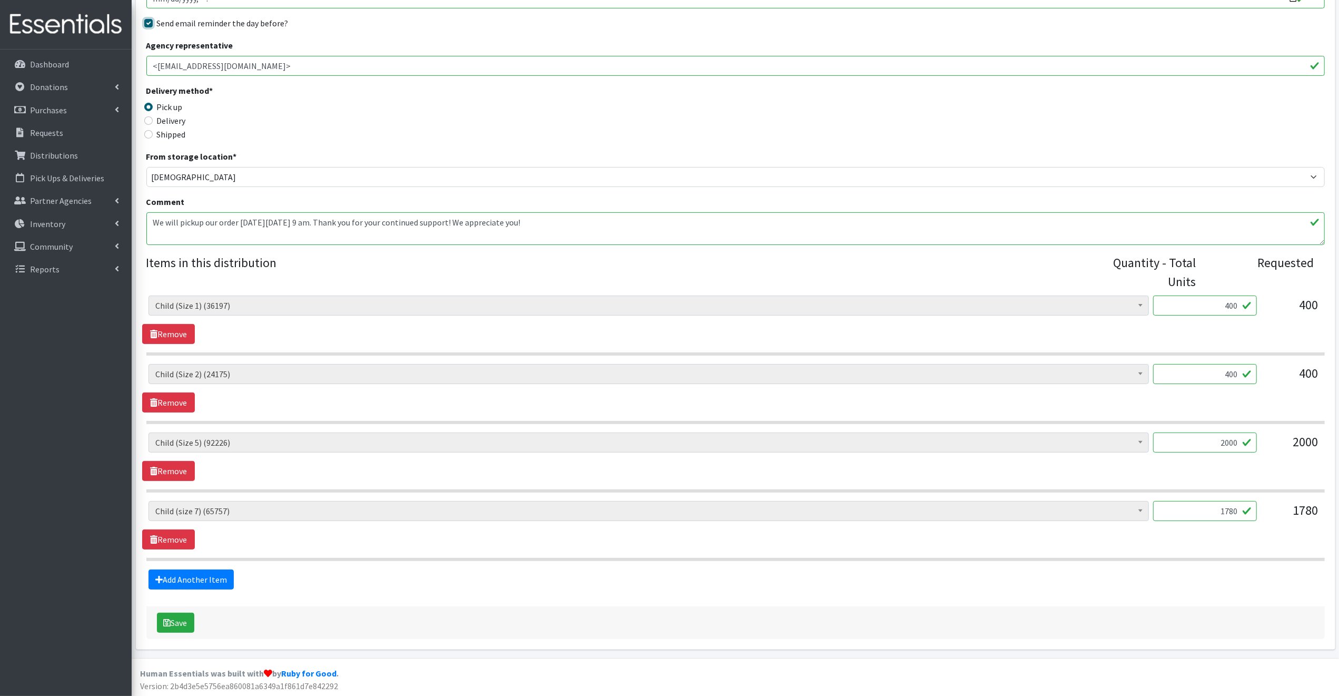
scroll to position [197, 0]
click at [1241, 509] on input "1780" at bounding box center [1206, 510] width 104 height 20
type input "1775"
click at [181, 620] on button "Save" at bounding box center [175, 622] width 37 height 20
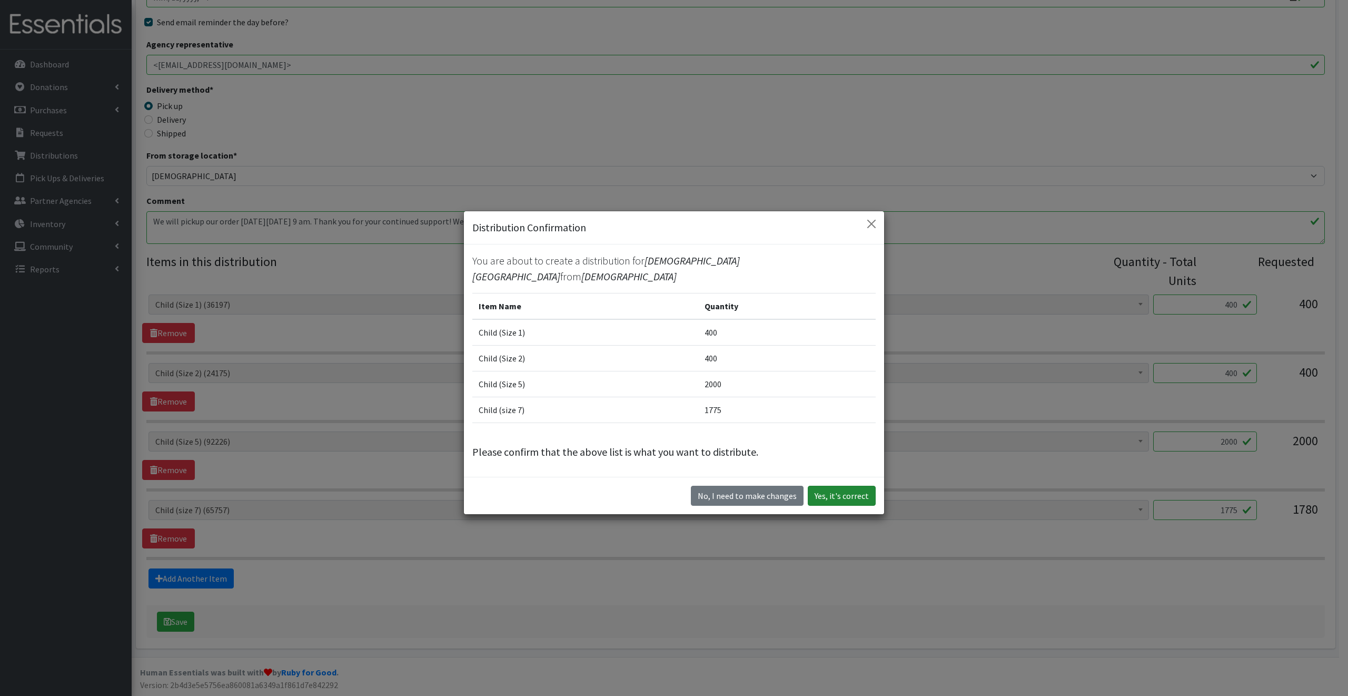
click at [846, 495] on button "Yes, it's correct" at bounding box center [842, 496] width 68 height 20
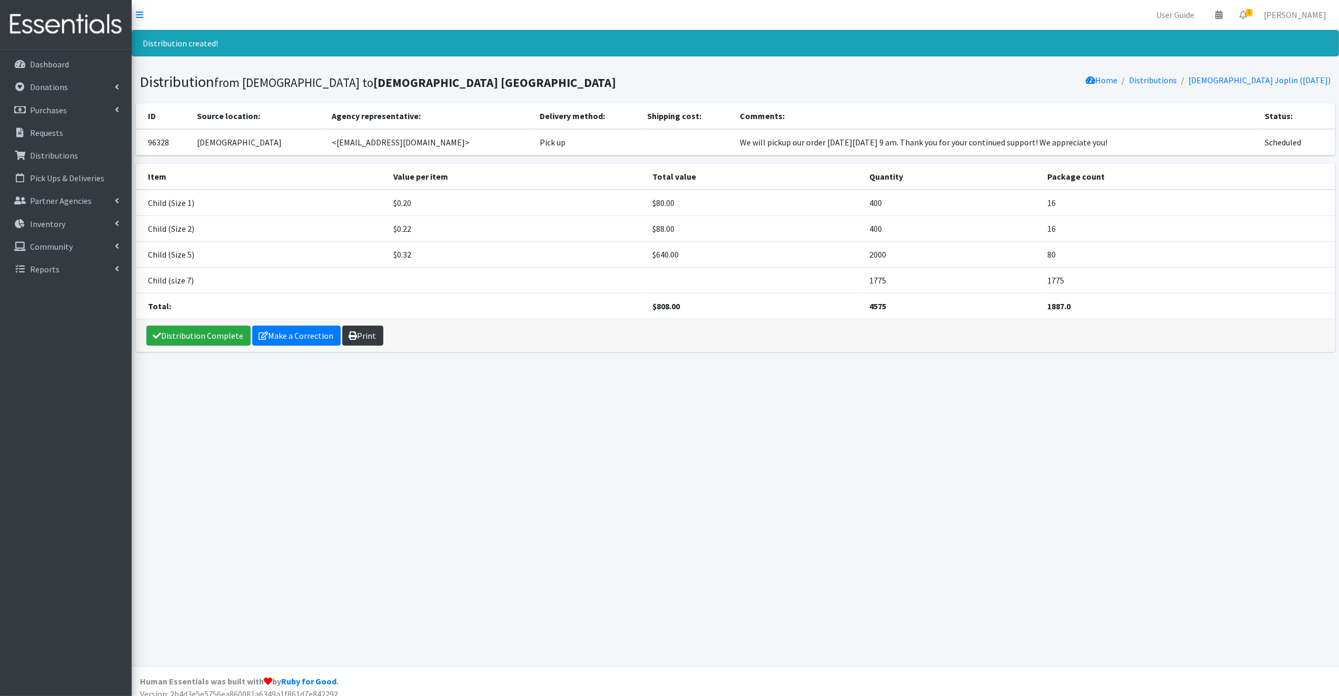
click at [364, 333] on link "Print" at bounding box center [362, 336] width 41 height 20
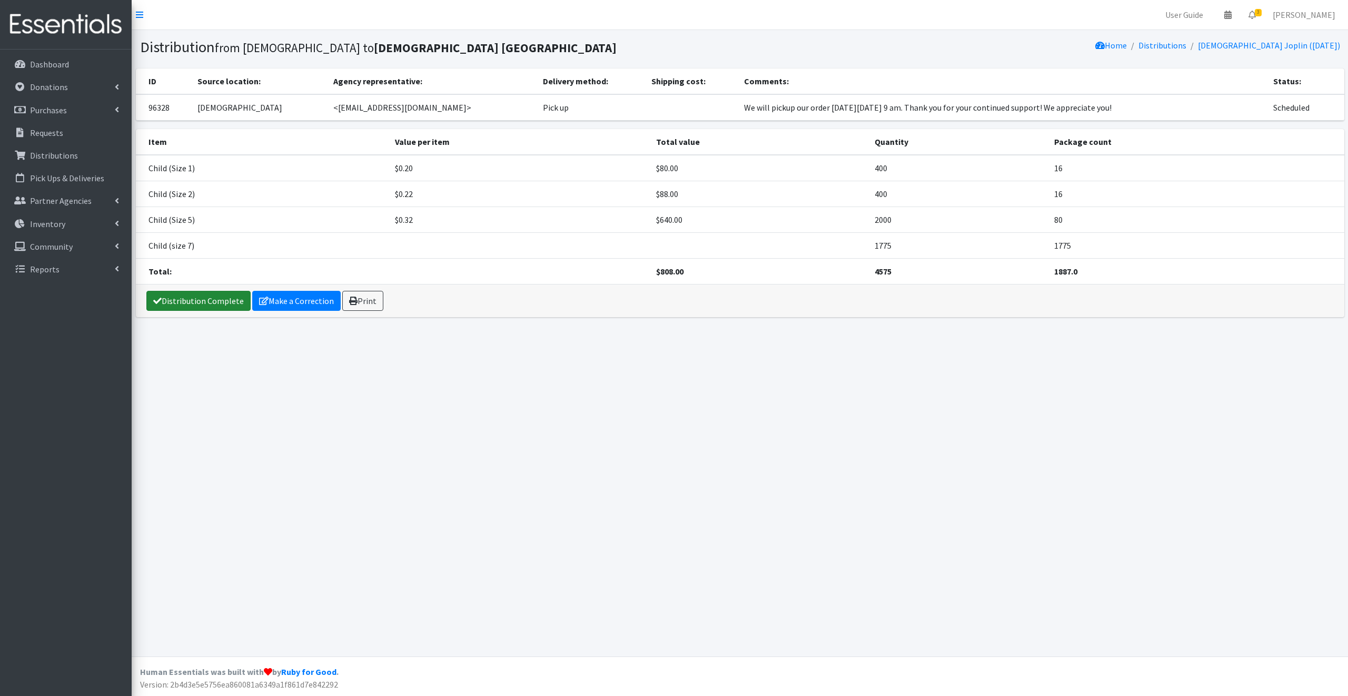
click at [218, 300] on link "Distribution Complete" at bounding box center [198, 301] width 104 height 20
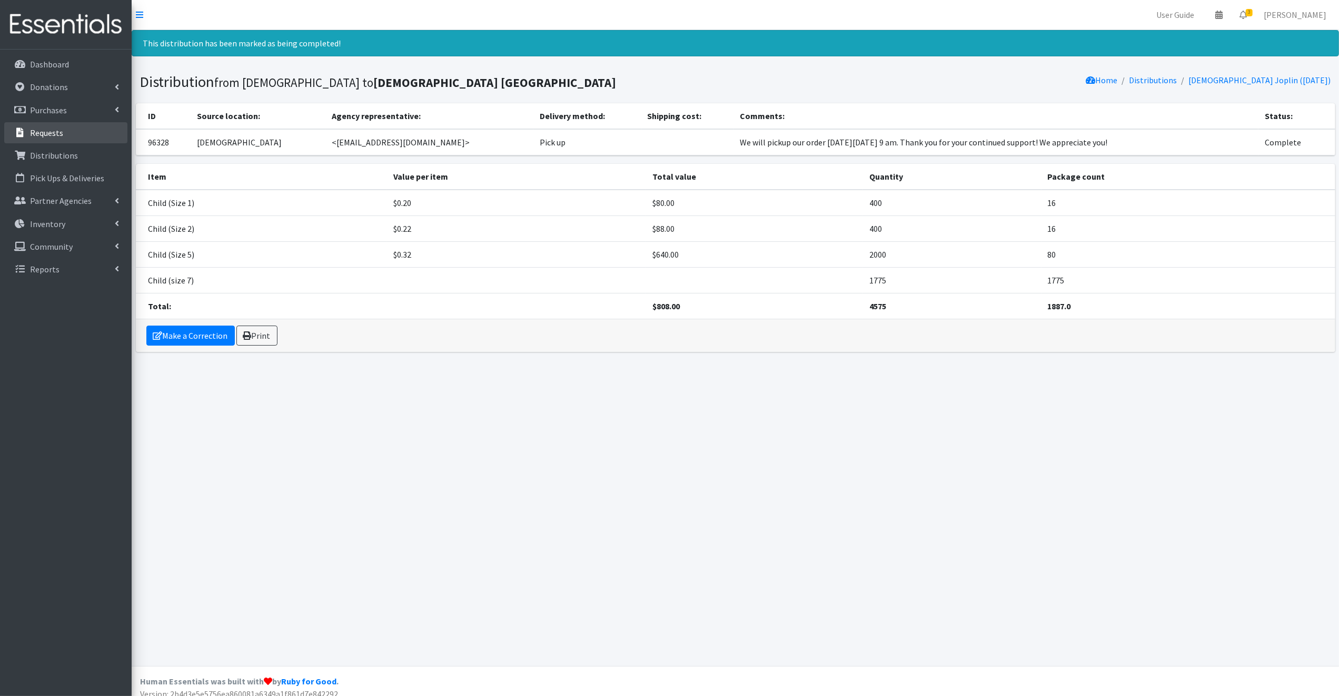
click at [51, 131] on p "Requests" at bounding box center [46, 132] width 33 height 11
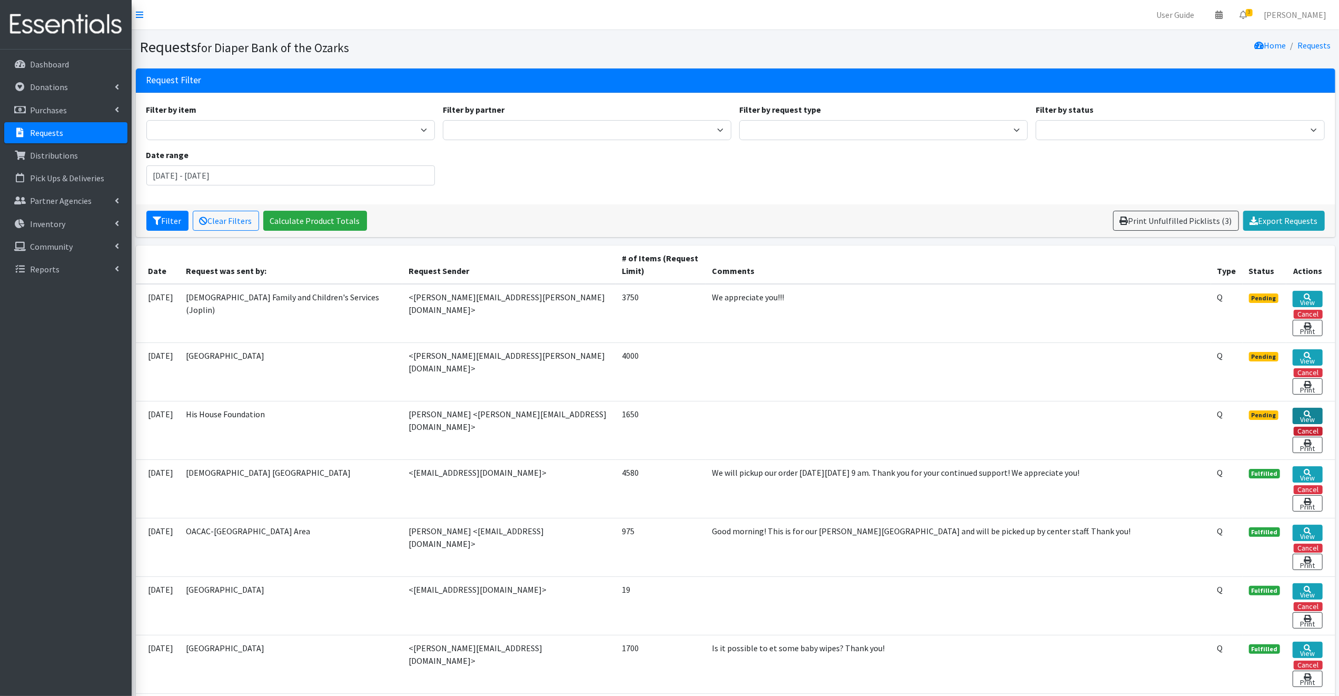
click at [1306, 413] on link "View" at bounding box center [1307, 416] width 29 height 16
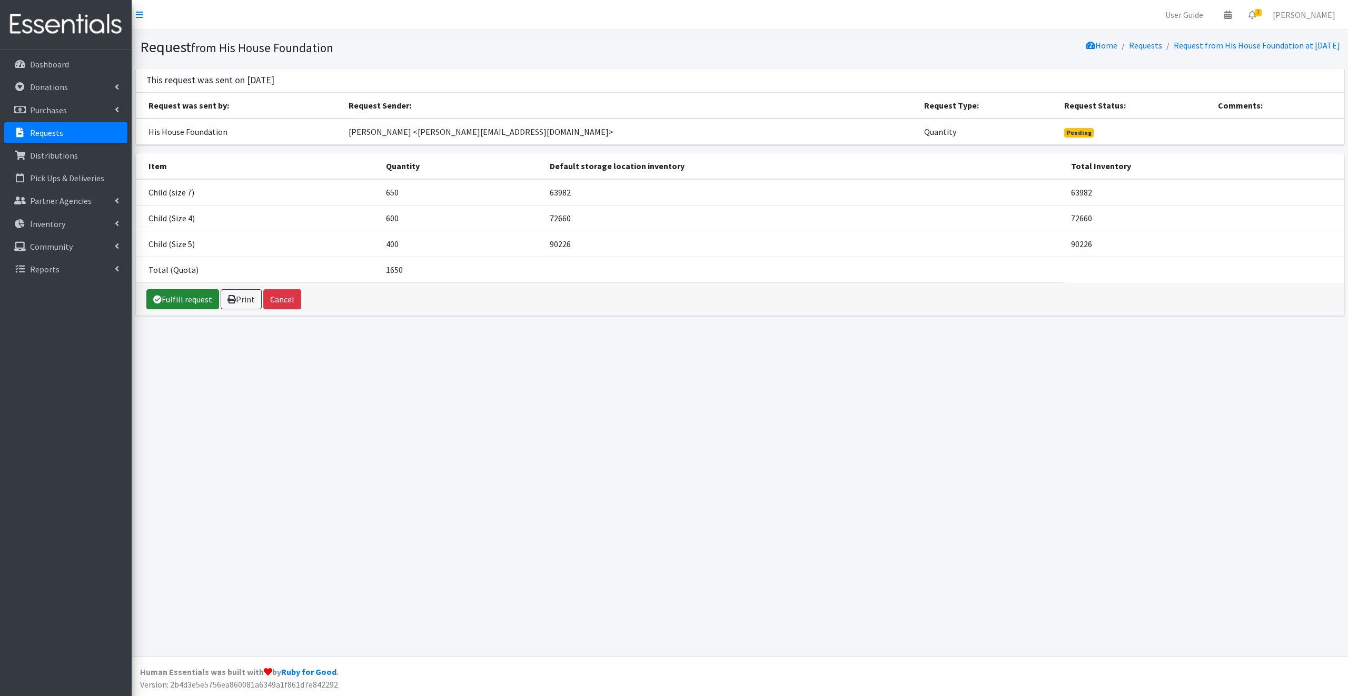
click at [185, 298] on link "Fulfill request" at bounding box center [182, 299] width 73 height 20
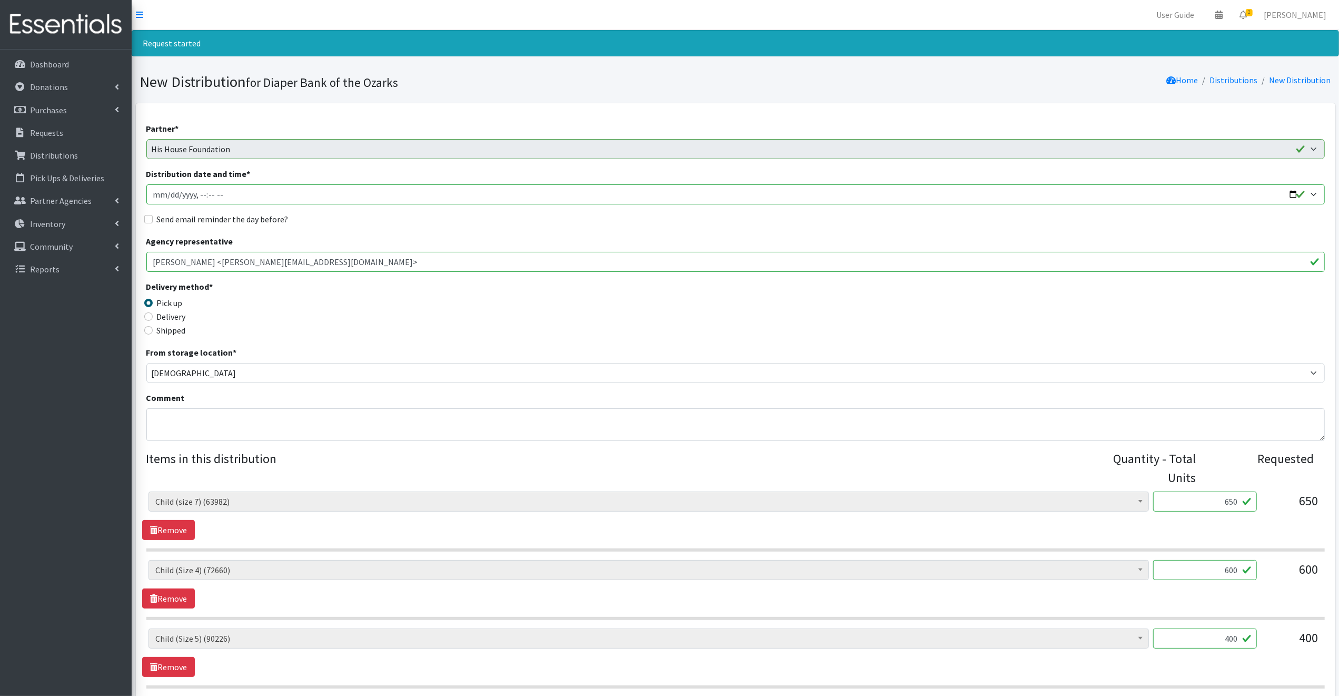
click at [1294, 192] on input "Distribution date and time *" at bounding box center [735, 194] width 1179 height 20
type input "2025-09-18T09:00"
click at [391, 292] on legend "Delivery method *" at bounding box center [293, 288] width 295 height 16
click at [149, 219] on input "Send email reminder the day before?" at bounding box center [148, 219] width 8 height 8
checkbox input "true"
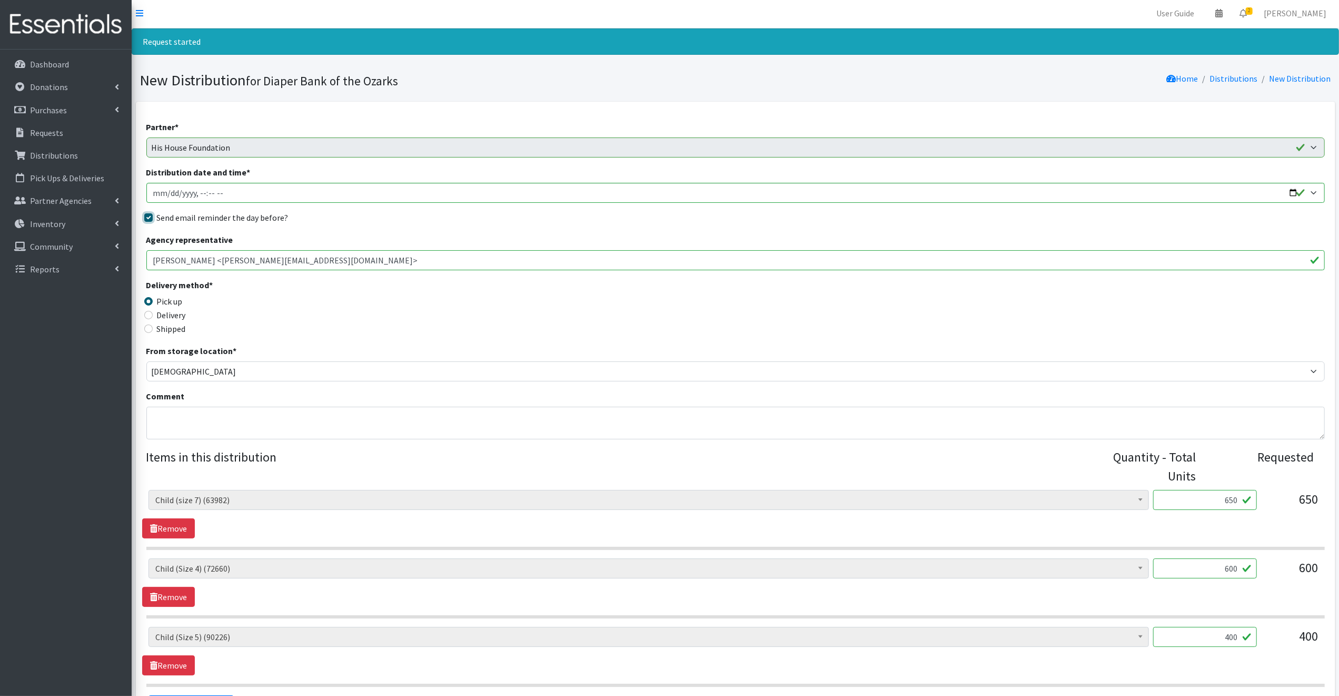
scroll to position [129, 0]
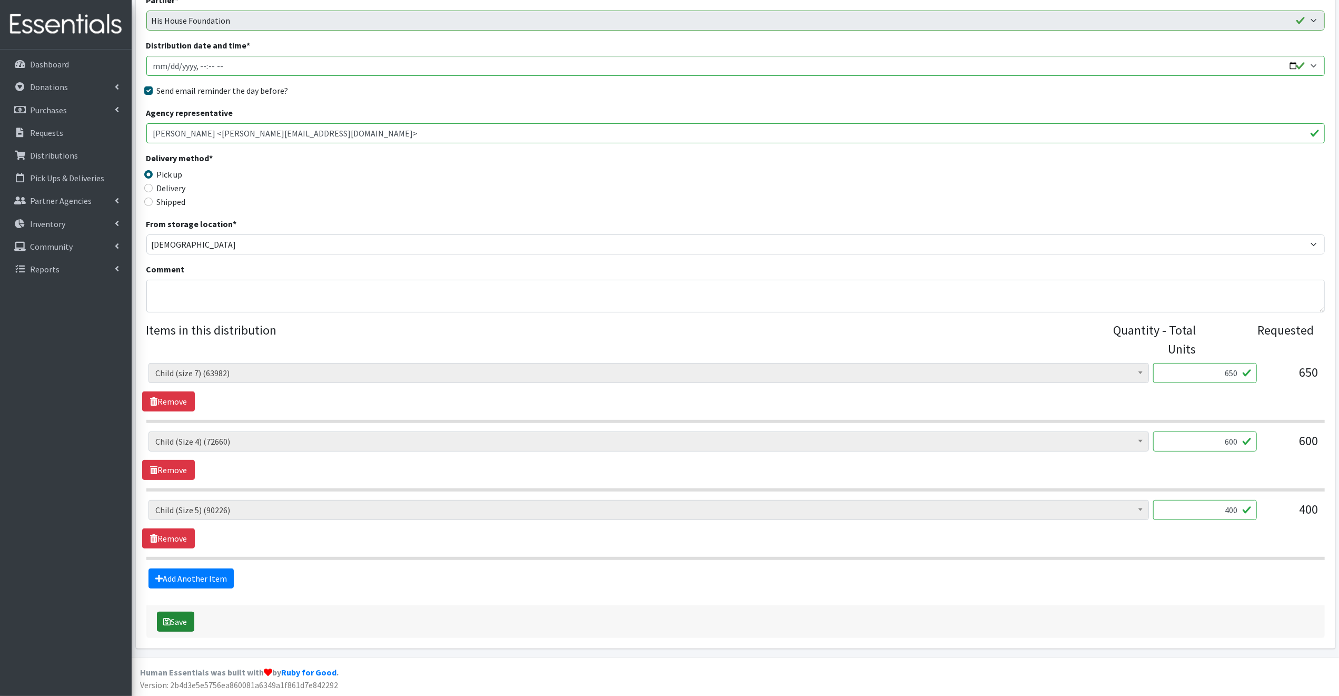
click at [179, 620] on button "Save" at bounding box center [175, 622] width 37 height 20
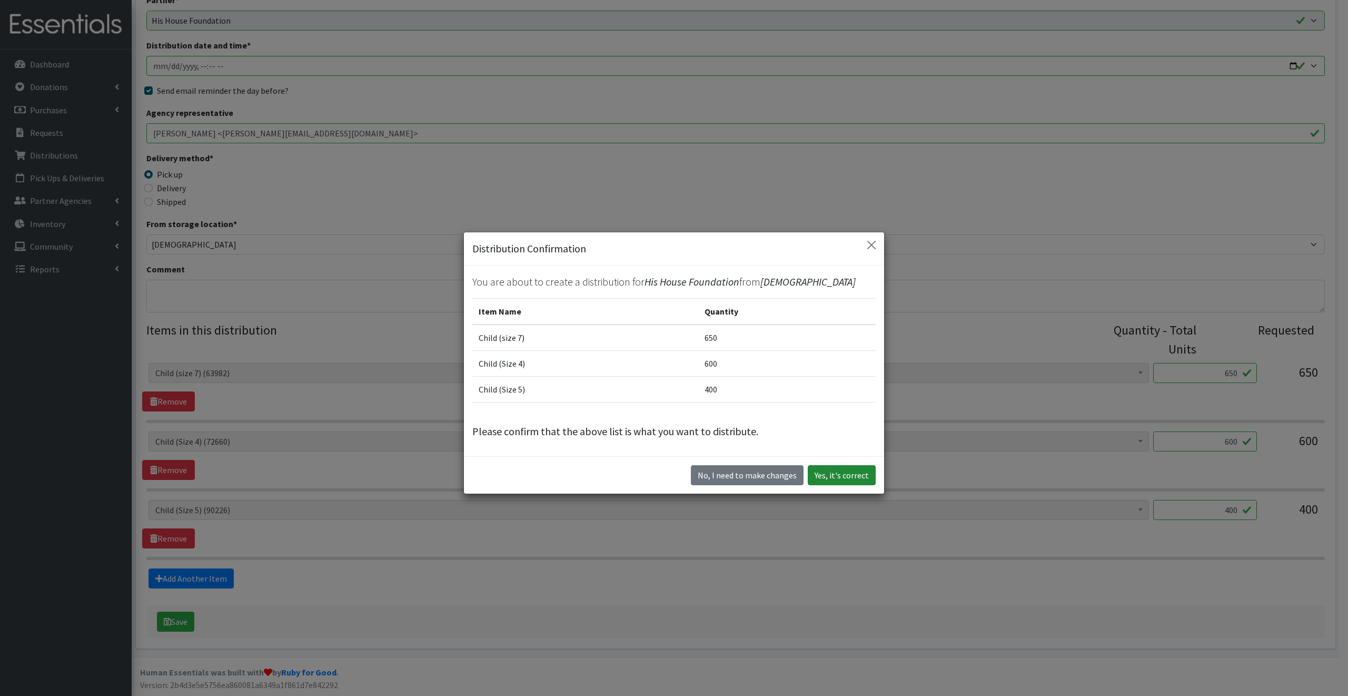
click at [839, 470] on button "Yes, it's correct" at bounding box center [842, 475] width 68 height 20
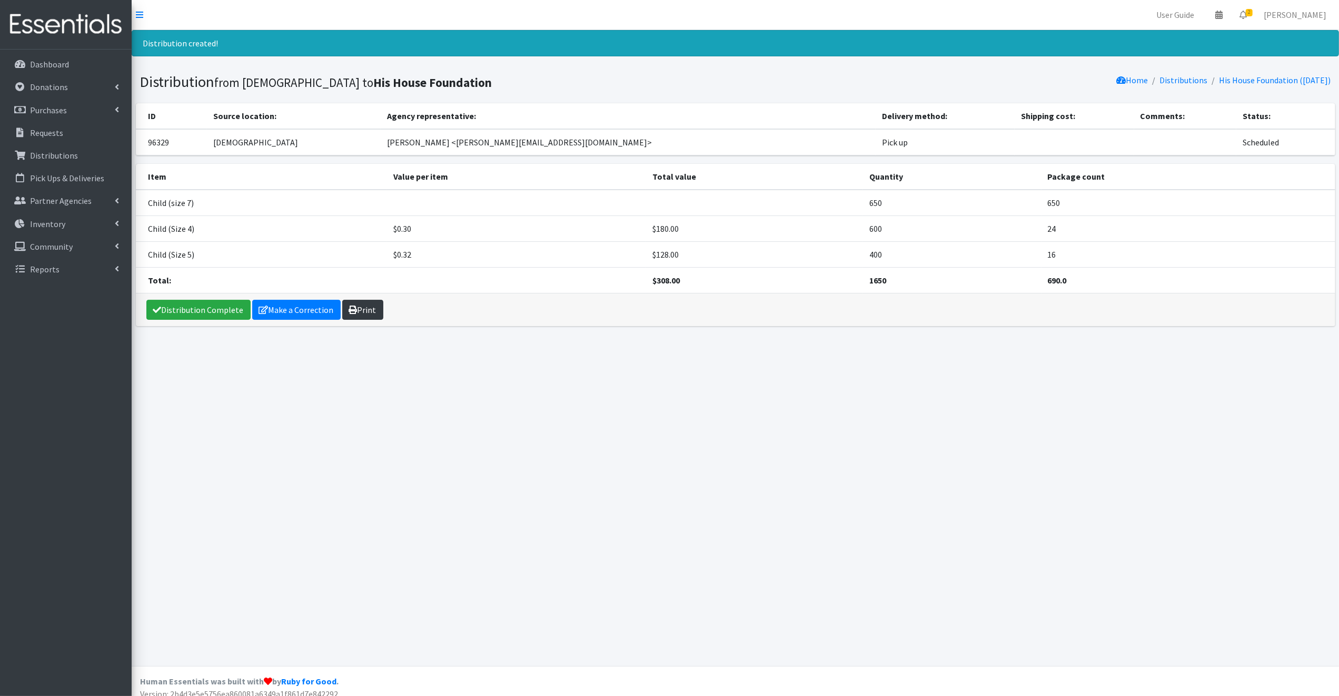
click at [368, 309] on link "Print" at bounding box center [362, 310] width 41 height 20
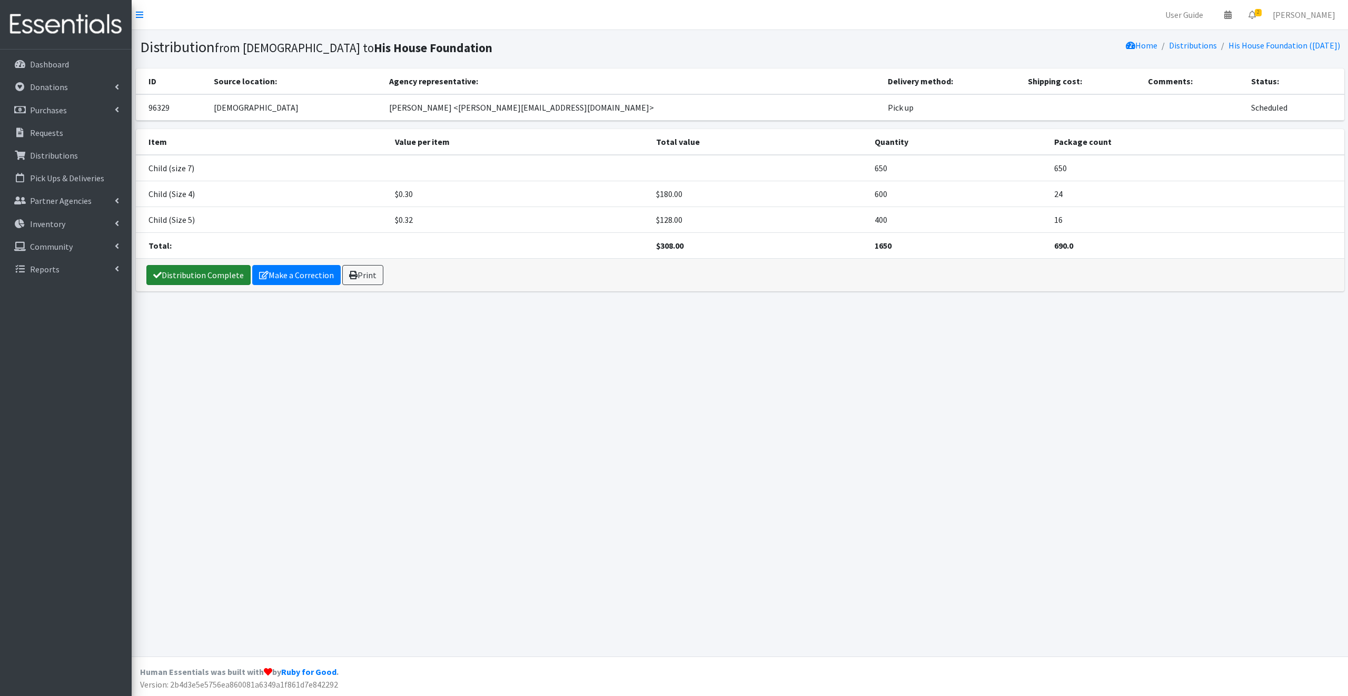
click at [195, 273] on link "Distribution Complete" at bounding box center [198, 275] width 104 height 20
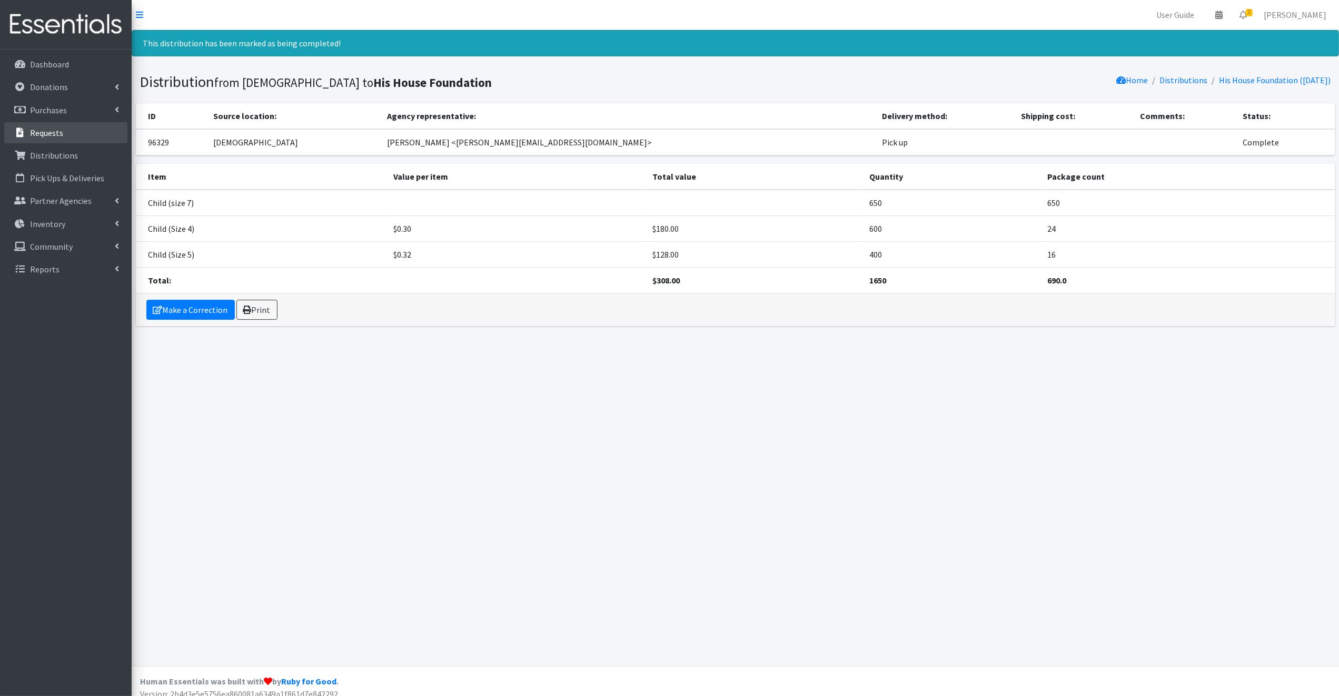
click at [45, 128] on p "Requests" at bounding box center [46, 132] width 33 height 11
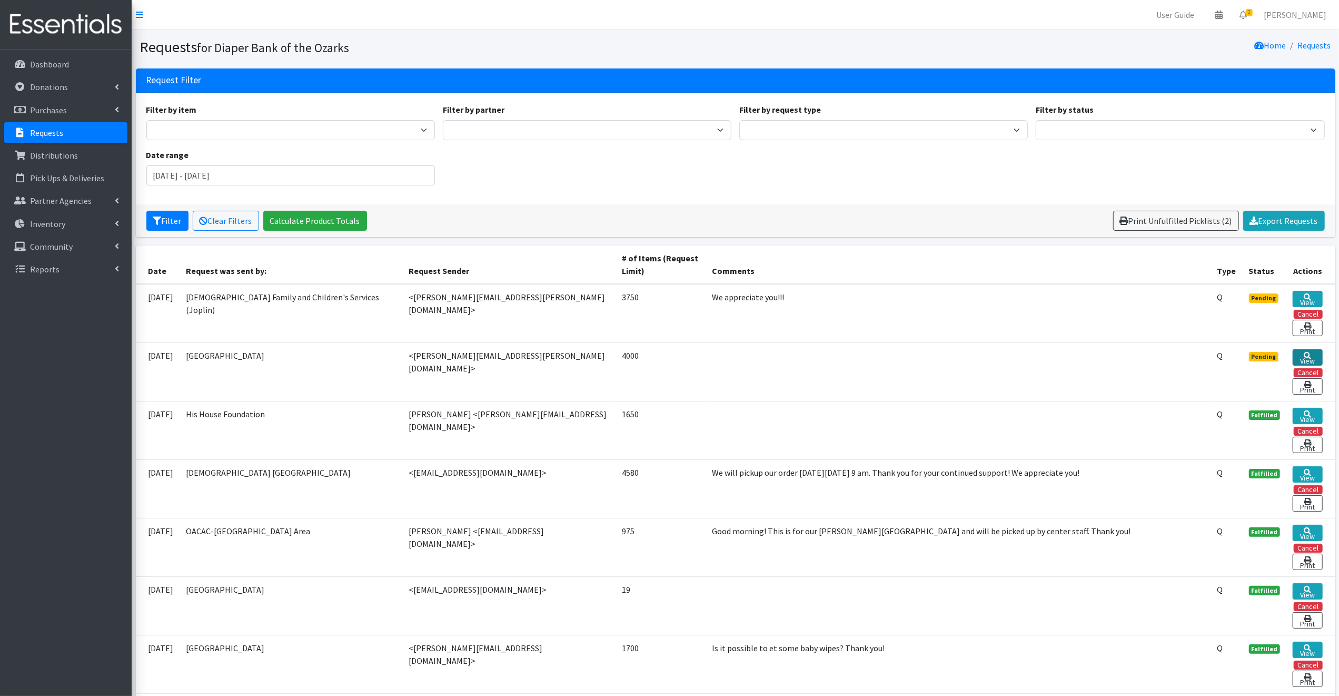
click at [1311, 354] on link "View" at bounding box center [1307, 357] width 29 height 16
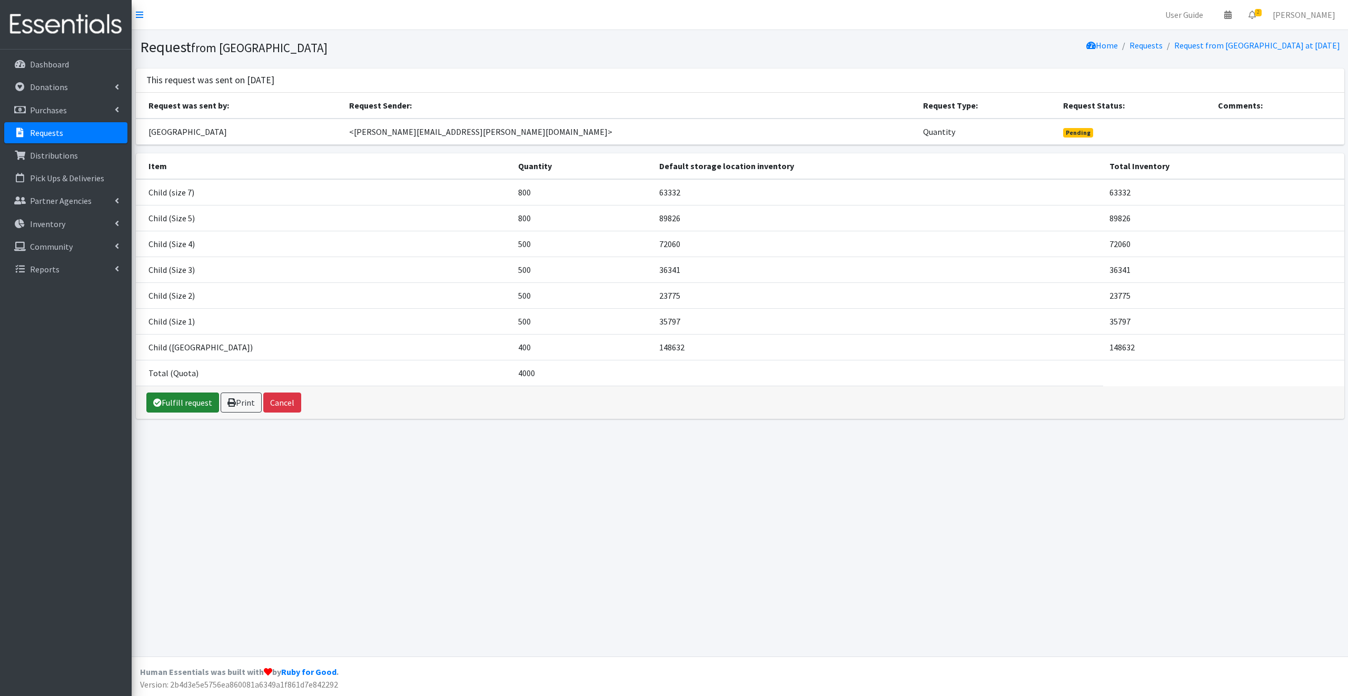
click at [178, 399] on link "Fulfill request" at bounding box center [182, 402] width 73 height 20
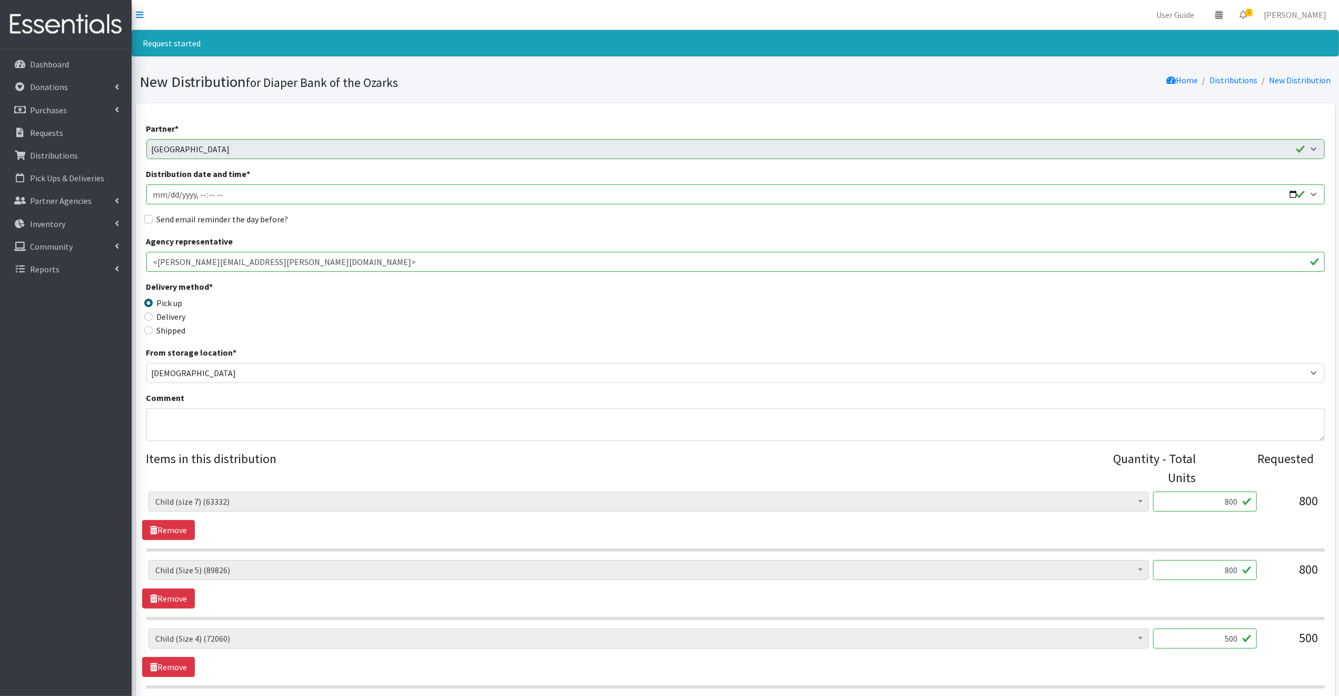
click at [1293, 191] on input "Distribution date and time *" at bounding box center [735, 194] width 1179 height 20
type input "2025-09-18T09:30"
click at [389, 281] on legend "Delivery method *" at bounding box center [293, 288] width 295 height 16
click at [149, 220] on input "Send email reminder the day before?" at bounding box center [148, 219] width 8 height 8
checkbox input "true"
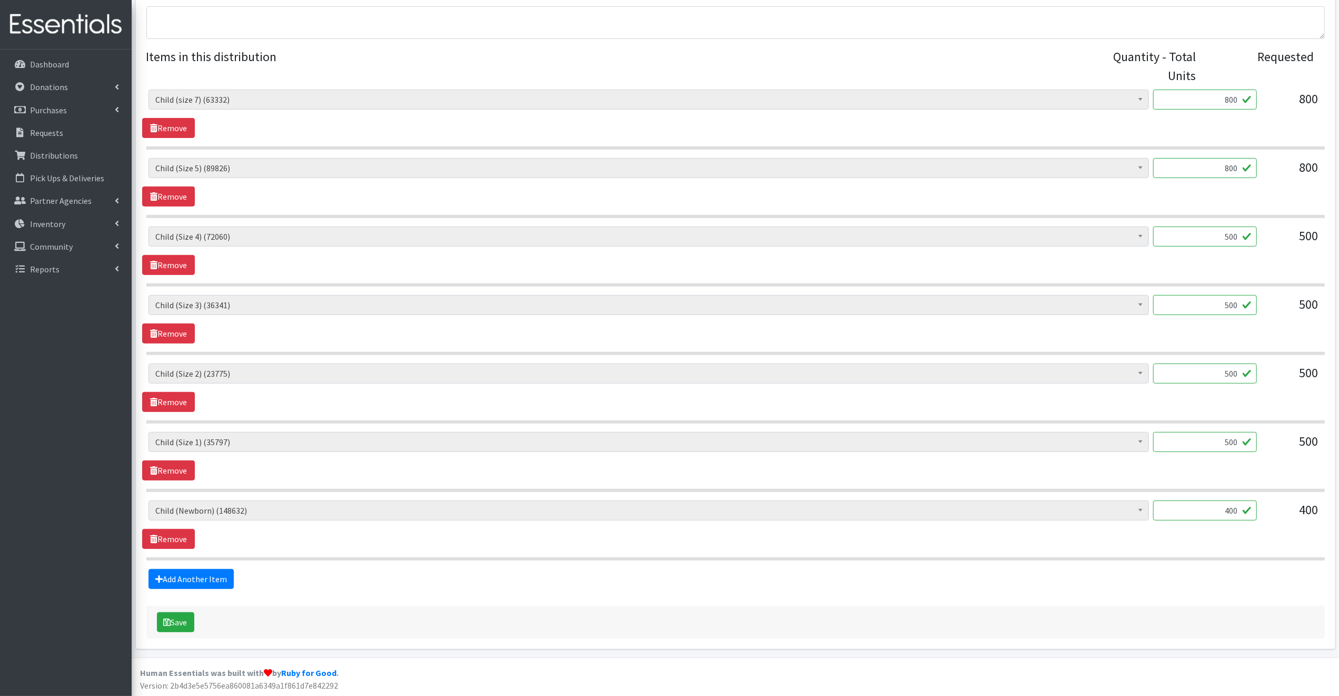
scroll to position [402, 0]
click at [177, 620] on button "Save" at bounding box center [175, 622] width 37 height 20
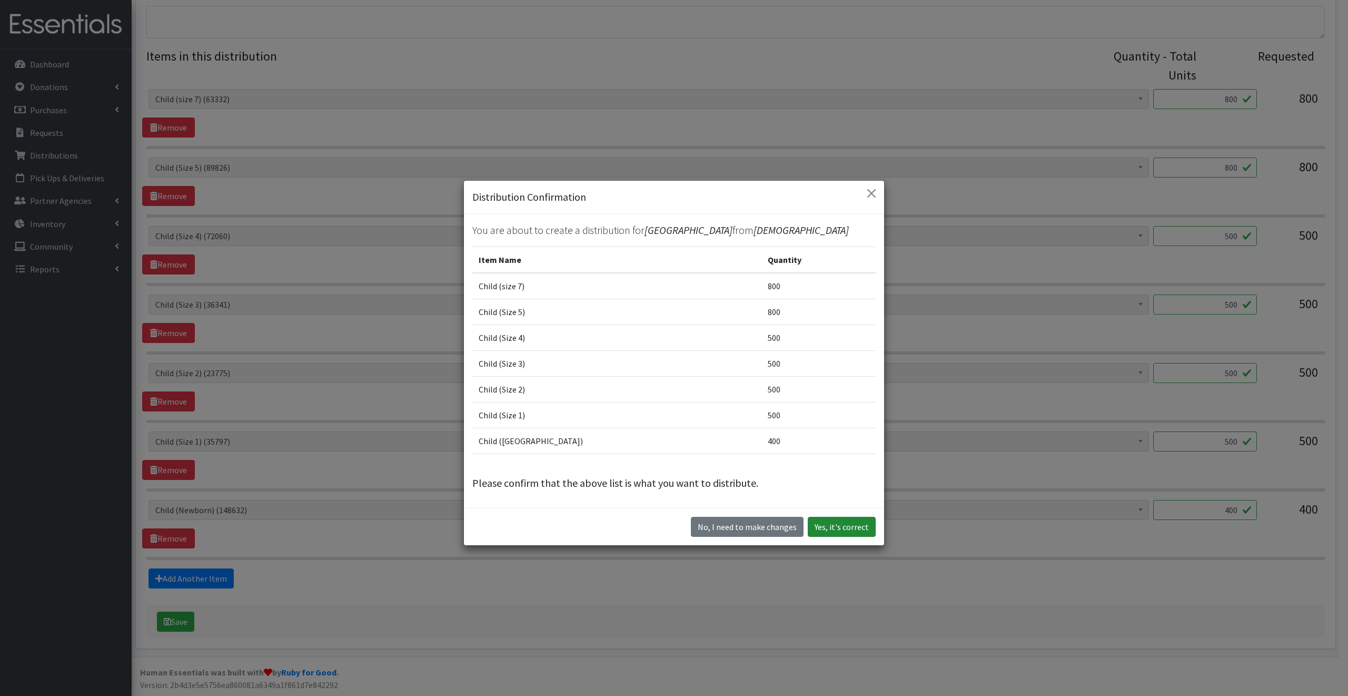
click at [849, 525] on button "Yes, it's correct" at bounding box center [842, 527] width 68 height 20
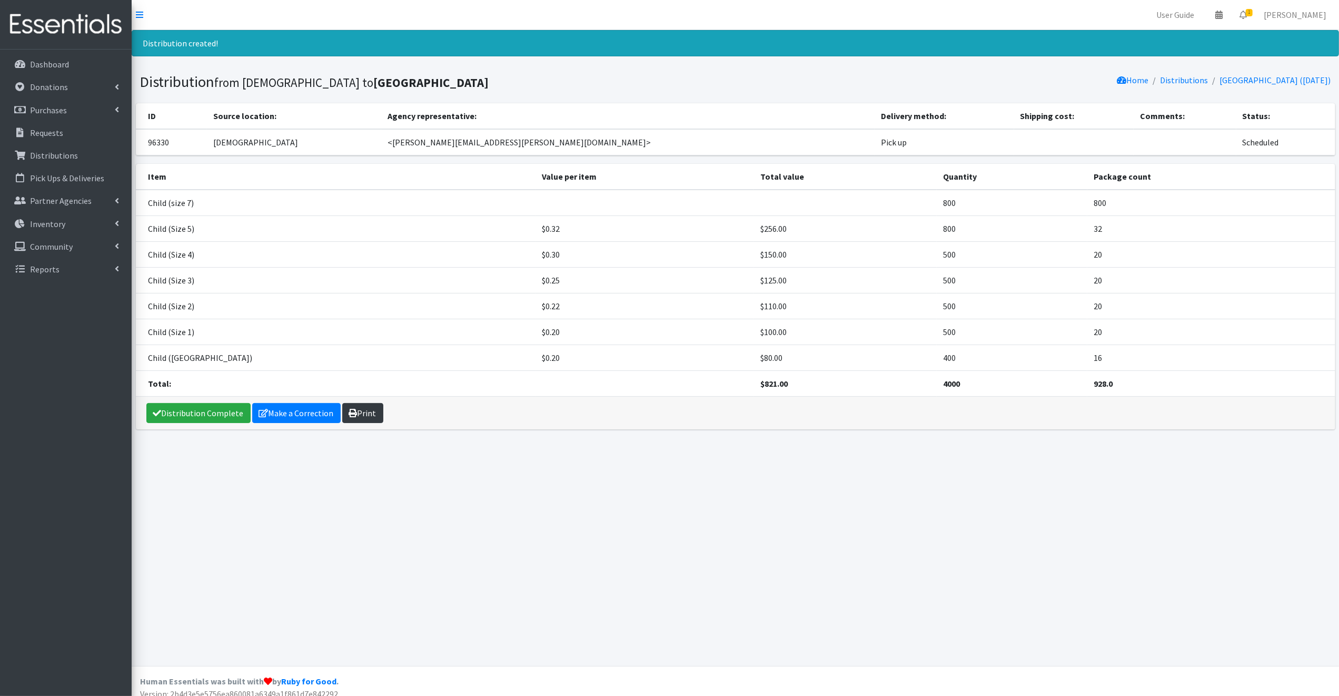
click at [354, 412] on icon at bounding box center [353, 413] width 8 height 8
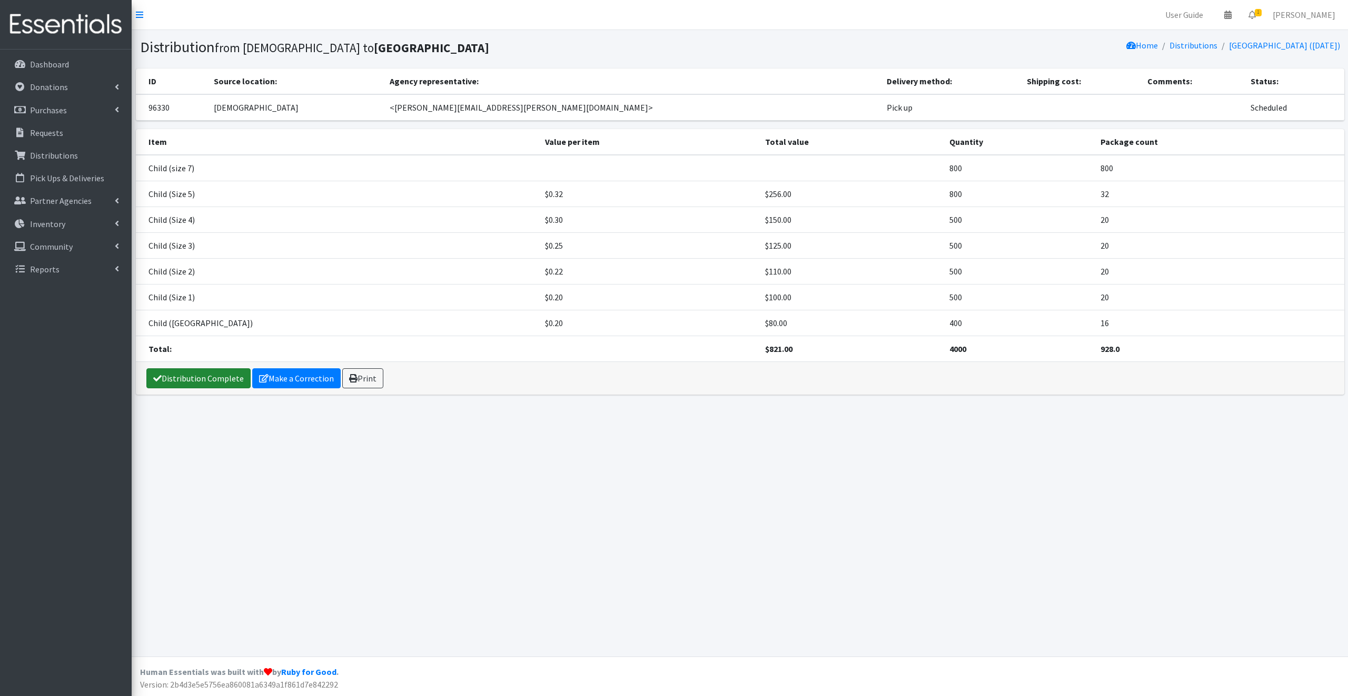
click at [196, 377] on link "Distribution Complete" at bounding box center [198, 378] width 104 height 20
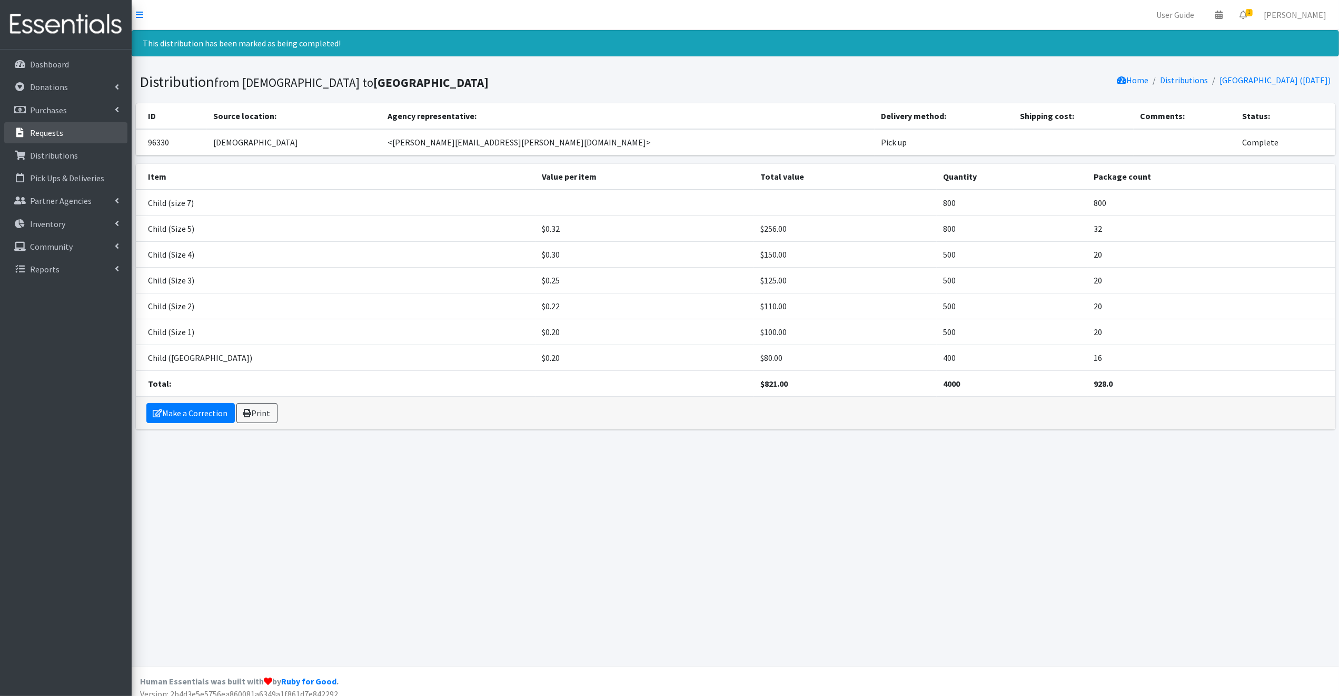
click at [52, 129] on p "Requests" at bounding box center [46, 132] width 33 height 11
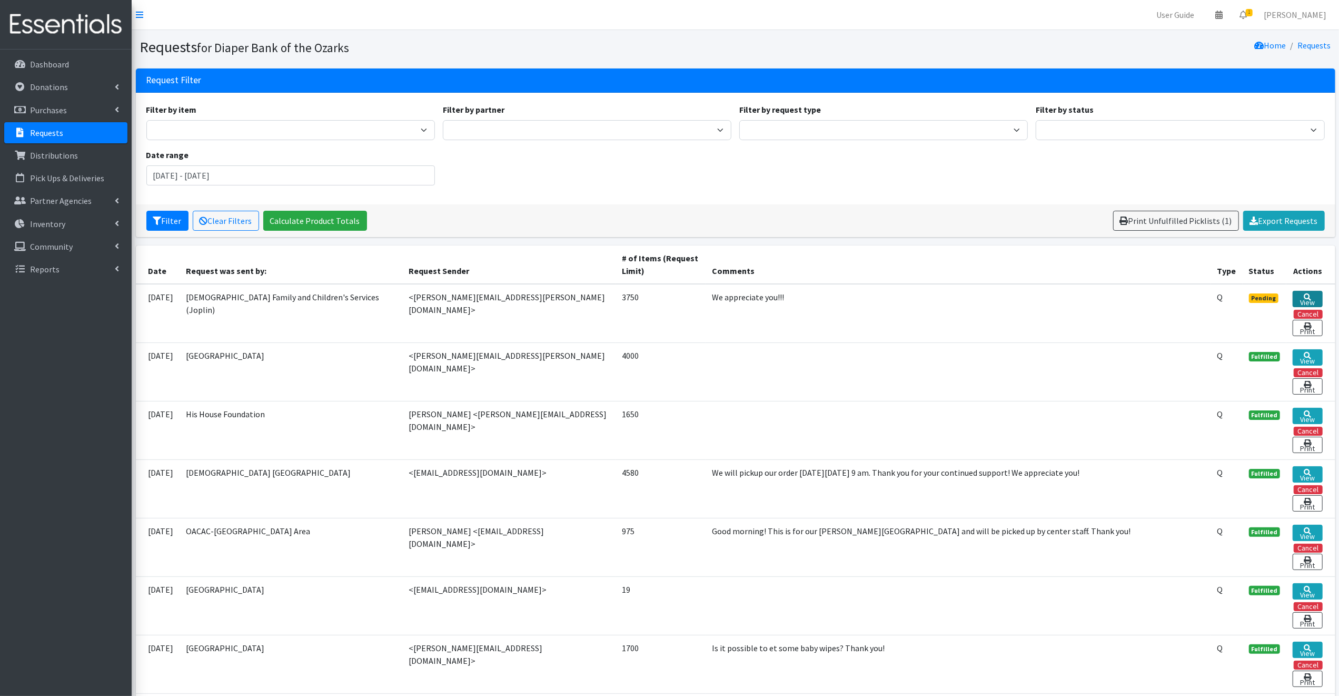
click at [1302, 295] on link "View" at bounding box center [1307, 299] width 29 height 16
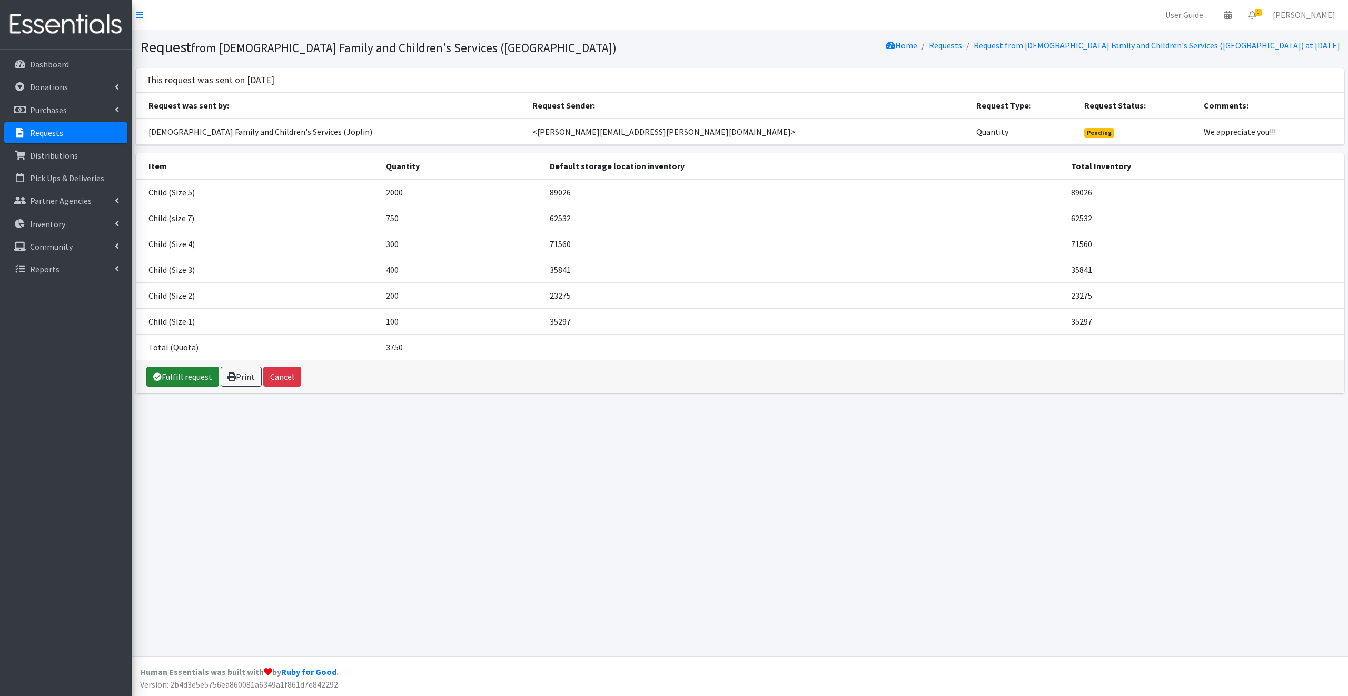
click at [184, 377] on link "Fulfill request" at bounding box center [182, 377] width 73 height 20
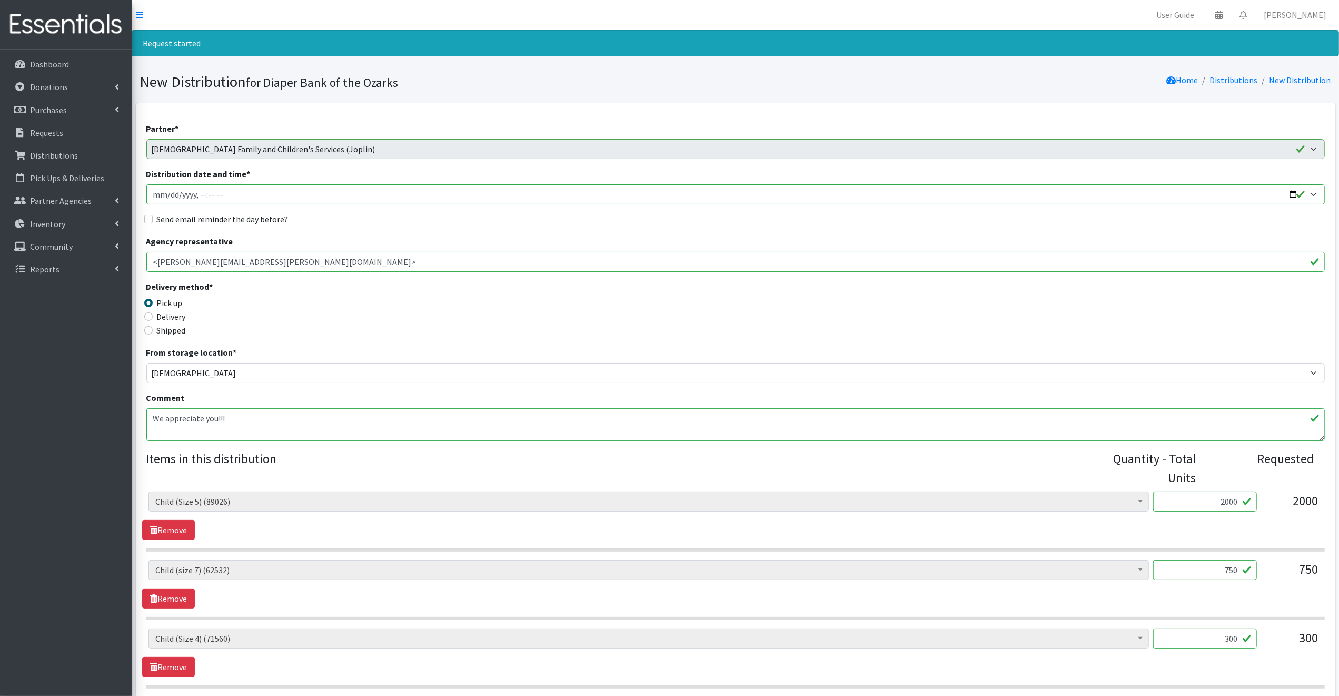
click at [1292, 194] on input "Distribution date and time *" at bounding box center [735, 194] width 1179 height 20
type input "[DATE]T09:30"
click at [379, 285] on legend "Delivery method *" at bounding box center [293, 288] width 295 height 16
click at [149, 218] on input "Send email reminder the day before?" at bounding box center [148, 219] width 8 height 8
checkbox input "true"
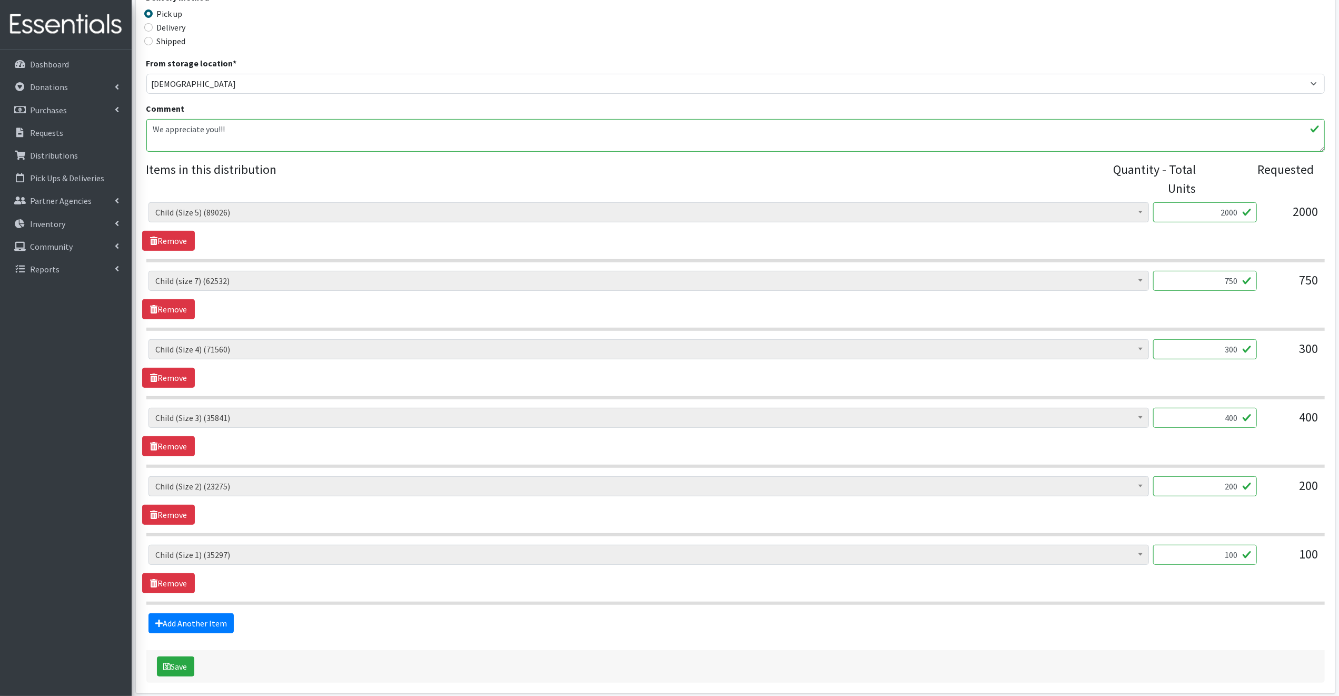
scroll to position [334, 0]
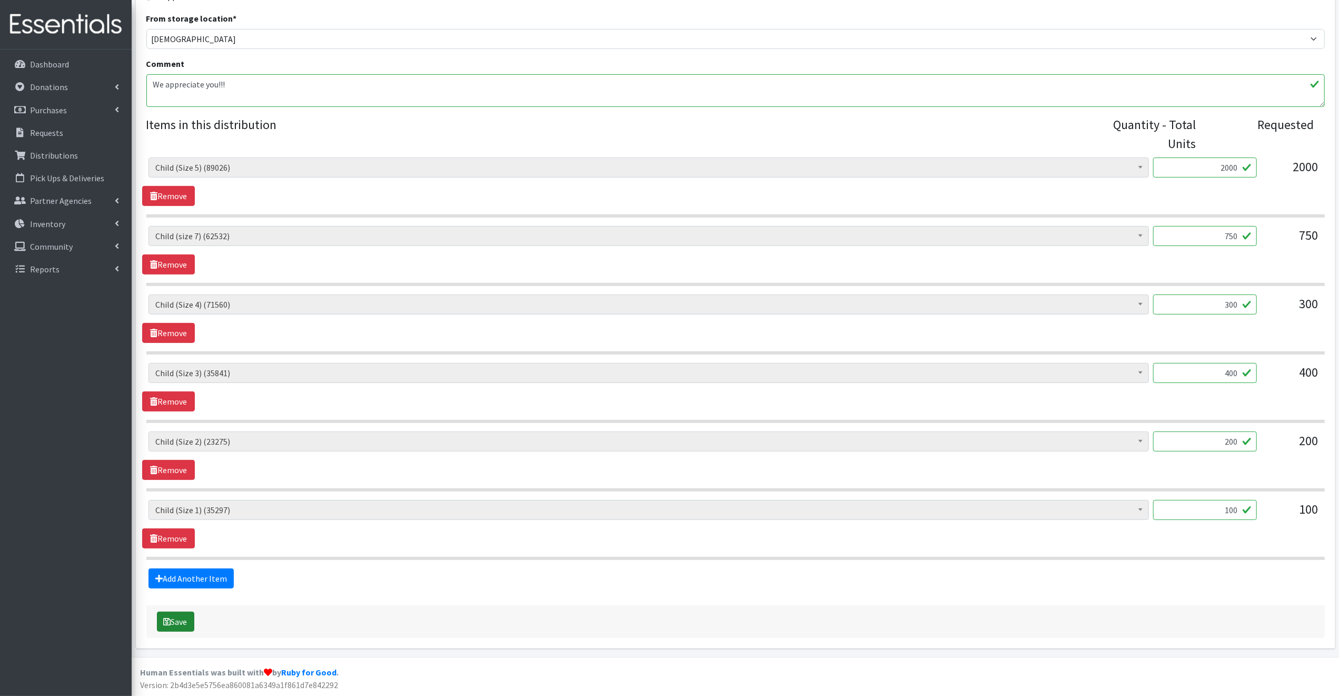
click at [181, 620] on button "Save" at bounding box center [175, 622] width 37 height 20
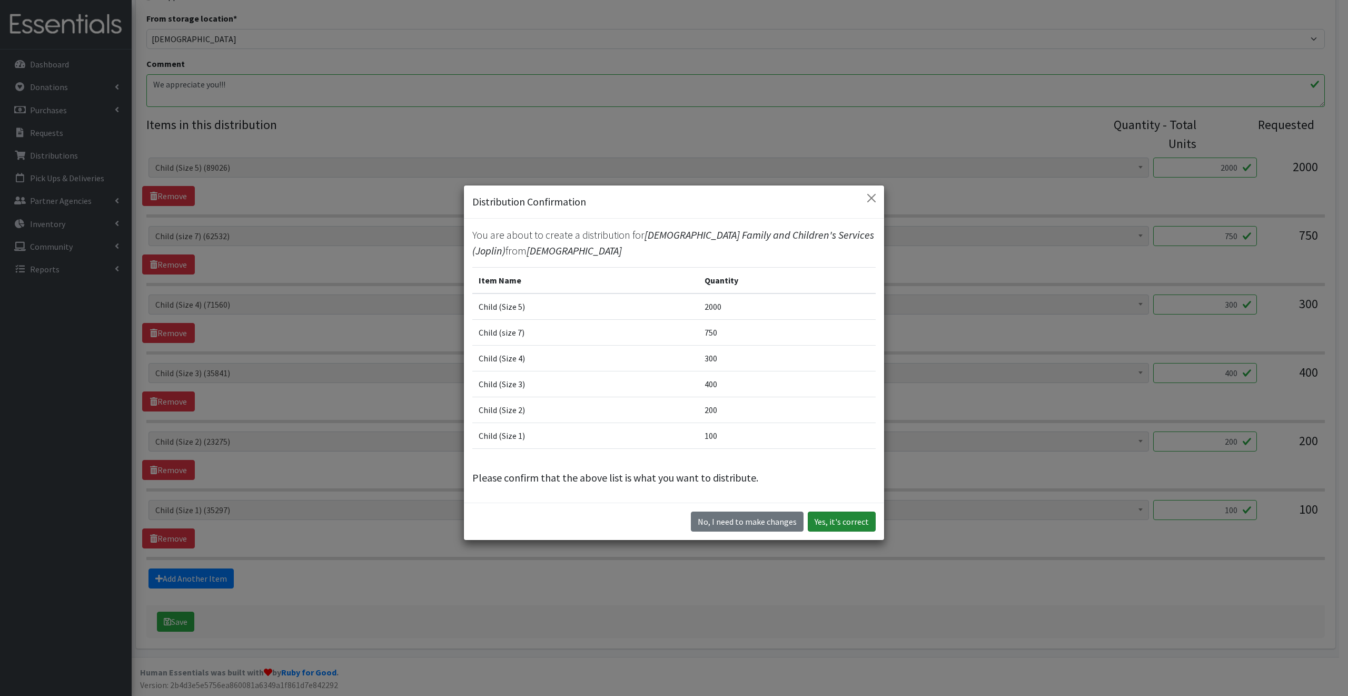
click at [842, 519] on button "Yes, it's correct" at bounding box center [842, 521] width 68 height 20
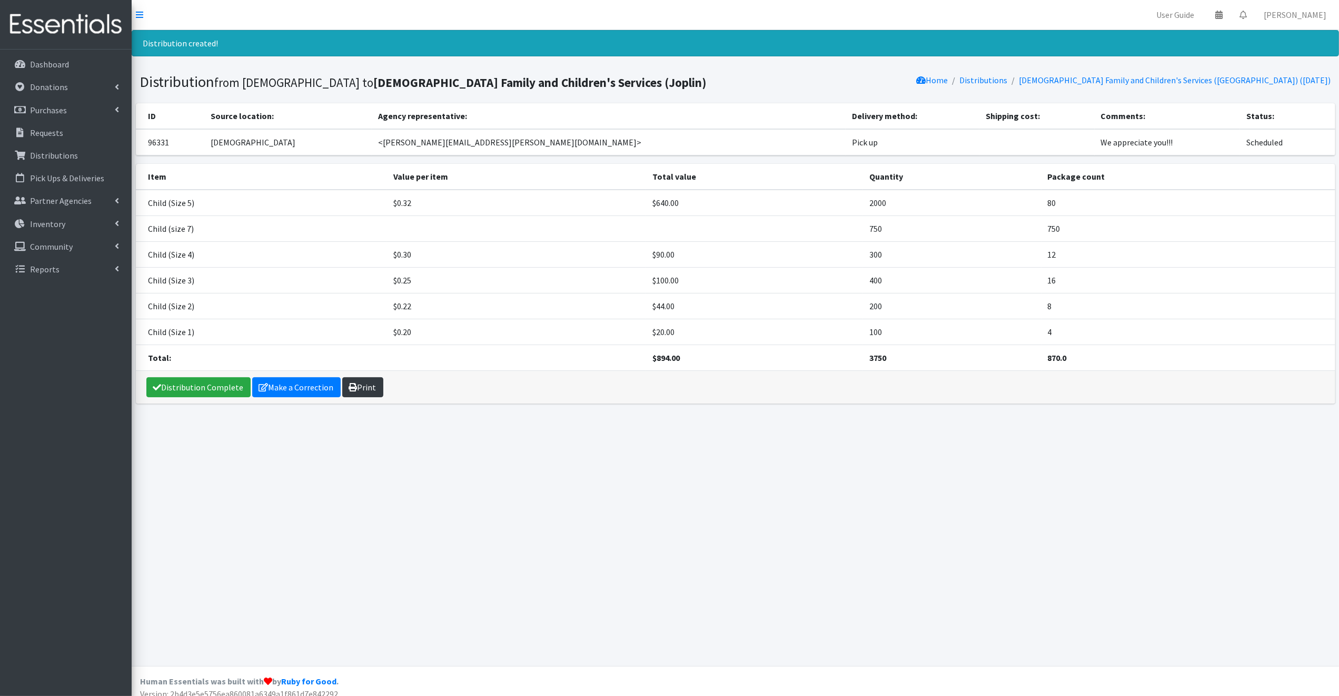
click at [363, 387] on link "Print" at bounding box center [362, 387] width 41 height 20
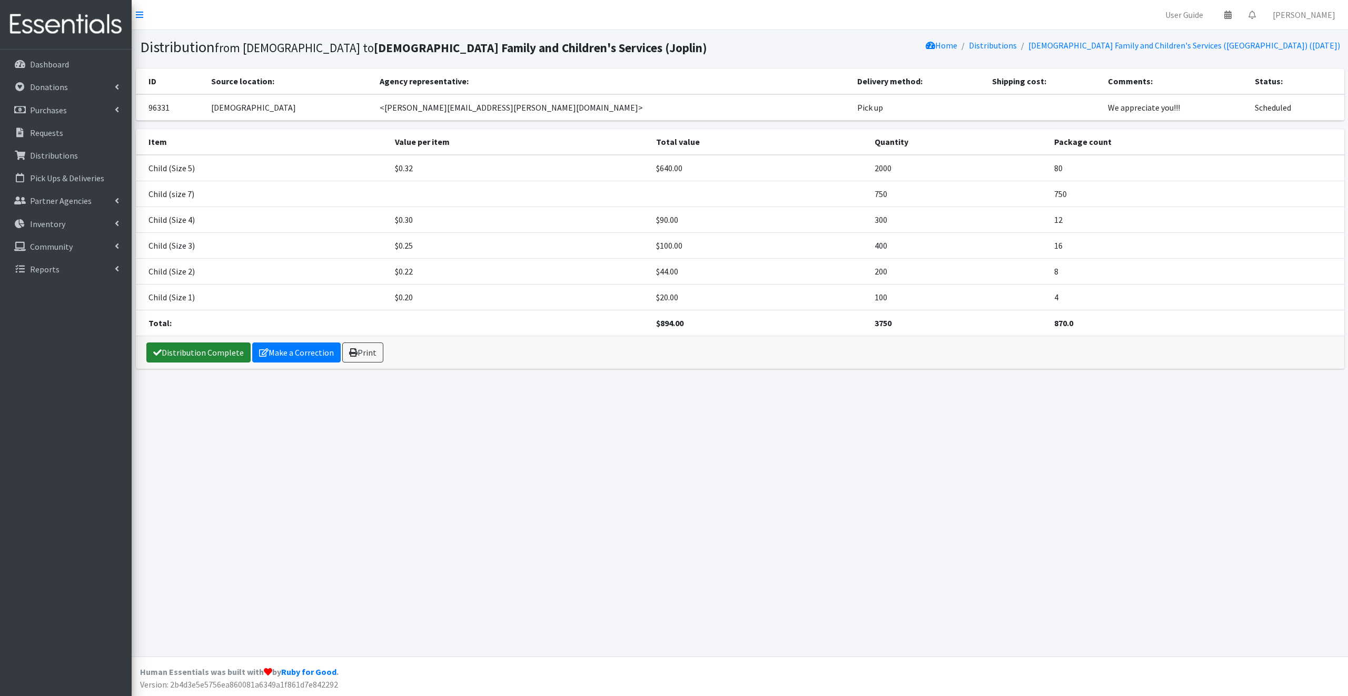
click at [197, 351] on link "Distribution Complete" at bounding box center [198, 352] width 104 height 20
